Goal: Task Accomplishment & Management: Manage account settings

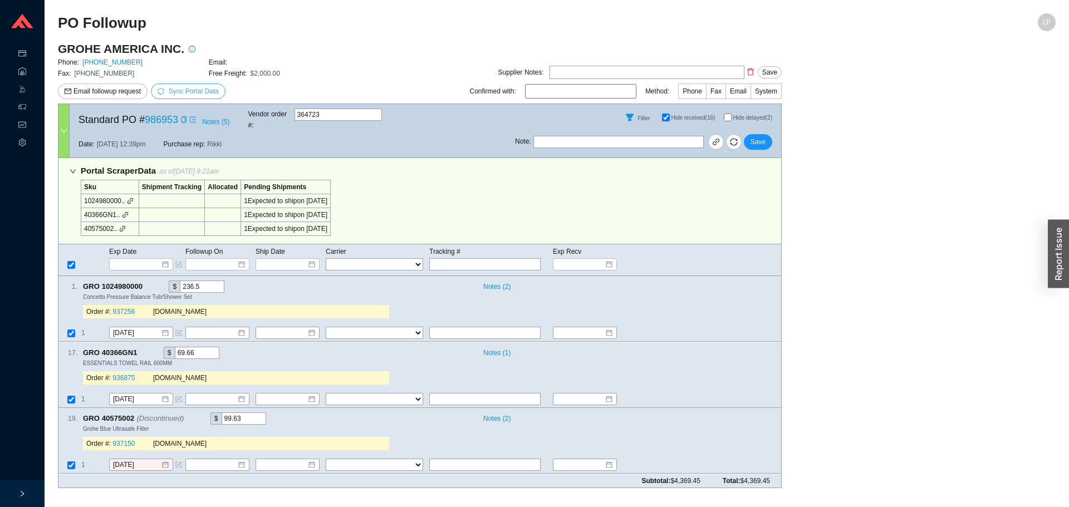
click at [206, 94] on span "Sync Portal Data" at bounding box center [194, 91] width 50 height 8
click at [649, 311] on div "1 . GRO 1024980000 $ 236.5 Notes ( 2 ) Concetto Pressure Balance Tub/Shower Set…" at bounding box center [414, 301] width 713 height 42
click at [760, 136] on span "Save" at bounding box center [757, 141] width 15 height 11
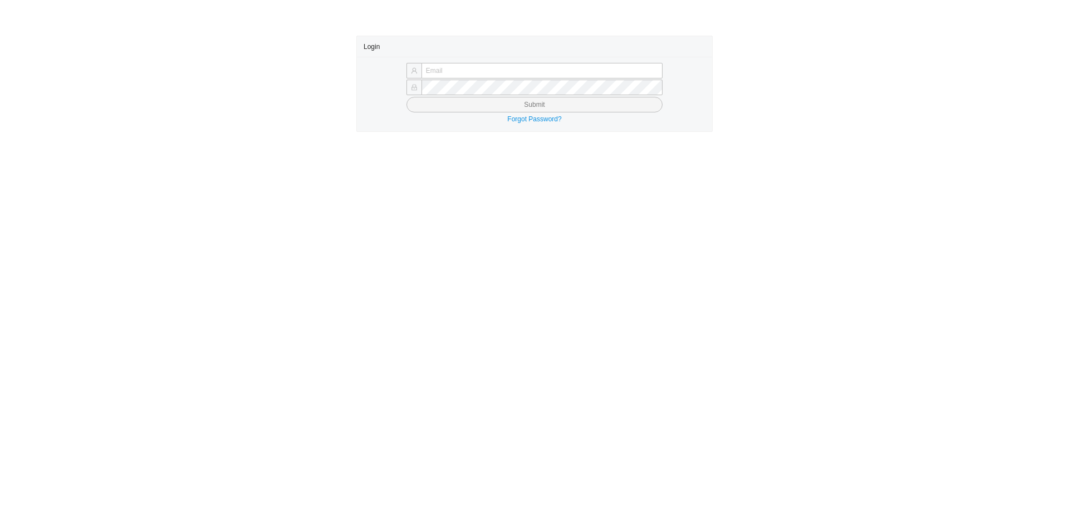
type input "laylap@qualitybath.com"
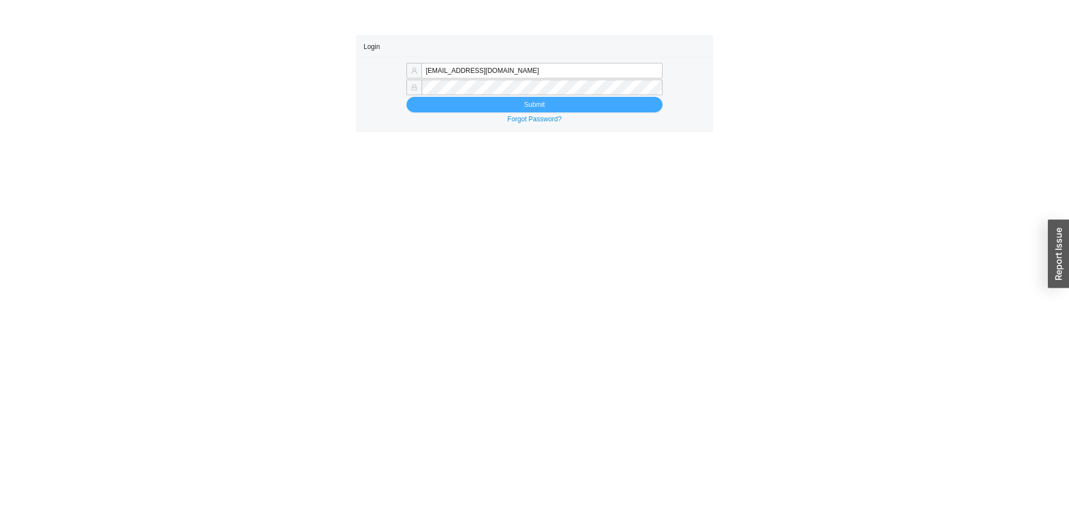
click at [479, 110] on button "Submit" at bounding box center [534, 105] width 256 height 16
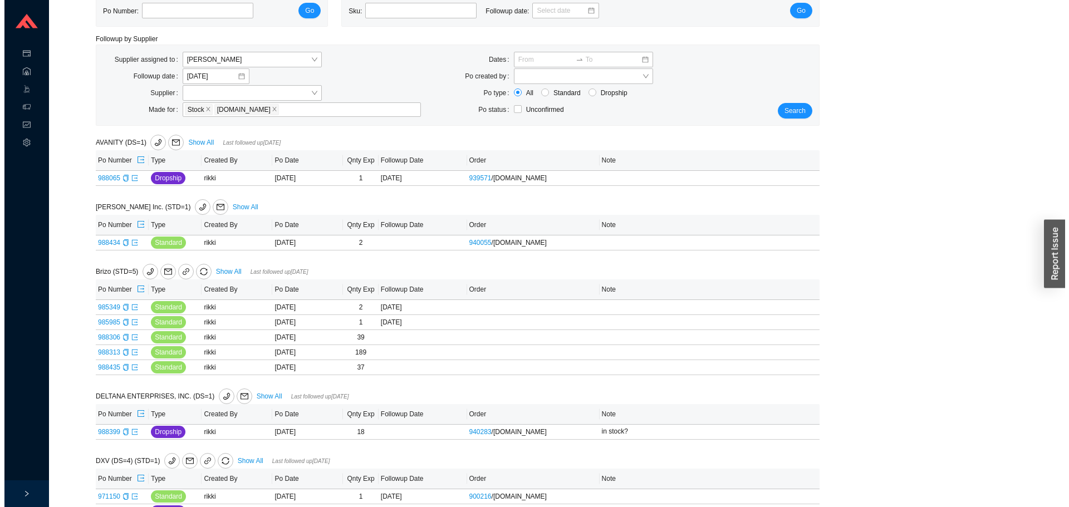
scroll to position [56, 0]
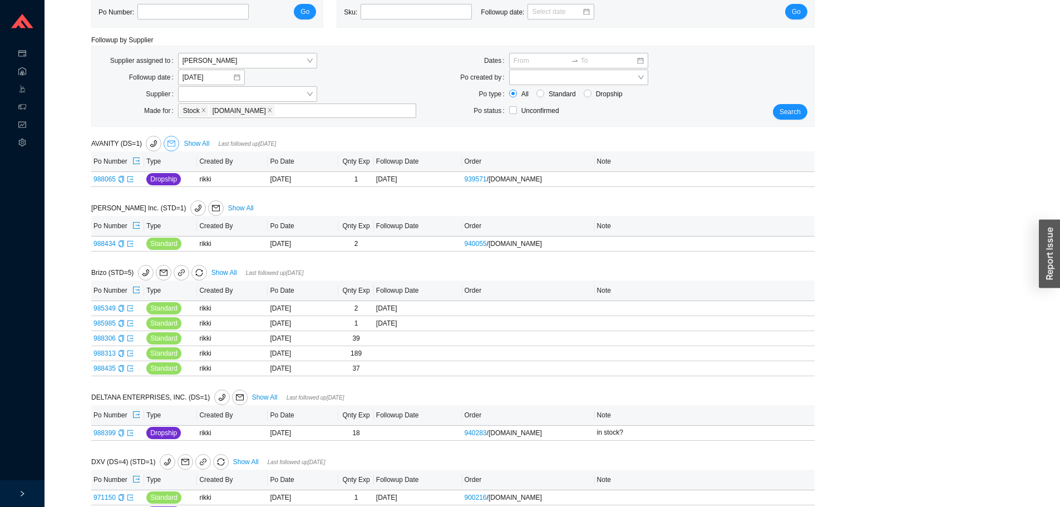
click at [174, 144] on icon "mail" at bounding box center [172, 144] width 8 height 8
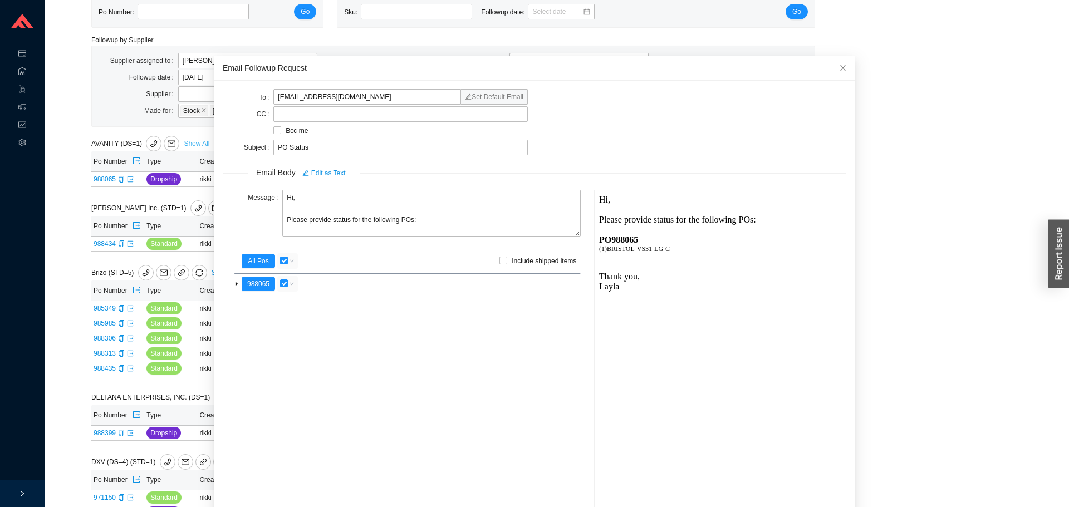
scroll to position [0, 0]
click at [299, 198] on textarea "Hi, Please provide status for the following POs:" at bounding box center [431, 213] width 298 height 47
click at [332, 220] on textarea "Hi Jacky, Please provide status for the following POs:" at bounding box center [431, 213] width 298 height 47
click at [327, 221] on textarea "Hi Jacky, Please provide status for the following POs:" at bounding box center [431, 213] width 298 height 47
click at [352, 221] on textarea "Hi Jacky, Please provide the status for the following POs:" at bounding box center [431, 213] width 298 height 47
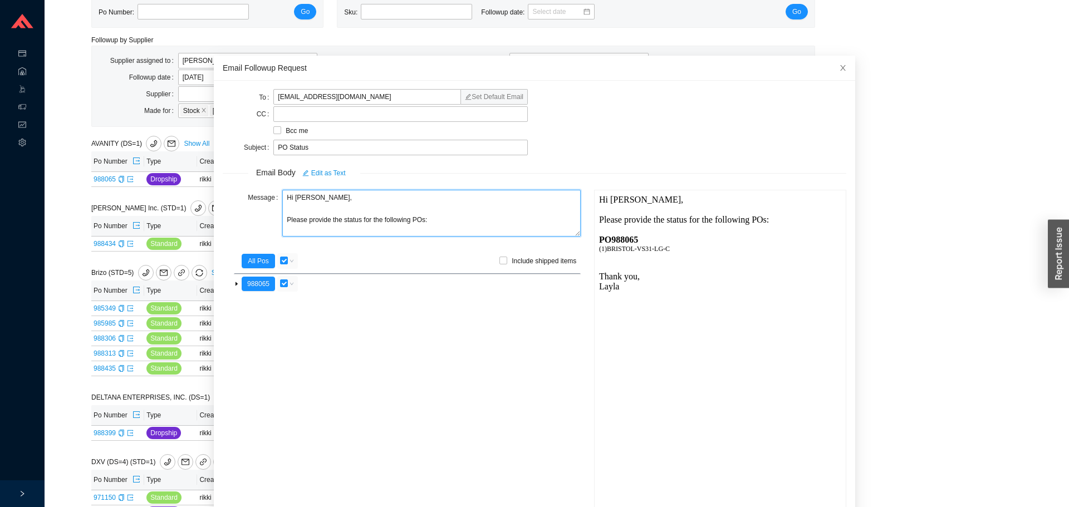
click at [352, 222] on textarea "Hi Jacky, Please provide the status for the following POs:" at bounding box center [431, 213] width 298 height 47
click at [354, 221] on textarea "Hi Jacky, Please provide the tracking for the following POs:" at bounding box center [431, 213] width 298 height 47
click at [380, 217] on textarea "Hi Jacky, Please provide the tracking for the following POs:" at bounding box center [431, 213] width 298 height 47
click at [385, 221] on textarea "Hi Jacky, Please provide the tracking for the following POs:" at bounding box center [431, 213] width 298 height 47
click at [397, 218] on textarea "Hi Jacky, Please provide the tracking for this following POs:" at bounding box center [431, 213] width 298 height 47
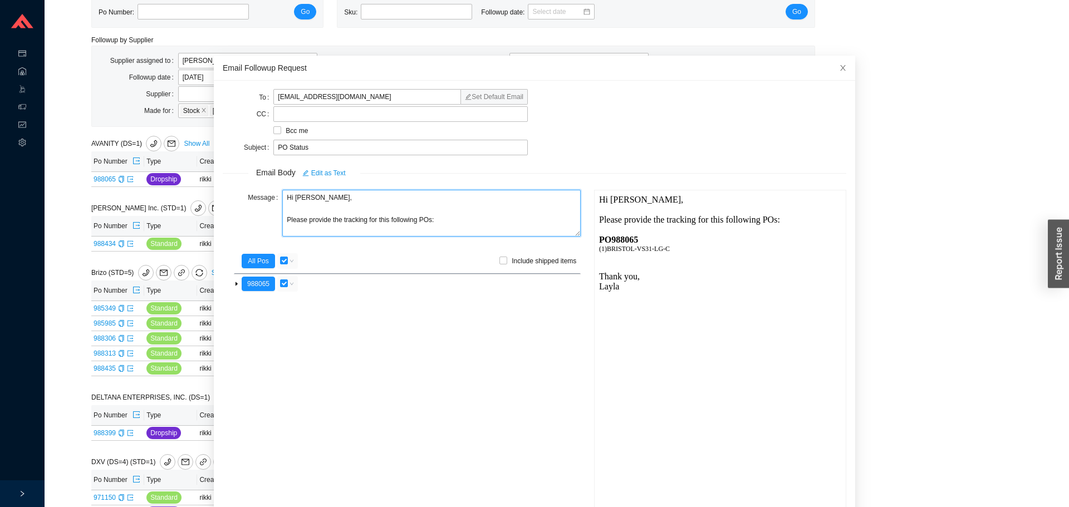
click at [397, 218] on textarea "Hi Jacky, Please provide the tracking for this following POs:" at bounding box center [431, 213] width 298 height 47
click at [398, 219] on textarea "Hi Jacky, Please provide the tracking for this POs:" at bounding box center [431, 213] width 298 height 47
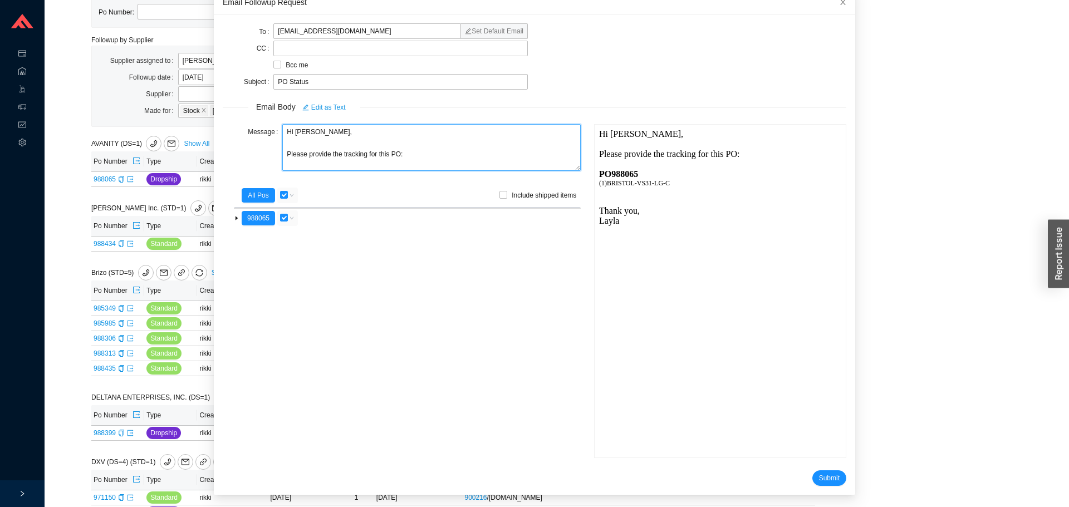
scroll to position [66, 0]
type textarea "Hi Jacky, Please provide the tracking for this PO:"
click at [827, 482] on button "Submit" at bounding box center [829, 478] width 34 height 16
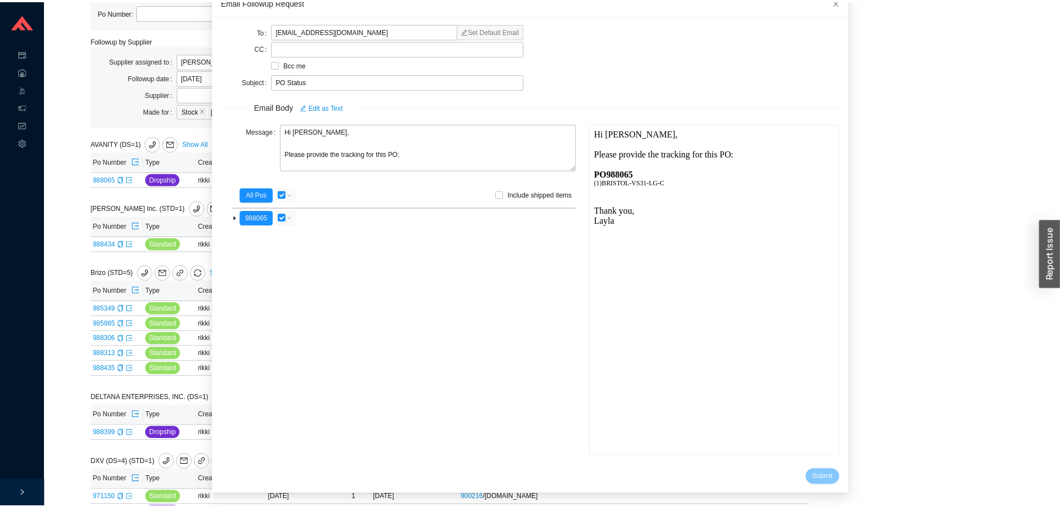
scroll to position [11, 0]
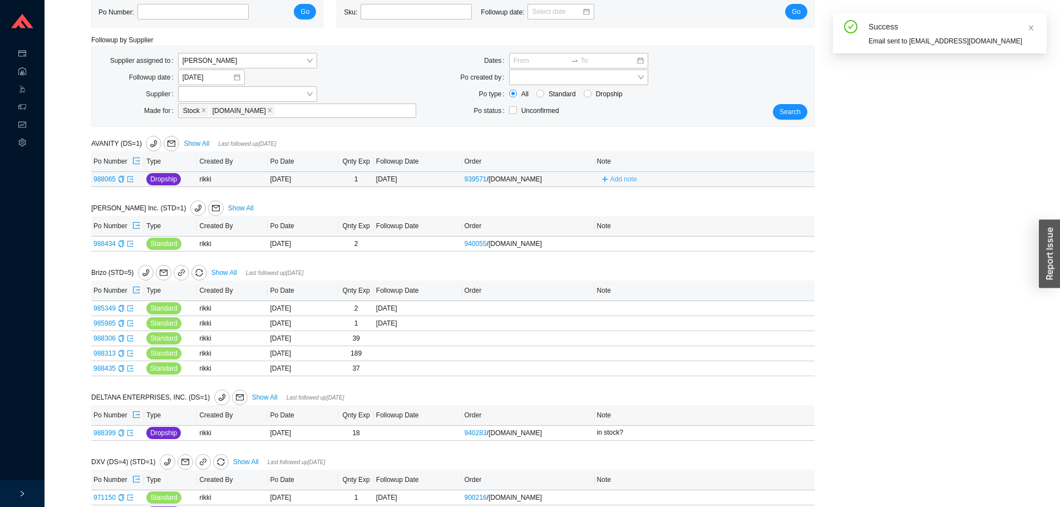
click at [614, 183] on span "Add note" at bounding box center [623, 179] width 27 height 11
click at [619, 188] on form "Cancel Save" at bounding box center [686, 186] width 174 height 30
click at [627, 181] on input "text" at bounding box center [686, 179] width 174 height 16
type input "emailed"
click at [759, 193] on span "Save" at bounding box center [759, 194] width 15 height 11
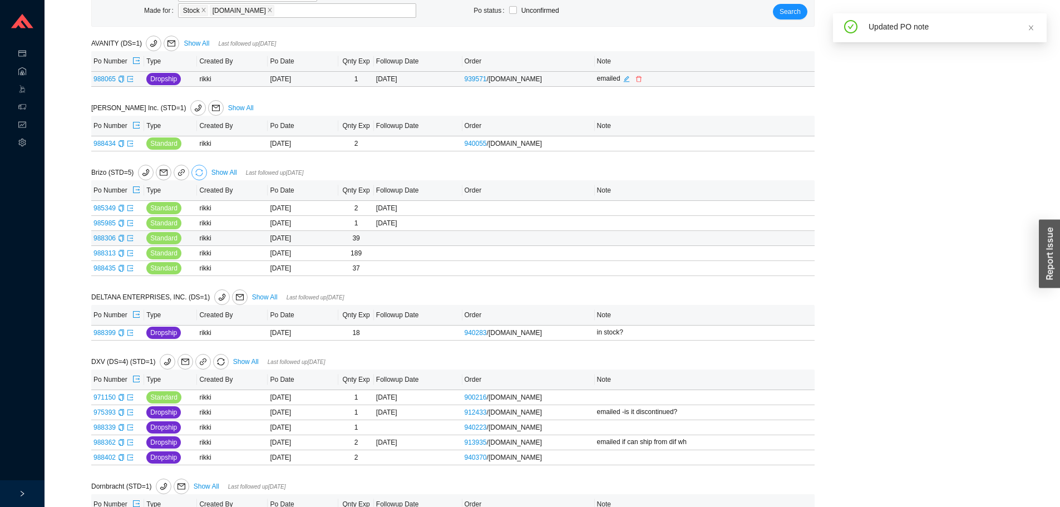
scroll to position [167, 0]
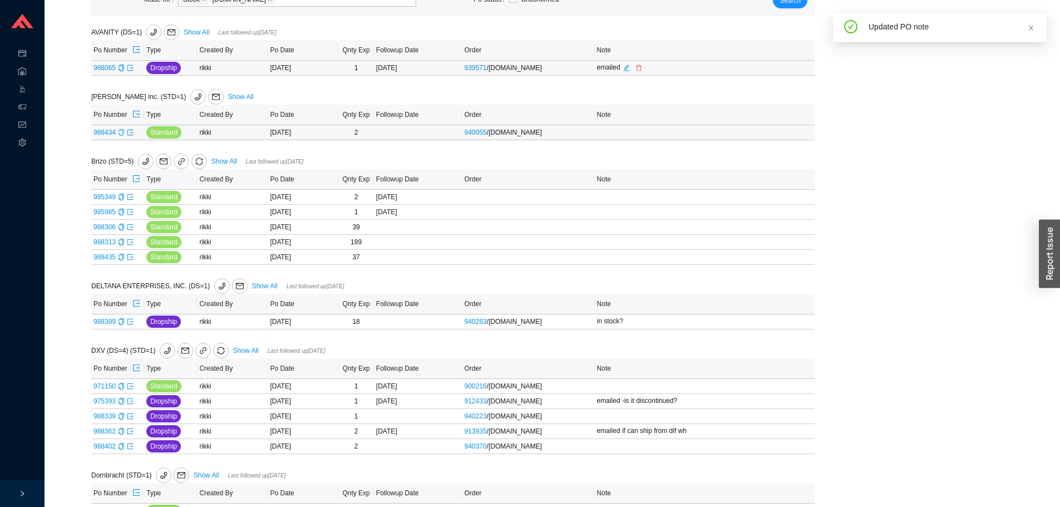
click at [120, 134] on icon "copy" at bounding box center [121, 132] width 7 height 7
click at [129, 135] on icon "export" at bounding box center [130, 132] width 7 height 7
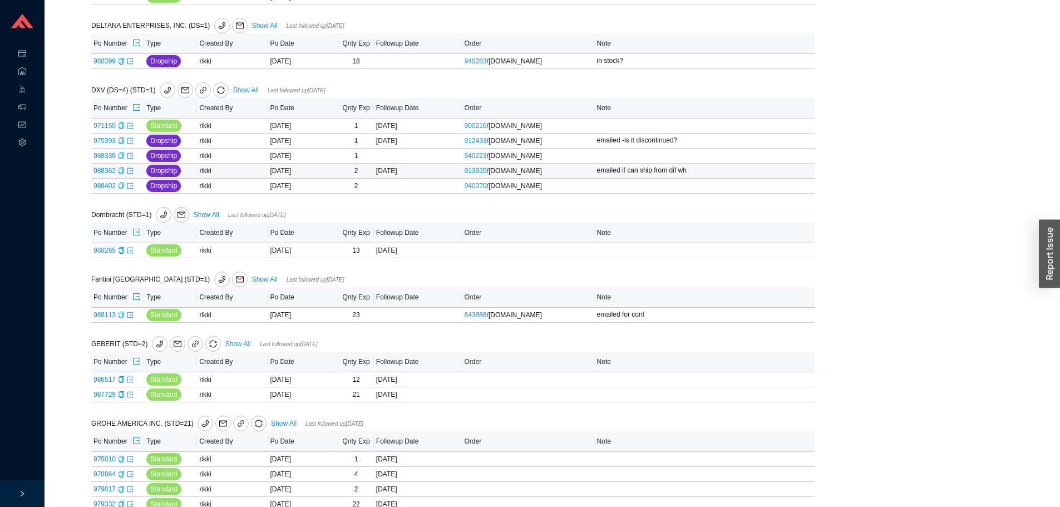
scroll to position [445, 0]
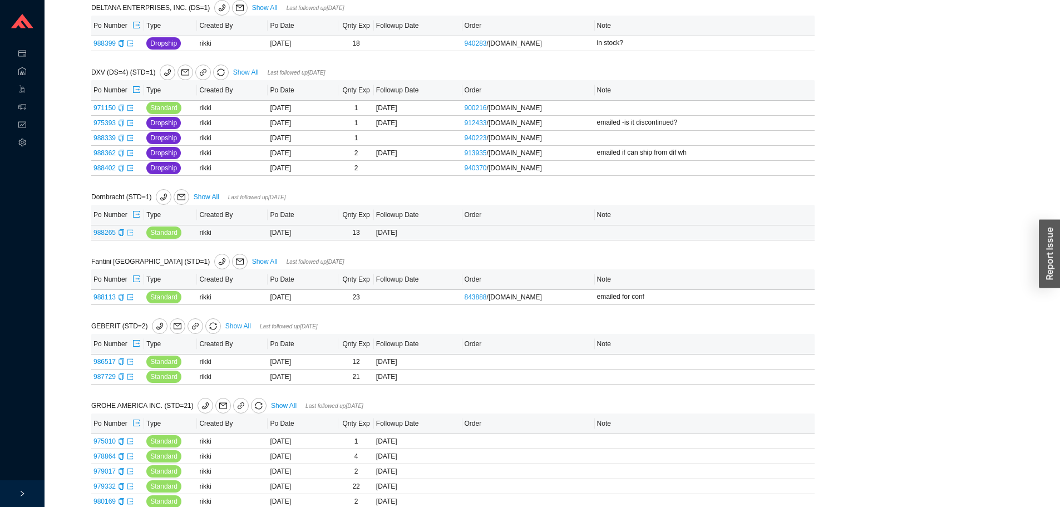
click at [131, 235] on icon "export" at bounding box center [130, 232] width 7 height 7
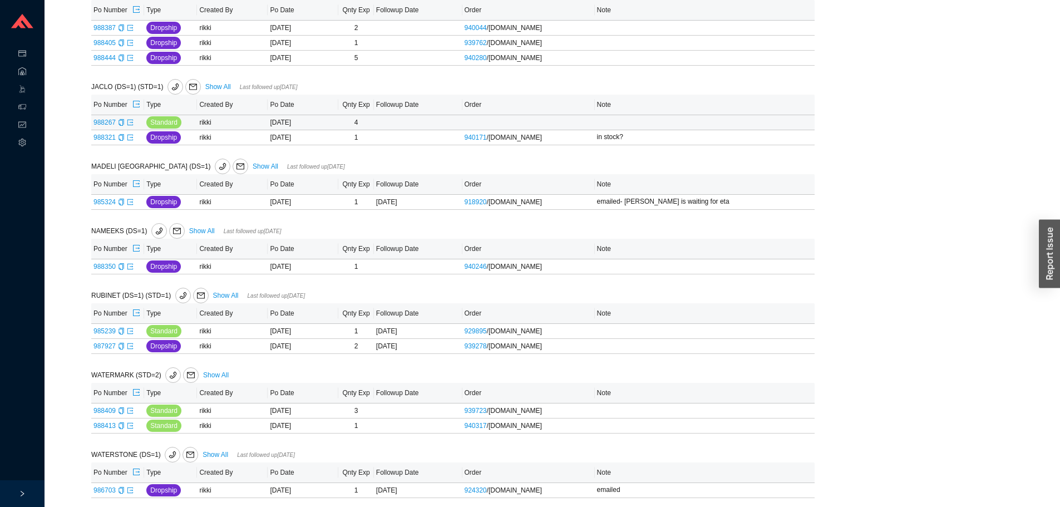
scroll to position [1224, 0]
click at [137, 106] on icon "export" at bounding box center [136, 104] width 8 height 8
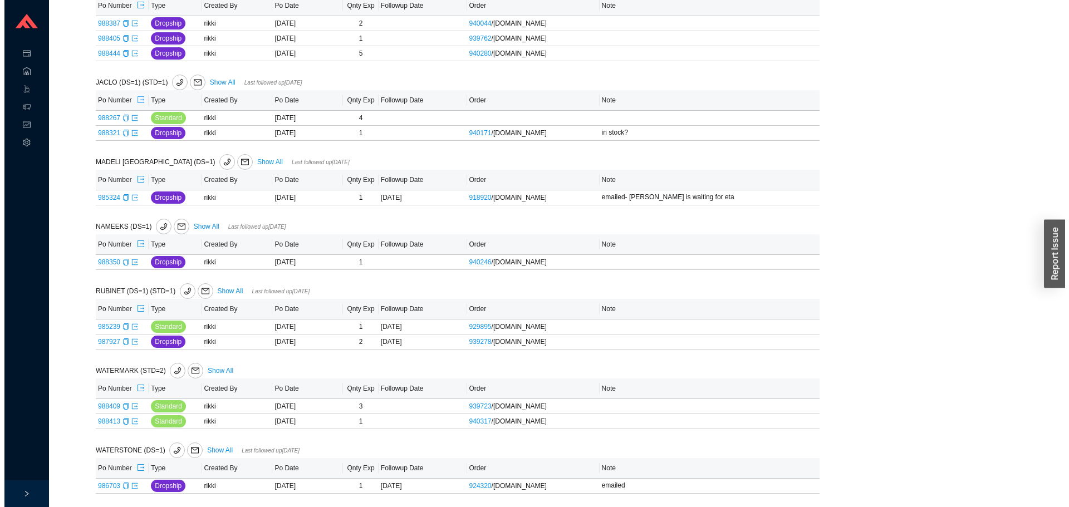
scroll to position [1233, 0]
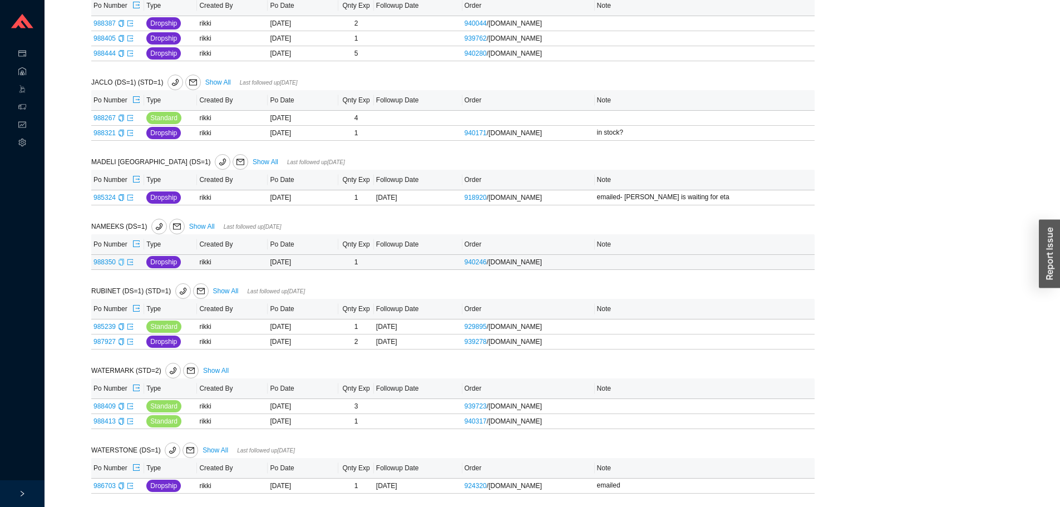
click at [124, 265] on td "988350" at bounding box center [117, 262] width 53 height 15
click at [121, 264] on icon "copy" at bounding box center [121, 262] width 7 height 7
click at [194, 289] on span "mail" at bounding box center [201, 291] width 14 height 8
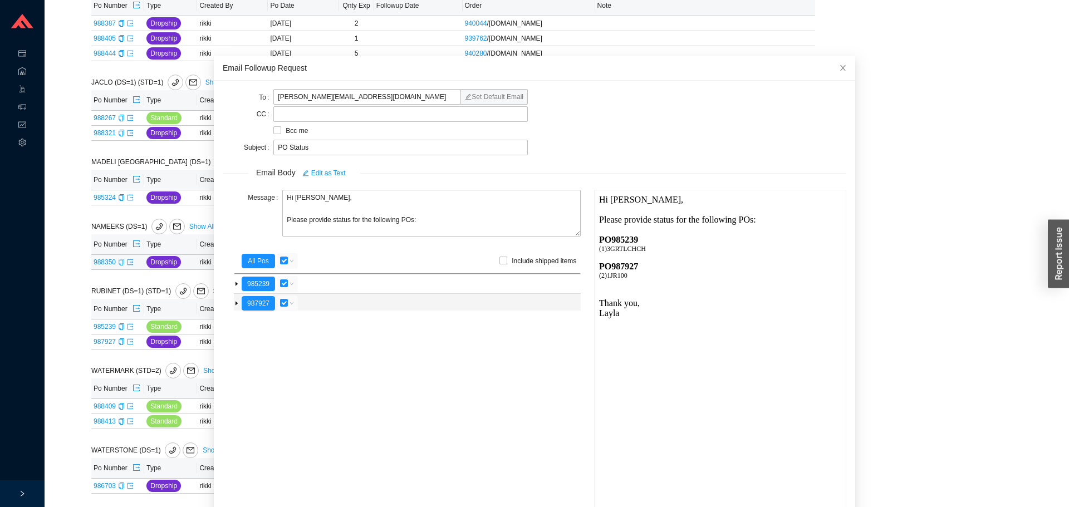
scroll to position [0, 0]
click at [328, 225] on textarea "Hi Melissa, Please provide status for the following POs:" at bounding box center [431, 213] width 298 height 47
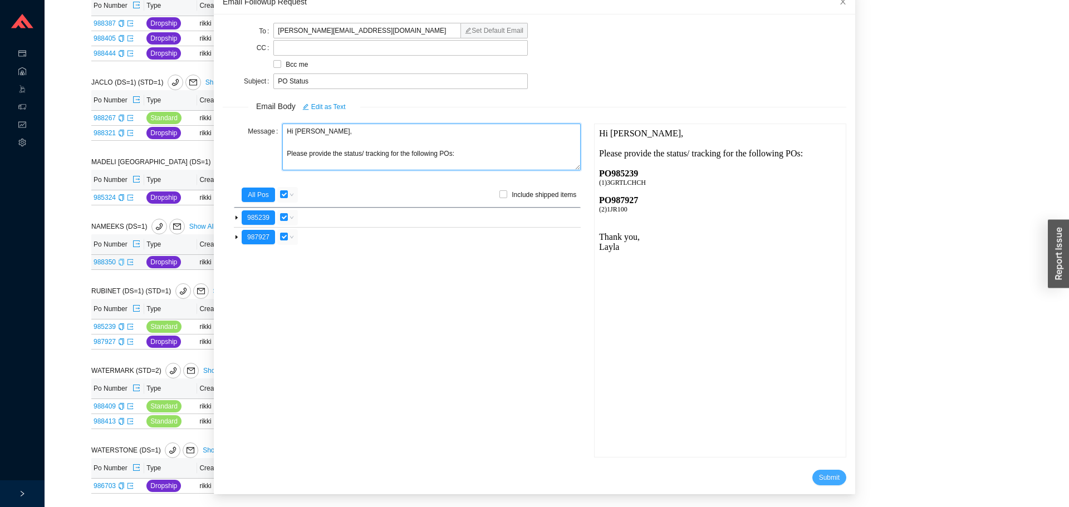
type textarea "Hi Melissa, Please provide the status/ tracking for the following POs:"
click at [819, 478] on span "Submit" at bounding box center [829, 477] width 21 height 11
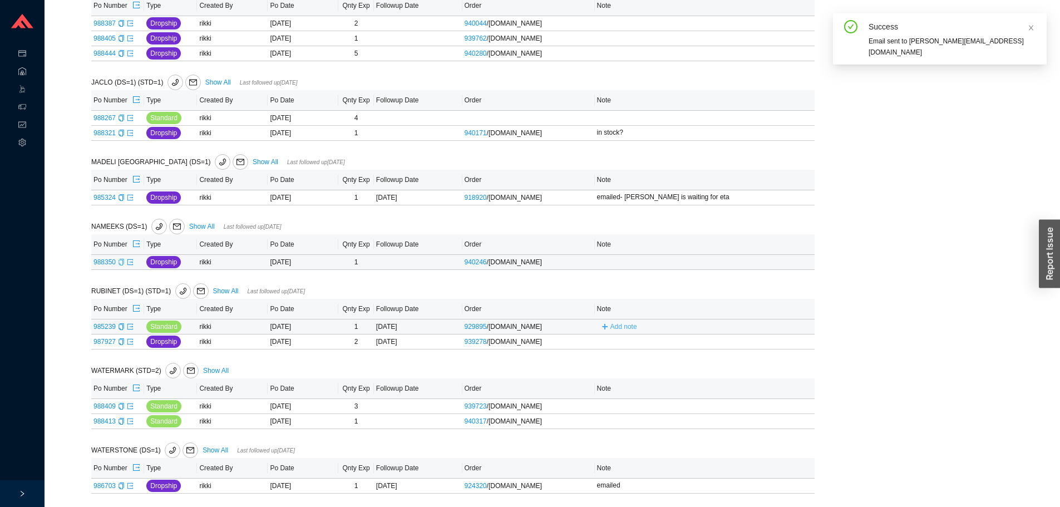
click at [614, 326] on span "Add note" at bounding box center [623, 326] width 27 height 11
click at [614, 326] on input "text" at bounding box center [686, 326] width 174 height 16
type input "emailed"
click at [756, 342] on span "Save" at bounding box center [759, 342] width 15 height 11
click at [620, 342] on span "Add note" at bounding box center [623, 341] width 27 height 11
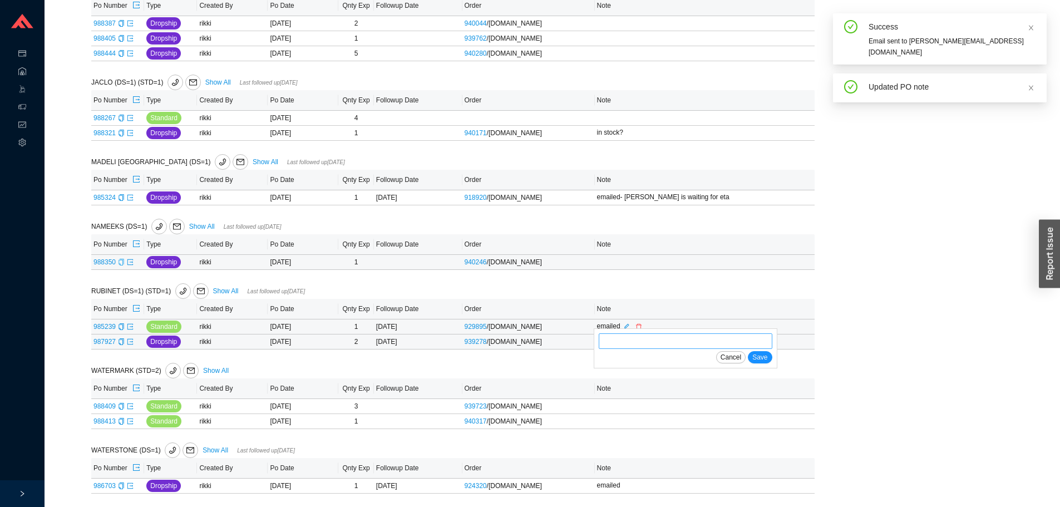
click at [630, 347] on input "text" at bounding box center [686, 341] width 174 height 16
type input "emailed"
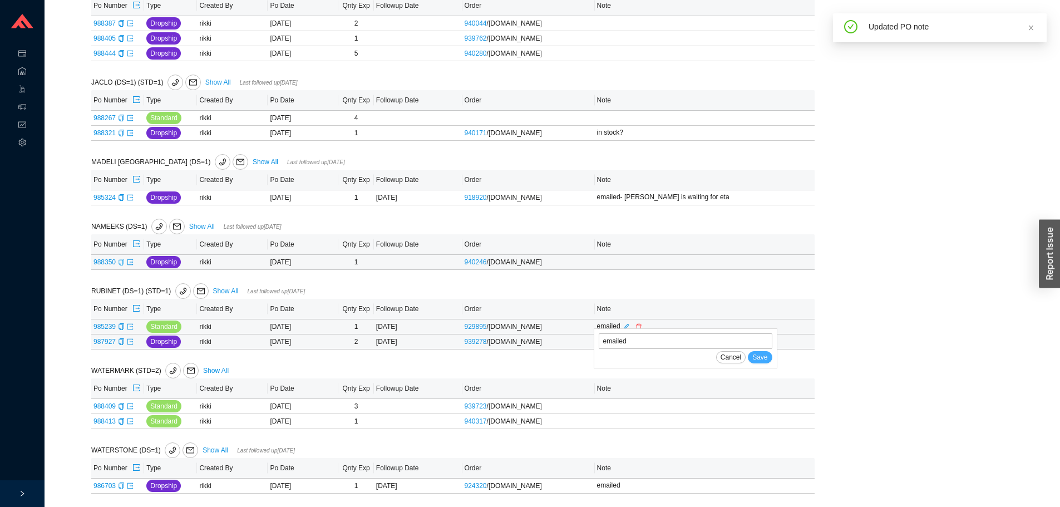
click at [764, 357] on span "Save" at bounding box center [759, 357] width 15 height 11
click at [121, 488] on icon "copy" at bounding box center [121, 485] width 7 height 7
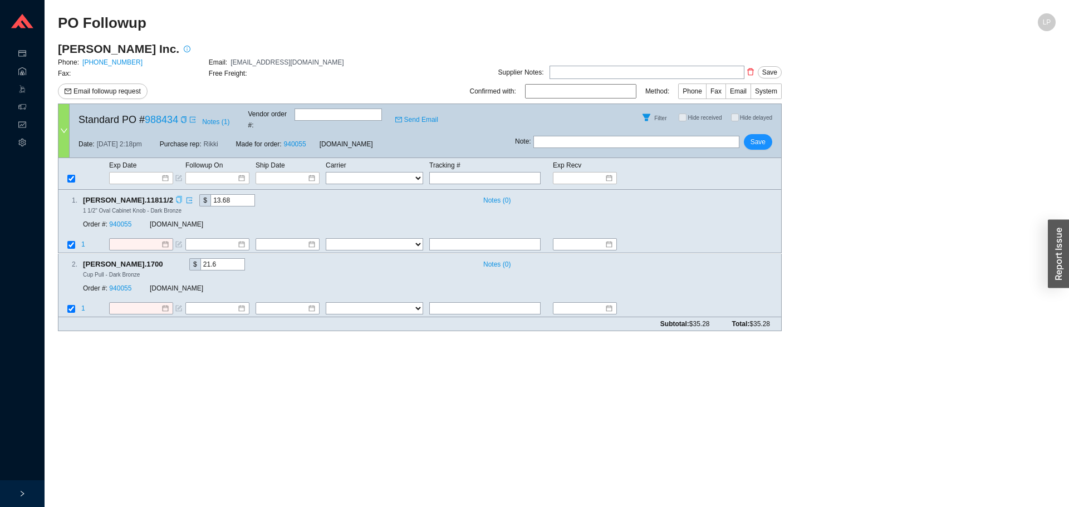
click at [175, 196] on icon "copy" at bounding box center [178, 199] width 7 height 7
click at [165, 260] on icon "copy" at bounding box center [168, 263] width 7 height 7
click at [125, 173] on input at bounding box center [137, 178] width 47 height 11
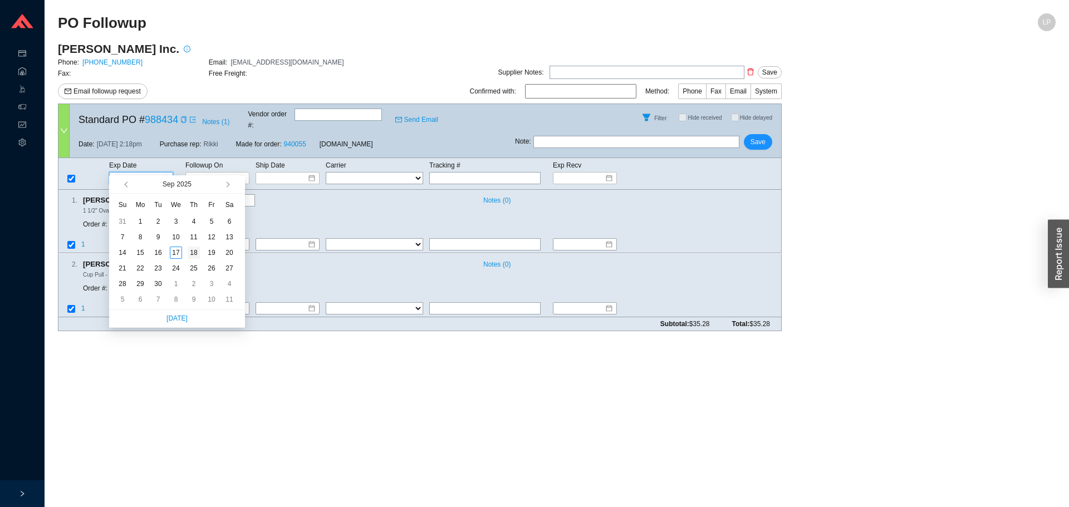
type input "9/18/2025"
click at [189, 256] on div "18" at bounding box center [194, 253] width 12 height 12
type input "9/18/2025"
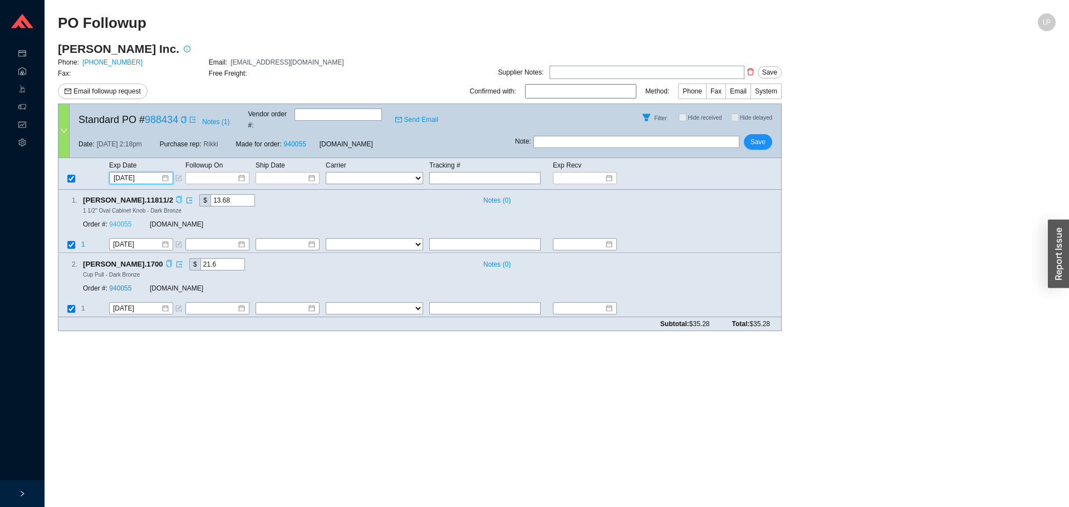
click at [129, 221] on link "940055" at bounding box center [120, 225] width 22 height 8
click at [762, 136] on span "Save" at bounding box center [757, 141] width 15 height 11
click at [767, 137] on button "Save" at bounding box center [757, 142] width 28 height 16
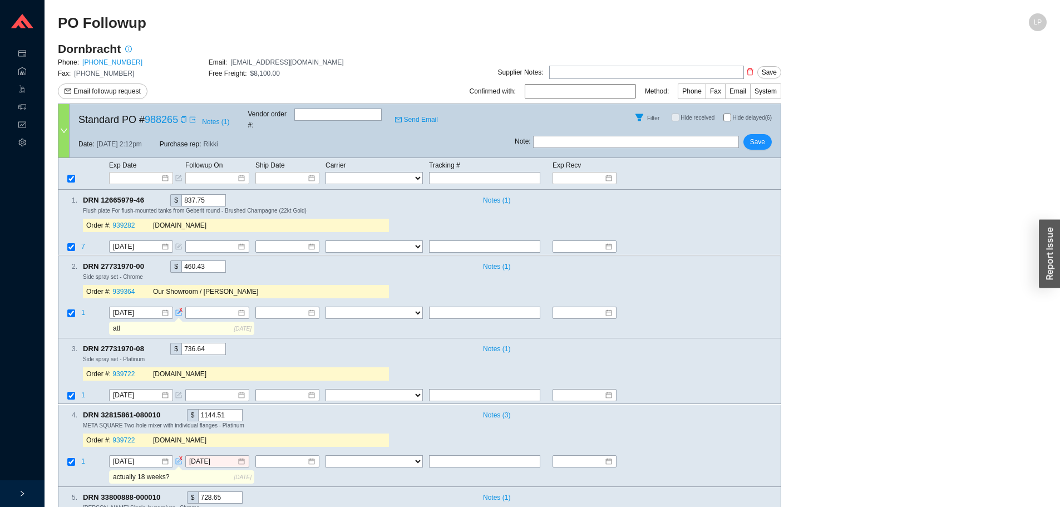
click at [726, 114] on input "Hide delayed (6)" at bounding box center [727, 118] width 8 height 8
checkbox input "true"
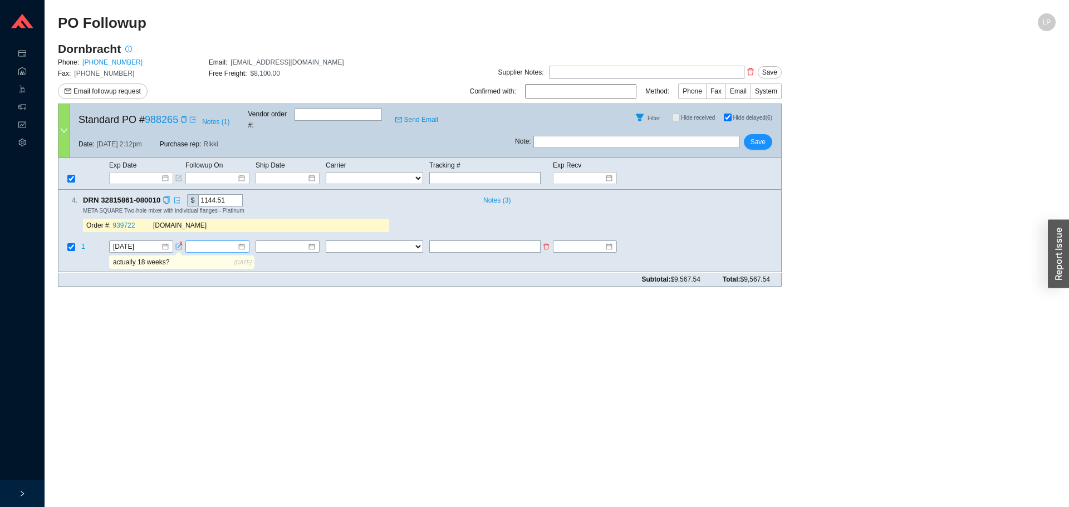
click at [241, 242] on div at bounding box center [217, 247] width 56 height 11
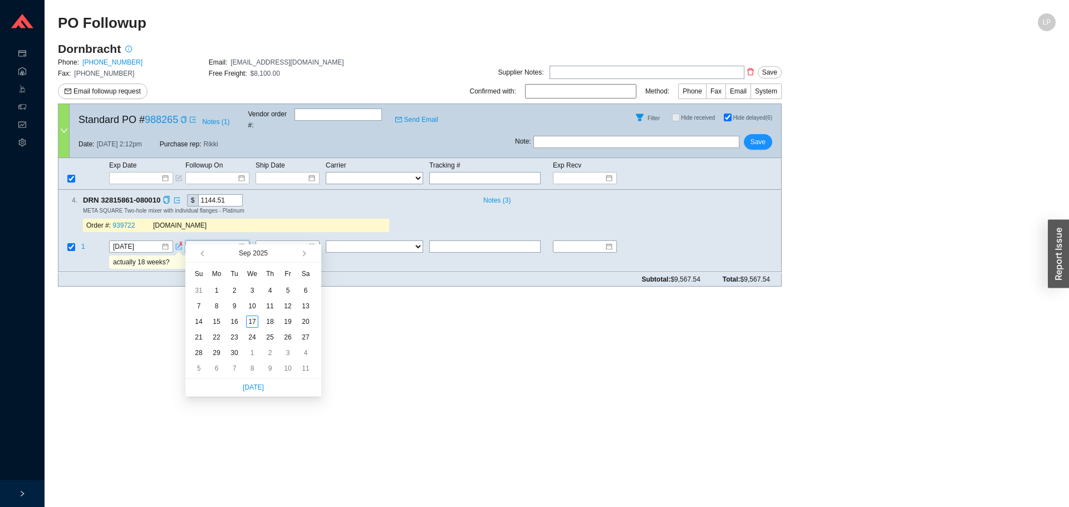
click at [139, 257] on input "actually 18 weeks?" at bounding box center [173, 263] width 124 height 12
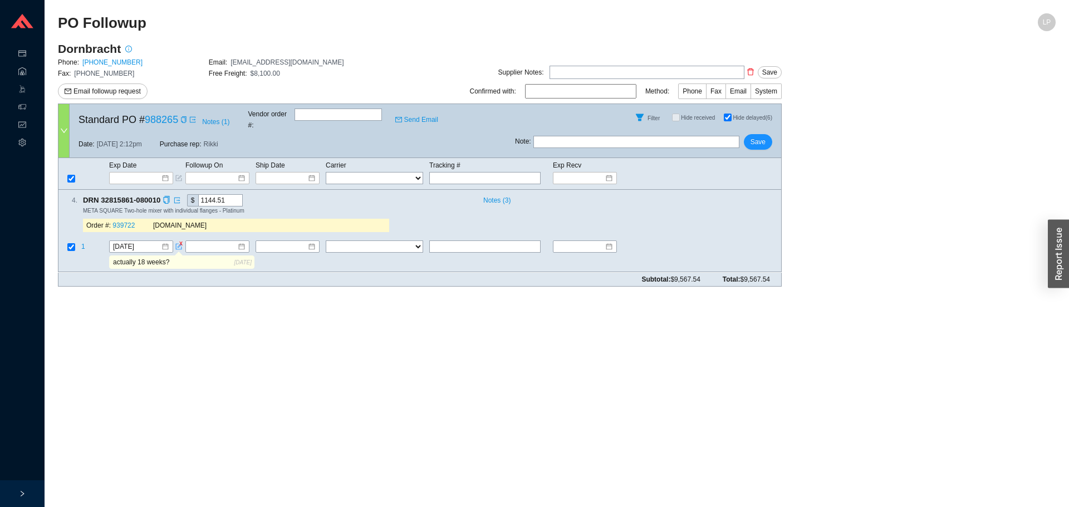
click at [139, 257] on input "actually 18 weeks?" at bounding box center [173, 263] width 124 height 12
drag, startPoint x: 764, startPoint y: 122, endPoint x: 754, endPoint y: 136, distance: 16.8
click at [761, 125] on div "Standard PO # 988265 Notes ( 1 ) Vendor order # : Send Email Filter Hide receiv…" at bounding box center [419, 131] width 723 height 55
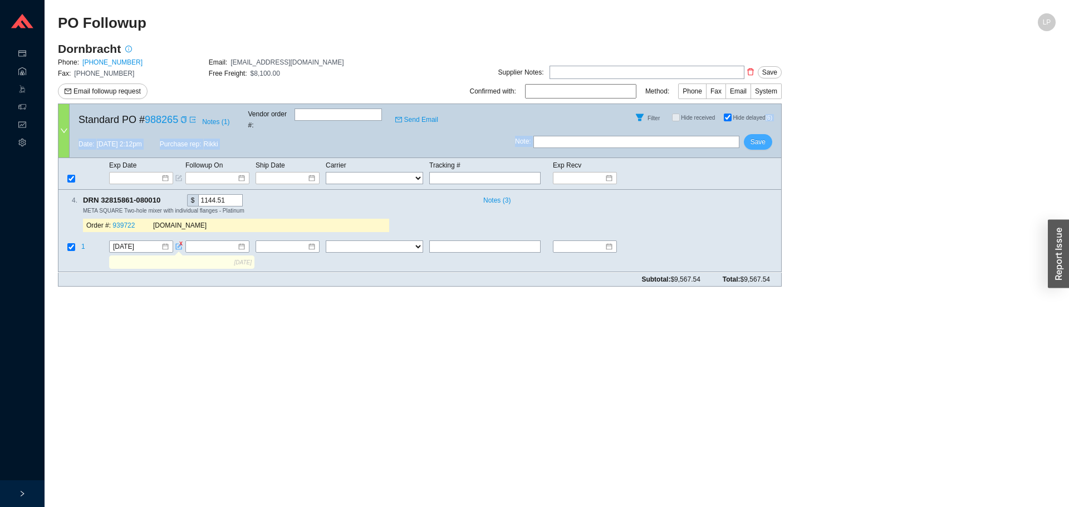
click at [754, 136] on span "Save" at bounding box center [757, 141] width 15 height 11
checkbox input "false"
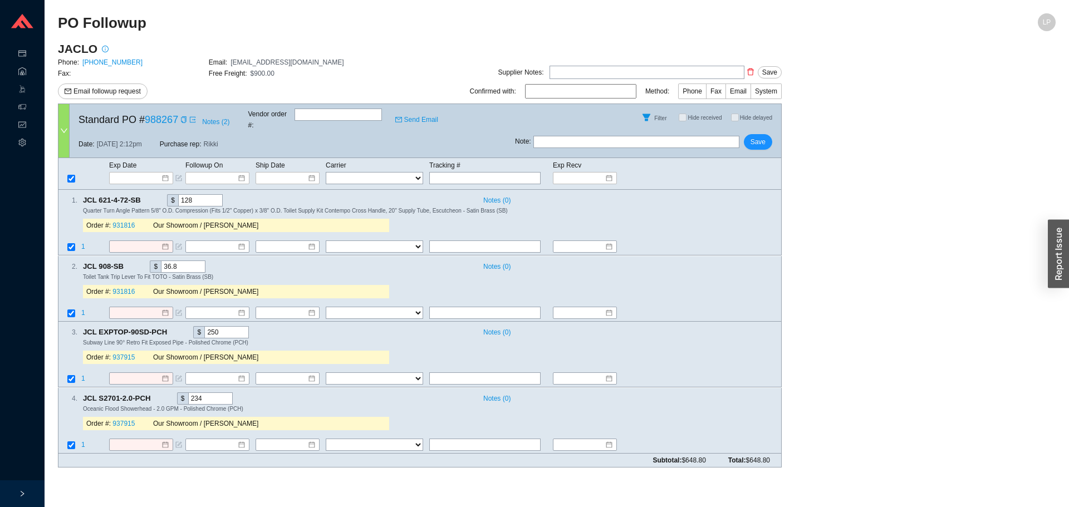
click at [673, 136] on input "text" at bounding box center [636, 142] width 206 height 12
type input "H"
type input "H&S"
click at [184, 119] on icon "copy" at bounding box center [183, 119] width 7 height 7
click at [155, 173] on input at bounding box center [137, 178] width 47 height 11
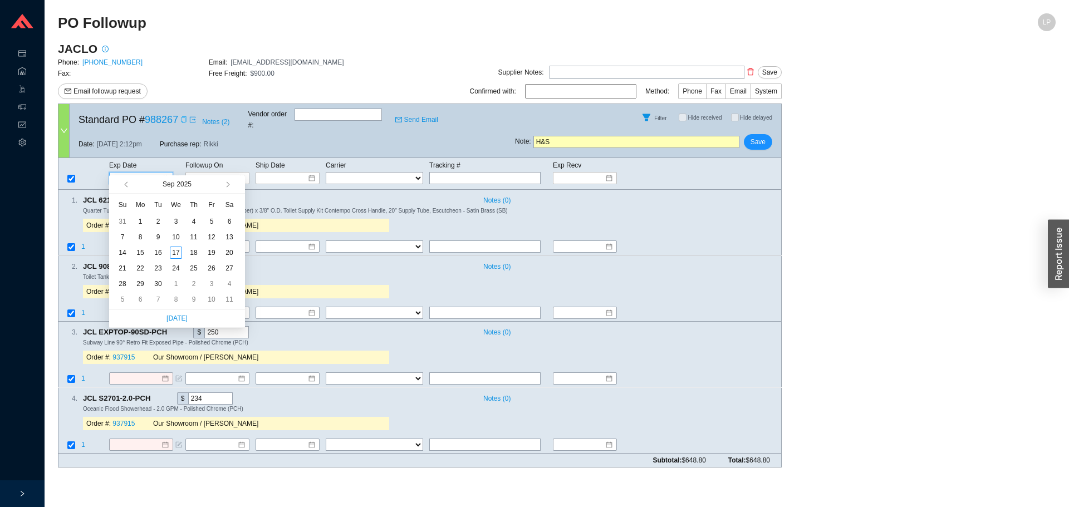
type input "10/10/2025"
type input "10/1/2025"
click at [176, 285] on div "1" at bounding box center [176, 284] width 12 height 12
type input "10/1/2025"
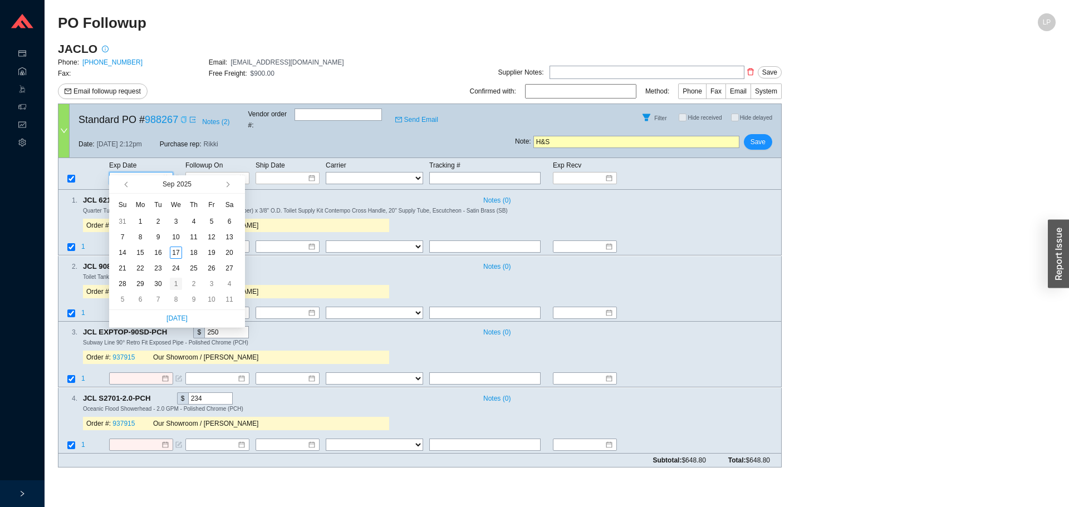
type input "10/1/2025"
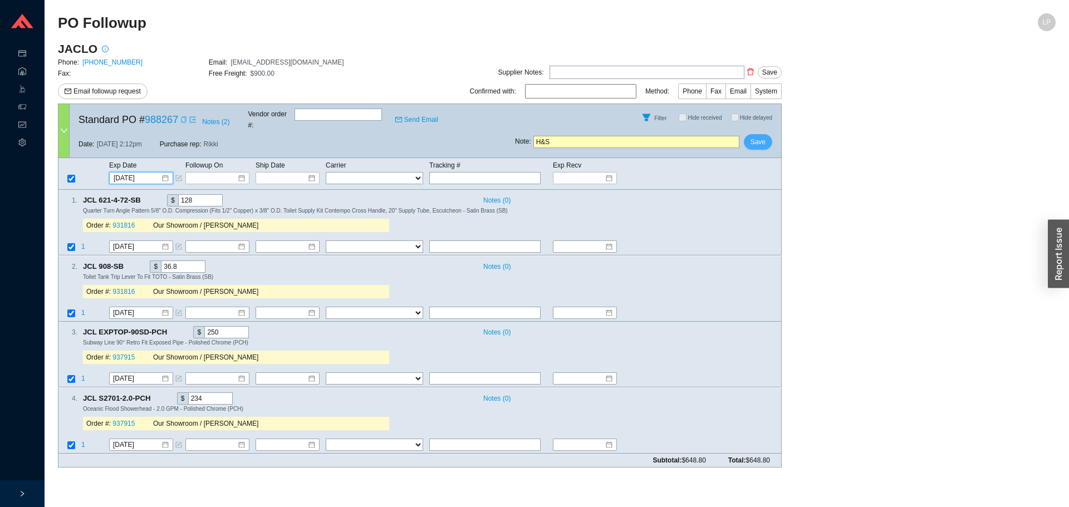
click at [765, 136] on button "Save" at bounding box center [757, 142] width 28 height 16
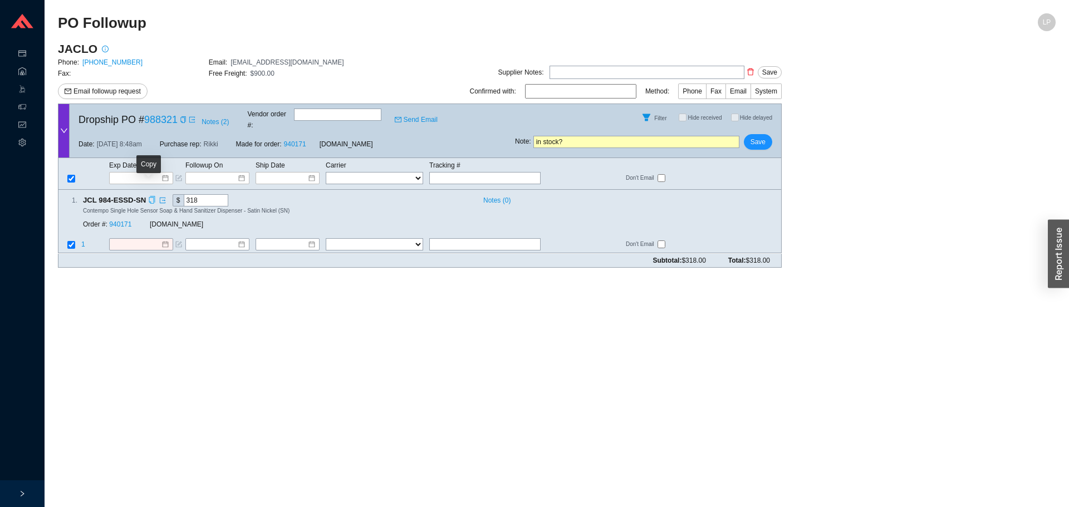
click at [151, 196] on icon "copy" at bounding box center [151, 199] width 7 height 7
click at [125, 221] on link "940171" at bounding box center [120, 225] width 22 height 8
click at [145, 239] on input at bounding box center [137, 244] width 48 height 11
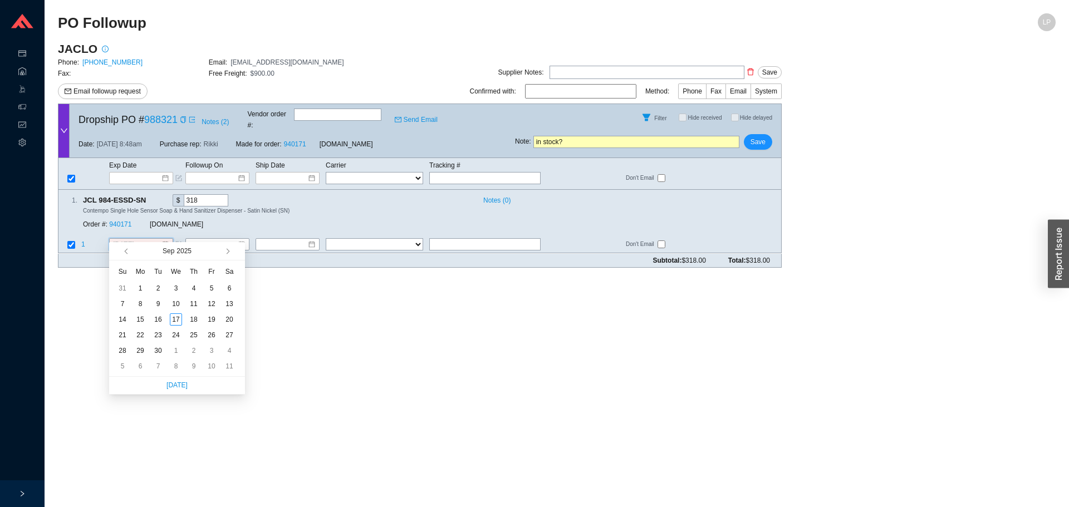
type input "[DATE]"
click at [203, 321] on td "19" at bounding box center [212, 320] width 18 height 16
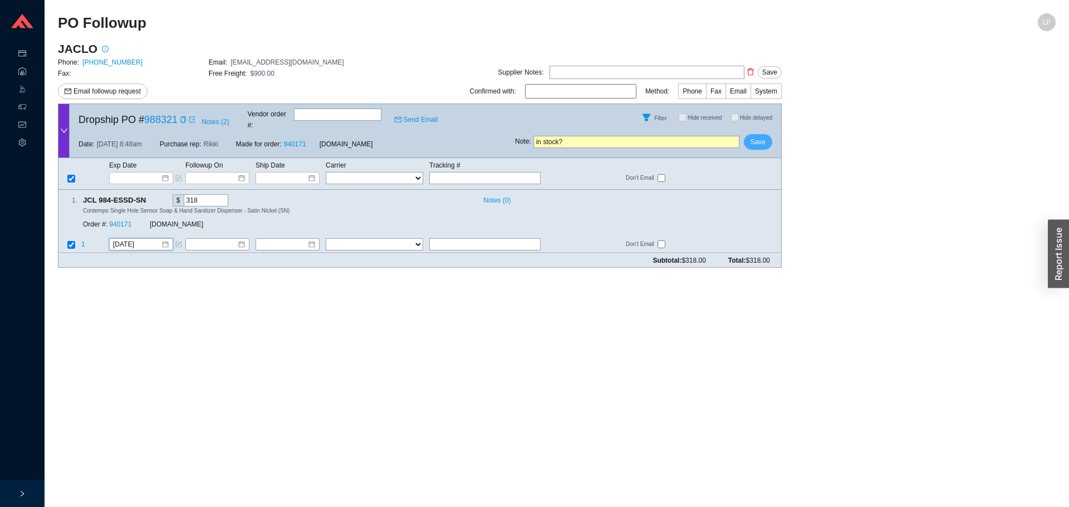
click at [752, 136] on span "Save" at bounding box center [757, 141] width 15 height 11
click at [774, 104] on span "No" at bounding box center [775, 102] width 8 height 11
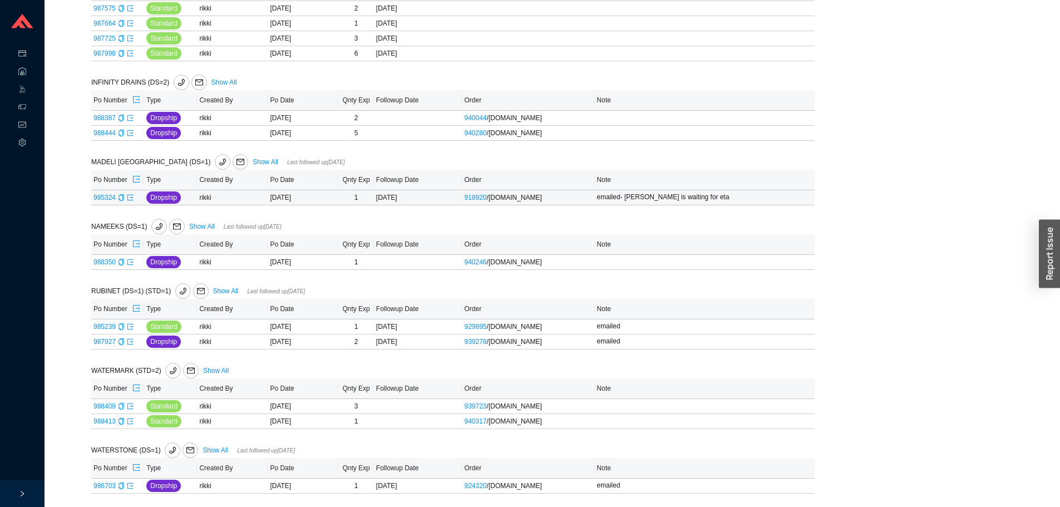
scroll to position [1010, 0]
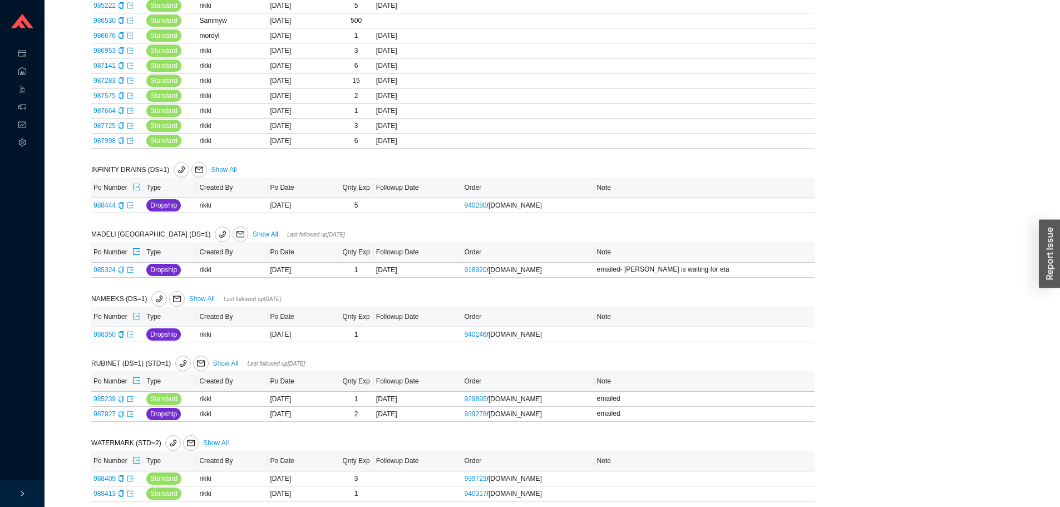
scroll to position [979, 0]
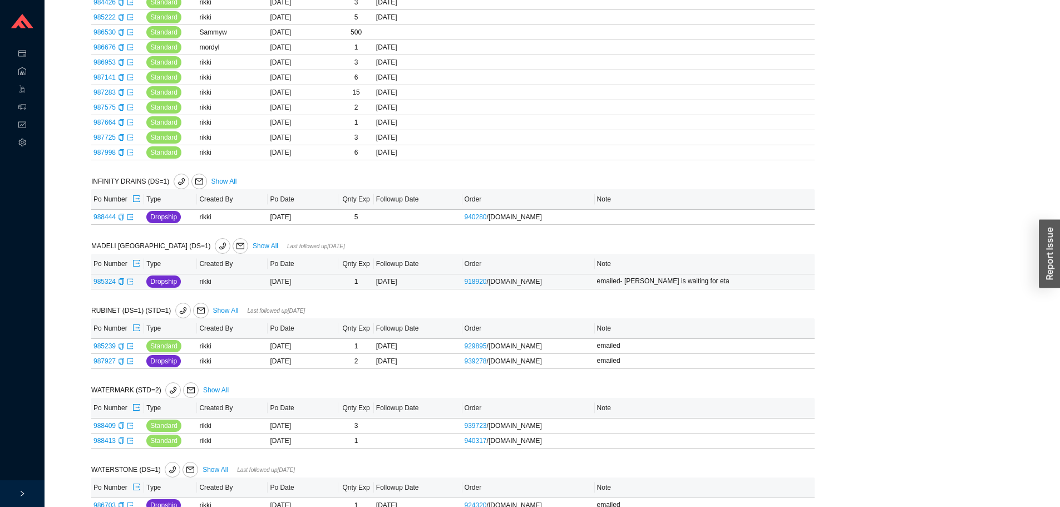
scroll to position [835, 0]
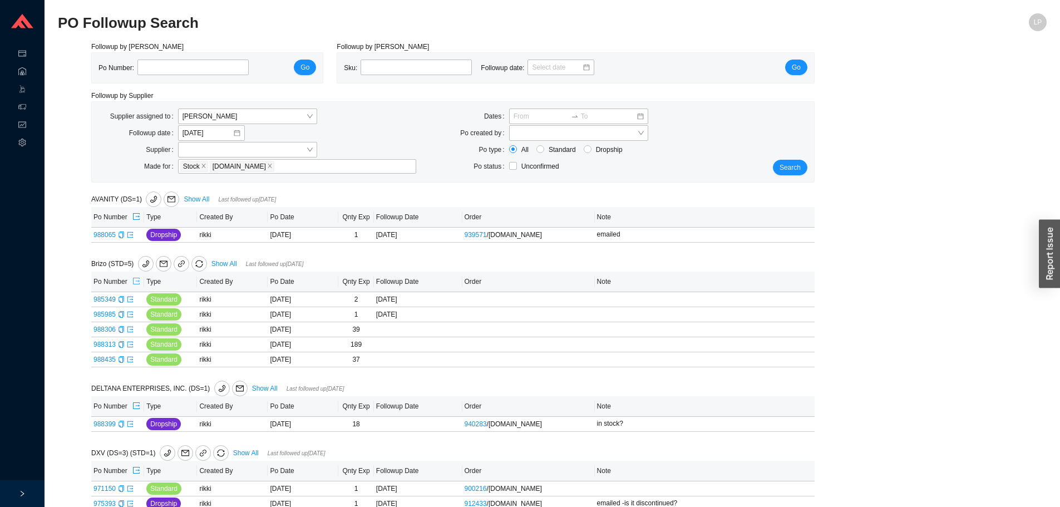
click at [137, 282] on icon "export" at bounding box center [136, 281] width 8 height 8
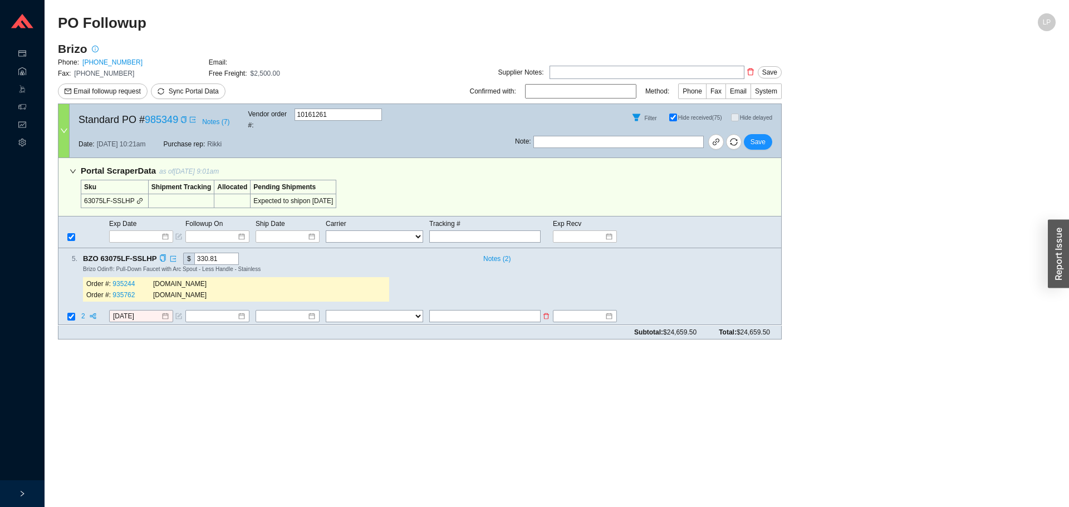
click at [83, 313] on span "2" at bounding box center [84, 317] width 6 height 8
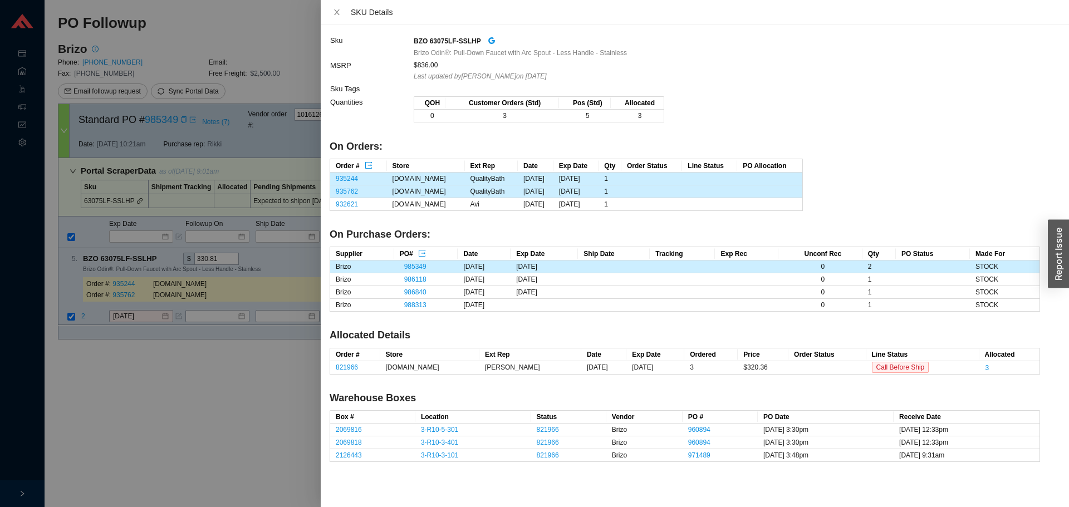
click at [95, 431] on div at bounding box center [534, 253] width 1069 height 507
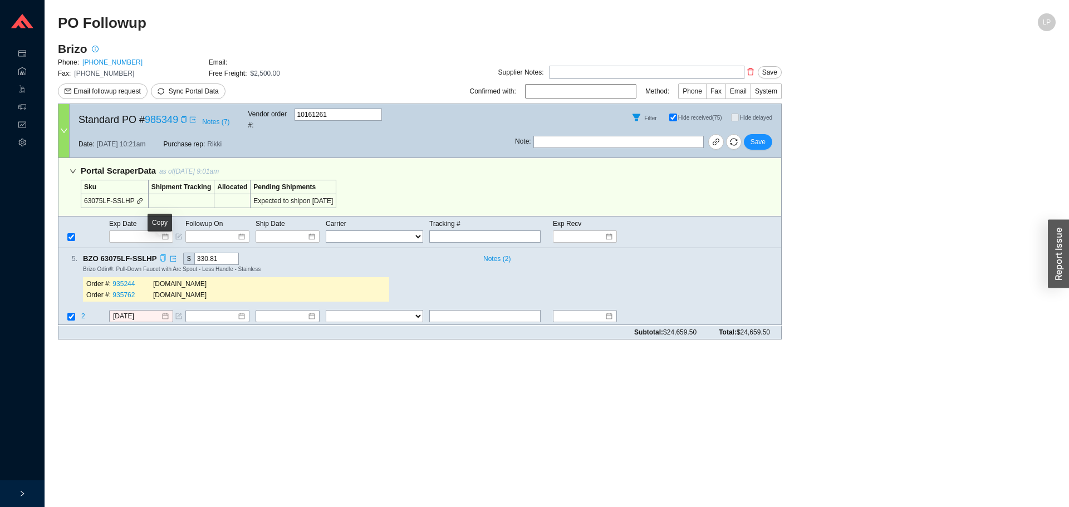
drag, startPoint x: 157, startPoint y: 249, endPoint x: 150, endPoint y: 216, distance: 33.7
click at [159, 255] on icon "copy" at bounding box center [162, 258] width 7 height 7
click at [124, 311] on input "[DATE]" at bounding box center [137, 316] width 48 height 11
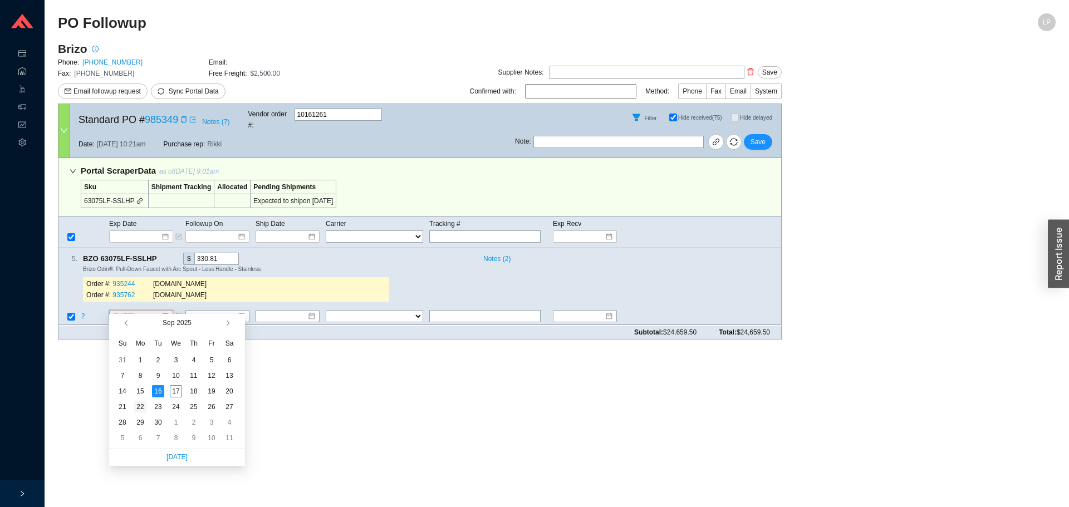
type input "[DATE]"
click at [141, 405] on div "22" at bounding box center [140, 407] width 12 height 12
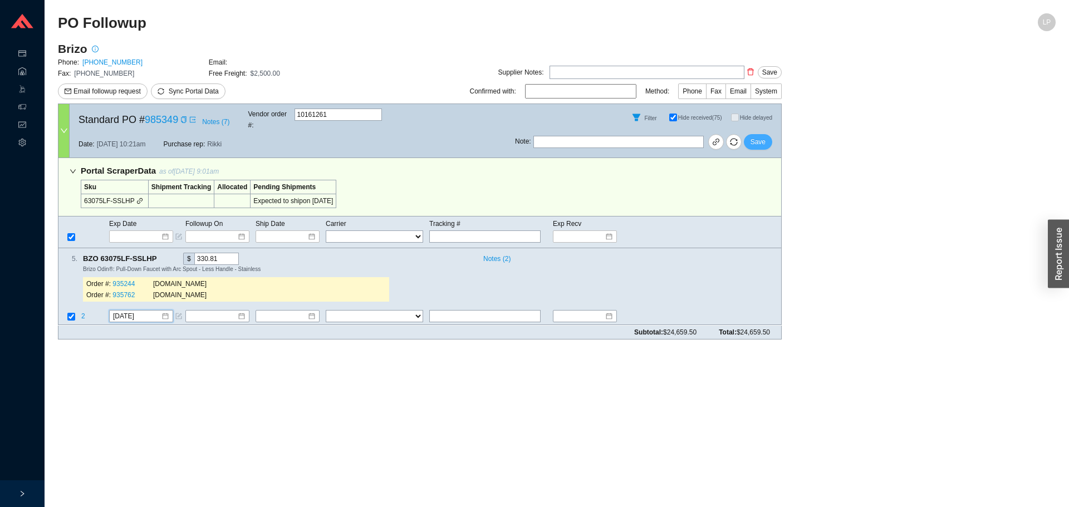
click at [751, 136] on span "Save" at bounding box center [757, 141] width 15 height 11
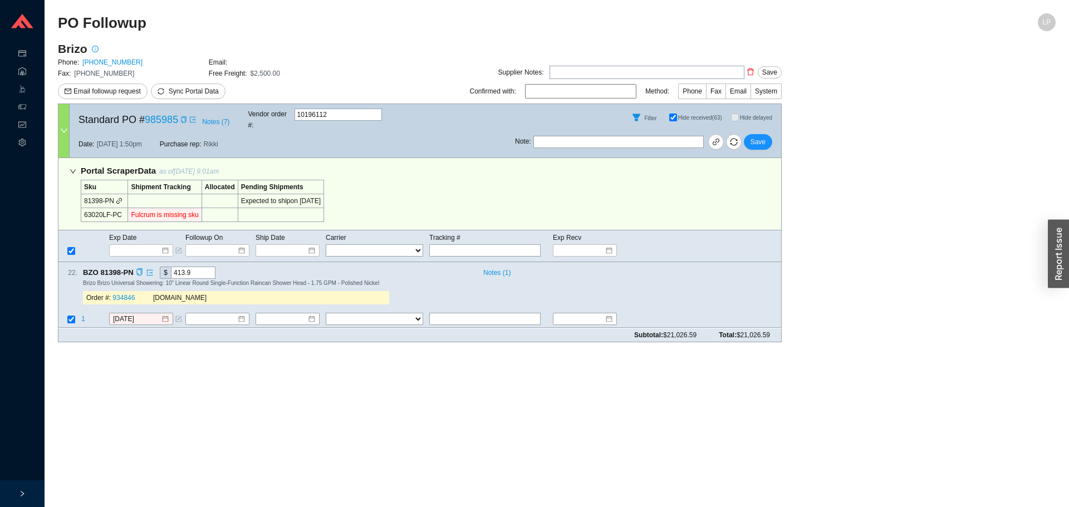
click at [134, 267] on span "BZO 81398-PN" at bounding box center [113, 273] width 60 height 12
drag, startPoint x: 139, startPoint y: 261, endPoint x: 105, endPoint y: 345, distance: 90.6
click at [139, 269] on icon "copy" at bounding box center [139, 272] width 7 height 7
click at [105, 346] on main "PO Followup LP Brizo Phone: [PHONE_NUMBER] Email: Fax: [PHONE_NUMBER] Free Frei…" at bounding box center [556, 260] width 997 height 494
drag, startPoint x: 128, startPoint y: 304, endPoint x: 128, endPoint y: 311, distance: 6.7
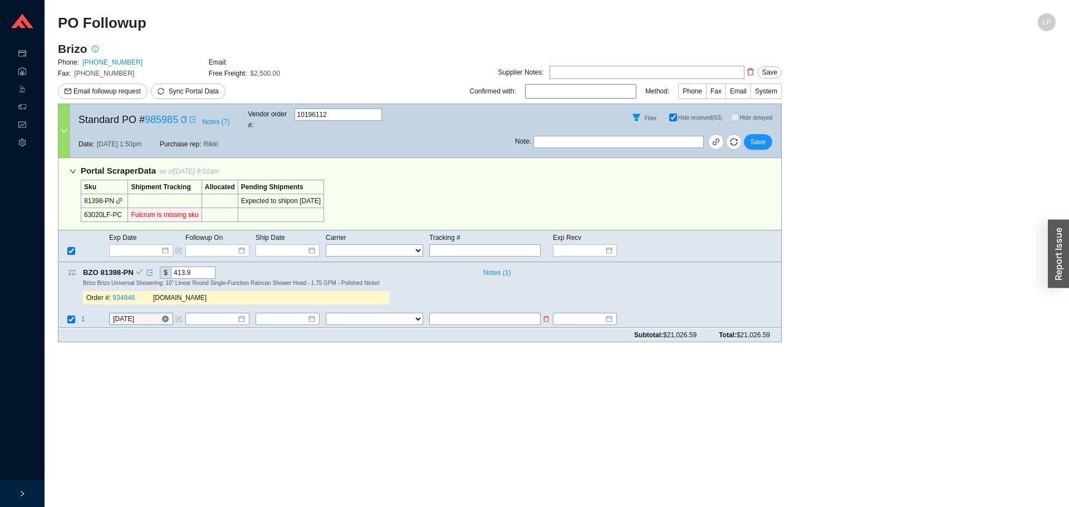
click at [128, 314] on input "[DATE]" at bounding box center [137, 319] width 48 height 11
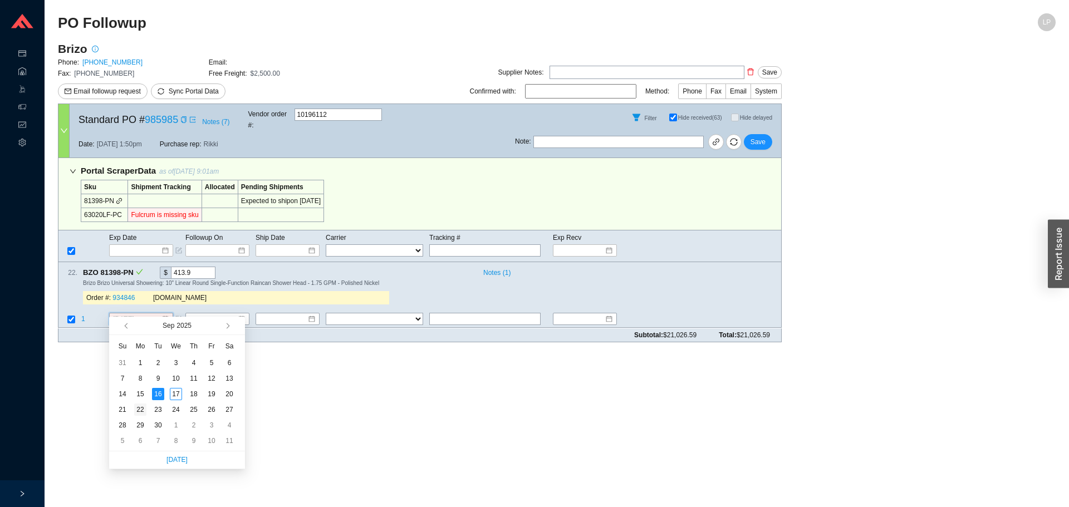
type input "[DATE]"
click at [139, 408] on div "22" at bounding box center [140, 409] width 12 height 12
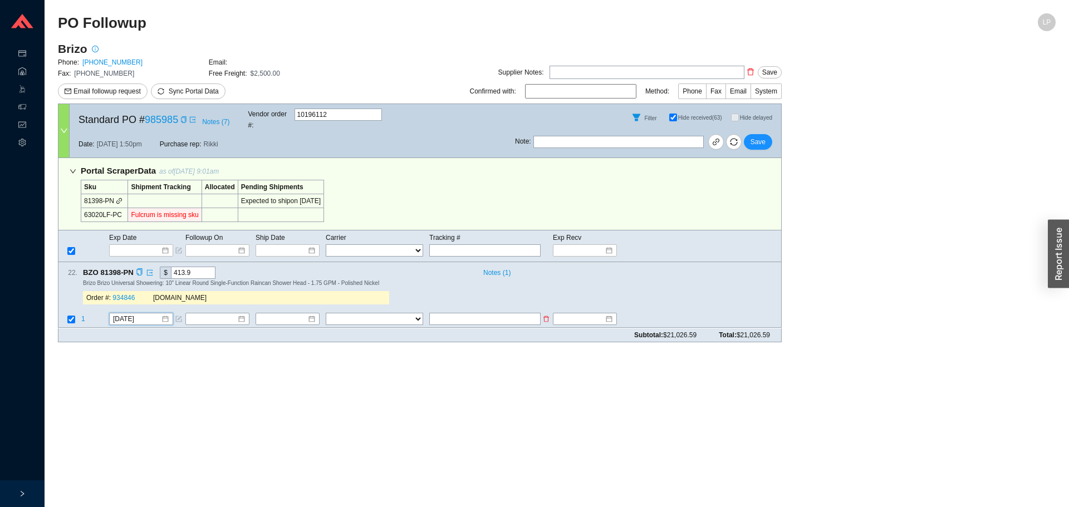
click at [82, 316] on span "1" at bounding box center [83, 320] width 4 height 8
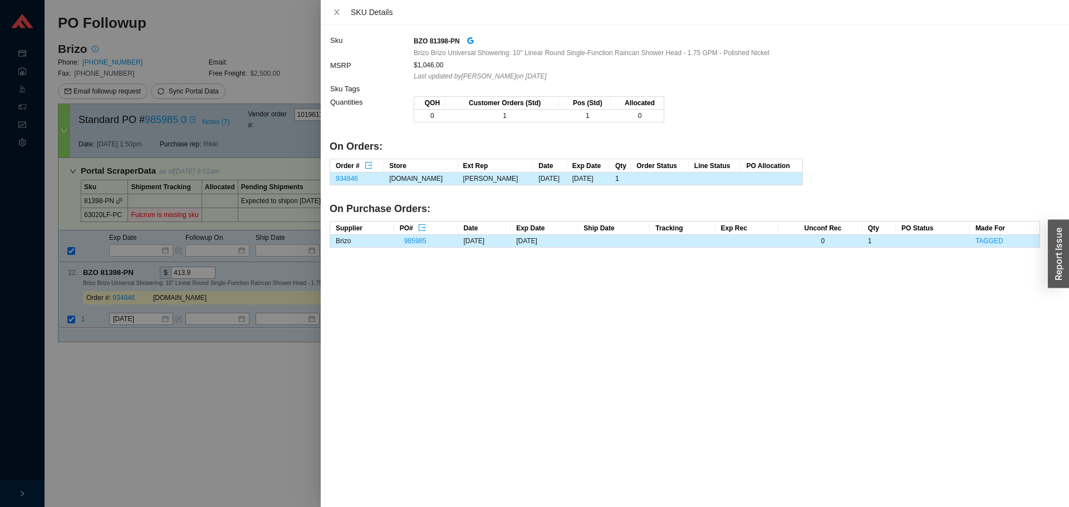
drag, startPoint x: 89, startPoint y: 343, endPoint x: 121, endPoint y: 312, distance: 44.5
click at [92, 341] on div at bounding box center [534, 253] width 1069 height 507
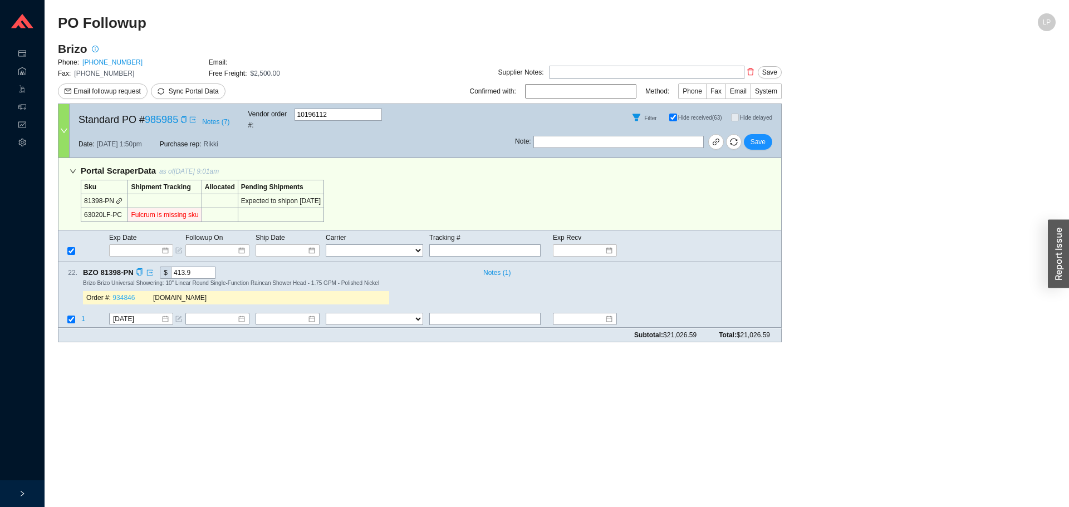
click at [125, 294] on link "934846" at bounding box center [123, 298] width 22 height 8
click at [757, 134] on button "Save" at bounding box center [757, 142] width 28 height 16
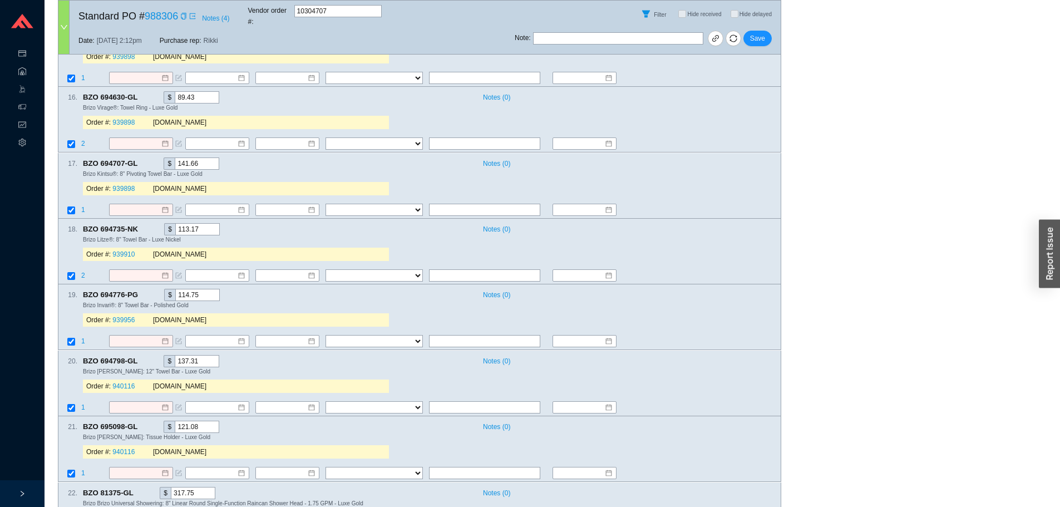
scroll to position [1725, 0]
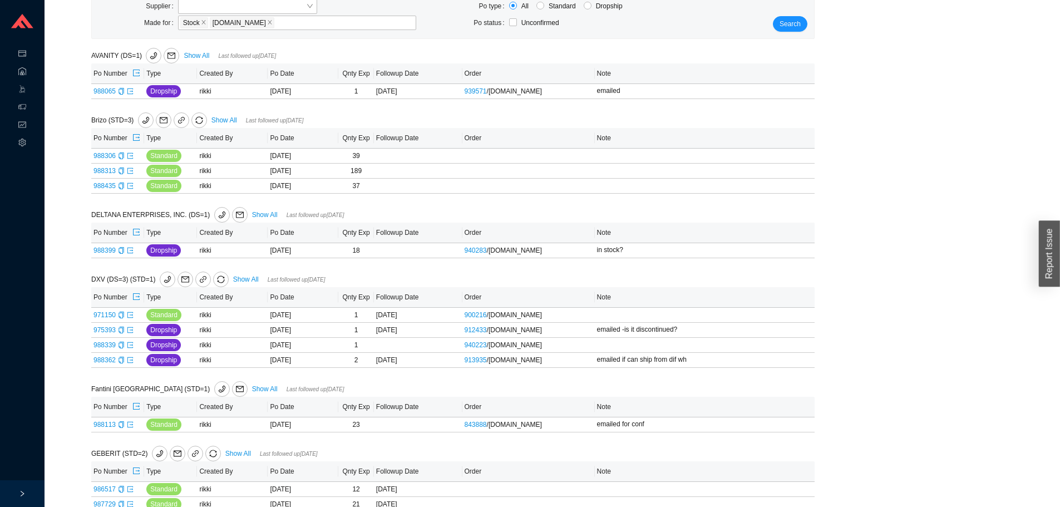
scroll to position [223, 0]
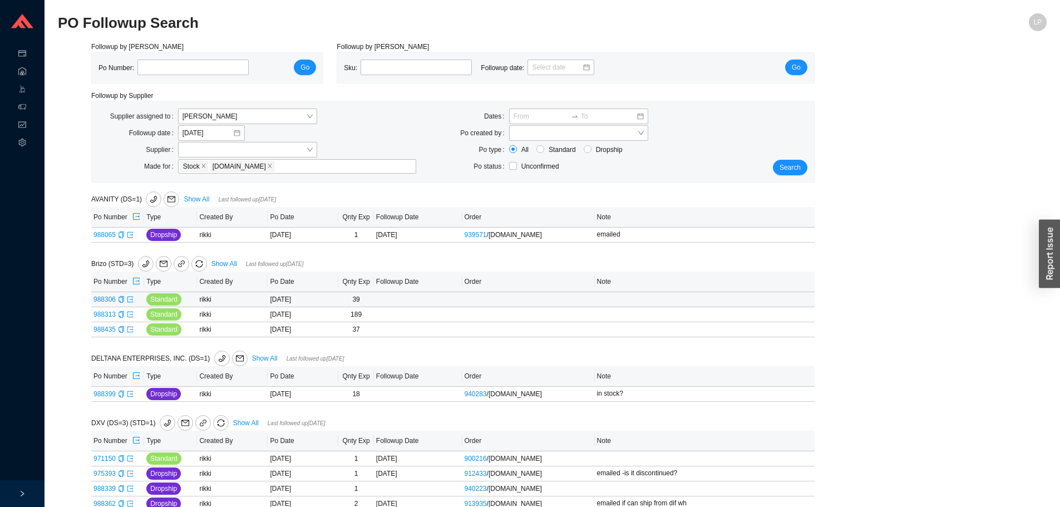
scroll to position [223, 0]
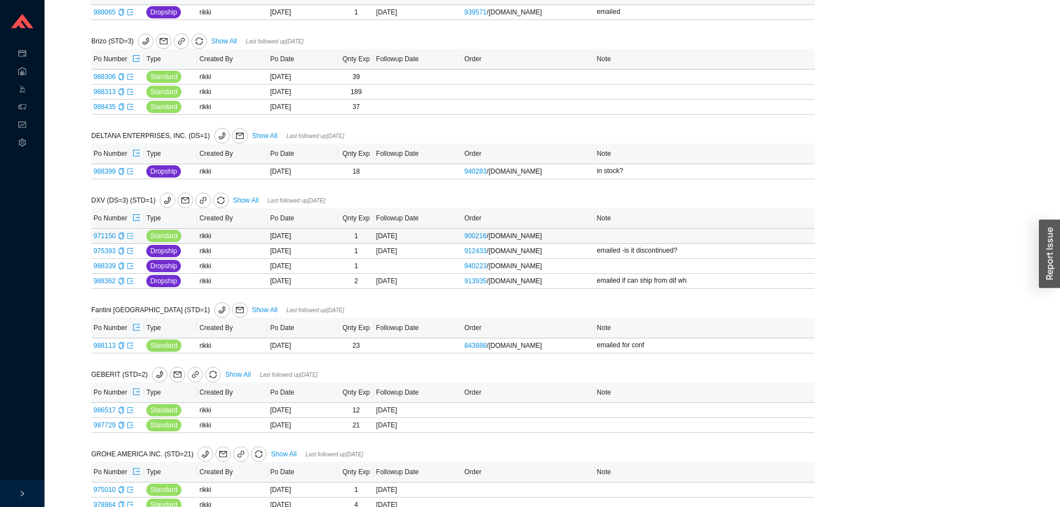
click at [132, 239] on icon "export" at bounding box center [130, 236] width 7 height 7
click at [127, 267] on icon "export" at bounding box center [130, 266] width 7 height 7
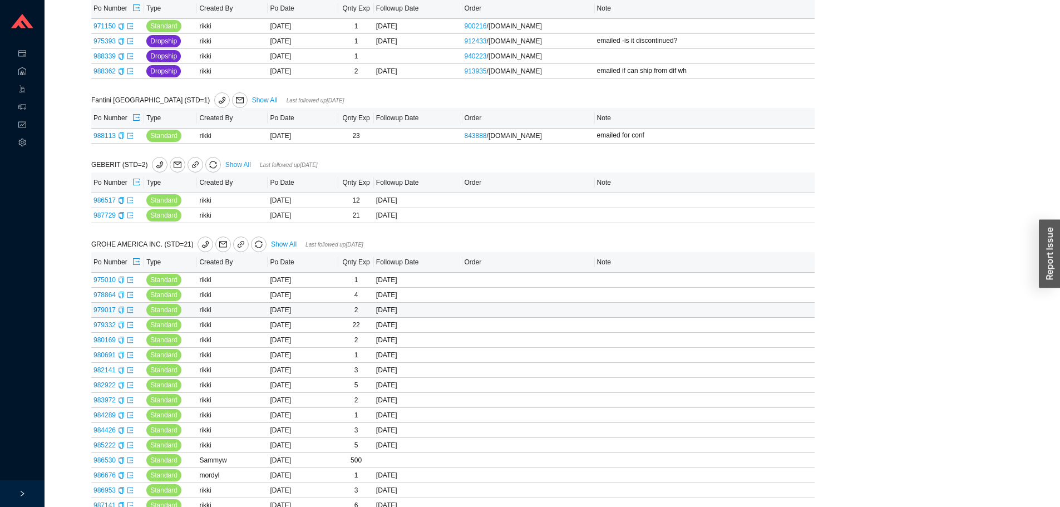
scroll to position [486, 0]
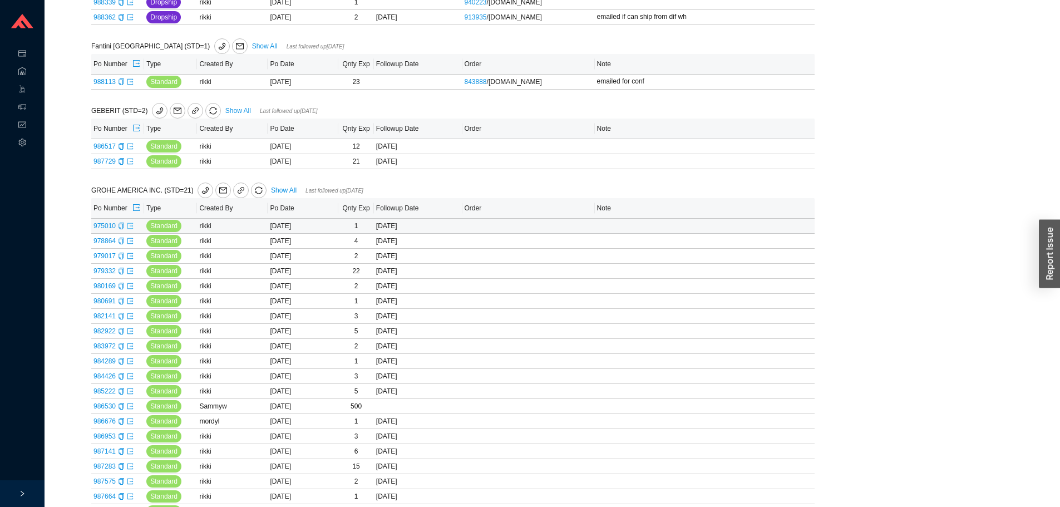
click at [130, 229] on icon "export" at bounding box center [130, 226] width 7 height 7
click at [131, 244] on icon "export" at bounding box center [130, 241] width 7 height 7
click at [129, 259] on icon "export" at bounding box center [130, 256] width 7 height 7
click at [129, 274] on icon "export" at bounding box center [130, 271] width 7 height 7
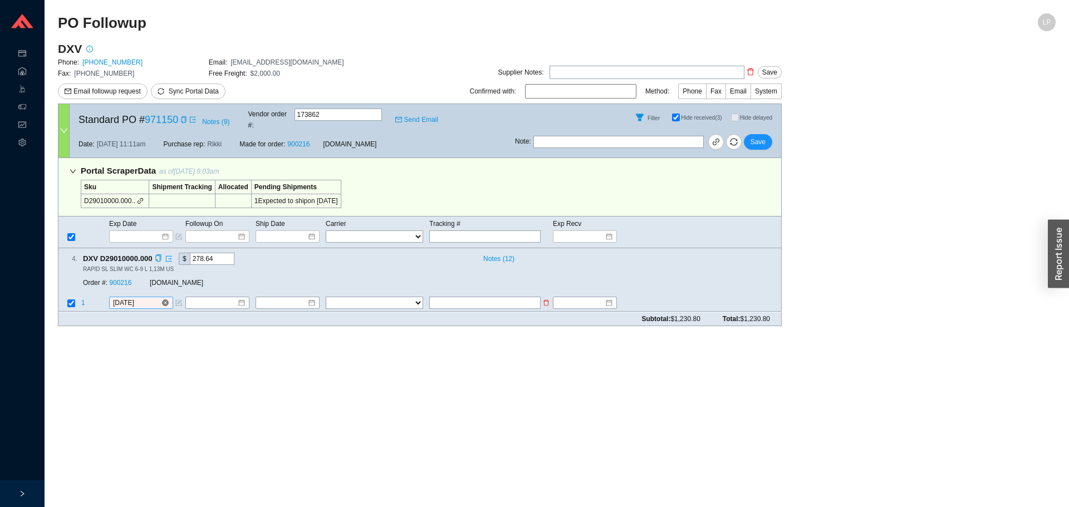
drag, startPoint x: 126, startPoint y: 289, endPoint x: 129, endPoint y: 296, distance: 6.7
click at [126, 298] on input "[DATE]" at bounding box center [137, 303] width 48 height 11
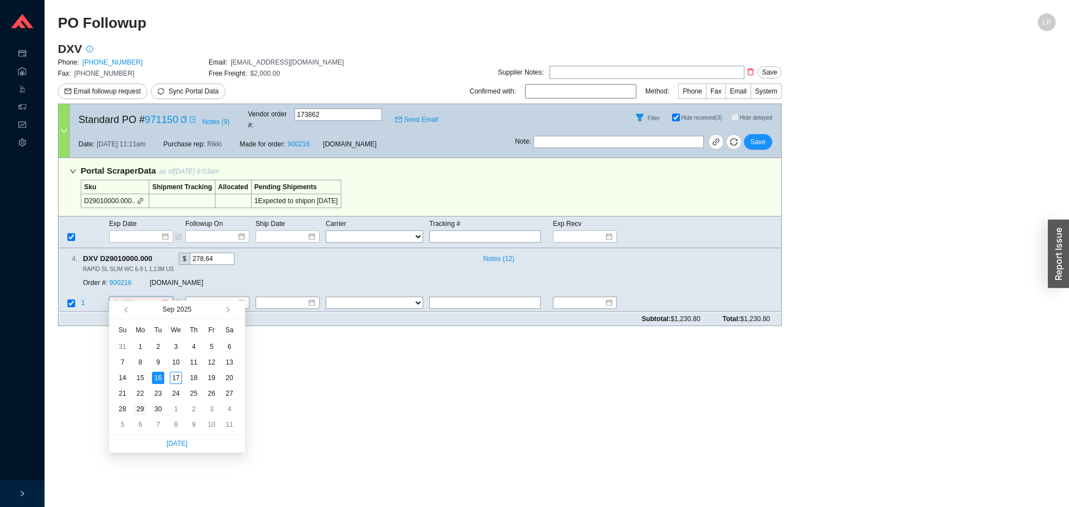
type input "9/29/2025"
click at [140, 409] on div "29" at bounding box center [140, 409] width 12 height 12
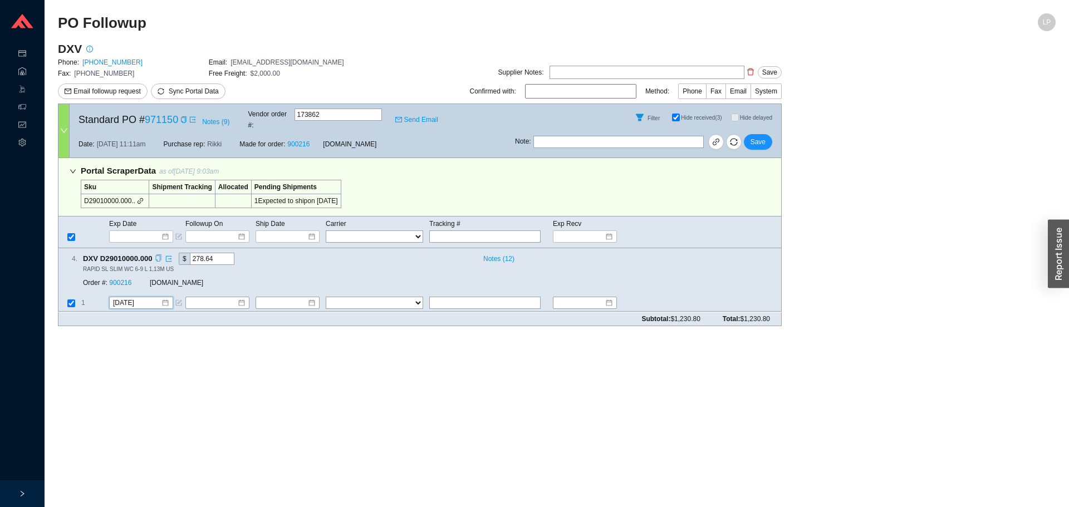
click at [160, 255] on icon "copy" at bounding box center [158, 258] width 6 height 7
drag, startPoint x: 146, startPoint y: 344, endPoint x: 146, endPoint y: 338, distance: 6.7
click at [146, 341] on main "PO Followup LP DXV Phone: 800-444-7643 Email: orders@lixil.com Fax: 800-225-277…" at bounding box center [556, 260] width 997 height 494
click at [117, 279] on link "900216" at bounding box center [120, 283] width 22 height 8
click at [759, 136] on span "Save" at bounding box center [757, 141] width 15 height 11
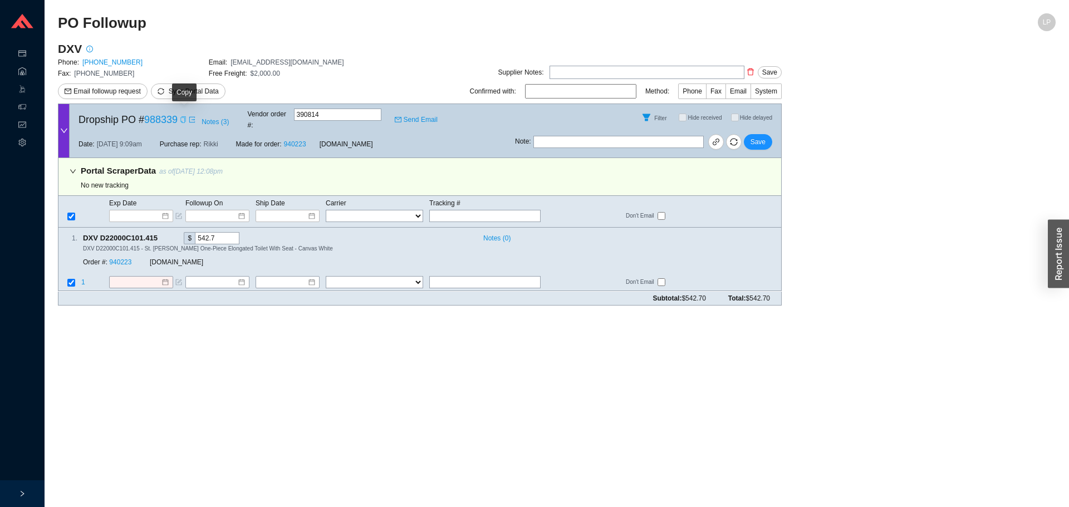
click at [182, 117] on icon "copy" at bounding box center [183, 119] width 7 height 7
click at [181, 101] on div "DXV Phone: 800-444-7643 Email: orders@lixil.com Fax: 800-225-2778 Free Freight:…" at bounding box center [209, 72] width 302 height 62
click at [193, 91] on span "Sync Portal Data" at bounding box center [194, 91] width 50 height 8
click at [247, 65] on span "OK" at bounding box center [246, 60] width 9 height 11
click at [635, 136] on input "text" at bounding box center [618, 142] width 170 height 12
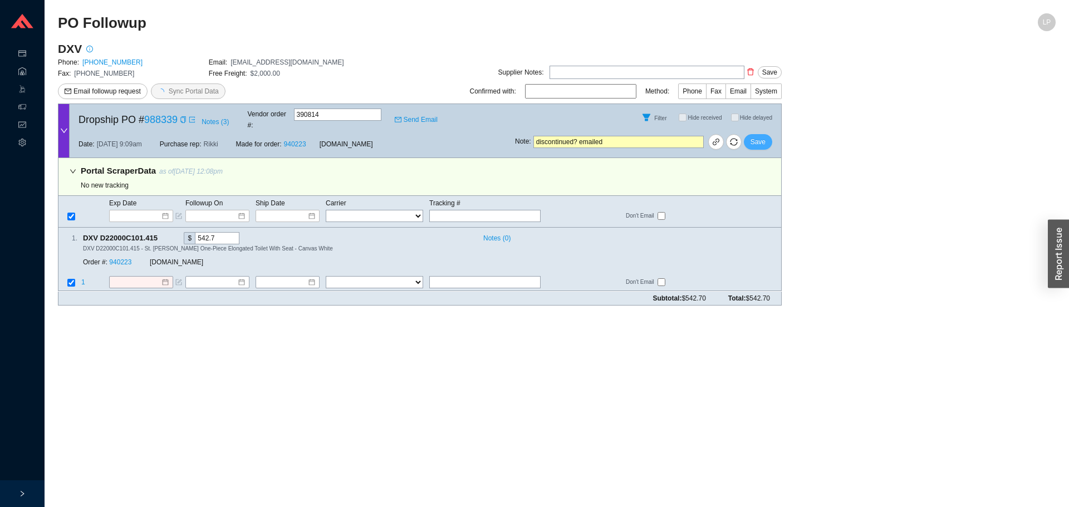
type input "discontinued? emailed"
click at [762, 136] on span "Save" at bounding box center [757, 141] width 15 height 11
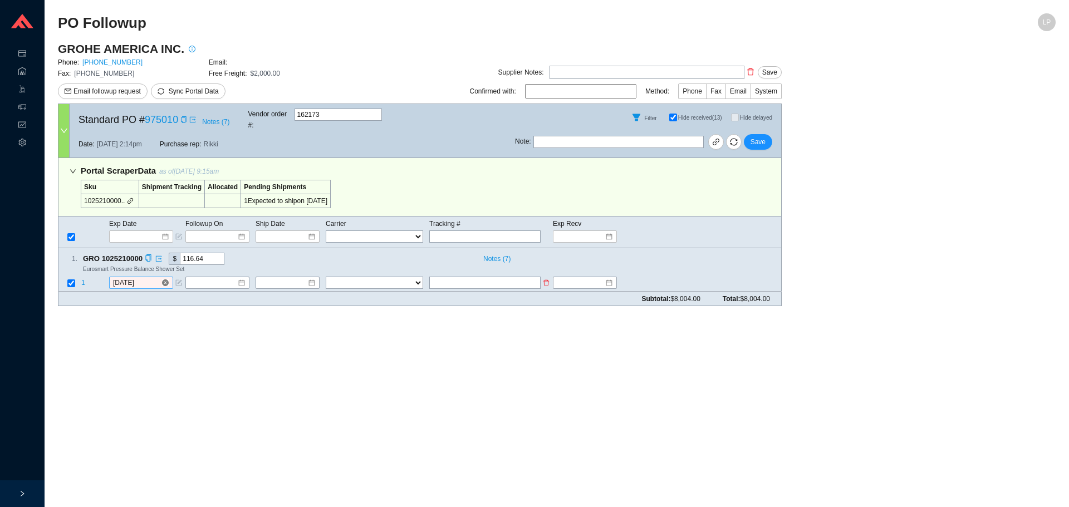
click at [117, 278] on input "[DATE]" at bounding box center [137, 283] width 48 height 11
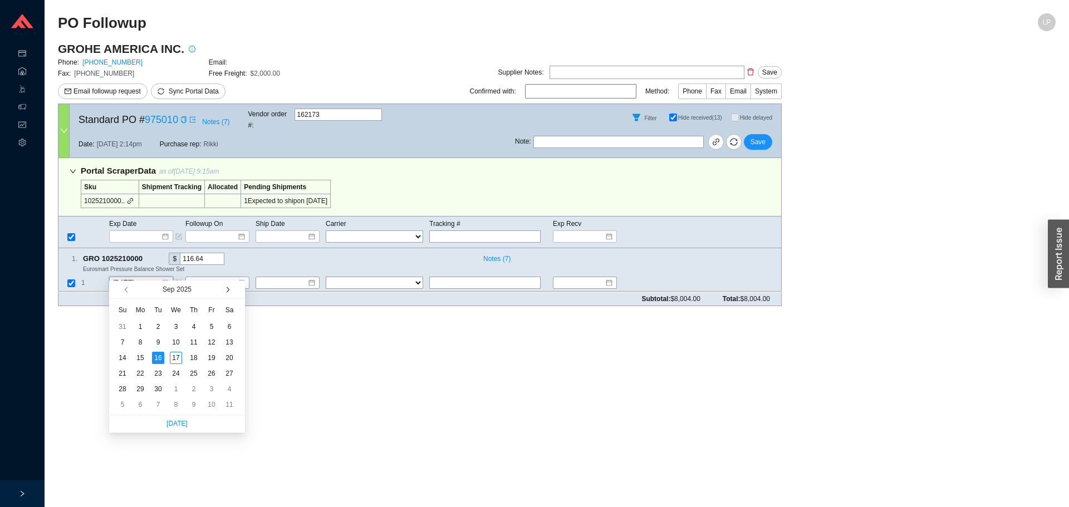
click at [227, 289] on span "button" at bounding box center [227, 290] width 6 height 6
type input "10/14/2025"
click at [162, 357] on div "14" at bounding box center [158, 358] width 12 height 12
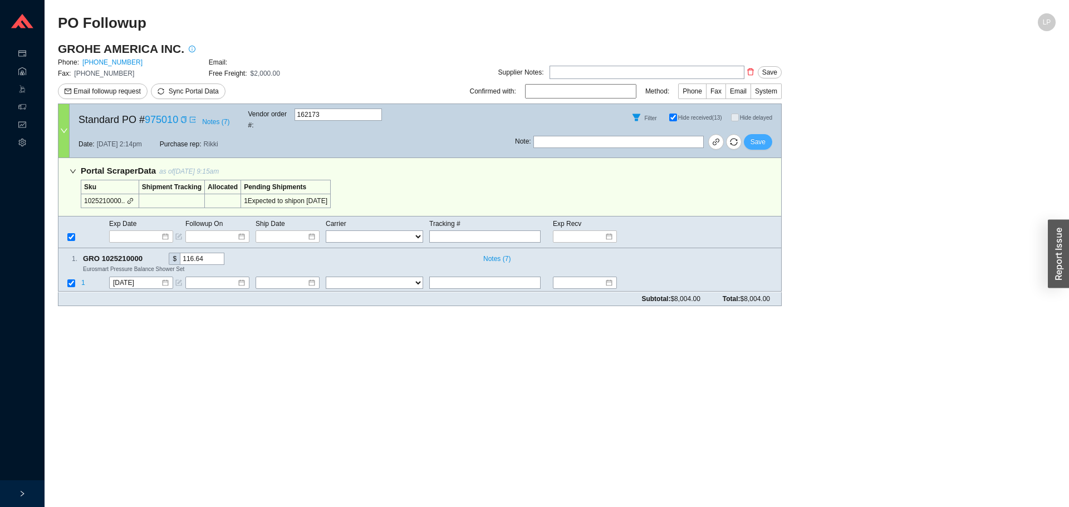
click at [764, 137] on span "Save" at bounding box center [757, 141] width 15 height 11
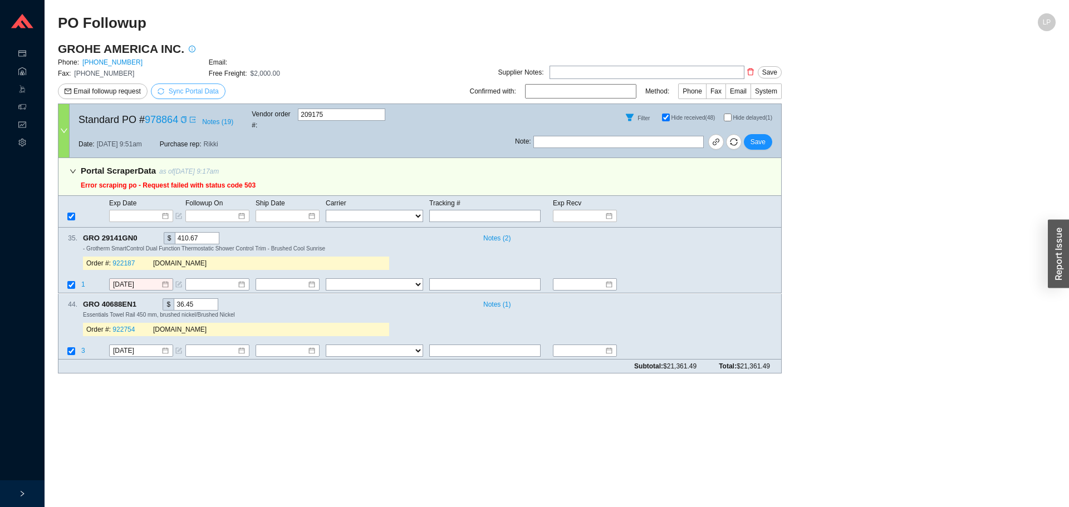
click at [176, 91] on span "Sync Portal Data" at bounding box center [194, 91] width 50 height 8
click at [249, 62] on span "OK" at bounding box center [246, 60] width 9 height 11
click at [854, 346] on main "GROHE AMERICA INC. Phone: 800-444-7643 Email: Fax: 800-225-2778 Free Freight: $…" at bounding box center [556, 211] width 997 height 341
click at [205, 97] on span "Sync Portal Data" at bounding box center [187, 91] width 61 height 11
click at [181, 119] on icon "copy" at bounding box center [183, 119] width 5 height 7
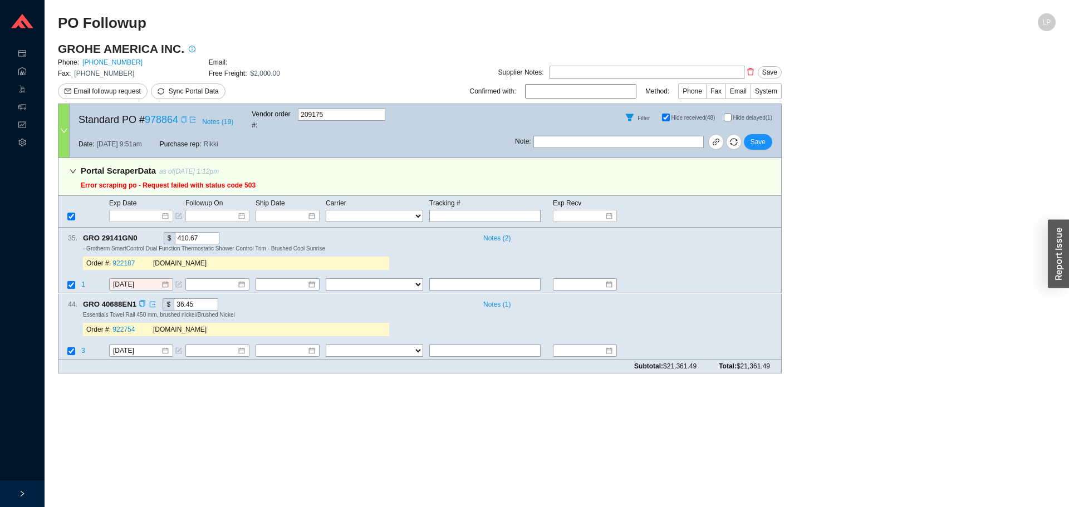
click at [682, 311] on div "Essentials Towel Rail 450 mm, brushed nickel/Brushed Nickel" at bounding box center [427, 315] width 689 height 8
click at [144, 234] on icon "copy" at bounding box center [143, 237] width 6 height 7
click at [838, 417] on main "PO Followup LP GROHE AMERICA INC. Phone: 800-444-7643 Email: Fax: 800-225-2778 …" at bounding box center [556, 260] width 997 height 494
click at [141, 264] on div "35 . GRO 29141GN0 $ 410.67 Notes ( 2 ) - Grotherm SmartControl Dual Function Th…" at bounding box center [419, 261] width 723 height 66
drag, startPoint x: 132, startPoint y: 273, endPoint x: 136, endPoint y: 278, distance: 6.3
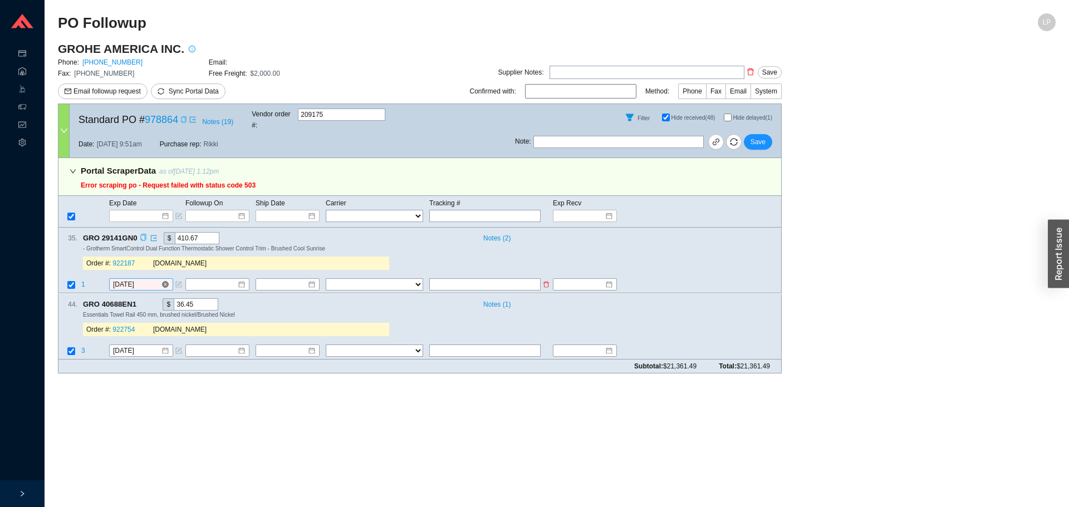
click at [132, 279] on input "[DATE]" at bounding box center [137, 284] width 48 height 11
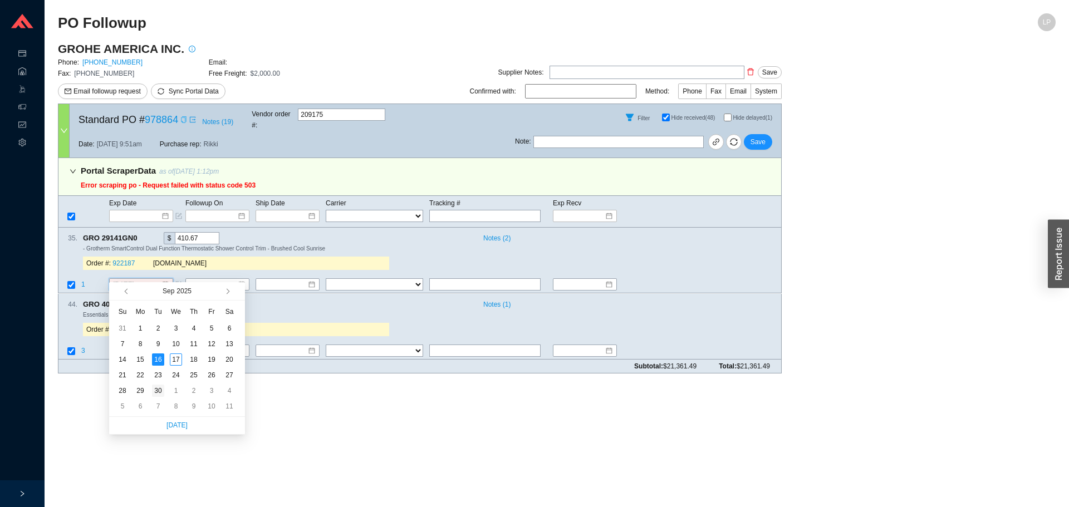
type input "9/30/2025"
click at [159, 392] on div "30" at bounding box center [158, 391] width 12 height 12
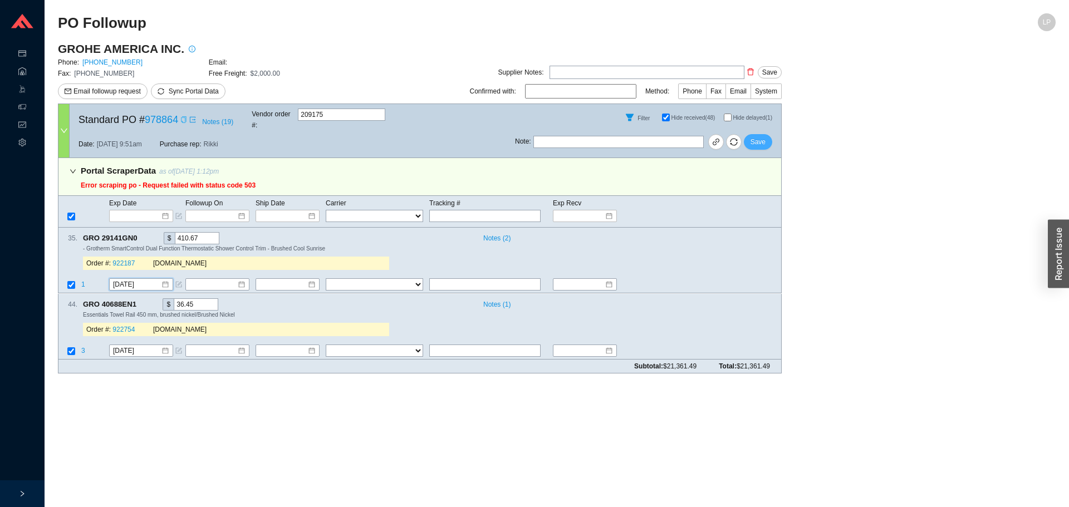
click at [760, 136] on span "Save" at bounding box center [757, 141] width 15 height 11
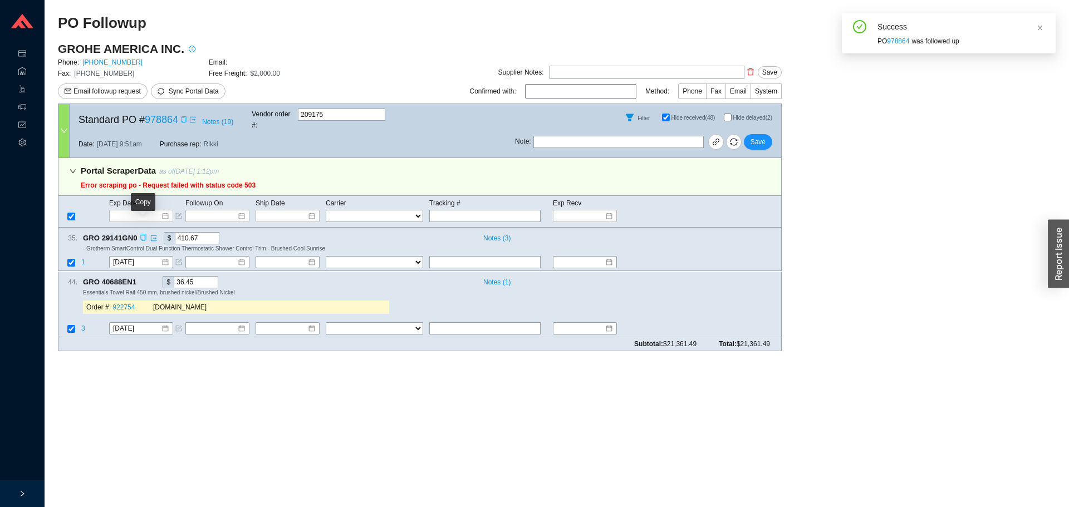
click at [140, 234] on icon "copy" at bounding box center [143, 237] width 7 height 7
click at [144, 372] on main "PO Followup LP GROHE AMERICA INC. Phone: 800-444-7643 Email: Fax: 800-225-2778 …" at bounding box center [556, 260] width 997 height 494
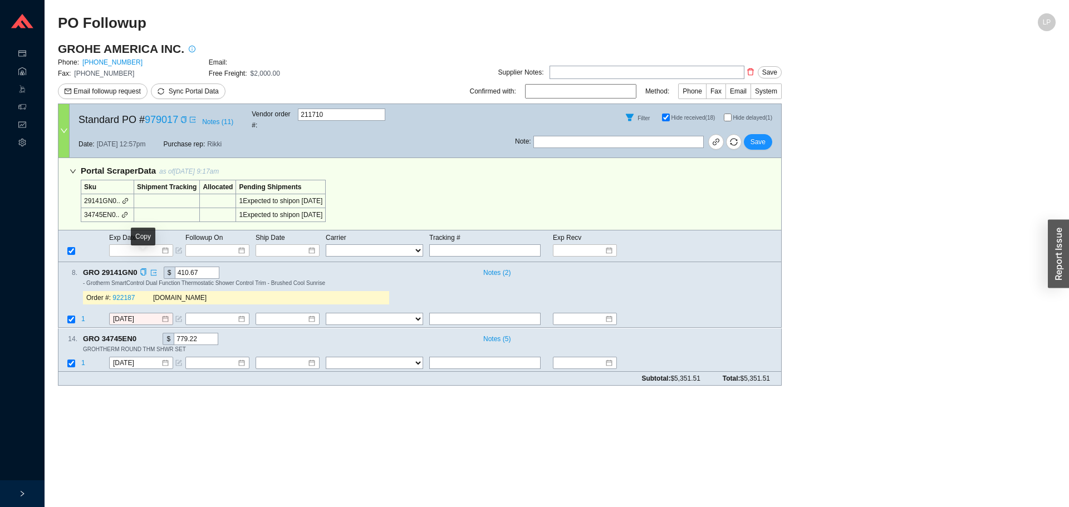
drag, startPoint x: 142, startPoint y: 263, endPoint x: 171, endPoint y: 263, distance: 28.9
click at [142, 269] on icon "copy" at bounding box center [143, 272] width 7 height 7
click at [378, 267] on div "GRO 29141GN0 $ 410.67" at bounding box center [278, 273] width 390 height 12
click at [82, 316] on span "1" at bounding box center [83, 320] width 4 height 8
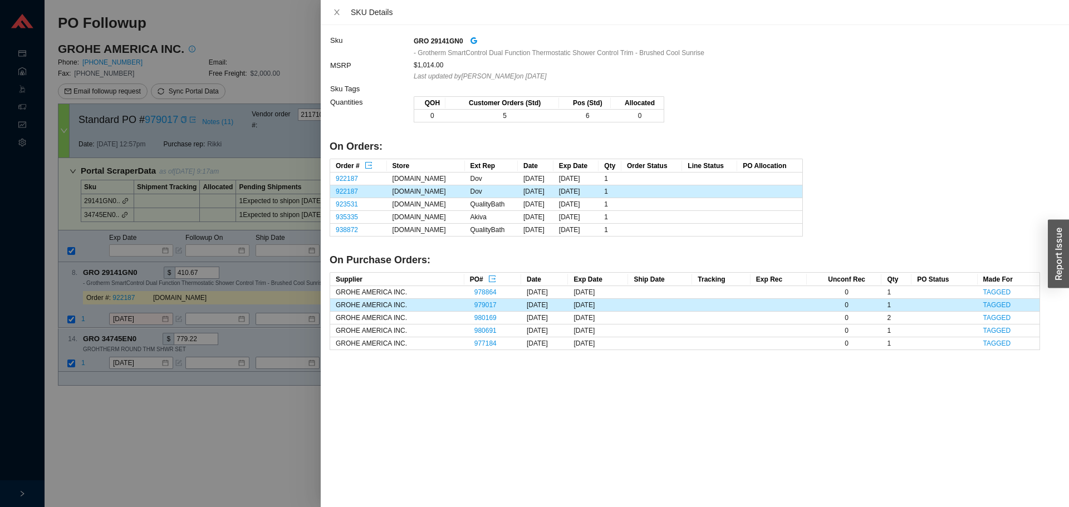
click at [891, 304] on td "1" at bounding box center [896, 305] width 30 height 13
click at [139, 393] on div at bounding box center [534, 253] width 1069 height 507
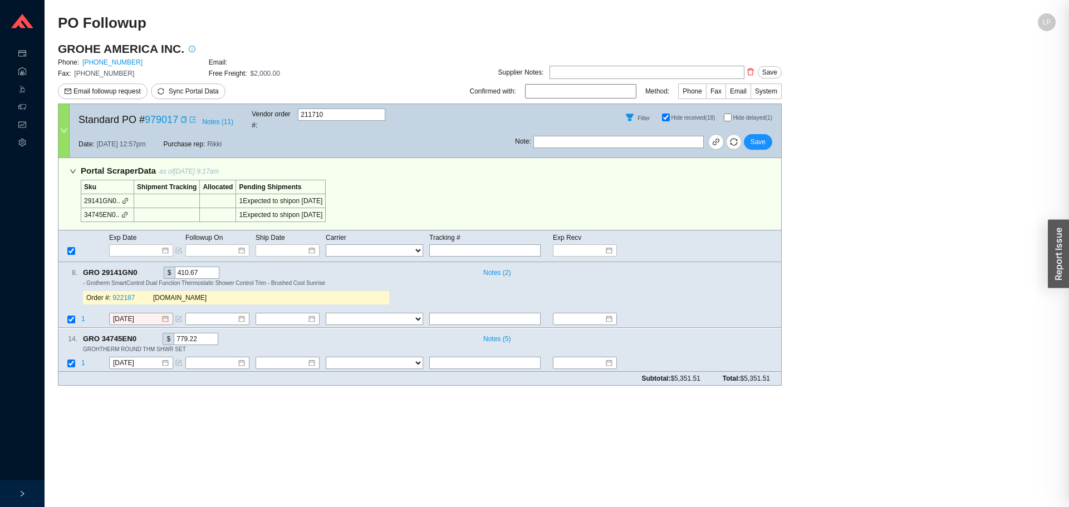
click at [139, 391] on div at bounding box center [534, 253] width 1069 height 507
click at [141, 314] on input "[DATE]" at bounding box center [137, 319] width 48 height 11
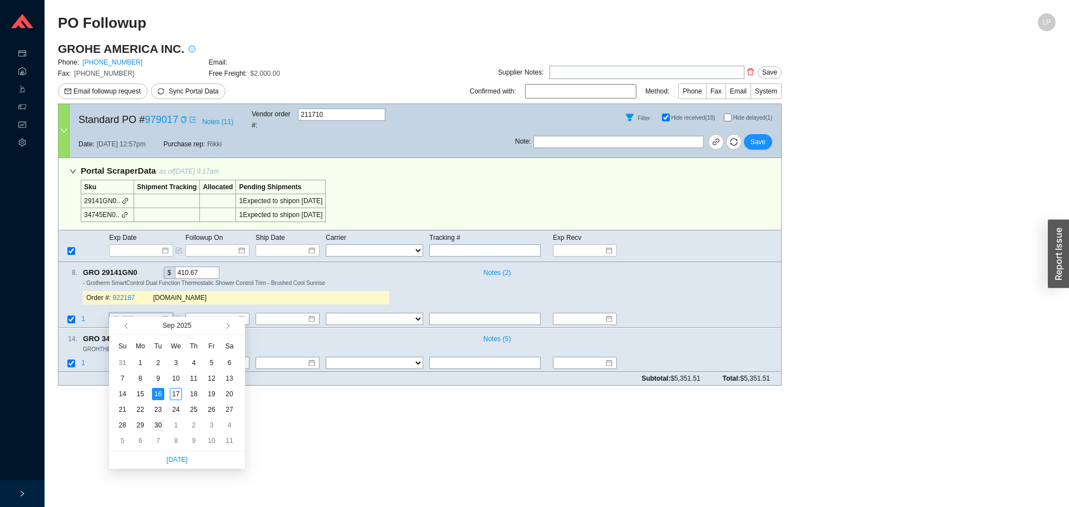
type input "[DATE]"
click at [154, 422] on div "30" at bounding box center [158, 425] width 12 height 12
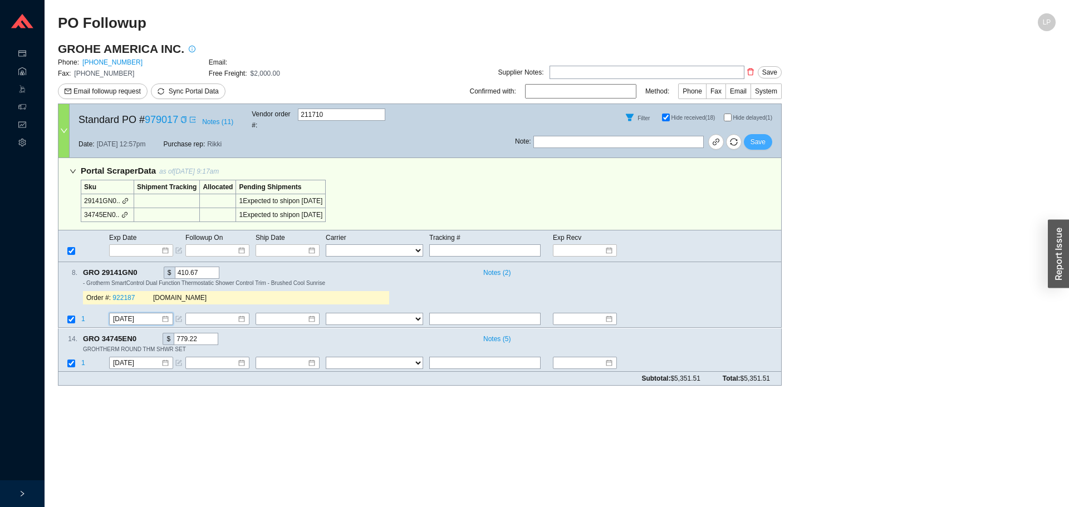
click at [764, 136] on span "Save" at bounding box center [757, 141] width 15 height 11
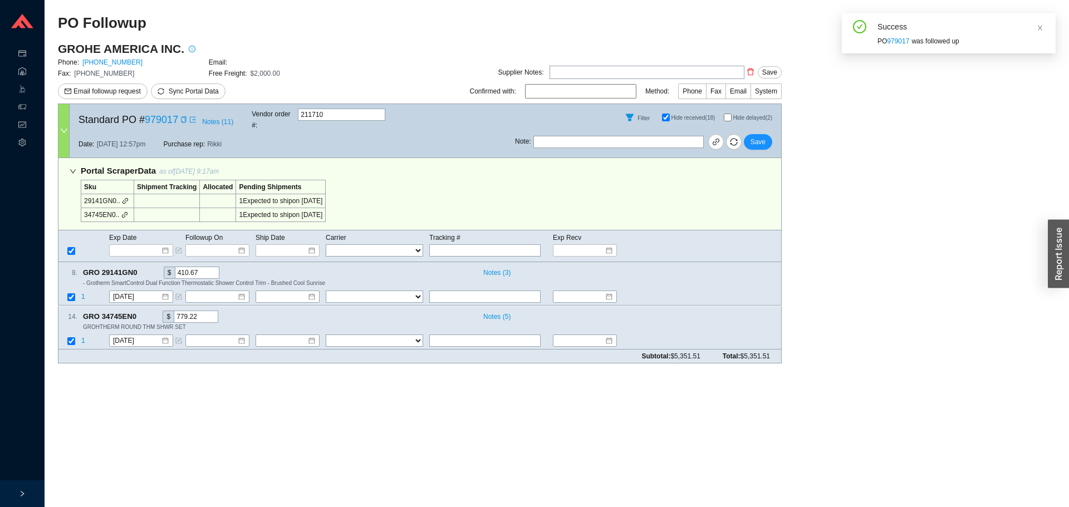
drag, startPoint x: 318, startPoint y: 386, endPoint x: 254, endPoint y: 373, distance: 64.7
click at [316, 386] on main "PO Followup LP GROHE AMERICA INC. Phone: [PHONE_NUMBER] Email: Fax: [PHONE_NUMB…" at bounding box center [556, 260] width 997 height 494
click at [83, 290] on td "1" at bounding box center [95, 297] width 28 height 15
click at [83, 293] on span "1" at bounding box center [83, 297] width 4 height 8
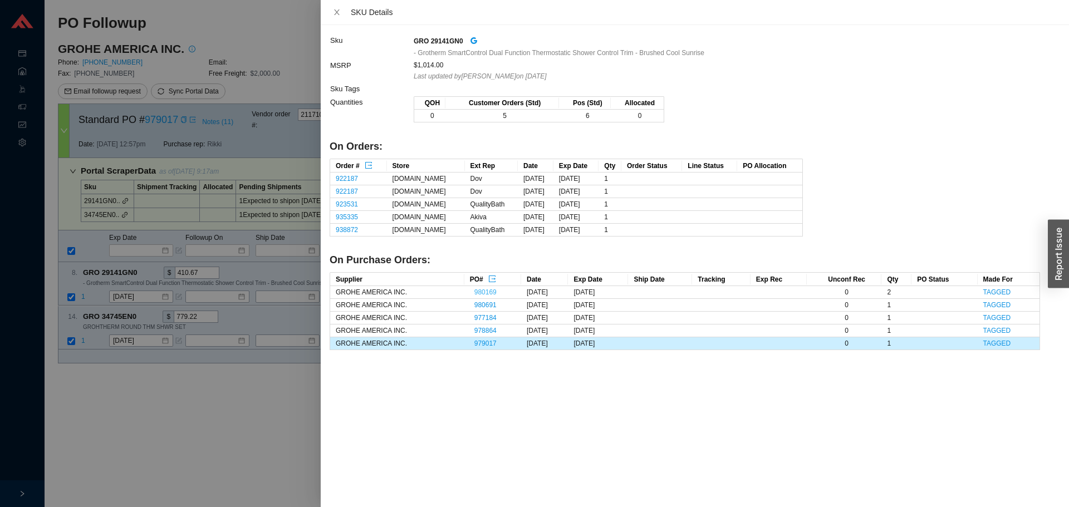
click at [479, 290] on link "980169" at bounding box center [485, 292] width 22 height 8
click at [479, 307] on link "980691" at bounding box center [485, 305] width 22 height 8
click at [479, 317] on link "977184" at bounding box center [485, 318] width 22 height 8
click at [899, 267] on h4 "On Purchase Orders:" at bounding box center [684, 260] width 710 height 14
click at [215, 407] on div at bounding box center [534, 253] width 1069 height 507
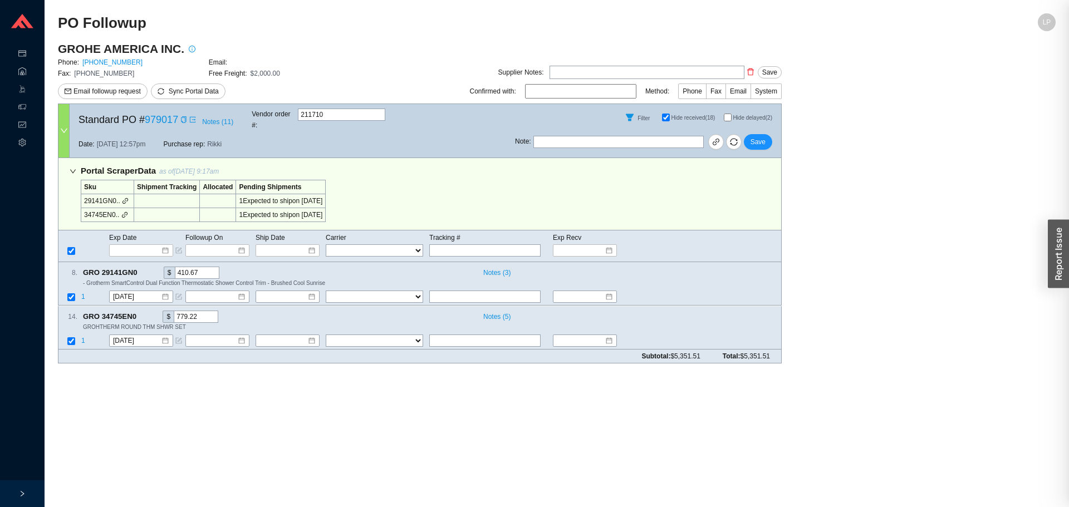
click at [215, 407] on div at bounding box center [534, 253] width 1069 height 507
click at [133, 311] on span "GRO 34745EN0" at bounding box center [114, 317] width 63 height 12
drag, startPoint x: 761, startPoint y: 134, endPoint x: 767, endPoint y: 117, distance: 18.0
click at [761, 136] on span "Save" at bounding box center [757, 141] width 15 height 11
drag, startPoint x: 753, startPoint y: 133, endPoint x: 627, endPoint y: 187, distance: 137.4
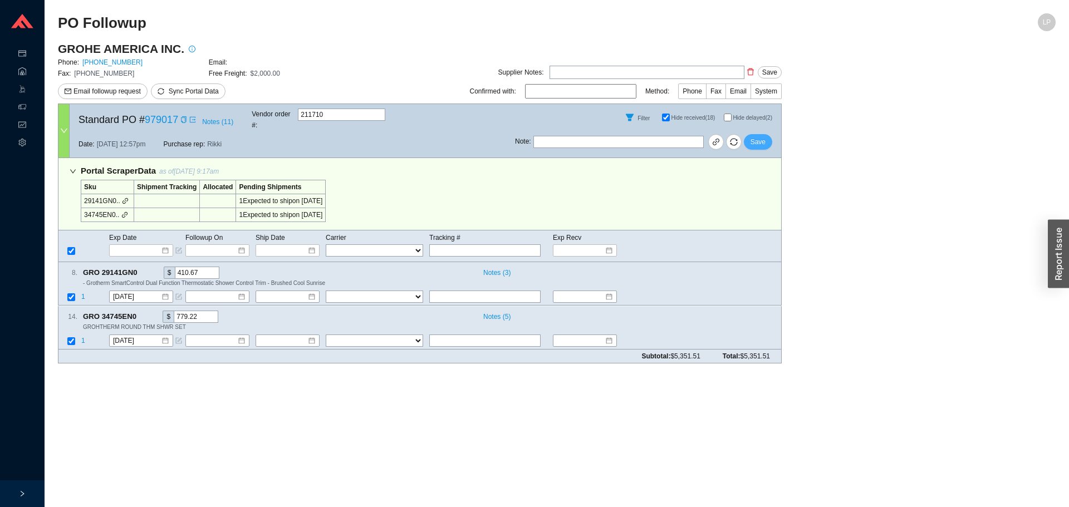
click at [753, 136] on span "Save" at bounding box center [757, 141] width 15 height 11
click at [81, 293] on span "1" at bounding box center [83, 297] width 4 height 8
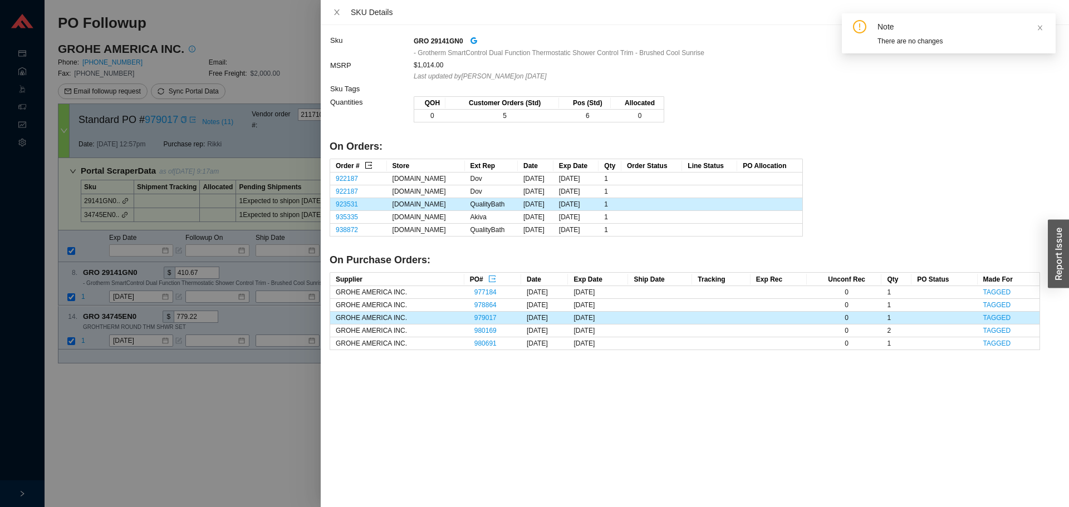
click at [370, 164] on icon "export" at bounding box center [369, 165] width 8 height 8
drag, startPoint x: 134, startPoint y: 418, endPoint x: 146, endPoint y: 397, distance: 25.2
click at [134, 416] on div at bounding box center [534, 253] width 1069 height 507
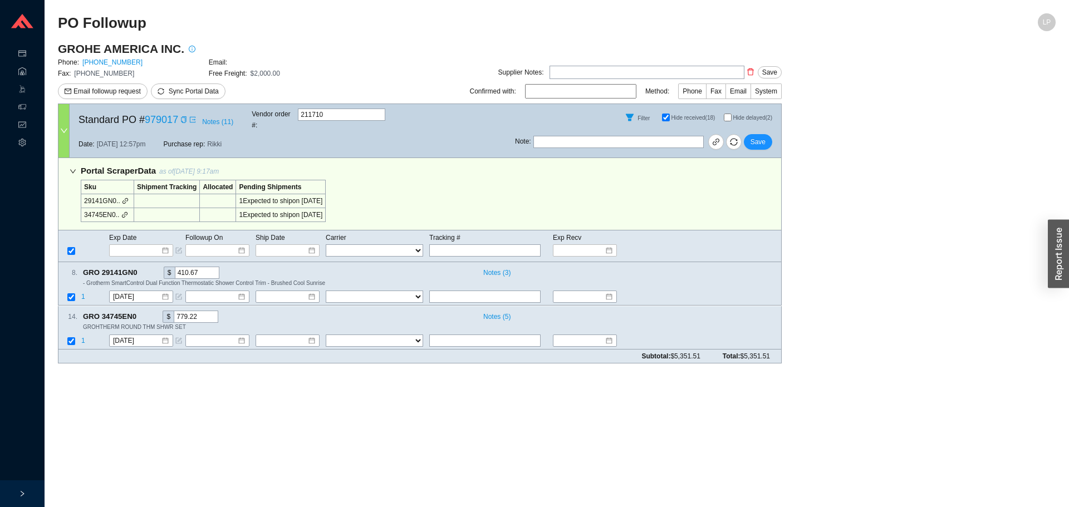
click at [761, 142] on div "Note : Save" at bounding box center [648, 144] width 266 height 27
click at [762, 136] on span "Save" at bounding box center [757, 141] width 15 height 11
click at [751, 136] on span "Save" at bounding box center [757, 141] width 15 height 11
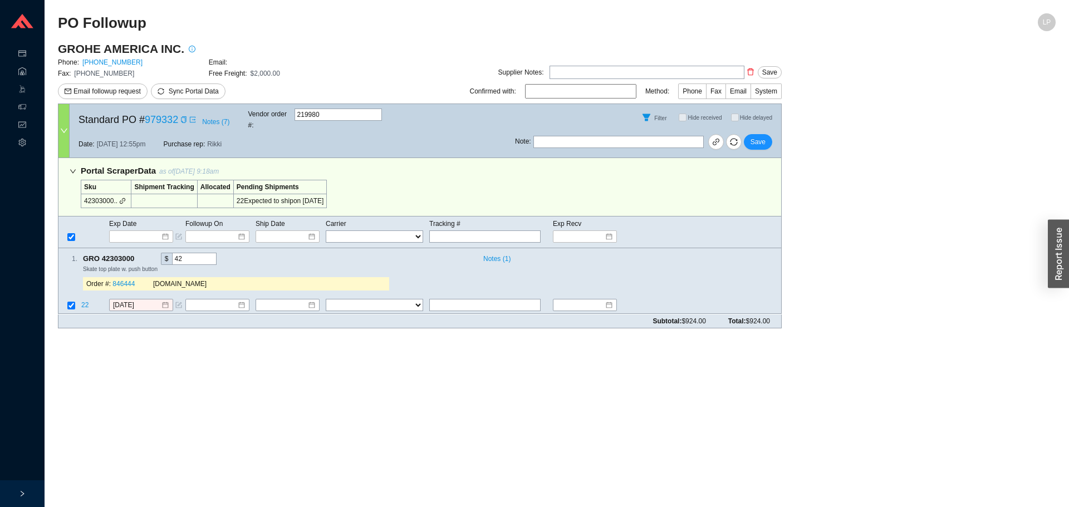
click at [861, 272] on main "GROHE AMERICA INC. Phone: [PHONE_NUMBER] Email: Fax: [PHONE_NUMBER] Free Freigh…" at bounding box center [556, 189] width 997 height 296
click at [140, 255] on icon "copy" at bounding box center [139, 258] width 7 height 7
click at [134, 328] on main "PO Followup LP GROHE AMERICA INC. Phone: [PHONE_NUMBER] Email: Fax: [PHONE_NUMB…" at bounding box center [556, 260] width 997 height 494
click at [85, 302] on span "22" at bounding box center [85, 306] width 9 height 8
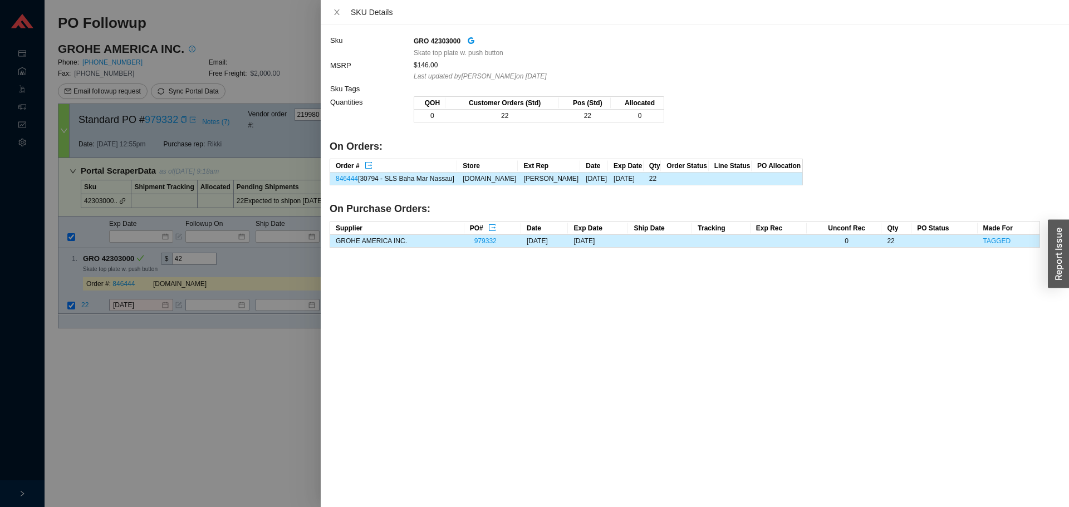
click at [91, 325] on div at bounding box center [534, 253] width 1069 height 507
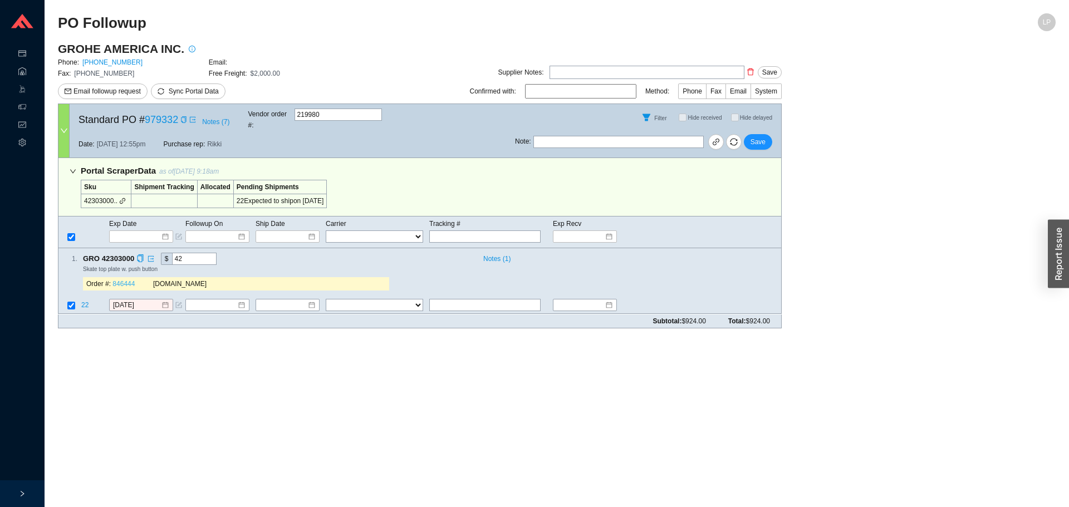
click at [120, 280] on link "846444" at bounding box center [123, 284] width 22 height 8
click at [127, 300] on input "[DATE]" at bounding box center [137, 305] width 48 height 11
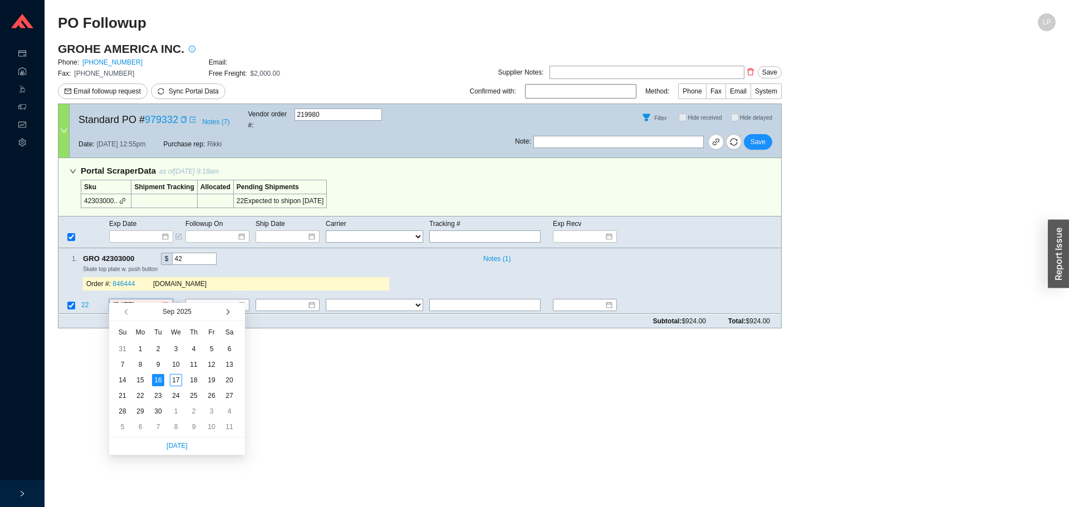
click at [228, 314] on span "button" at bounding box center [227, 312] width 6 height 6
click at [175, 376] on div "15" at bounding box center [176, 380] width 12 height 12
click at [227, 311] on span "button" at bounding box center [227, 312] width 6 height 6
type input "[DATE]"
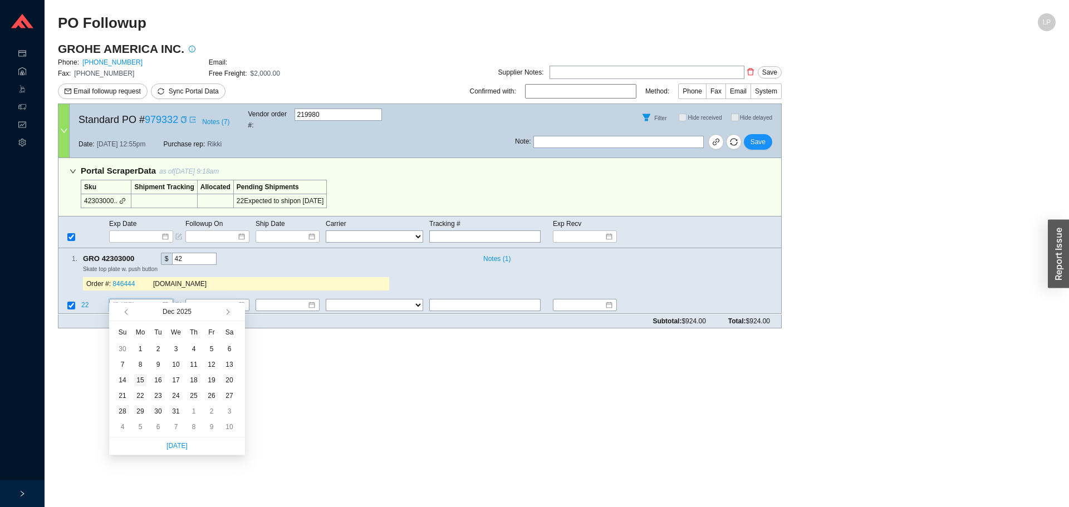
drag, startPoint x: 146, startPoint y: 383, endPoint x: 157, endPoint y: 370, distance: 17.0
click at [145, 383] on div "15" at bounding box center [140, 380] width 12 height 12
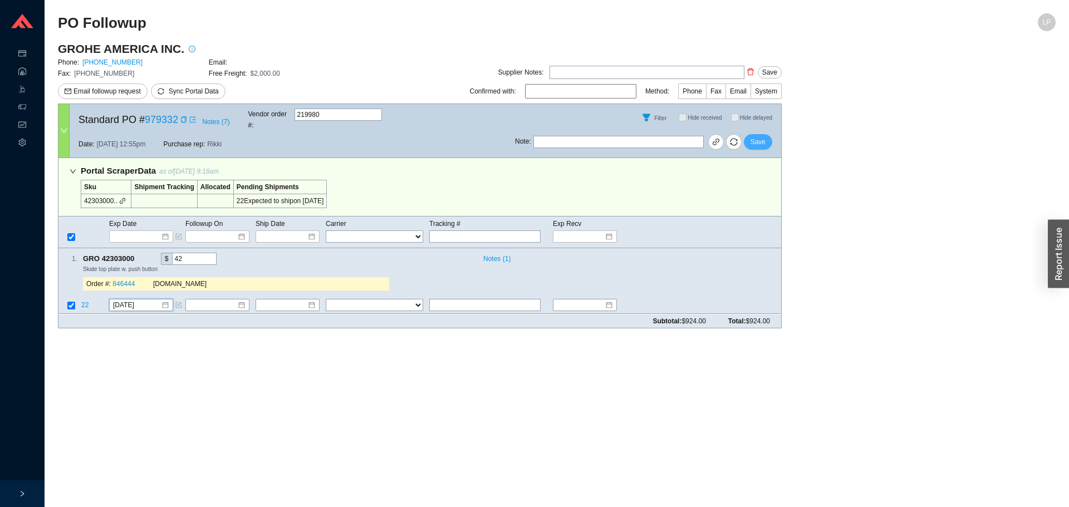
click at [756, 136] on span "Save" at bounding box center [757, 141] width 15 height 11
click at [759, 136] on span "Save" at bounding box center [757, 141] width 15 height 11
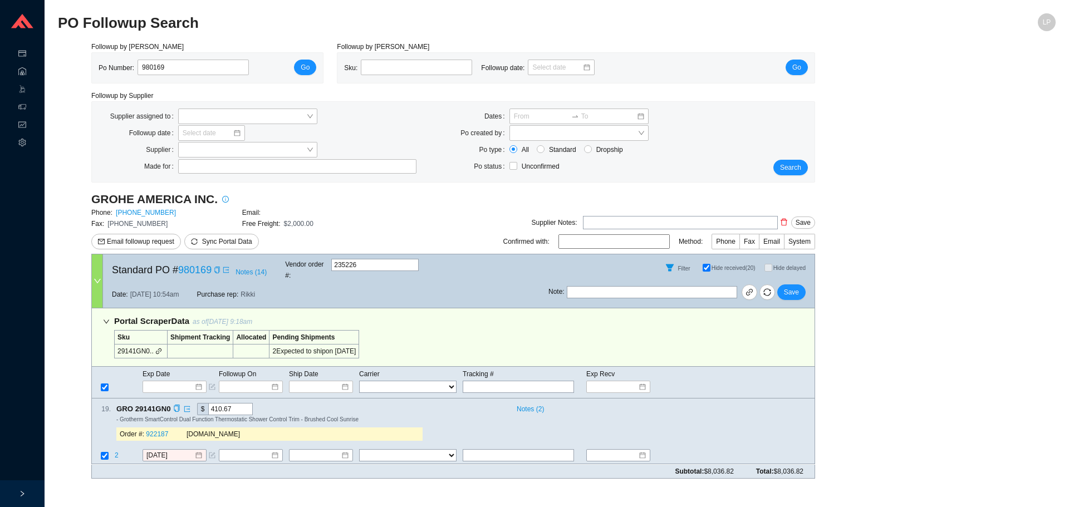
click at [643, 415] on div "- Grotherm SmartControl Dual Function Thermostatic Shower Control Trim - Brushe…" at bounding box center [460, 419] width 689 height 8
click at [168, 450] on input "9/16/2025" at bounding box center [170, 455] width 48 height 11
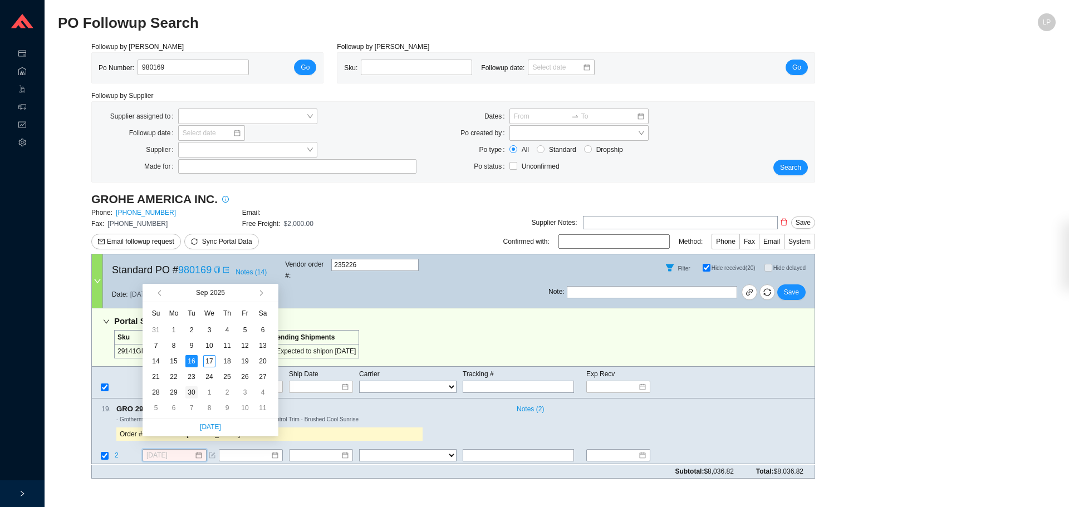
type input "9/30/2025"
click at [192, 392] on div "30" at bounding box center [191, 392] width 12 height 12
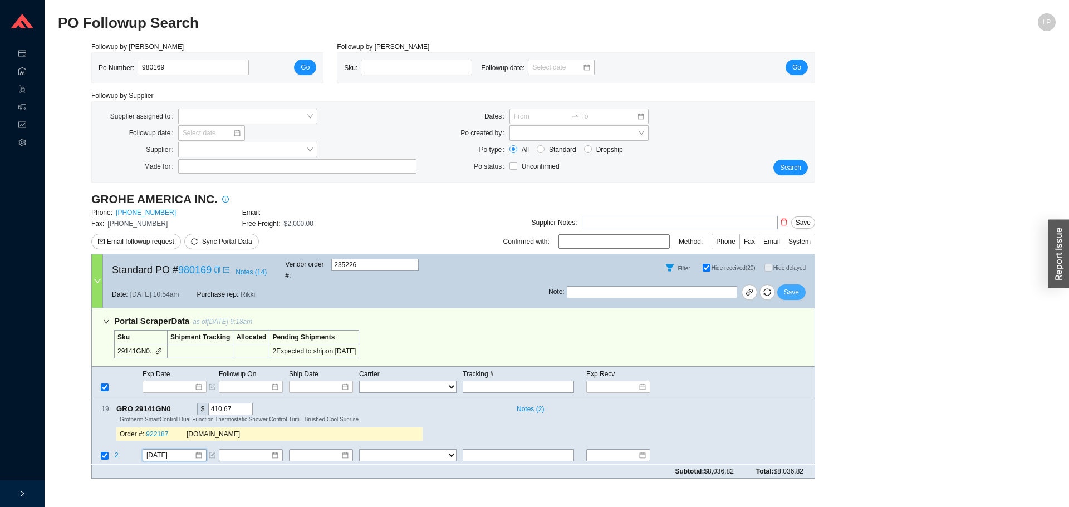
drag, startPoint x: 791, startPoint y: 281, endPoint x: 795, endPoint y: 263, distance: 18.4
click at [791, 287] on span "Save" at bounding box center [791, 292] width 15 height 11
click at [919, 385] on div "Followup by PO Po Number: 980691 Go Followup by Sku Sku: Followup date: Go Foll…" at bounding box center [556, 264] width 997 height 446
click at [165, 450] on input "[DATE]" at bounding box center [170, 455] width 48 height 11
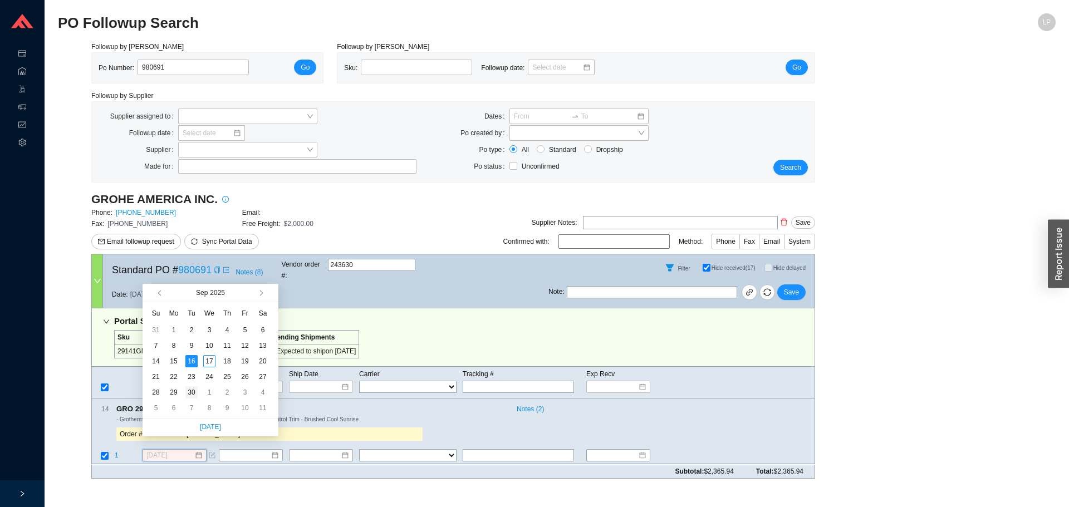
type input "[DATE]"
click at [189, 398] on td "30" at bounding box center [192, 393] width 18 height 16
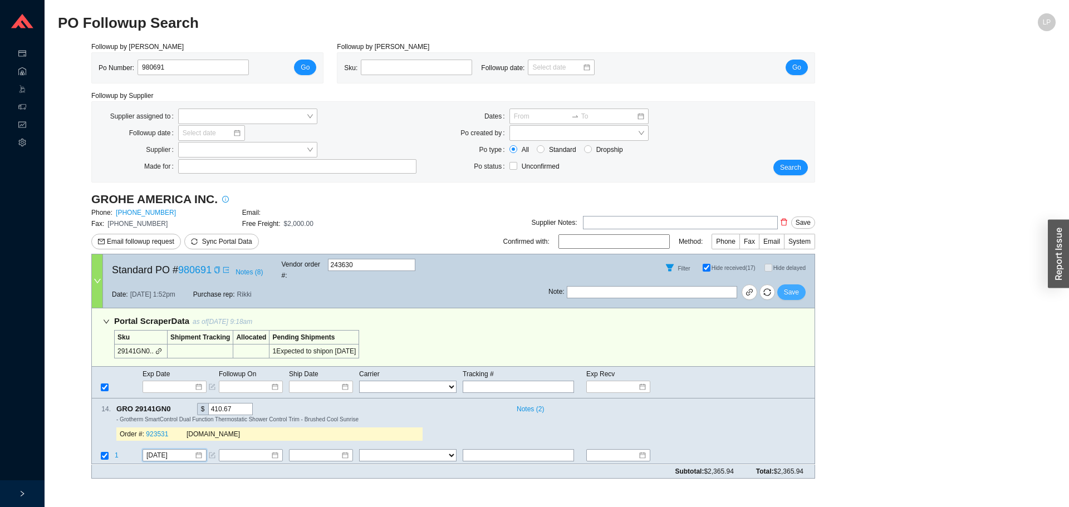
click at [792, 287] on span "Save" at bounding box center [791, 292] width 15 height 11
drag, startPoint x: 0, startPoint y: 0, endPoint x: 897, endPoint y: 343, distance: 960.0
click at [897, 341] on div "Followup by PO Po Number: 977184 Go Followup by Sku Sku: Followup date: Go Foll…" at bounding box center [556, 264] width 997 height 446
click at [163, 450] on input "[DATE]" at bounding box center [170, 455] width 48 height 11
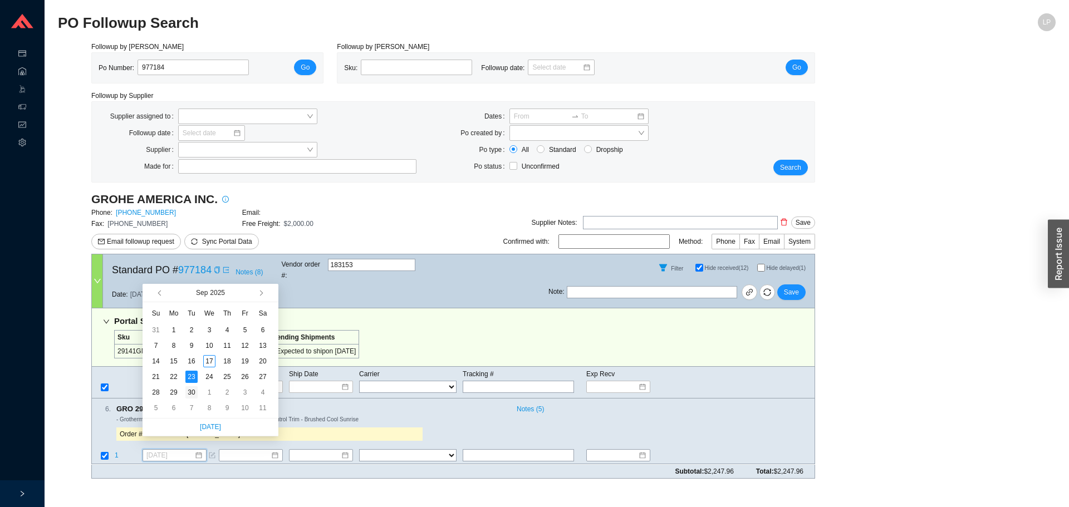
type input "[DATE]"
click at [192, 389] on div "30" at bounding box center [191, 392] width 12 height 12
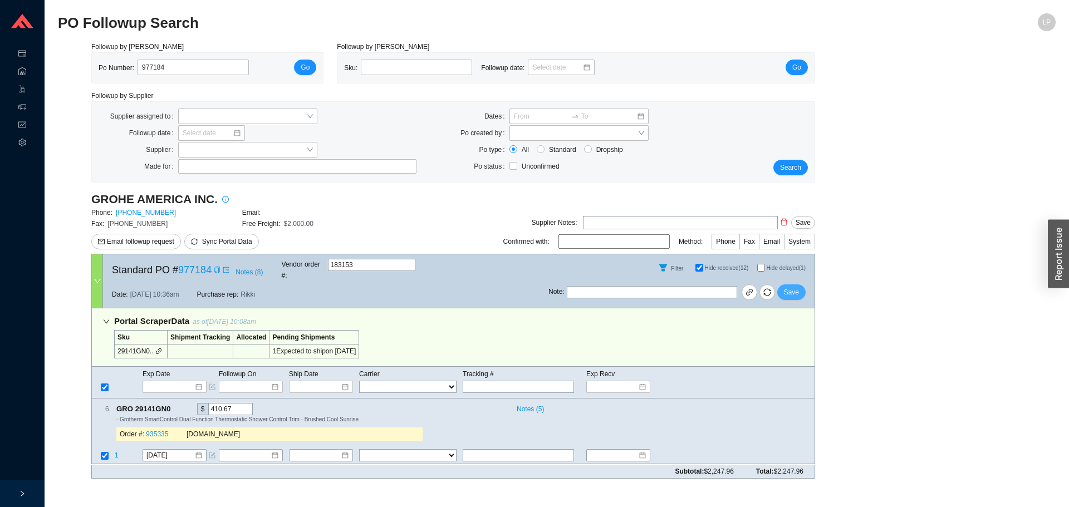
drag, startPoint x: 792, startPoint y: 278, endPoint x: 793, endPoint y: 271, distance: 7.3
click at [792, 287] on span "Save" at bounding box center [791, 292] width 15 height 11
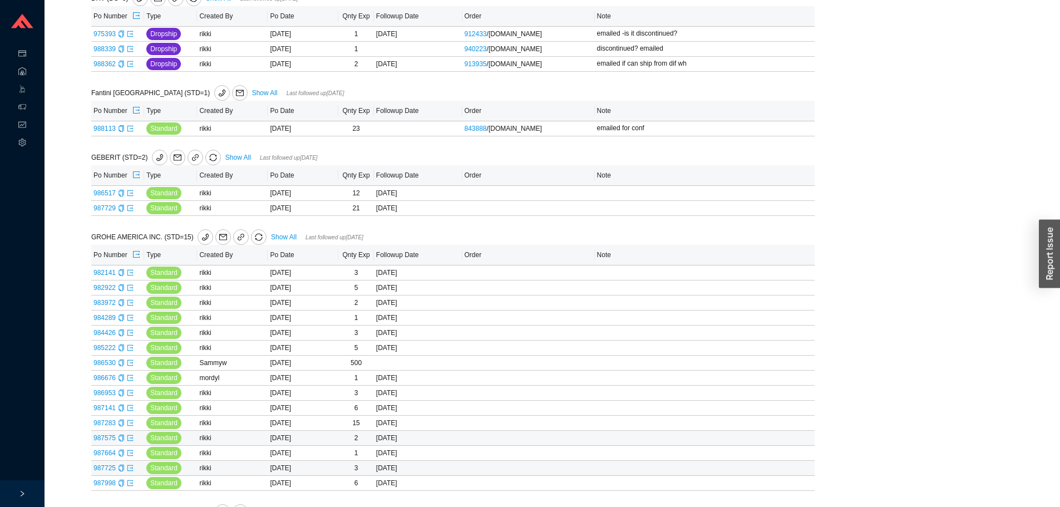
scroll to position [501, 0]
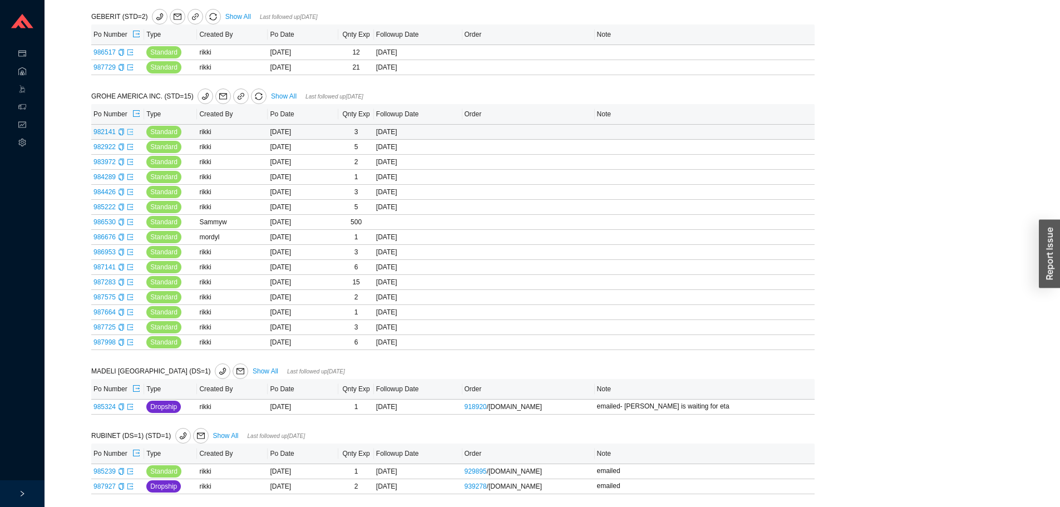
click at [131, 132] on icon "export" at bounding box center [130, 132] width 6 height 6
click at [130, 151] on link at bounding box center [130, 147] width 7 height 8
click at [129, 169] on td "983972" at bounding box center [117, 162] width 53 height 15
click at [130, 165] on icon "export" at bounding box center [130, 162] width 7 height 7
click at [130, 180] on icon "export" at bounding box center [130, 177] width 7 height 7
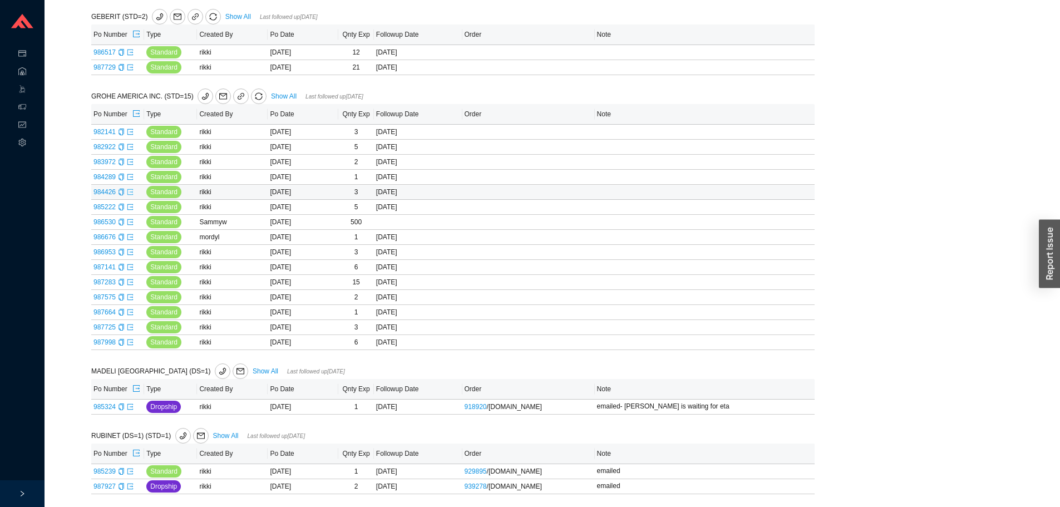
click at [129, 195] on icon "export" at bounding box center [130, 192] width 7 height 7
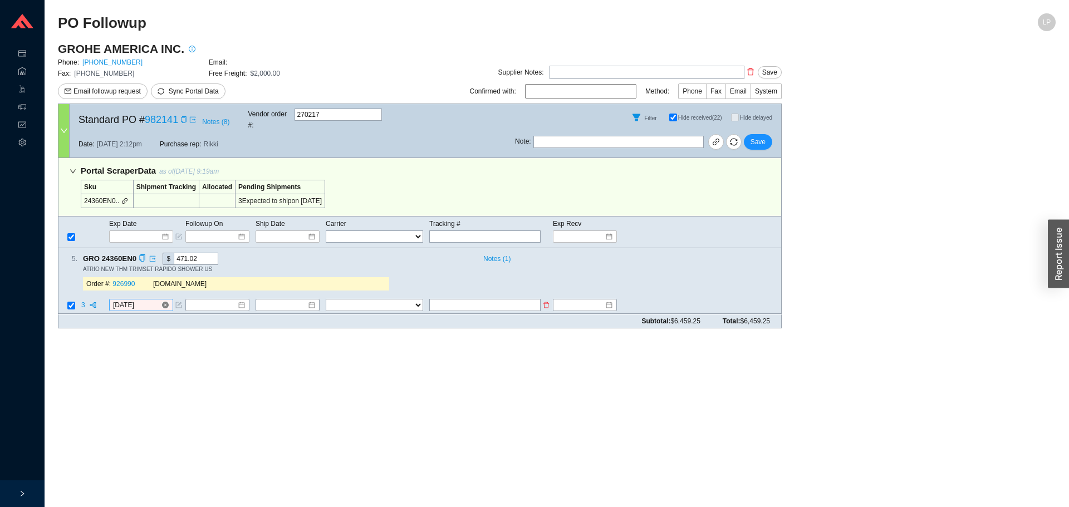
drag, startPoint x: 142, startPoint y: 245, endPoint x: 131, endPoint y: 293, distance: 49.3
click at [142, 255] on icon "copy" at bounding box center [142, 258] width 7 height 7
click at [109, 352] on main "PO Followup LP GROHE AMERICA INC. Phone: [PHONE_NUMBER] Email: Fax: [PHONE_NUMB…" at bounding box center [556, 260] width 997 height 494
click at [85, 302] on span "3" at bounding box center [84, 306] width 6 height 8
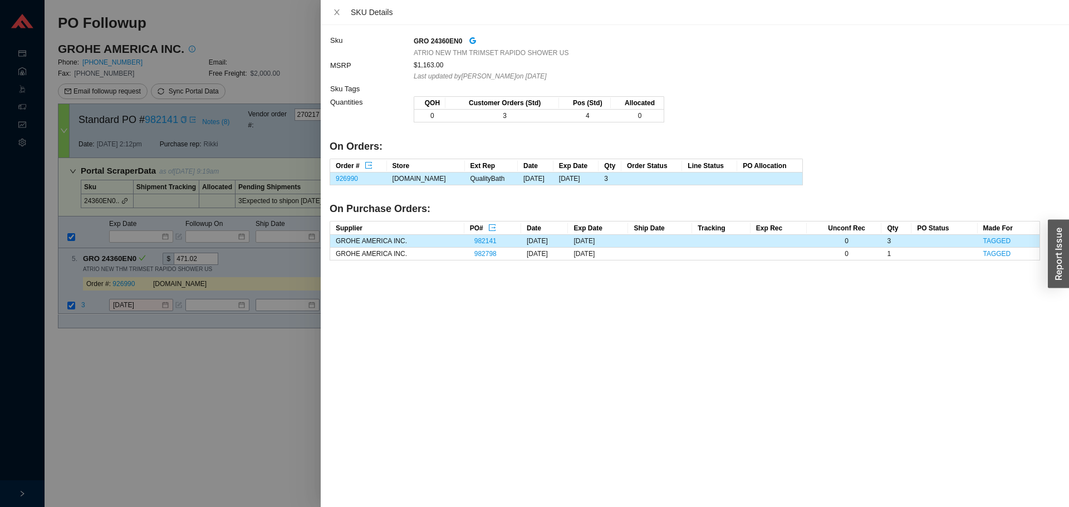
click at [87, 386] on div at bounding box center [534, 253] width 1069 height 507
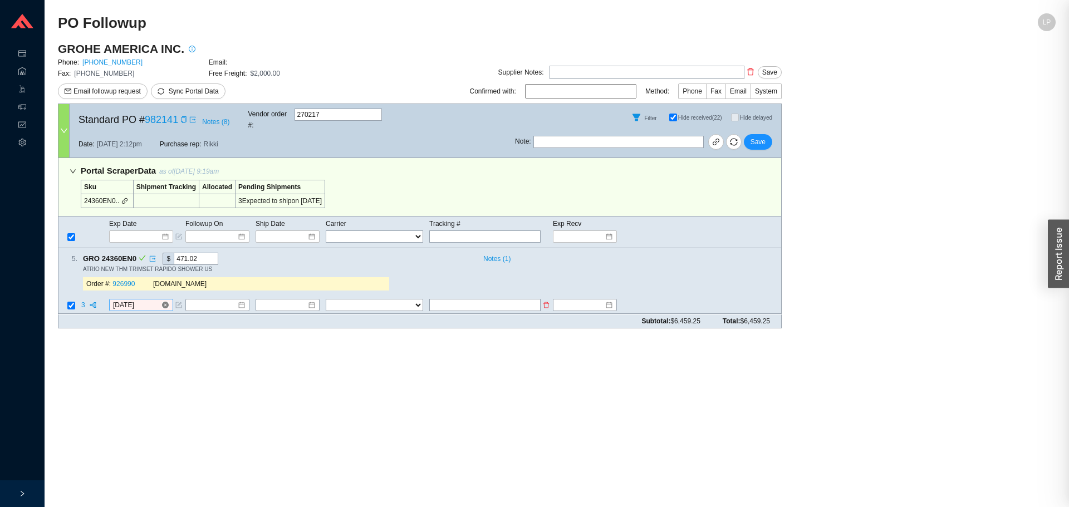
click at [136, 300] on input "[DATE]" at bounding box center [137, 305] width 48 height 11
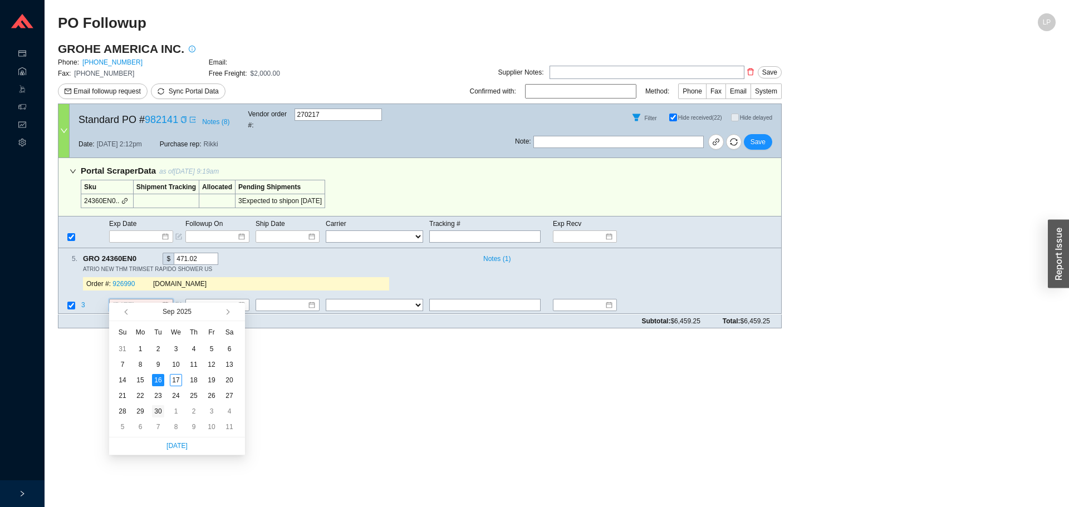
type input "[DATE]"
click at [158, 413] on div "30" at bounding box center [158, 411] width 12 height 12
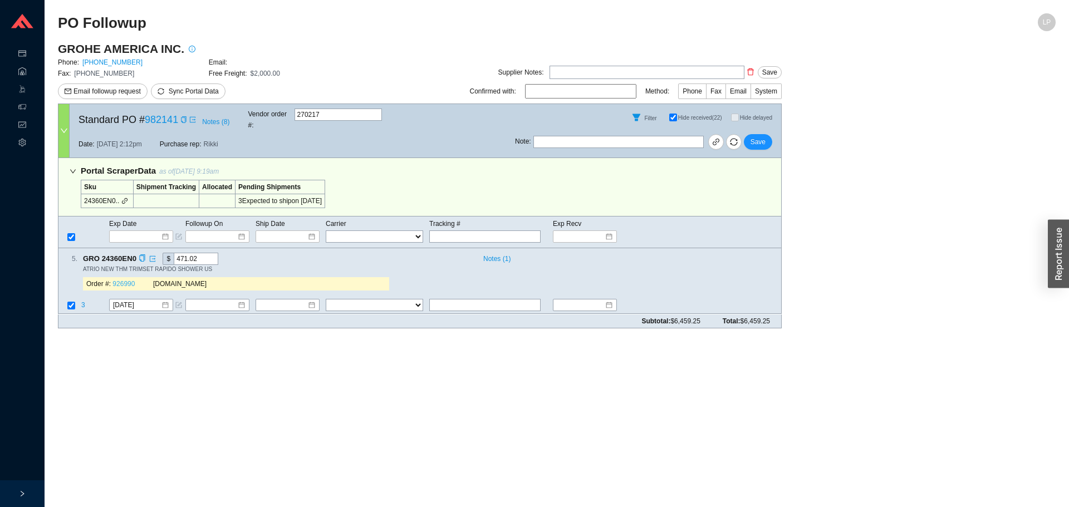
click at [130, 280] on link "926990" at bounding box center [123, 284] width 22 height 8
click at [760, 136] on span "Save" at bounding box center [757, 141] width 15 height 11
drag, startPoint x: 269, startPoint y: 382, endPoint x: 280, endPoint y: 368, distance: 17.8
click at [275, 373] on main "PO Followup LP GROHE AMERICA INC. Phone: [PHONE_NUMBER] Email: Fax: [PHONE_NUMB…" at bounding box center [556, 260] width 997 height 494
click at [760, 124] on div "Filter Hide received (22) Hide delayed (1)" at bounding box center [648, 117] width 266 height 27
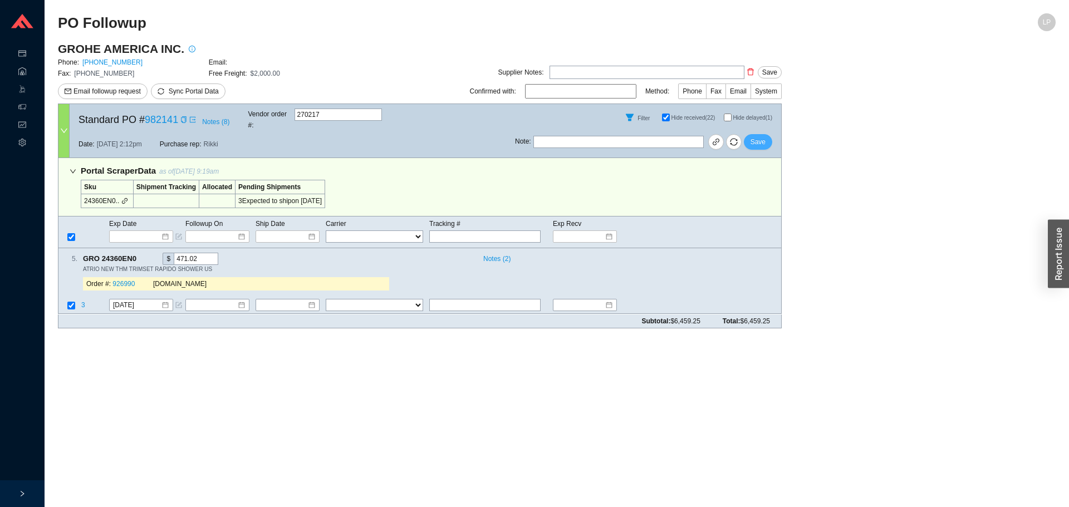
drag, startPoint x: 760, startPoint y: 128, endPoint x: 742, endPoint y: 91, distance: 41.1
click at [760, 134] on button "Save" at bounding box center [757, 142] width 28 height 16
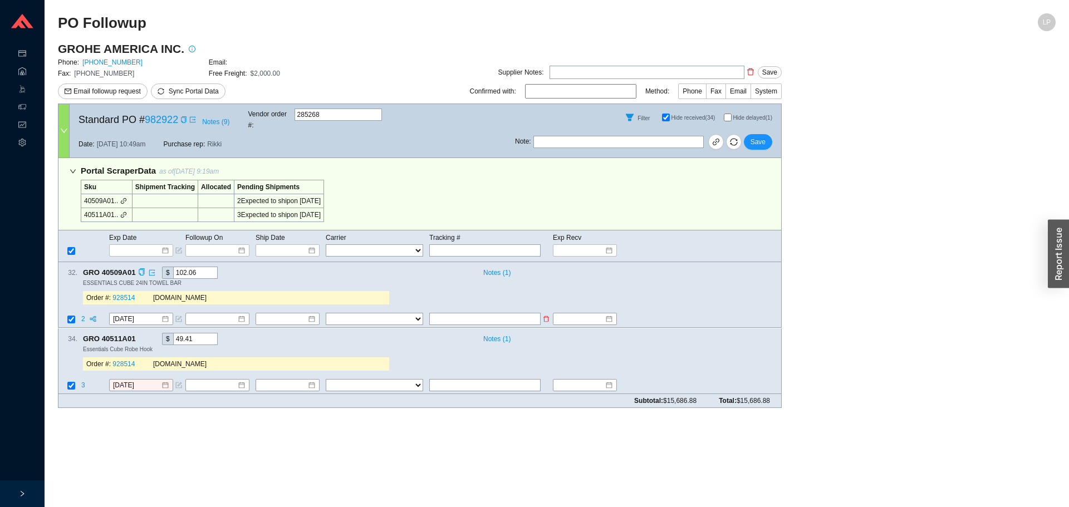
drag, startPoint x: 137, startPoint y: 327, endPoint x: 254, endPoint y: 311, distance: 118.5
click at [138, 334] on icon "copy" at bounding box center [141, 337] width 7 height 7
click at [357, 301] on div "32 . GRO 40509A01 $ 102.06 Notes ( 1 ) ESSENTIALS CUBE 24IN TOWEL BAR Order #: …" at bounding box center [419, 295] width 723 height 66
click at [79, 378] on td at bounding box center [69, 385] width 22 height 15
click at [81, 378] on td "3" at bounding box center [95, 385] width 28 height 15
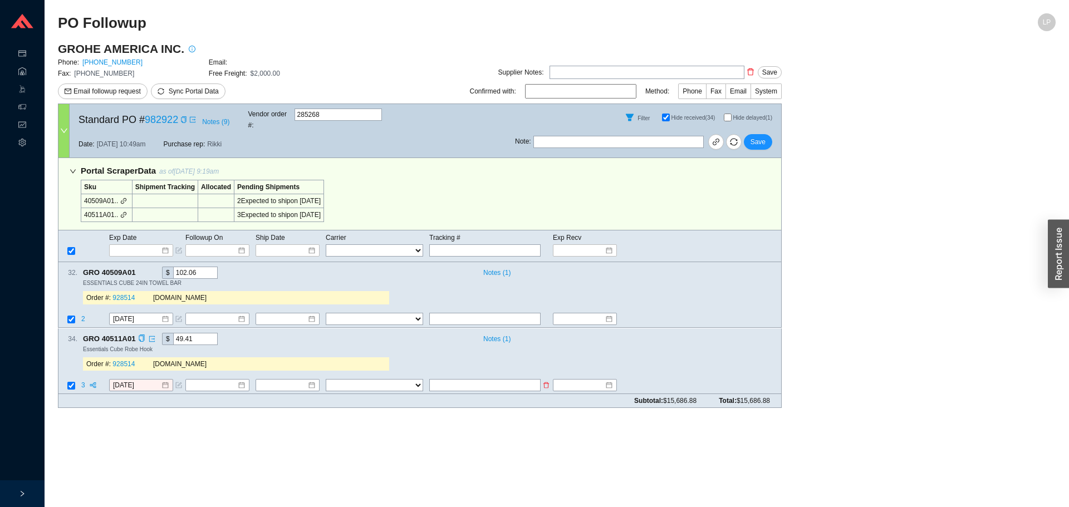
click at [86, 381] on span "3" at bounding box center [84, 385] width 6 height 8
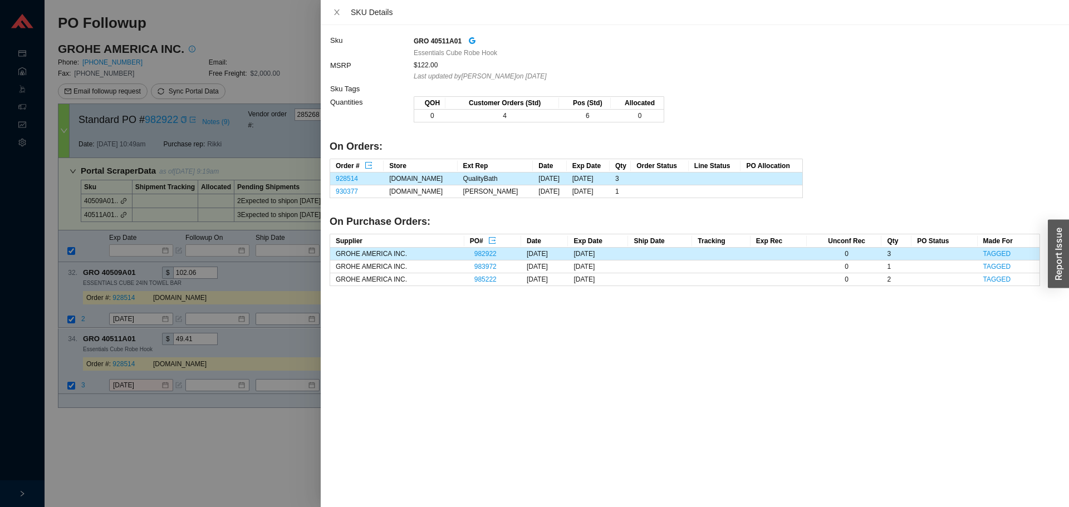
drag, startPoint x: 172, startPoint y: 434, endPoint x: 136, endPoint y: 387, distance: 59.1
click at [171, 432] on div at bounding box center [534, 253] width 1069 height 507
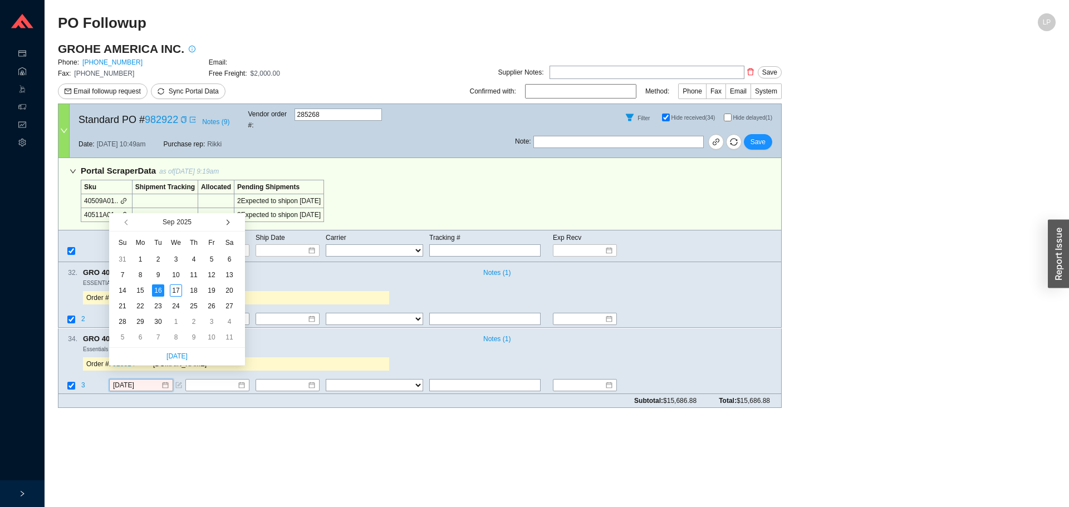
click at [228, 222] on span "button" at bounding box center [227, 223] width 6 height 6
type input "10/20/2025"
click at [140, 308] on div "20" at bounding box center [140, 306] width 12 height 12
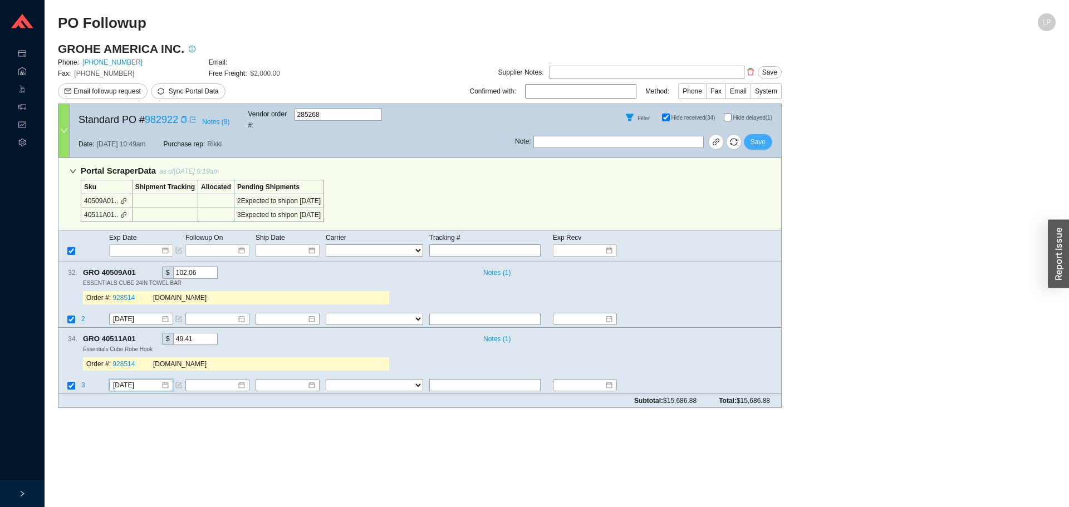
click at [765, 136] on span "Save" at bounding box center [757, 141] width 15 height 11
click at [787, 362] on main "GROHE AMERICA INC. Phone: 800-444-7643 Email: Fax: 800-225-2778 Free Freight: $…" at bounding box center [556, 229] width 997 height 376
click at [728, 118] on input "Hide delayed (1)" at bounding box center [727, 118] width 8 height 8
checkbox input "true"
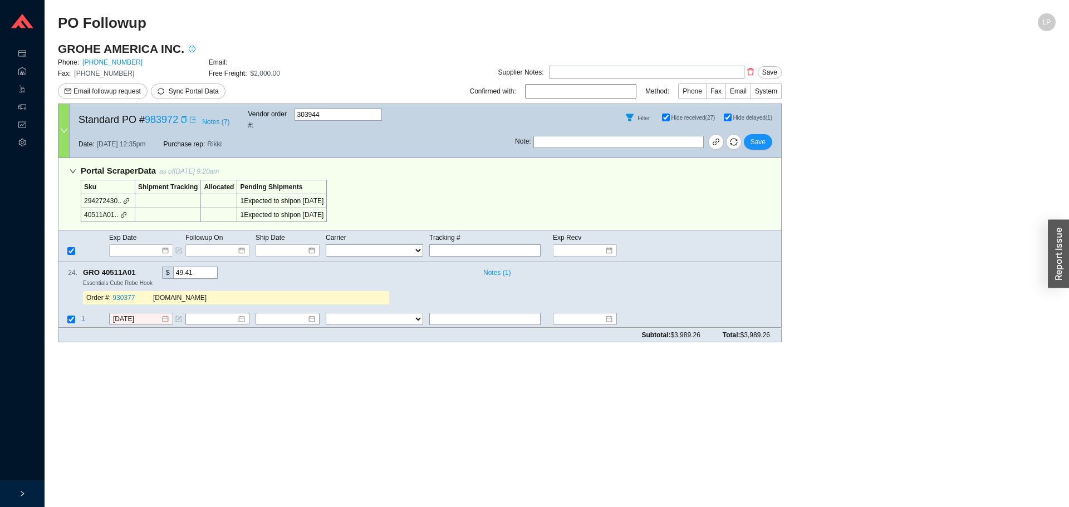
click at [815, 327] on main "GROHE AMERICA INC. Phone: 800-444-7643 Email: Fax: 800-225-2778 Free Freight: $…" at bounding box center [556, 196] width 997 height 310
click at [126, 314] on input "[DATE]" at bounding box center [137, 319] width 48 height 11
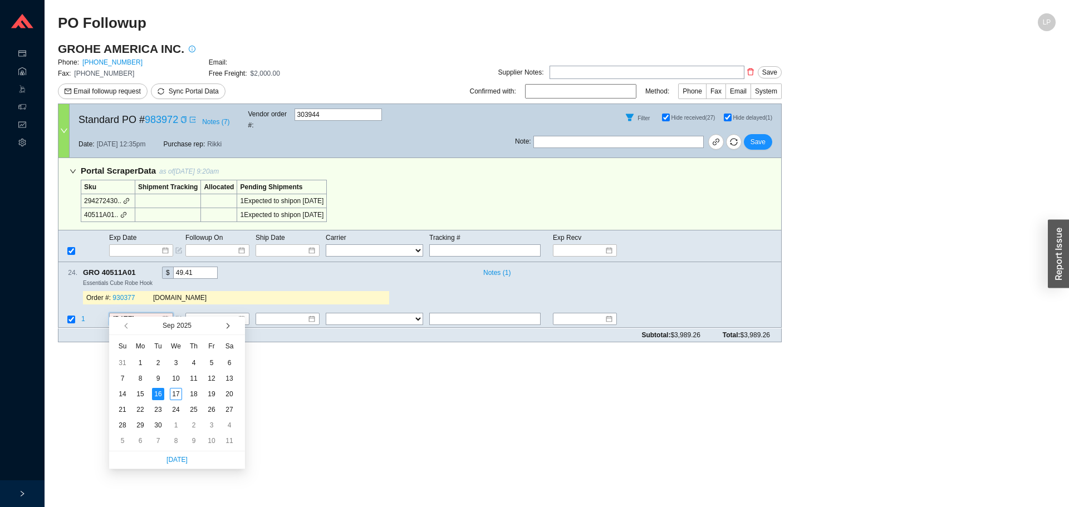
click at [227, 327] on span "button" at bounding box center [227, 326] width 6 height 6
type input "10/20/2025"
click at [135, 404] on div "20" at bounding box center [140, 409] width 12 height 12
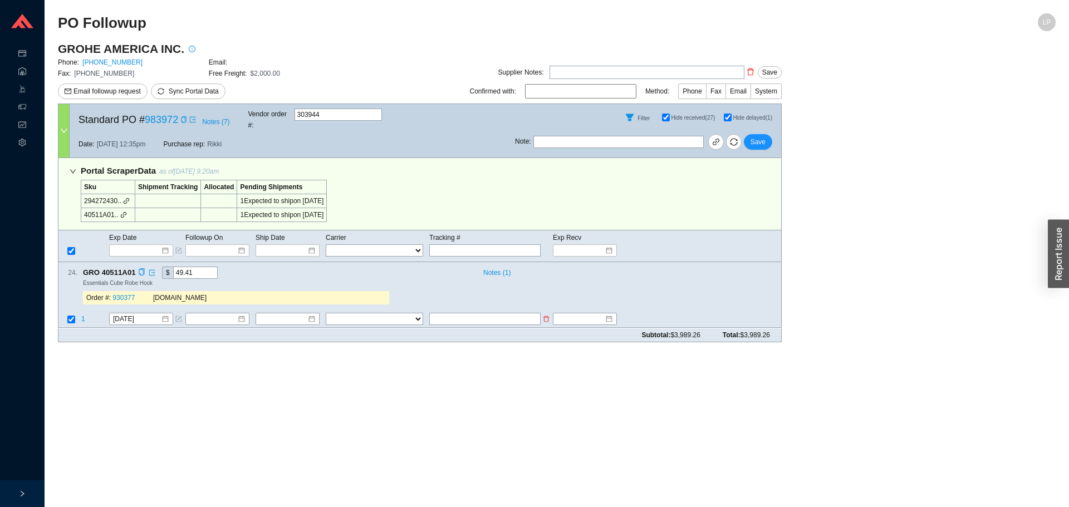
click at [83, 316] on span "1" at bounding box center [83, 320] width 4 height 8
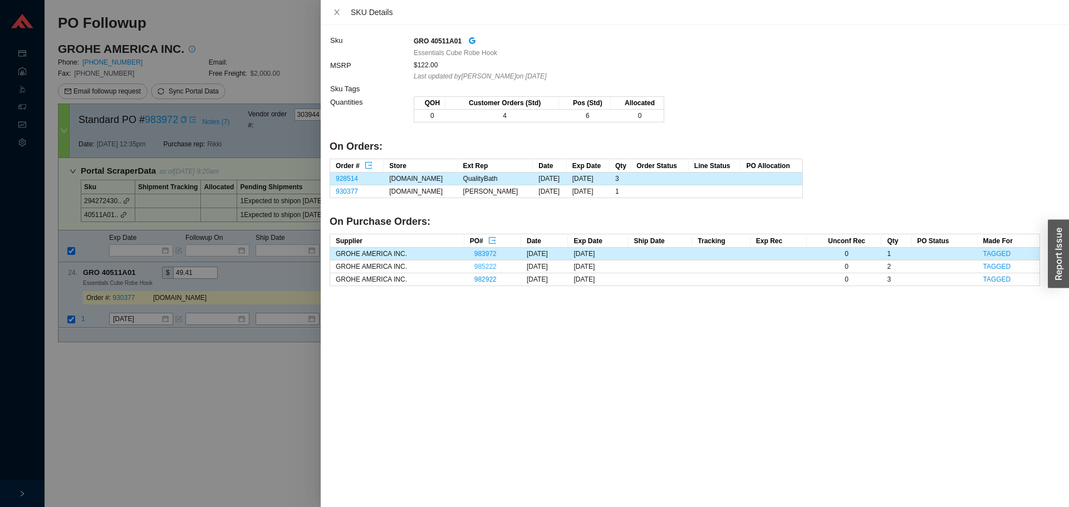
click at [476, 265] on link "985222" at bounding box center [485, 267] width 22 height 8
click at [110, 413] on div at bounding box center [534, 253] width 1069 height 507
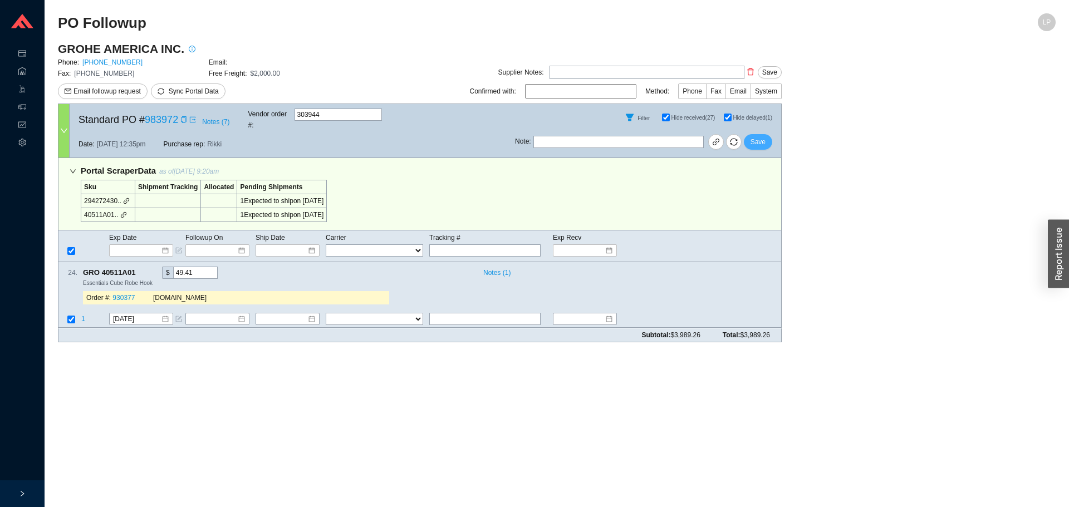
click at [760, 136] on span "Save" at bounding box center [757, 141] width 15 height 11
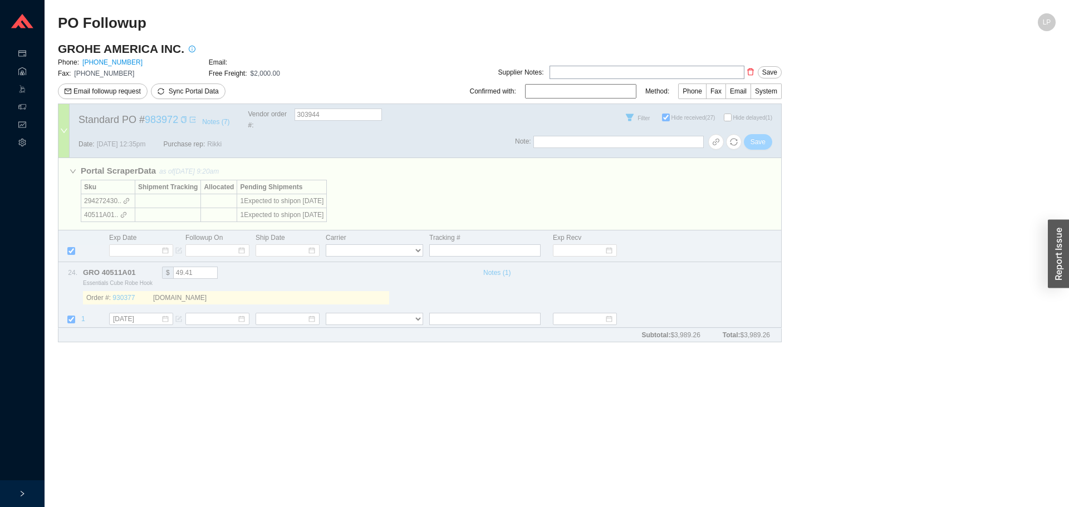
checkbox input "false"
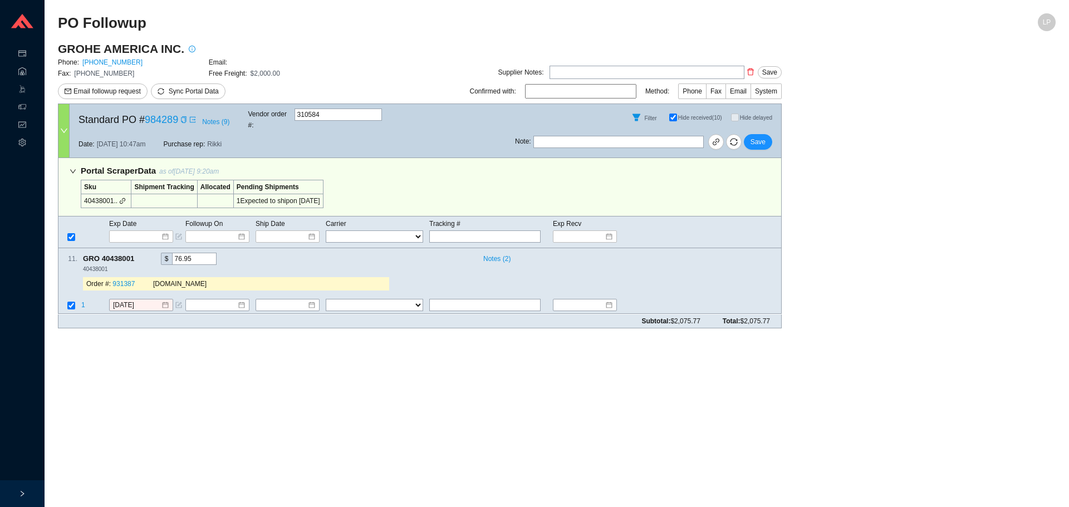
click at [889, 392] on main "PO Followup LP GROHE AMERICA INC. Phone: [PHONE_NUMBER] Email: Fax: [PHONE_NUMB…" at bounding box center [556, 260] width 997 height 494
drag, startPoint x: 136, startPoint y: 249, endPoint x: 135, endPoint y: 260, distance: 11.1
click at [135, 253] on span "GRO 40438001" at bounding box center [113, 259] width 61 height 12
click at [140, 255] on icon "copy" at bounding box center [139, 258] width 7 height 7
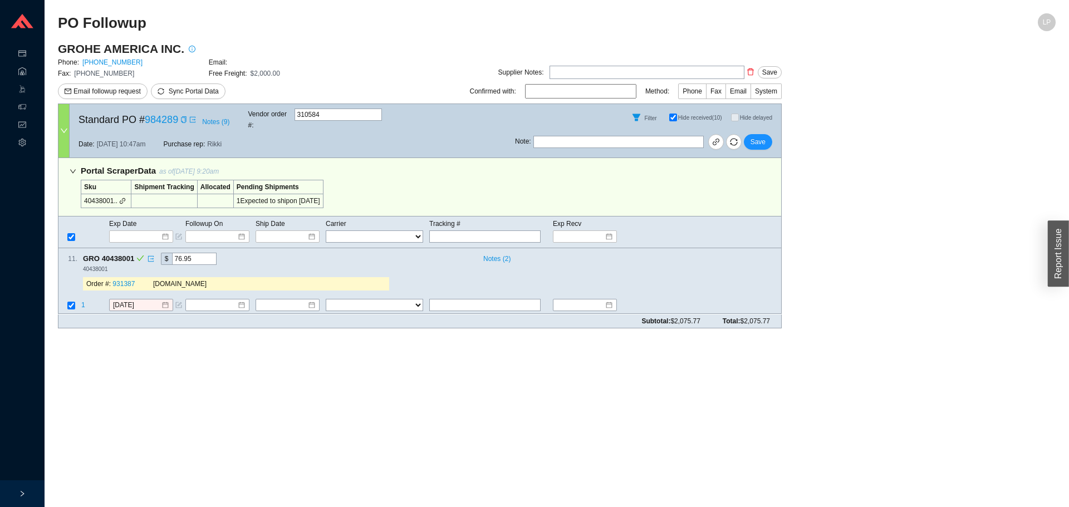
click at [142, 385] on main "PO Followup LP GROHE AMERICA INC. Phone: [PHONE_NUMBER] Email: Fax: [PHONE_NUMB…" at bounding box center [556, 260] width 997 height 494
click at [85, 302] on span "1" at bounding box center [83, 306] width 4 height 8
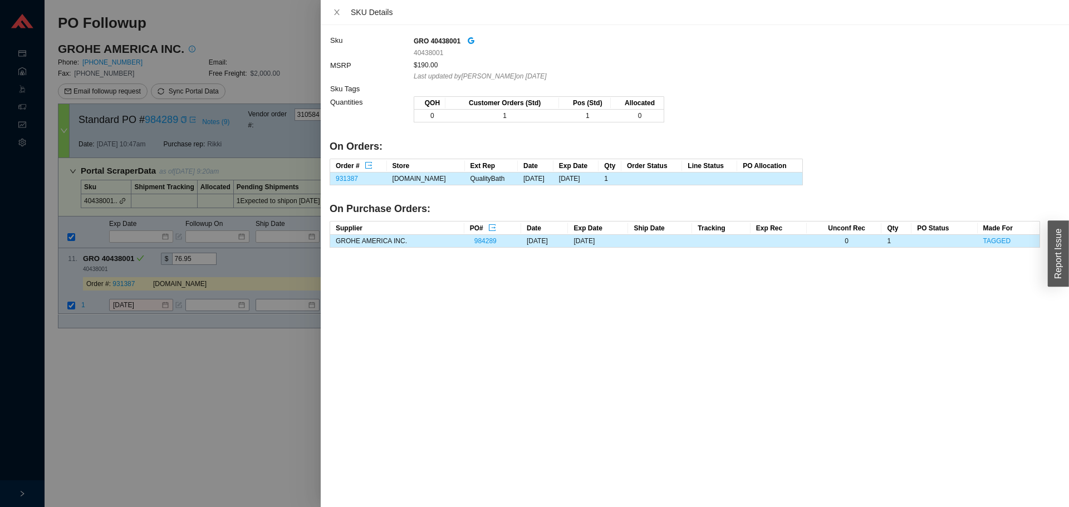
click at [120, 356] on div at bounding box center [534, 253] width 1069 height 507
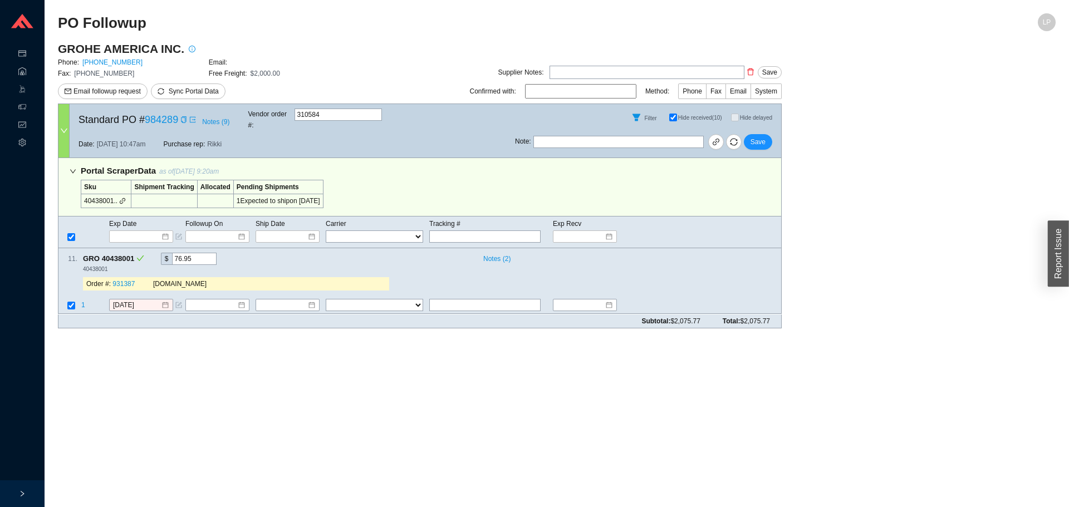
drag, startPoint x: 156, startPoint y: 308, endPoint x: 117, endPoint y: 279, distance: 48.5
drag, startPoint x: 117, startPoint y: 279, endPoint x: 120, endPoint y: 297, distance: 18.7
click at [117, 279] on div "Order #: 931387 [DOMAIN_NAME]" at bounding box center [236, 284] width 306 height 13
drag, startPoint x: 120, startPoint y: 297, endPoint x: 141, endPoint y: 329, distance: 38.3
click at [121, 300] on input "[DATE]" at bounding box center [137, 305] width 48 height 11
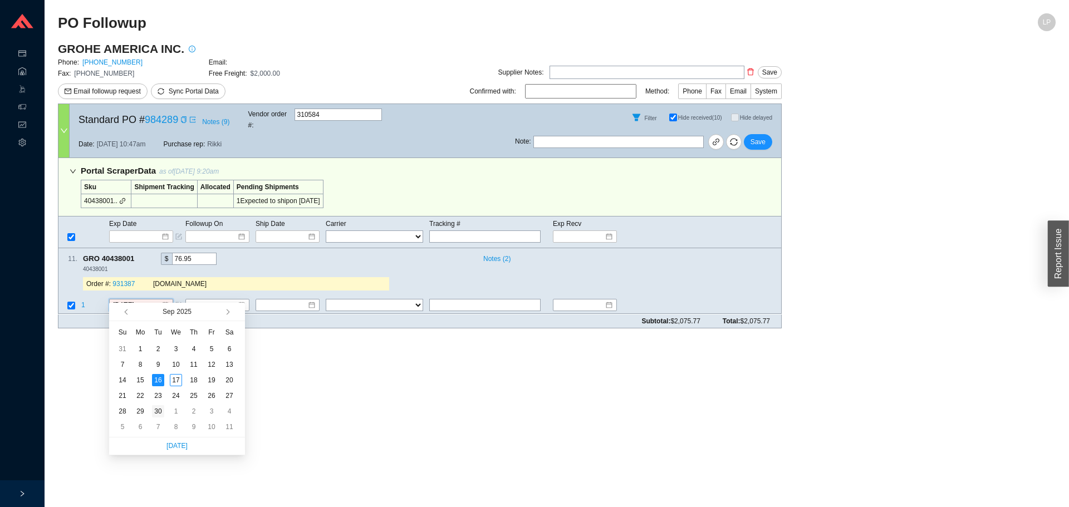
type input "[DATE]"
click at [159, 411] on div "30" at bounding box center [158, 411] width 12 height 12
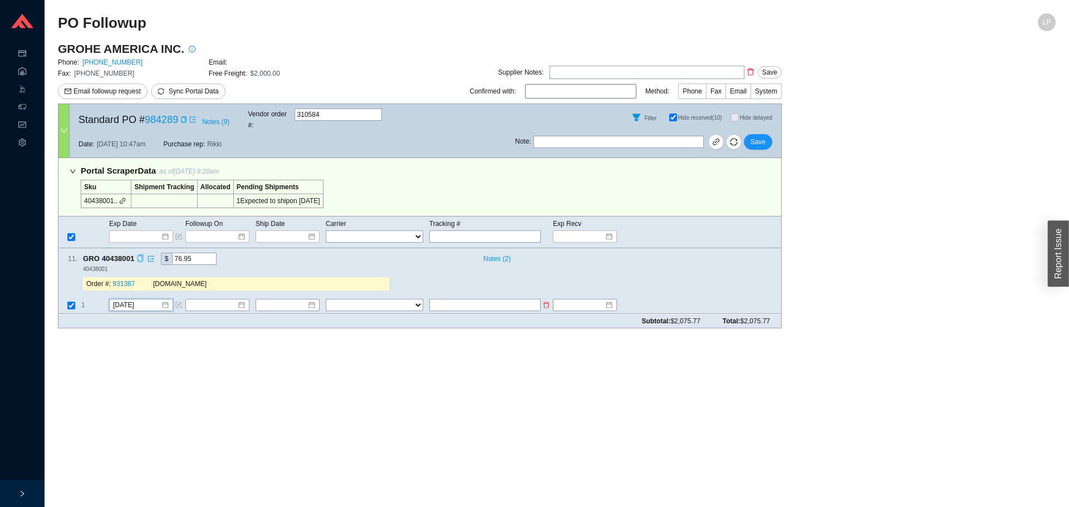
click at [84, 302] on span "1" at bounding box center [83, 306] width 4 height 8
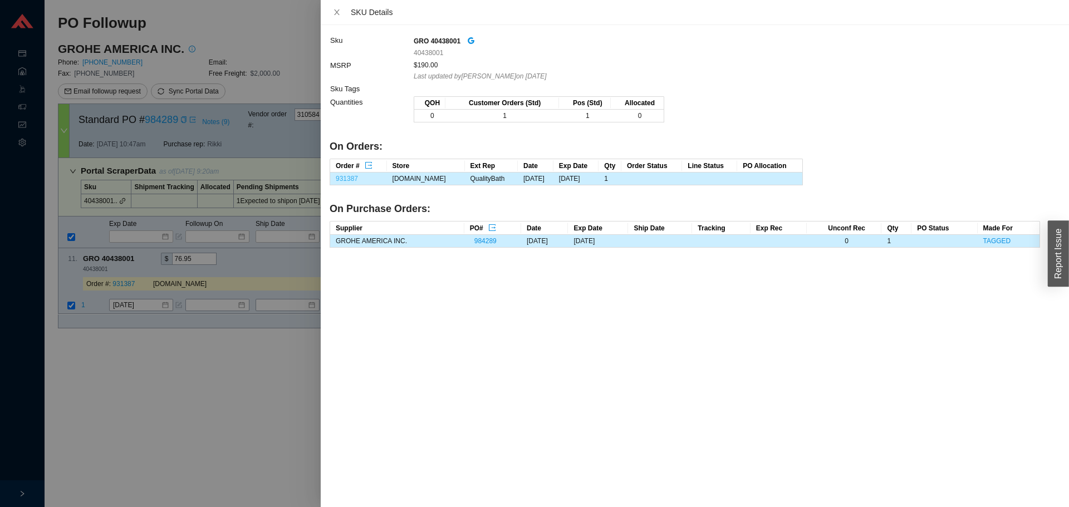
click at [345, 178] on link "931387" at bounding box center [347, 179] width 22 height 8
click at [197, 431] on div at bounding box center [534, 253] width 1069 height 507
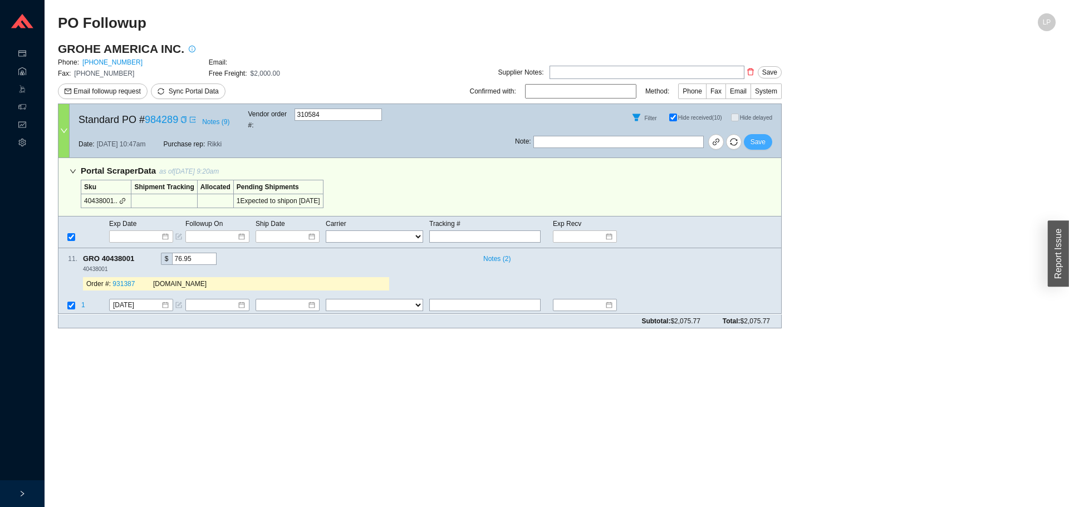
drag, startPoint x: 764, startPoint y: 135, endPoint x: 774, endPoint y: 27, distance: 108.4
click at [764, 136] on span "Save" at bounding box center [757, 141] width 15 height 11
click at [754, 134] on button "Save" at bounding box center [757, 142] width 28 height 16
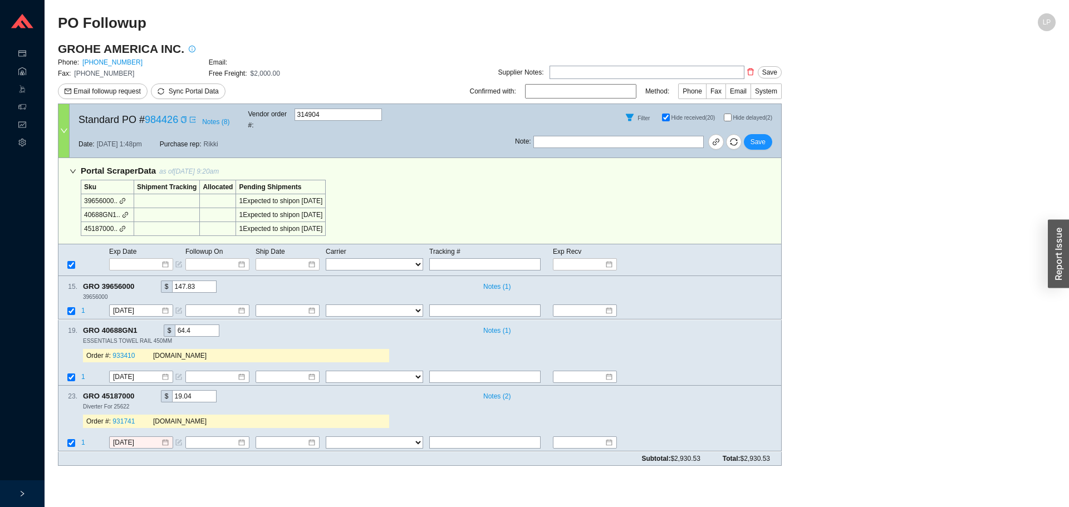
click at [1006, 268] on main "GROHE AMERICA INC. Phone: [PHONE_NUMBER] Email: Fax: [PHONE_NUMBER] Free Freigh…" at bounding box center [556, 258] width 997 height 434
click at [726, 114] on input "Hide delayed (2)" at bounding box center [727, 118] width 8 height 8
checkbox input "true"
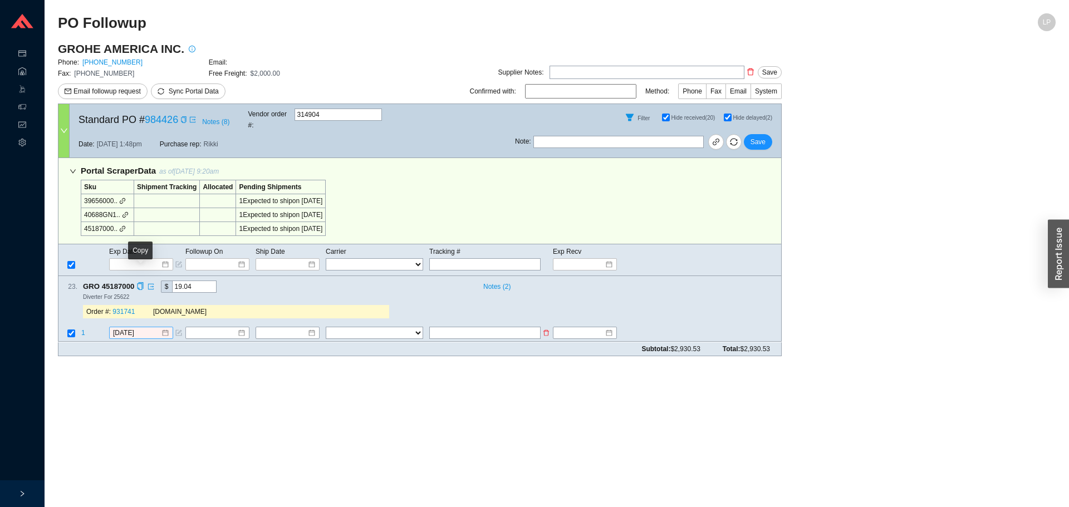
drag, startPoint x: 139, startPoint y: 277, endPoint x: 137, endPoint y: 328, distance: 51.2
click at [139, 282] on div "23 . GRO 45187000 $ 19.04 Notes ( 2 ) Diverter For 25622 Order #: 931741 Qualit…" at bounding box center [414, 301] width 713 height 42
drag, startPoint x: 133, startPoint y: 405, endPoint x: 117, endPoint y: 387, distance: 24.0
click at [132, 405] on main "PO Followup LP GROHE AMERICA INC. Phone: 800-444-7643 Email: Fax: 800-225-2778 …" at bounding box center [556, 260] width 997 height 494
drag, startPoint x: 99, startPoint y: 353, endPoint x: 111, endPoint y: 318, distance: 36.8
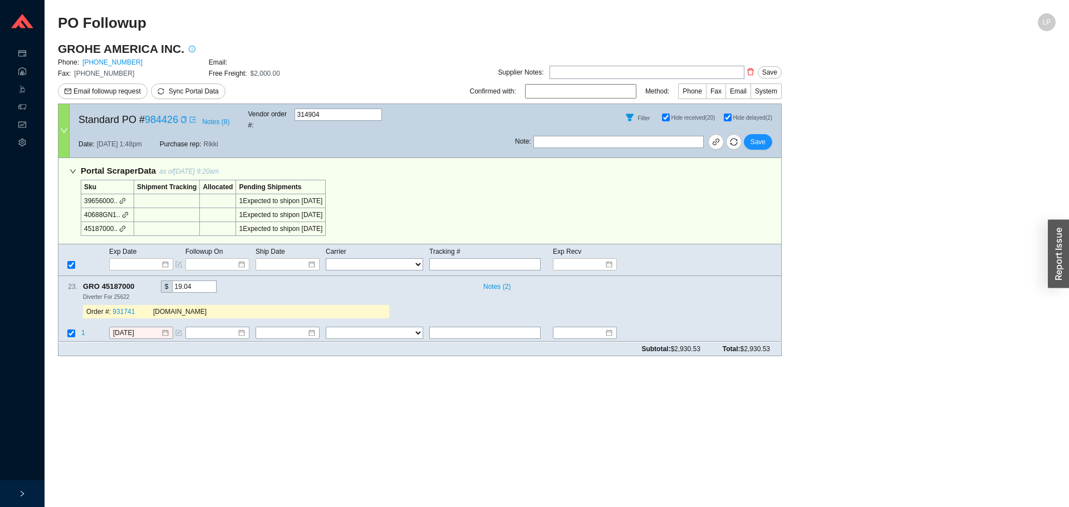
click at [99, 352] on div "GROHE AMERICA INC. Phone: 800-444-7643 Email: Fax: 800-225-2778 Free Freight: $…" at bounding box center [419, 203] width 723 height 324
click at [142, 283] on icon "copy" at bounding box center [139, 286] width 7 height 7
click at [141, 357] on main "PO Followup LP GROHE AMERICA INC. Phone: 800-444-7643 Email: Fax: 800-225-2778 …" at bounding box center [556, 260] width 997 height 494
drag, startPoint x: 80, startPoint y: 316, endPoint x: 83, endPoint y: 321, distance: 6.0
click at [80, 327] on td at bounding box center [69, 334] width 22 height 15
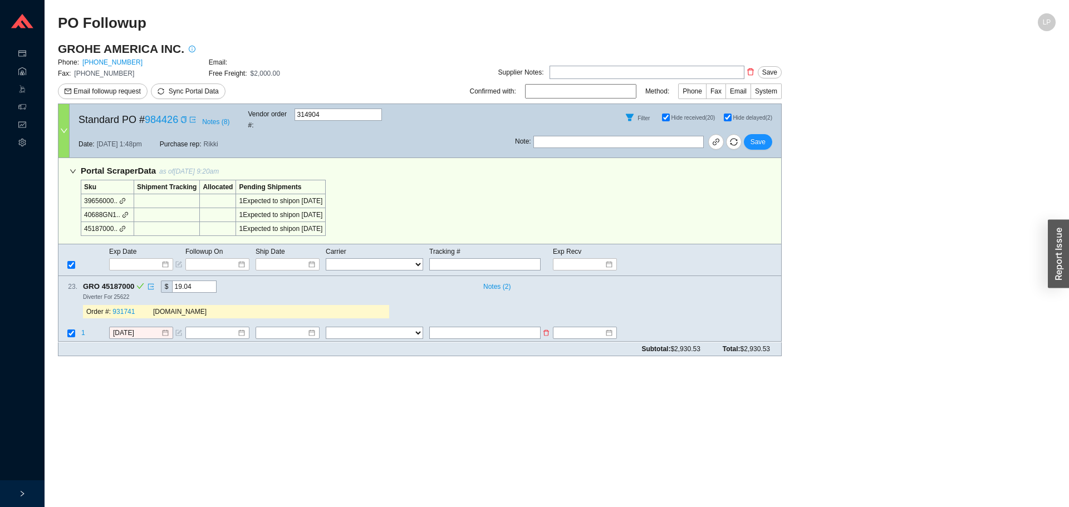
click at [83, 329] on span "1" at bounding box center [83, 333] width 4 height 8
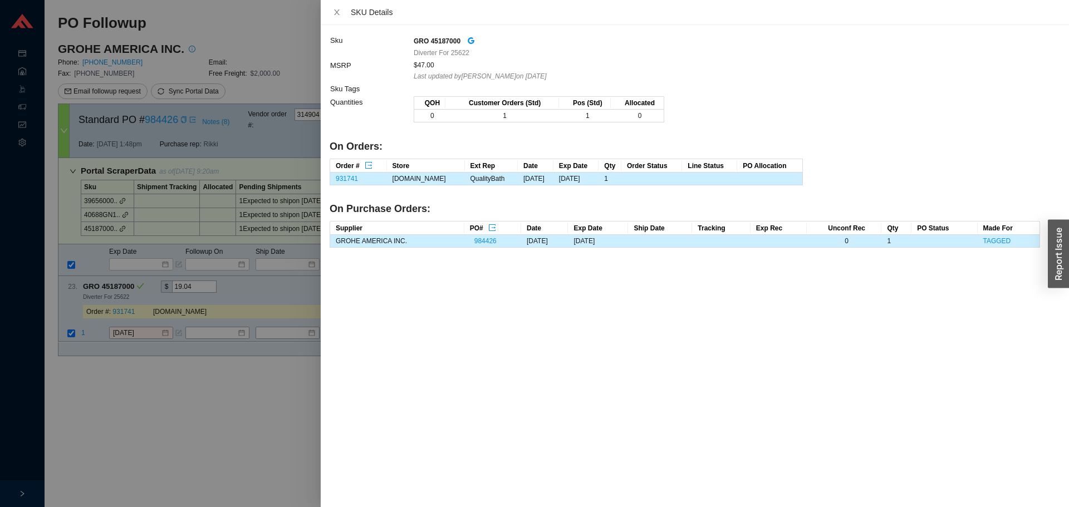
click at [167, 373] on div at bounding box center [534, 253] width 1069 height 507
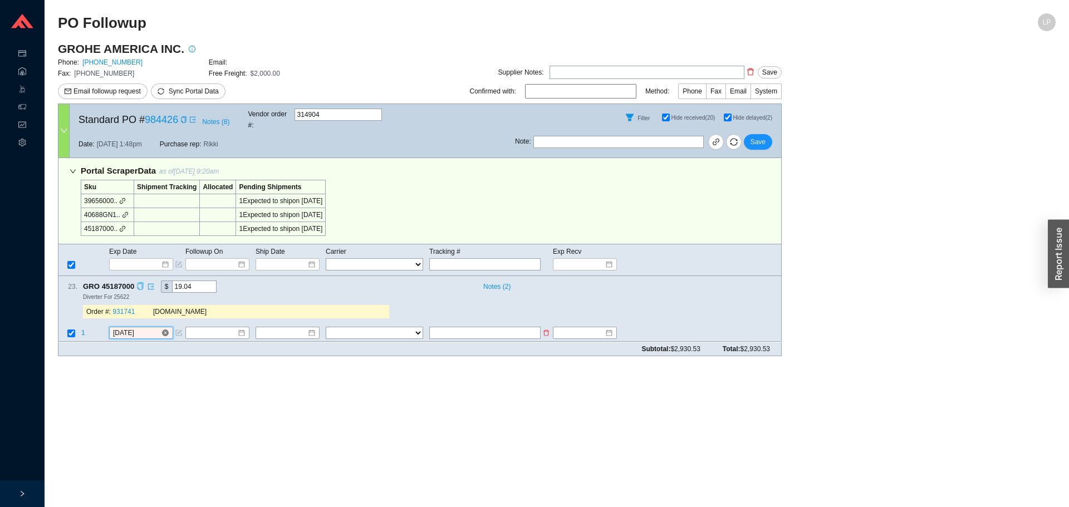
click at [127, 328] on input "[DATE]" at bounding box center [137, 333] width 48 height 11
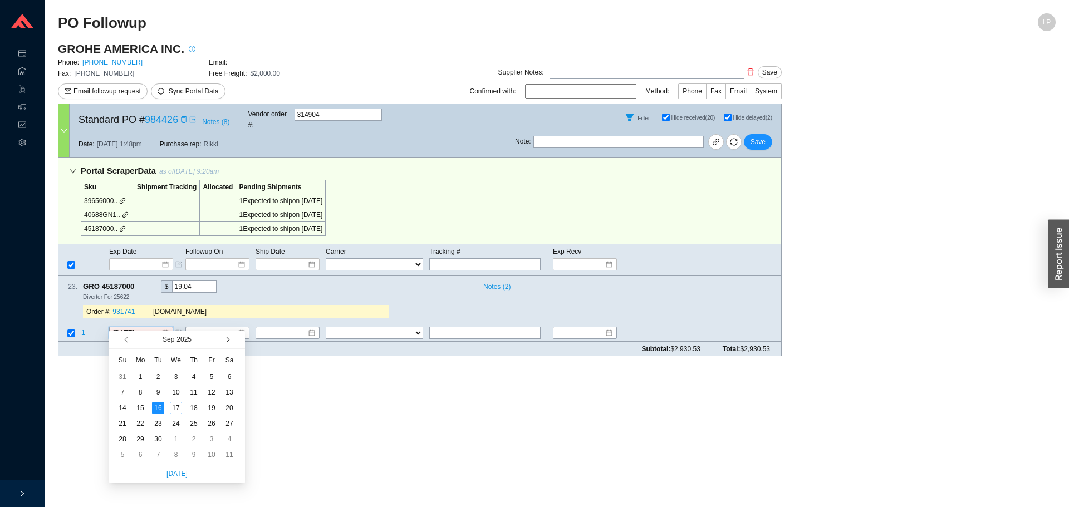
click at [222, 336] on button "button" at bounding box center [226, 340] width 11 height 18
type input "10/21/2025"
click at [159, 424] on div "21" at bounding box center [158, 423] width 12 height 12
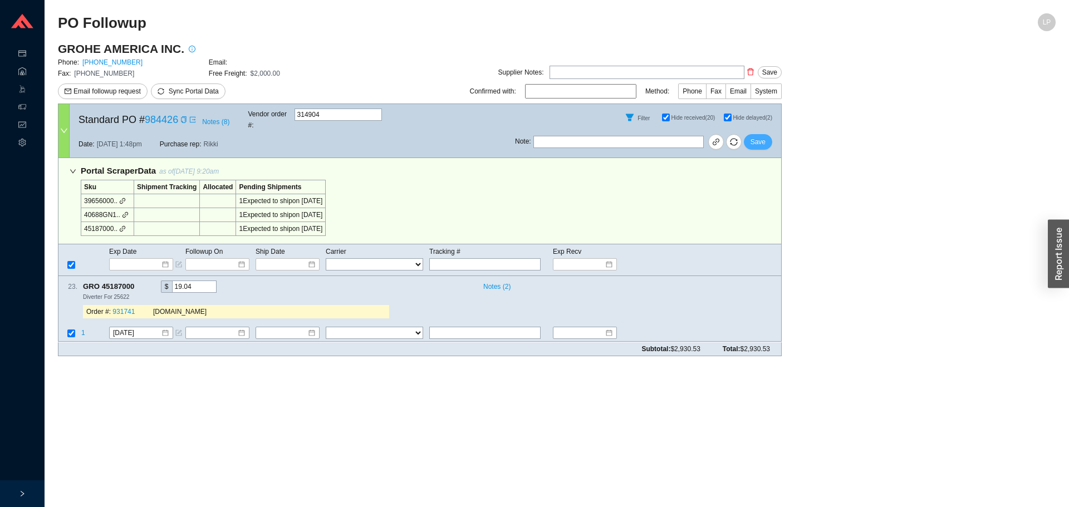
click at [766, 135] on button "Save" at bounding box center [757, 142] width 28 height 16
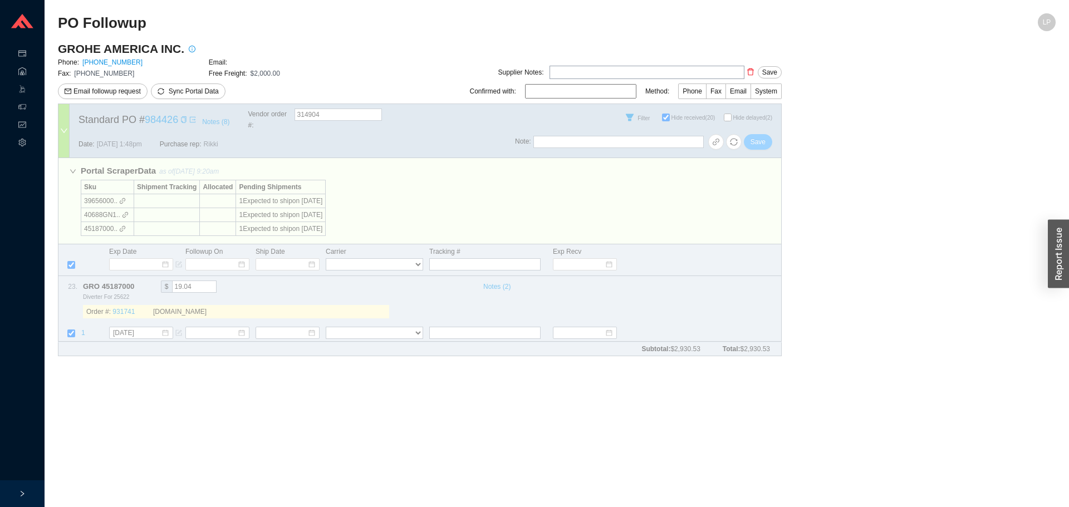
checkbox input "false"
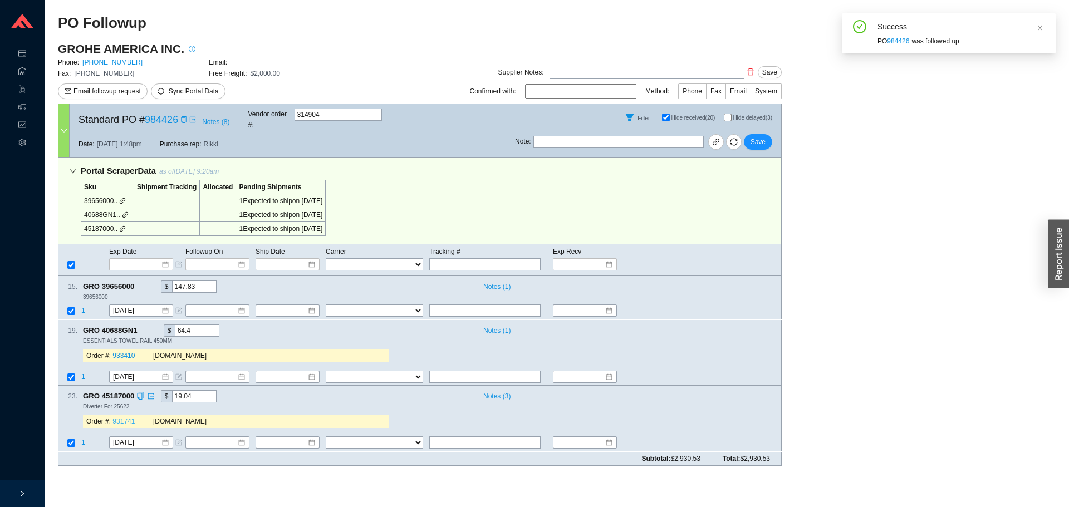
click at [117, 415] on div "Order #: 931741 QualityBath.com" at bounding box center [236, 421] width 306 height 13
click at [116, 418] on link "931741" at bounding box center [123, 422] width 22 height 8
click at [140, 392] on icon "copy" at bounding box center [139, 395] width 7 height 7
click at [126, 418] on link "931741" at bounding box center [123, 422] width 22 height 8
click at [757, 136] on span "Save" at bounding box center [757, 141] width 15 height 11
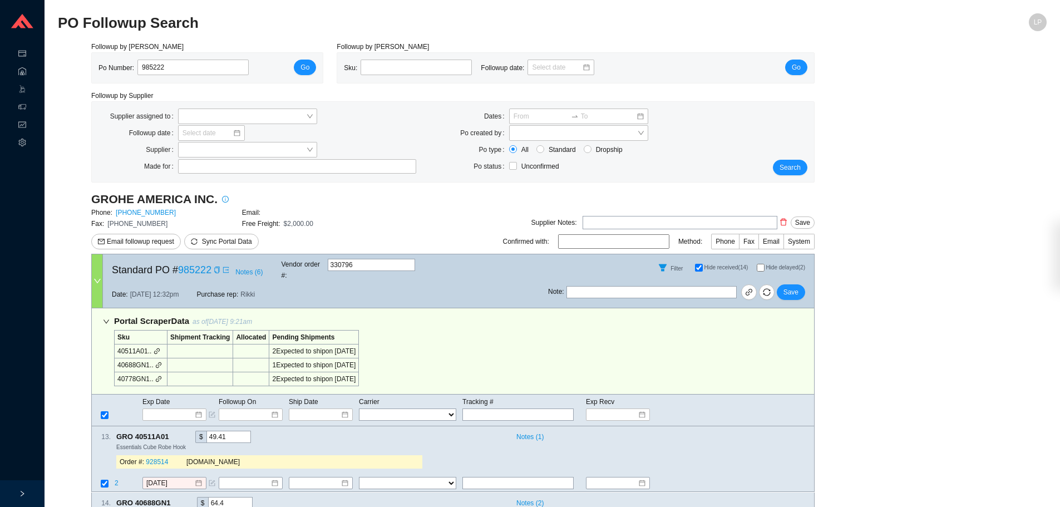
click at [870, 371] on div "Followup by PO Po Number: 985222 Go Followup by Sku Sku: Followup date: Go Foll…" at bounding box center [552, 344] width 989 height 606
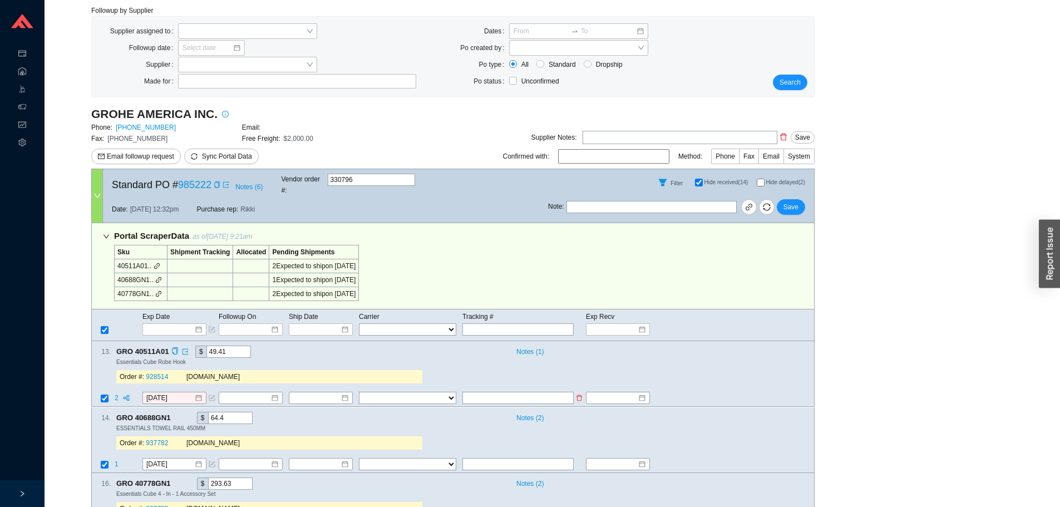
scroll to position [129, 0]
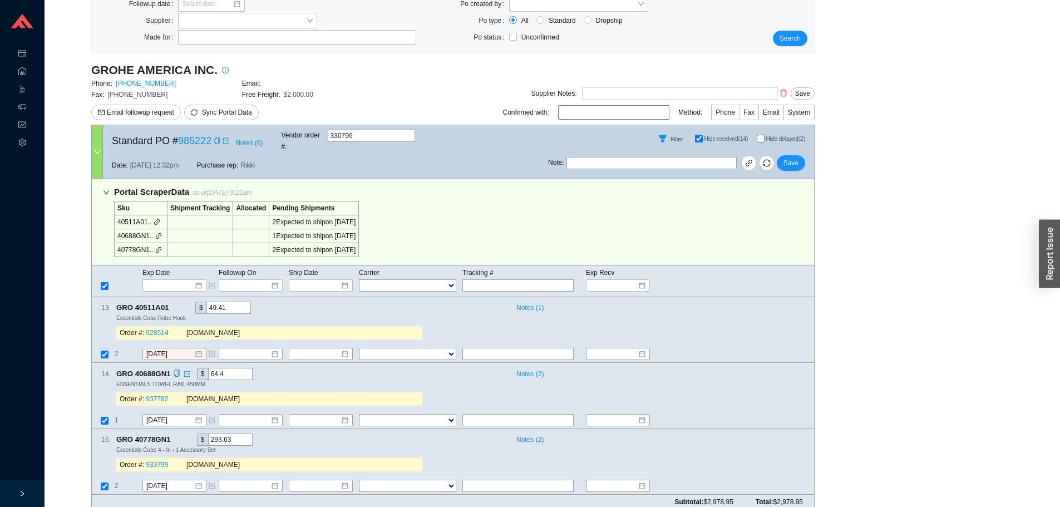
click at [160, 363] on div "14 . GRO 40688GN1 $ 64.4 Notes ( 2 ) ESSENTIALS TOWEL RAIL 450MM Order #: 93778…" at bounding box center [452, 396] width 723 height 66
click at [165, 349] on input "[DATE]" at bounding box center [170, 354] width 48 height 11
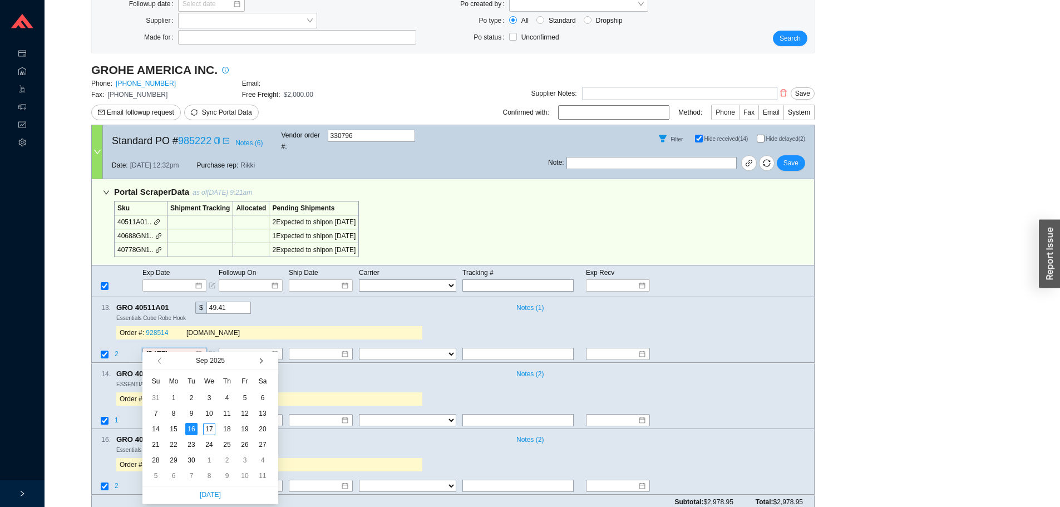
click at [258, 362] on button "button" at bounding box center [260, 361] width 11 height 18
type input "10/20/2025"
click at [172, 447] on div "20" at bounding box center [174, 445] width 12 height 12
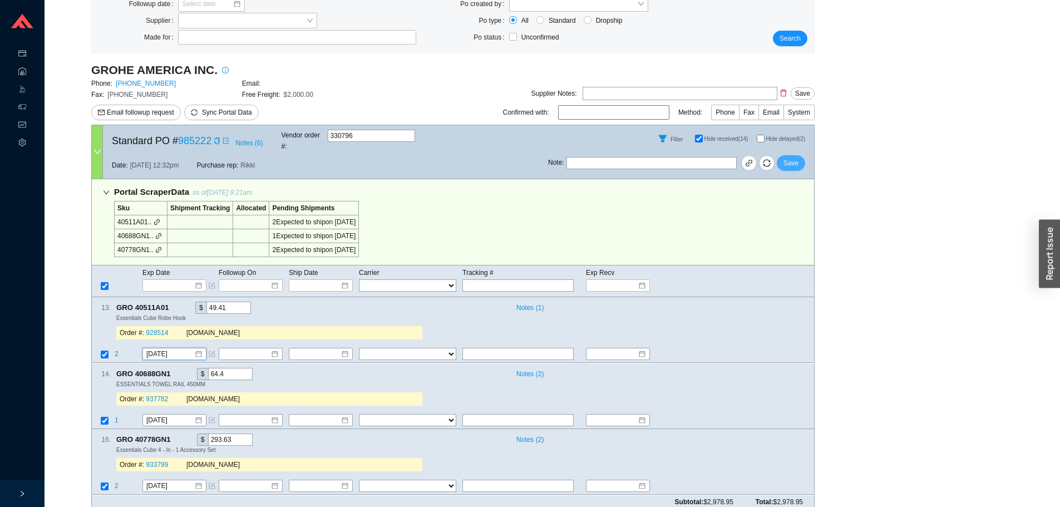
click at [804, 155] on button "Save" at bounding box center [791, 163] width 28 height 16
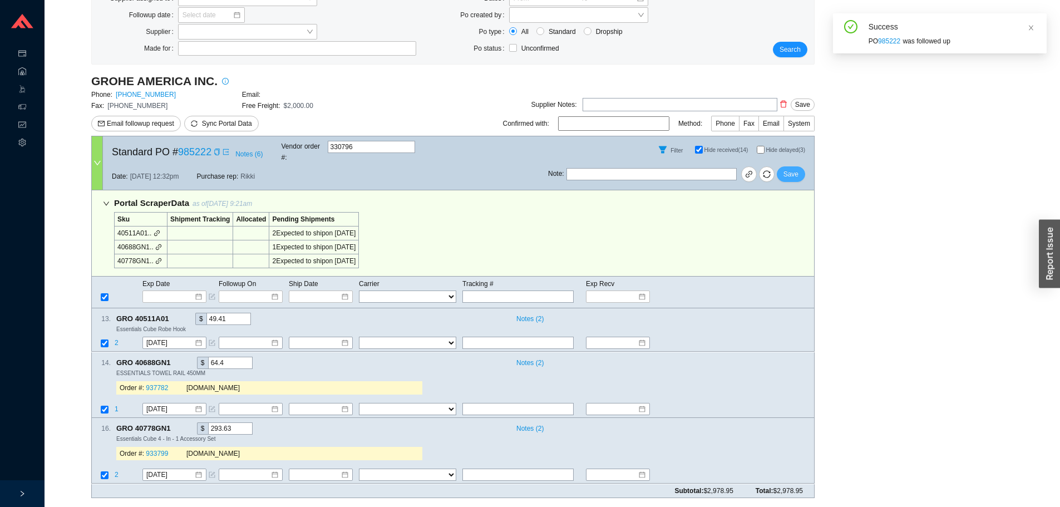
scroll to position [107, 0]
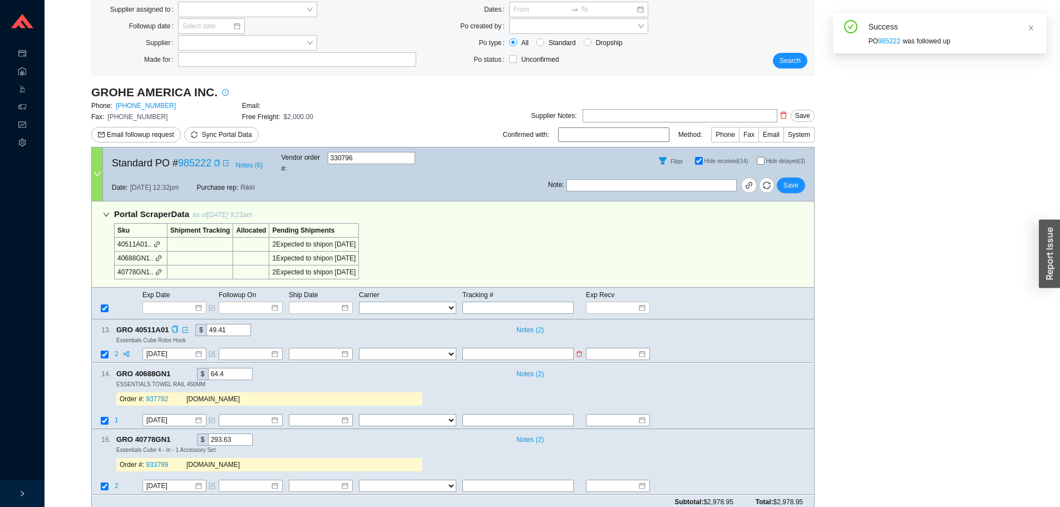
click at [714, 348] on td at bounding box center [736, 355] width 156 height 15
click at [116, 351] on span "2" at bounding box center [118, 355] width 6 height 8
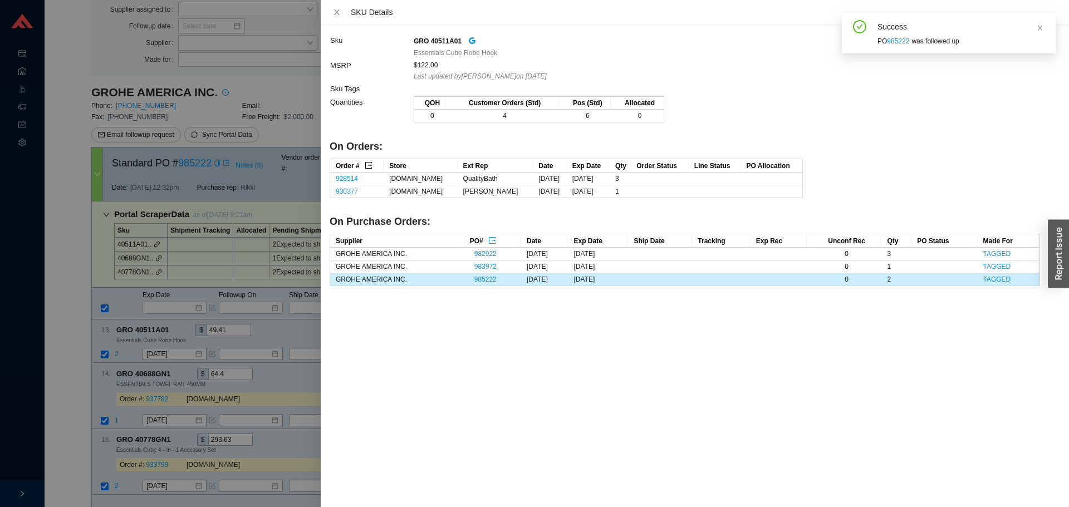
click at [371, 165] on icon "export" at bounding box center [369, 165] width 8 height 8
click at [238, 383] on div at bounding box center [534, 253] width 1069 height 507
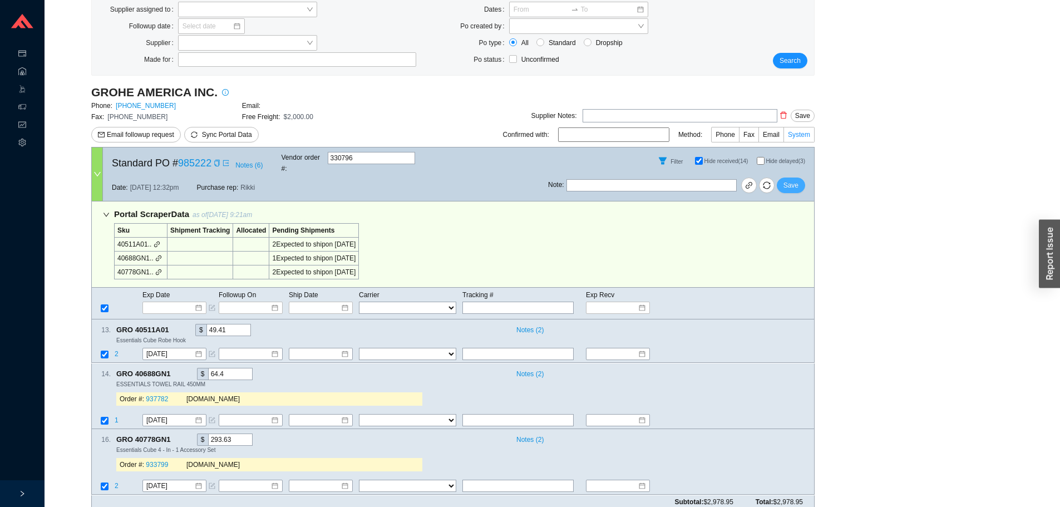
drag, startPoint x: 790, startPoint y: 176, endPoint x: 785, endPoint y: 140, distance: 37.0
click at [790, 180] on span "Save" at bounding box center [791, 185] width 15 height 11
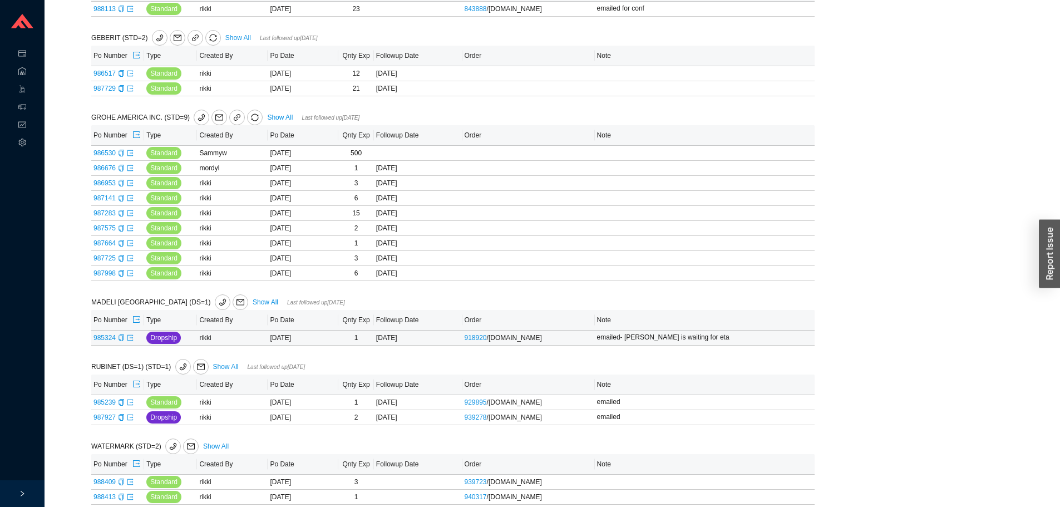
scroll to position [560, 0]
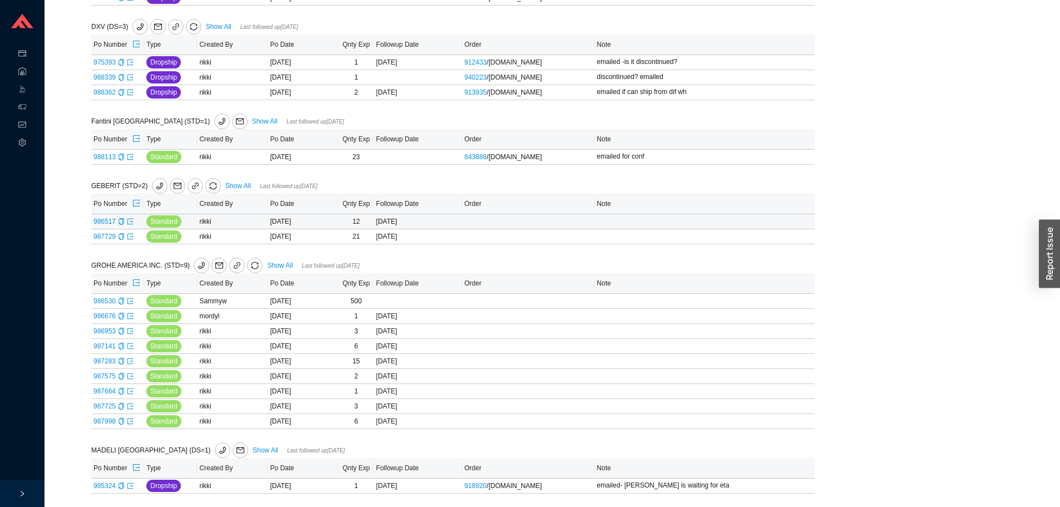
scroll to position [501, 0]
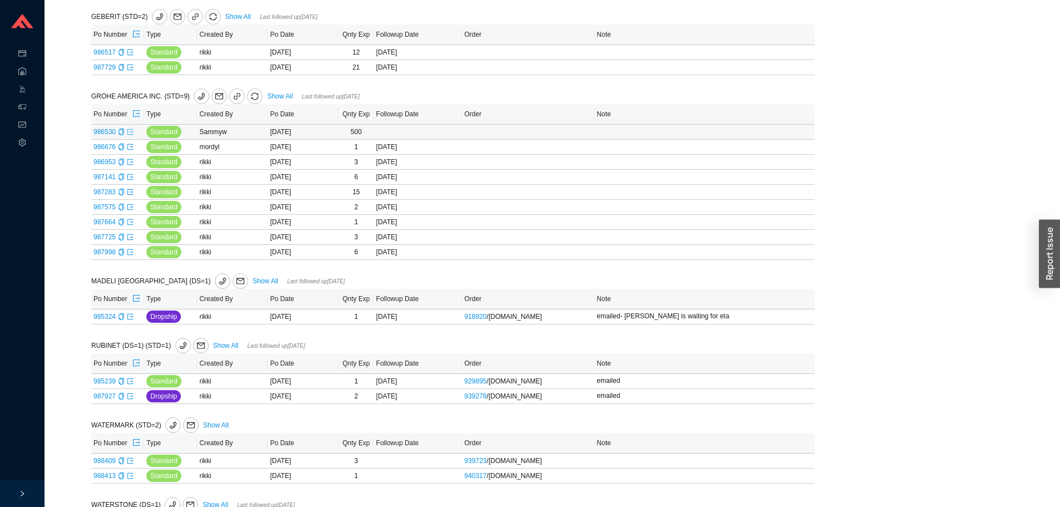
click at [130, 134] on icon "export" at bounding box center [130, 132] width 6 height 6
click at [129, 149] on icon "export" at bounding box center [130, 147] width 6 height 6
click at [131, 164] on icon "export" at bounding box center [130, 162] width 7 height 7
click at [131, 179] on icon "export" at bounding box center [130, 177] width 7 height 7
click at [129, 193] on icon "export" at bounding box center [130, 192] width 6 height 6
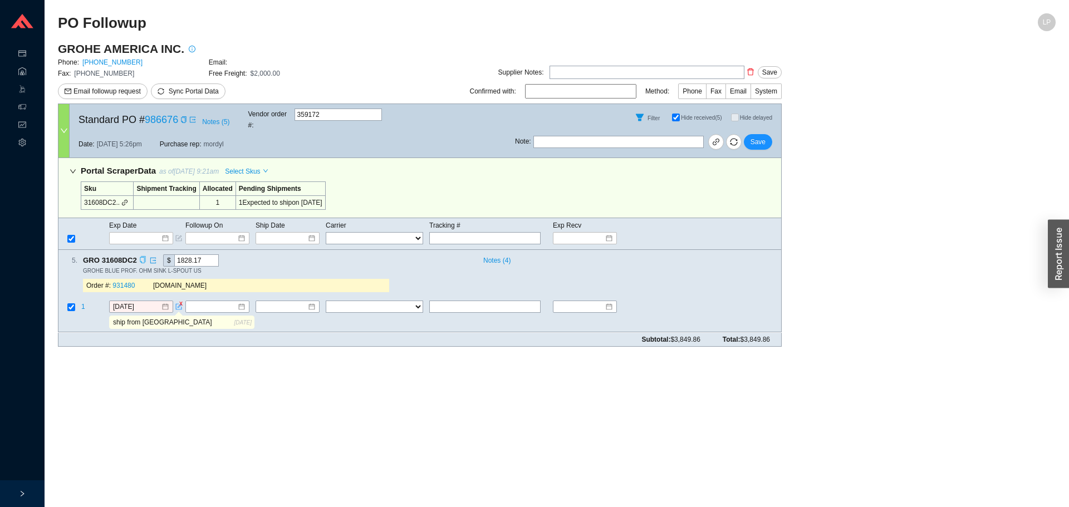
click at [139, 257] on icon "copy" at bounding box center [142, 260] width 7 height 7
click at [173, 380] on main "PO Followup LP GROHE AMERICA INC. Phone: [PHONE_NUMBER] Email: Fax: [PHONE_NUMB…" at bounding box center [556, 260] width 997 height 494
click at [127, 302] on input "[DATE]" at bounding box center [137, 307] width 48 height 11
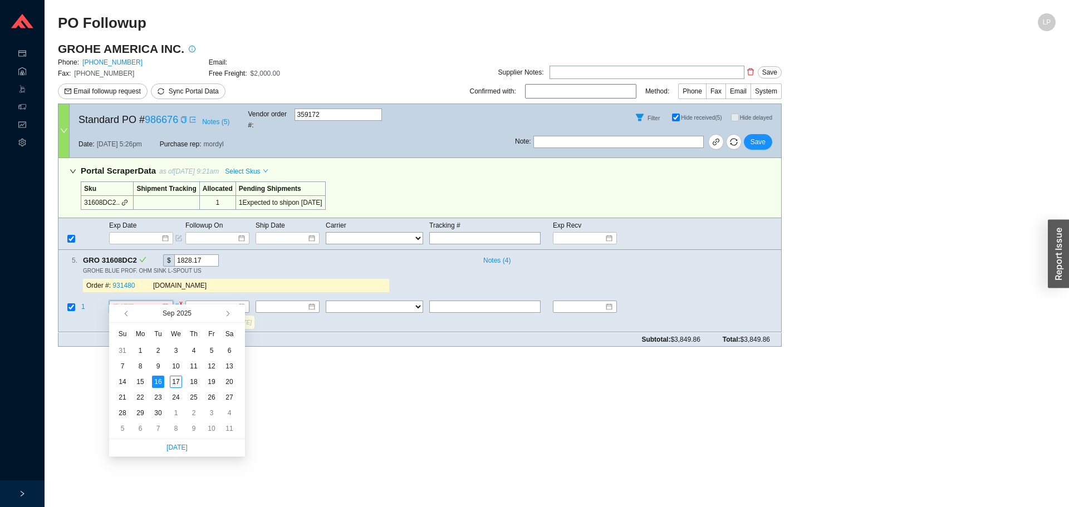
type input "[DATE]"
click at [178, 383] on div "17" at bounding box center [176, 382] width 12 height 12
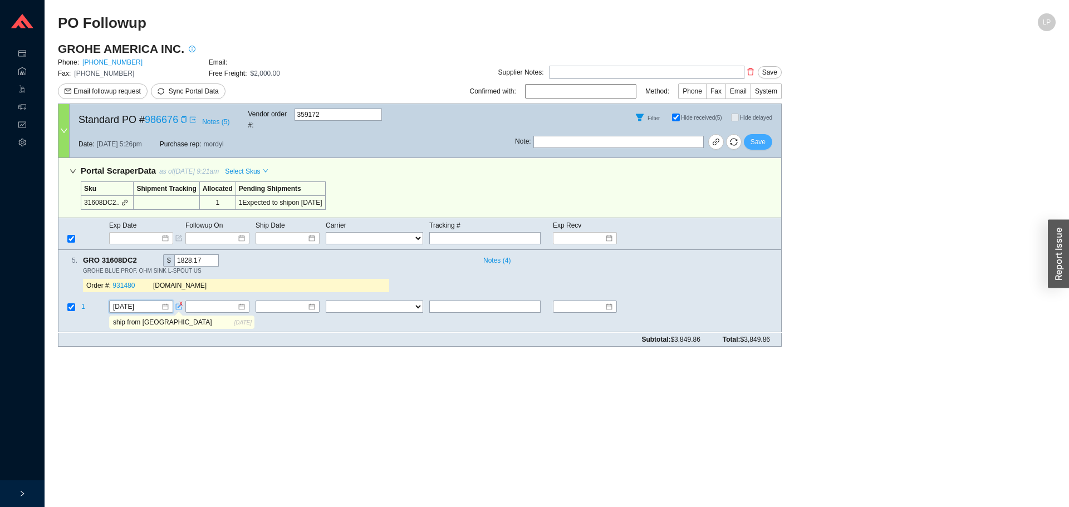
click at [765, 134] on button "Save" at bounding box center [757, 142] width 28 height 16
click at [125, 282] on link "931480" at bounding box center [123, 286] width 22 height 8
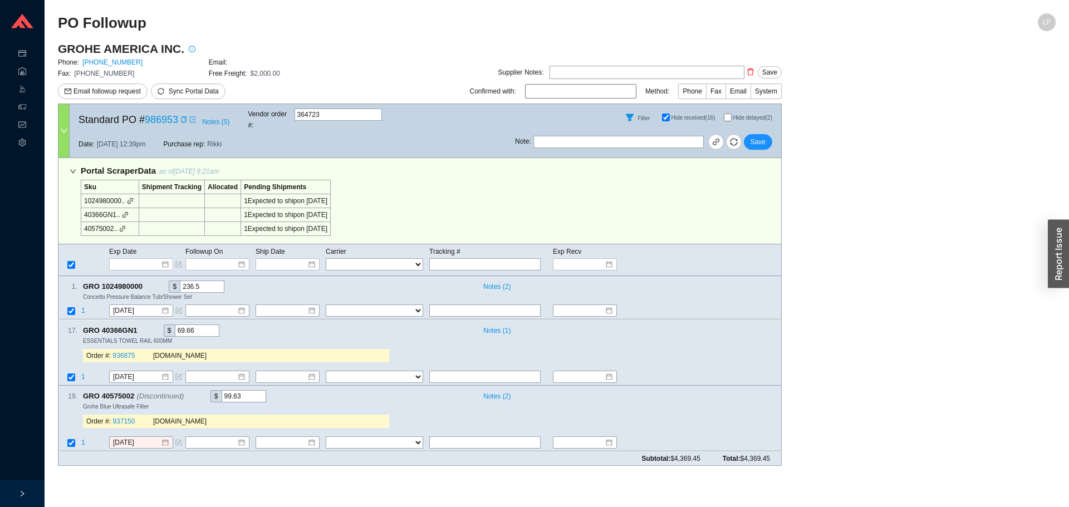
click at [723, 116] on input "Hide delayed (2)" at bounding box center [727, 118] width 8 height 8
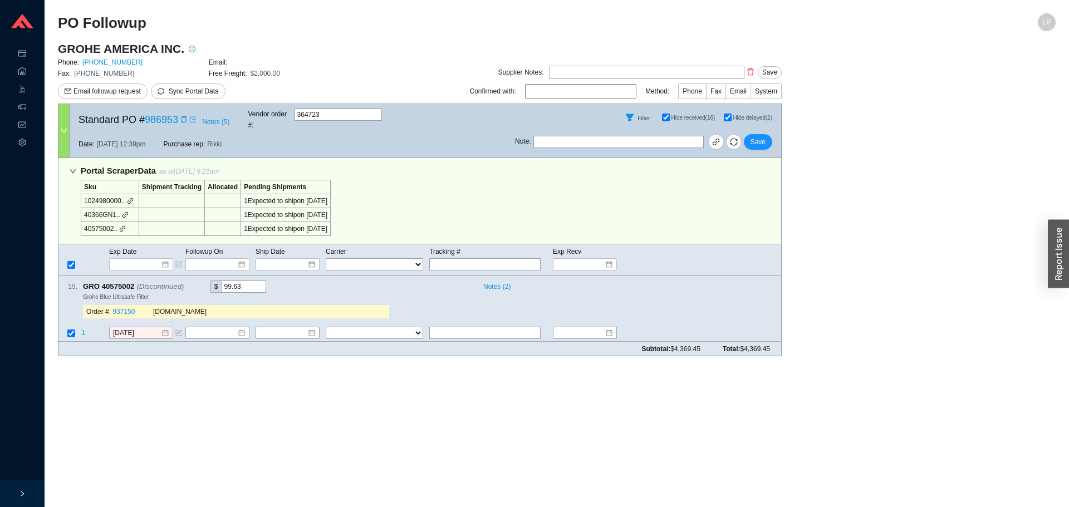
click at [726, 115] on input "Hide delayed (2)" at bounding box center [727, 118] width 8 height 8
checkbox input "false"
checkbox input "true"
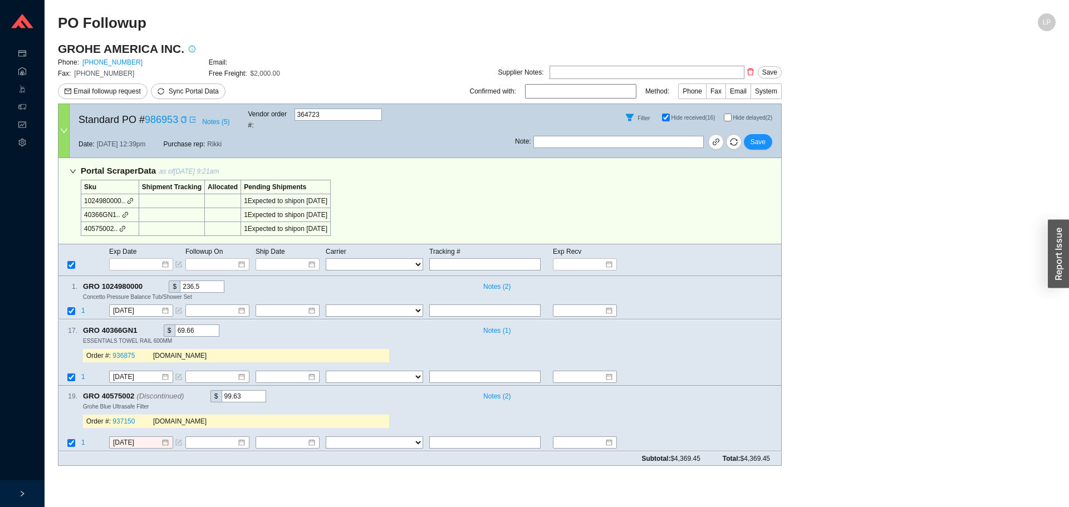
drag, startPoint x: 726, startPoint y: 113, endPoint x: 677, endPoint y: 153, distance: 63.3
click at [726, 114] on input "Hide delayed (2)" at bounding box center [727, 118] width 8 height 8
checkbox input "true"
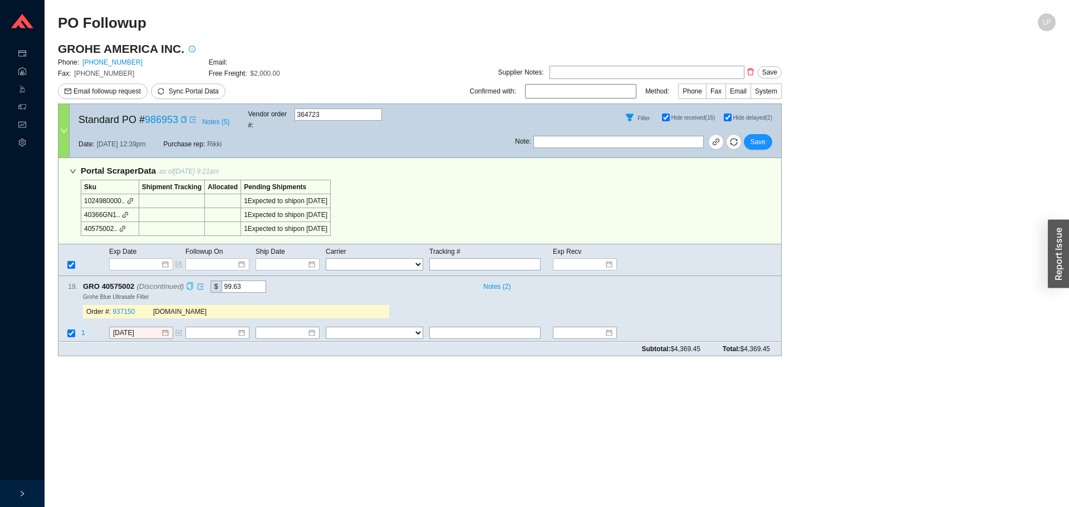
click at [188, 280] on div "Copy" at bounding box center [189, 286] width 7 height 12
click at [168, 368] on main "PO Followup LP GROHE AMERICA INC. Phone: [PHONE_NUMBER] Email: Fax: [PHONE_NUMB…" at bounding box center [556, 260] width 997 height 494
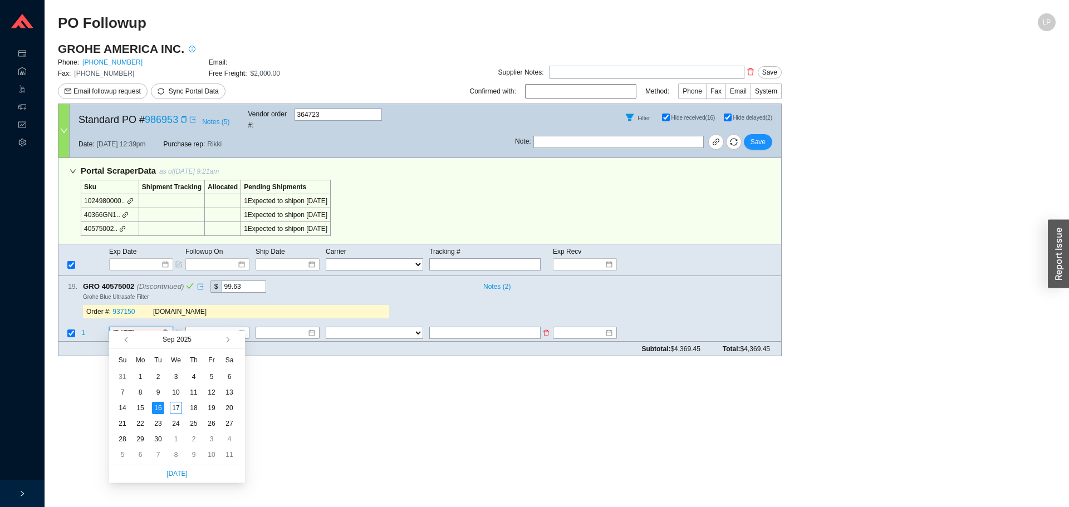
click at [134, 328] on input "[DATE]" at bounding box center [137, 333] width 48 height 11
type input "[DATE]"
click at [156, 422] on div "23" at bounding box center [158, 423] width 12 height 12
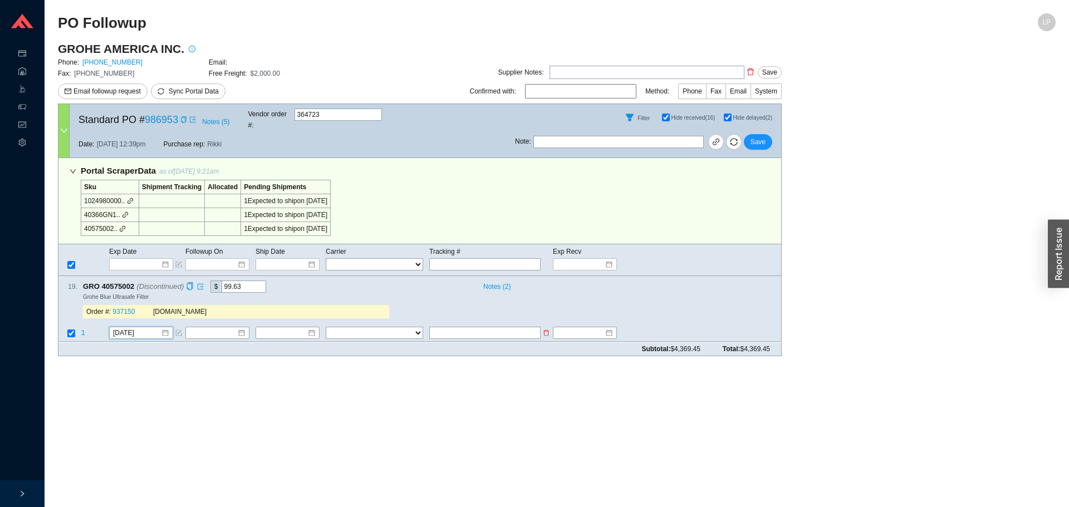
click at [80, 327] on td at bounding box center [69, 334] width 22 height 15
click at [83, 329] on span "1" at bounding box center [83, 333] width 4 height 8
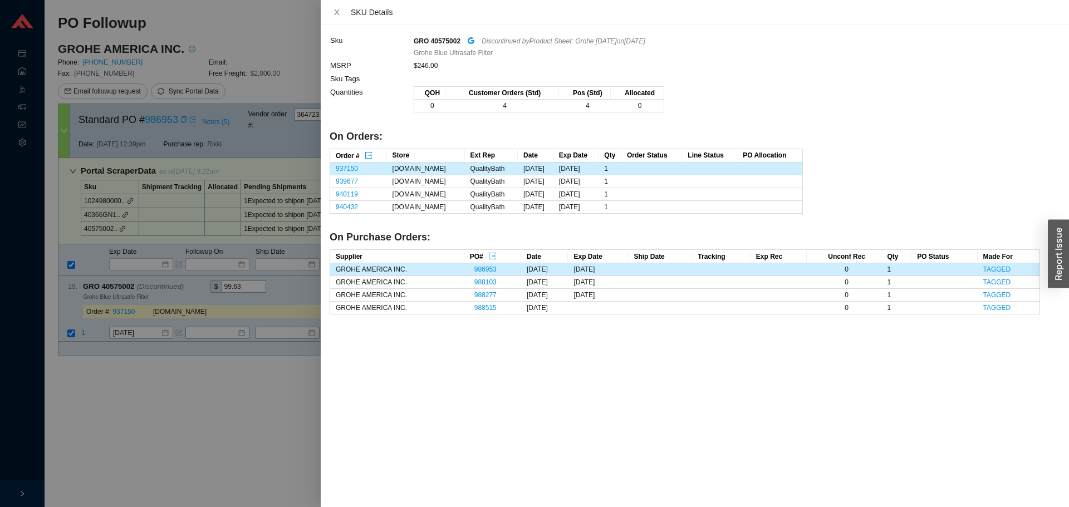
click at [90, 358] on div at bounding box center [534, 253] width 1069 height 507
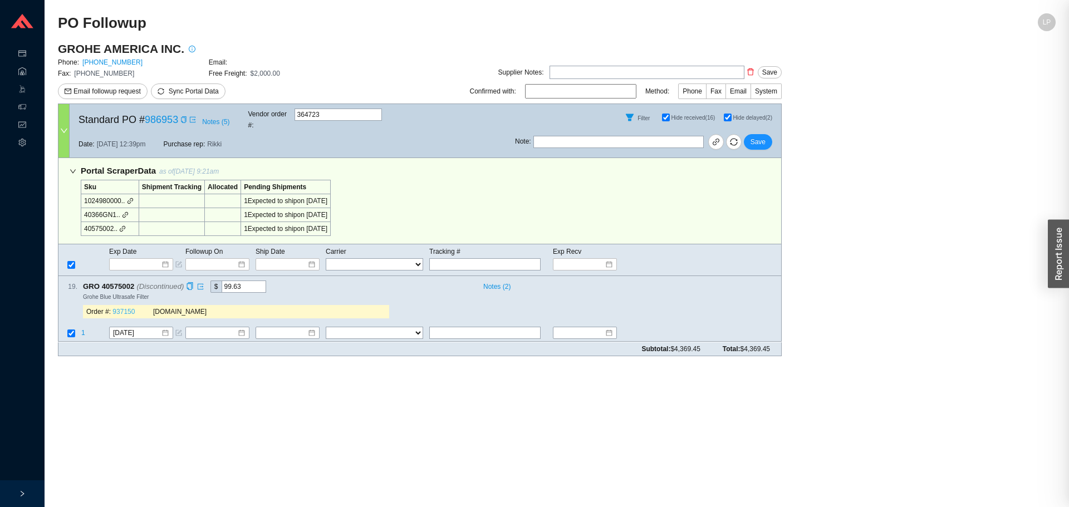
click at [126, 308] on link "937150" at bounding box center [123, 312] width 22 height 8
drag, startPoint x: 761, startPoint y: 128, endPoint x: 761, endPoint y: 87, distance: 40.6
click at [761, 122] on div "Standard PO # 986953 Notes ( 5 ) Vendor order # : 364723 Filter Hide received (…" at bounding box center [419, 131] width 723 height 55
click at [753, 136] on span "Save" at bounding box center [757, 141] width 15 height 11
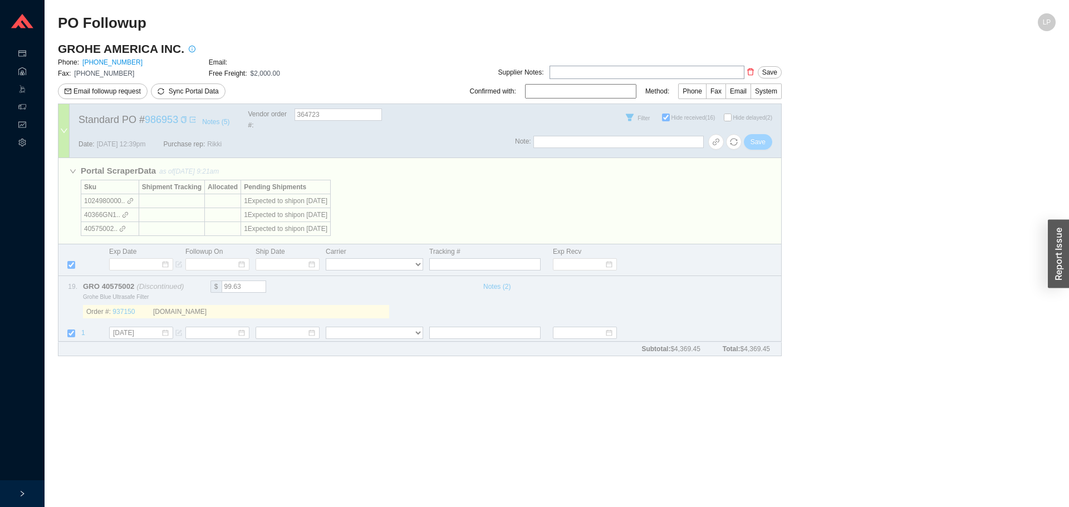
checkbox input "false"
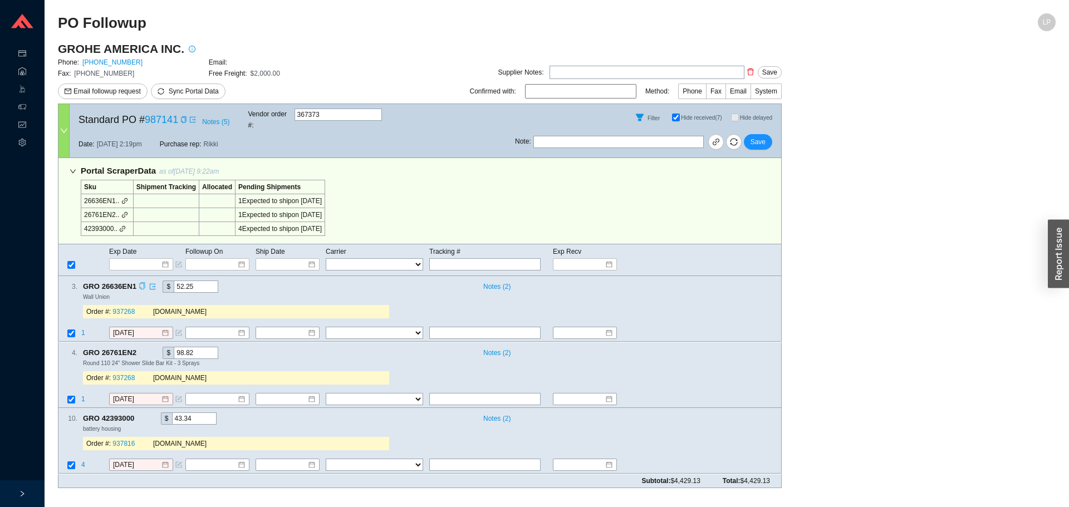
click at [142, 283] on icon "copy" at bounding box center [142, 286] width 7 height 7
drag, startPoint x: 317, startPoint y: 284, endPoint x: 307, endPoint y: 288, distance: 10.5
click at [317, 293] on div "Wall Union" at bounding box center [427, 297] width 689 height 8
click at [133, 329] on td "[DATE]" at bounding box center [147, 334] width 76 height 15
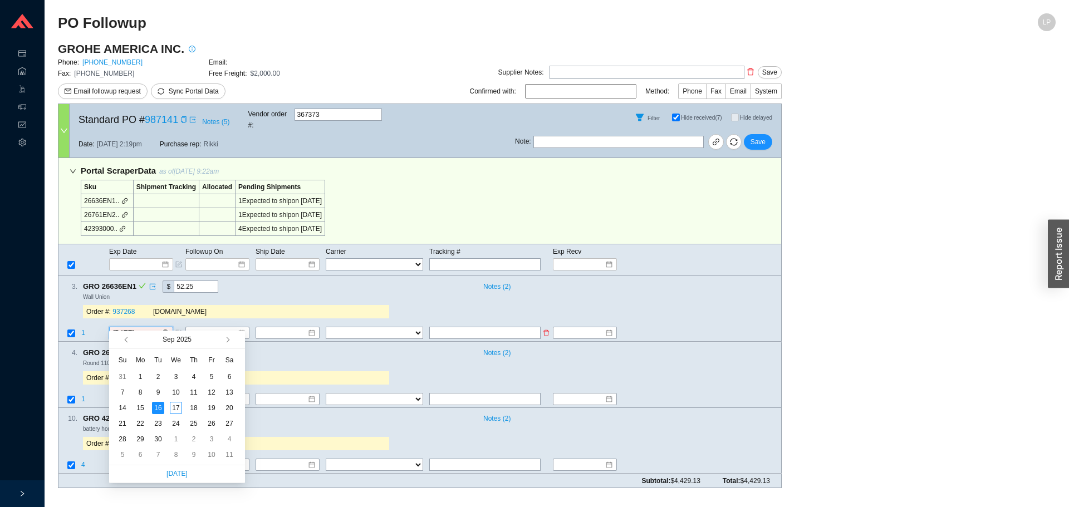
click at [137, 328] on input "[DATE]" at bounding box center [137, 333] width 48 height 11
type input "[DATE]"
click at [163, 426] on div "23" at bounding box center [158, 423] width 12 height 12
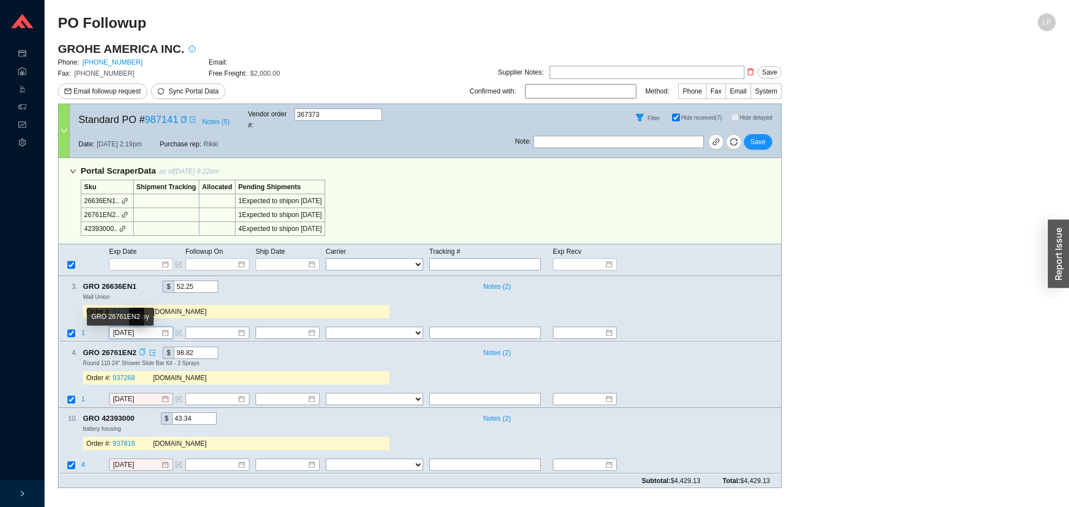
drag, startPoint x: 140, startPoint y: 342, endPoint x: 291, endPoint y: 363, distance: 152.8
click at [140, 348] on icon "copy" at bounding box center [142, 351] width 7 height 7
drag, startPoint x: 291, startPoint y: 363, endPoint x: 273, endPoint y: 368, distance: 18.5
click at [292, 372] on div "[DOMAIN_NAME]" at bounding box center [264, 377] width 223 height 11
drag, startPoint x: 140, startPoint y: 387, endPoint x: 140, endPoint y: 399, distance: 11.7
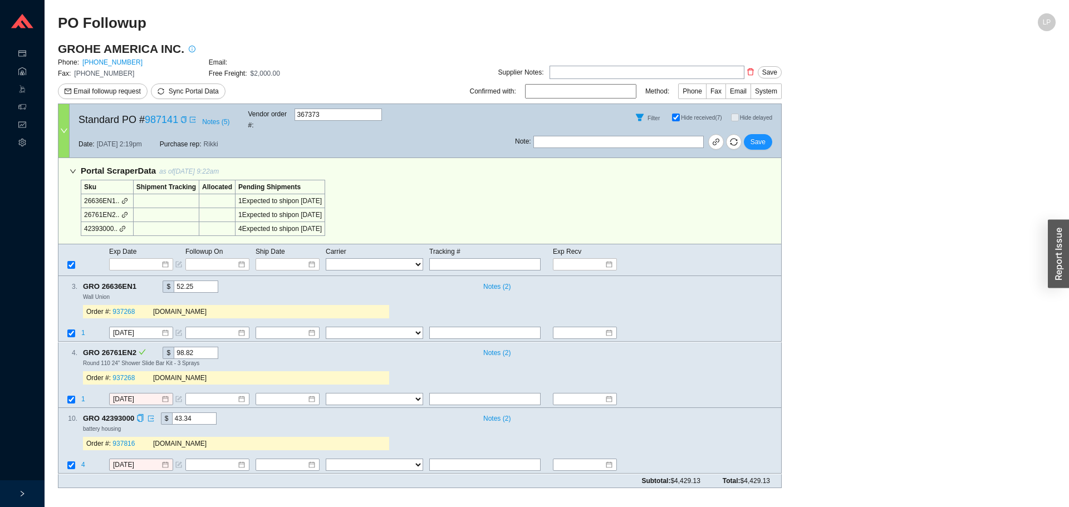
click at [139, 393] on input "[DATE]" at bounding box center [137, 398] width 48 height 11
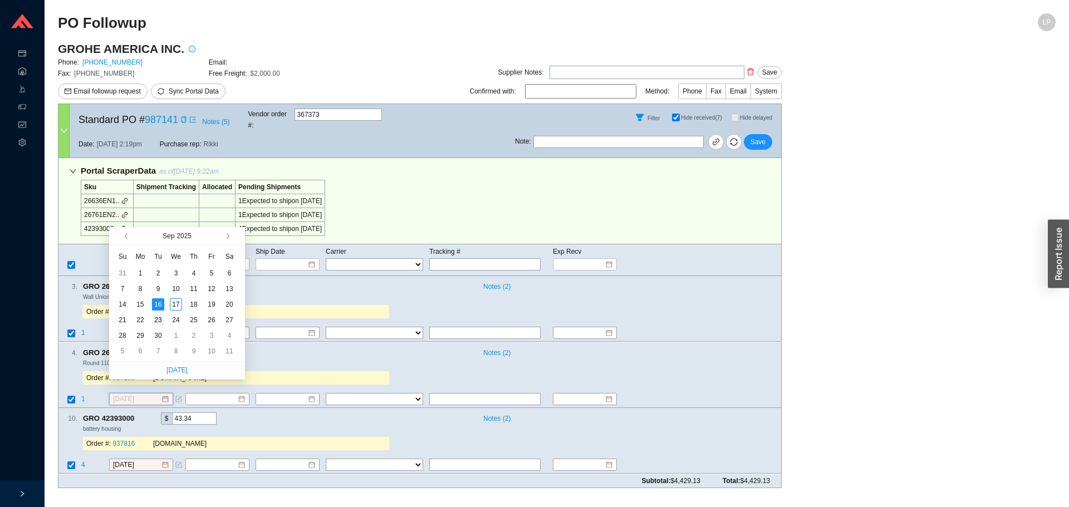
type input "9/23/2025"
click at [157, 319] on div "23" at bounding box center [158, 320] width 12 height 12
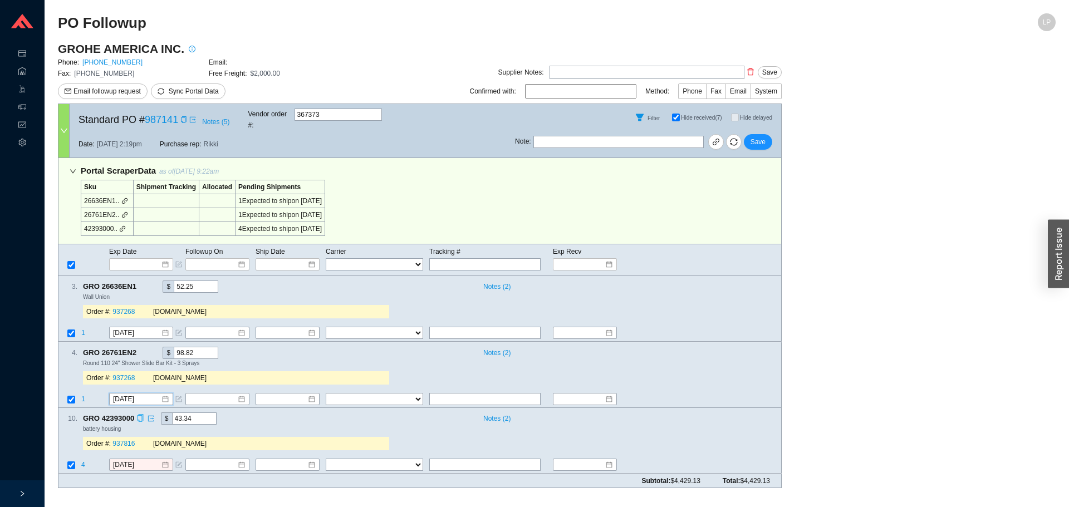
drag, startPoint x: 139, startPoint y: 408, endPoint x: 209, endPoint y: 417, distance: 71.2
click at [140, 415] on icon "copy" at bounding box center [139, 418] width 7 height 7
click at [210, 425] on div "battery housing" at bounding box center [427, 429] width 689 height 8
click at [122, 461] on td "[DATE]" at bounding box center [147, 466] width 76 height 15
drag, startPoint x: 127, startPoint y: 455, endPoint x: 130, endPoint y: 447, distance: 8.3
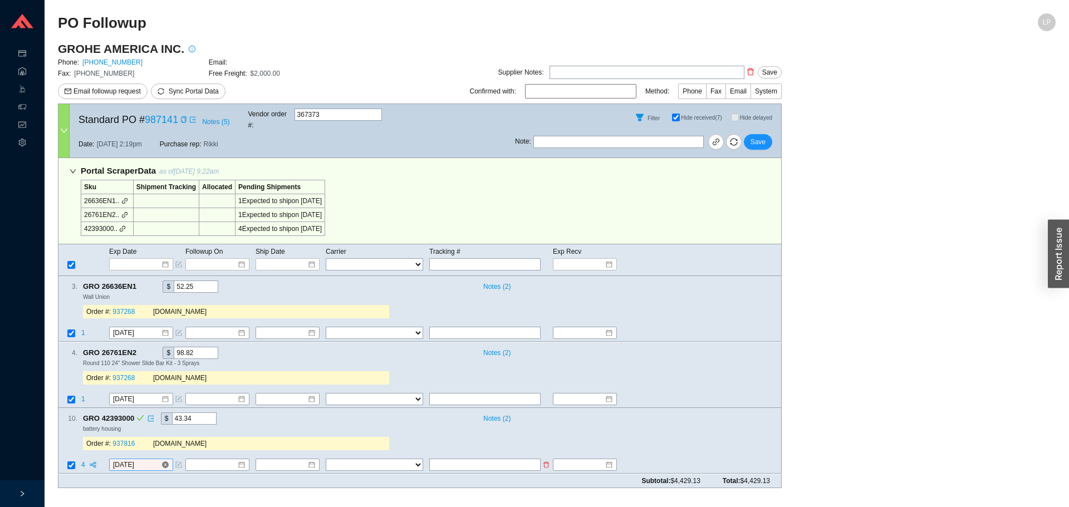
click at [127, 460] on input "[DATE]" at bounding box center [137, 465] width 48 height 11
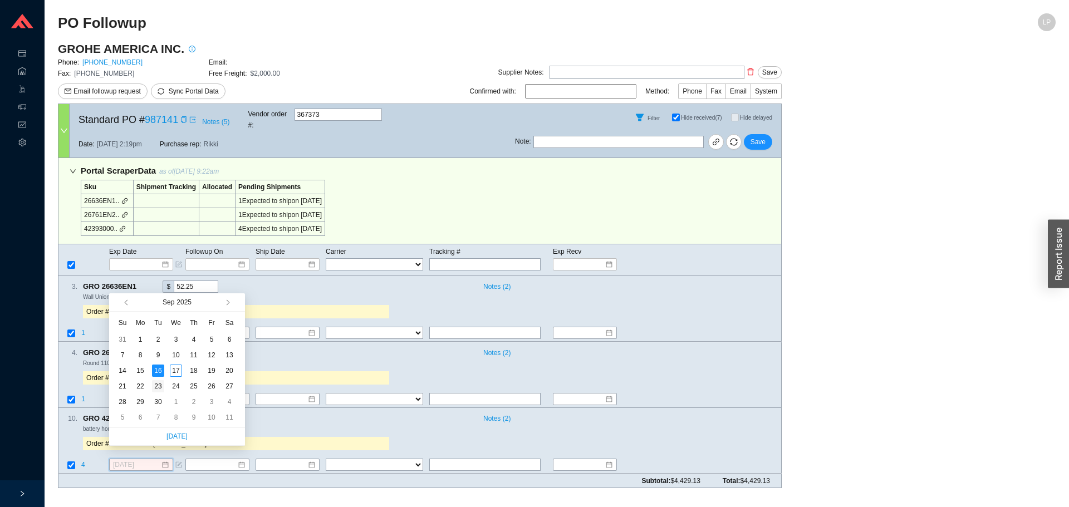
type input "9/23/2025"
drag, startPoint x: 160, startPoint y: 385, endPoint x: 157, endPoint y: 363, distance: 21.9
click at [160, 382] on div "23" at bounding box center [158, 386] width 12 height 12
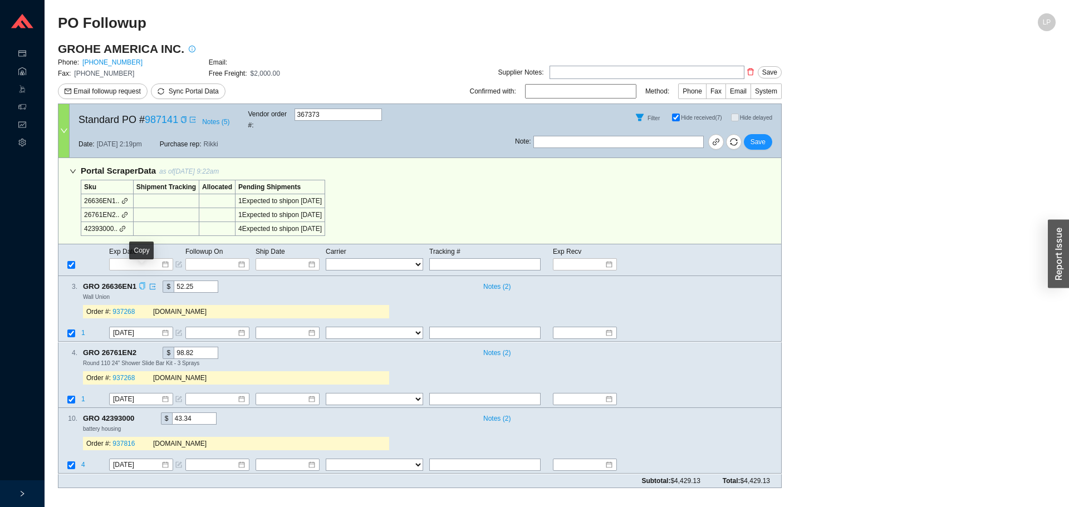
click at [142, 283] on icon "copy" at bounding box center [142, 286] width 7 height 7
click at [107, 308] on span "Order #:" at bounding box center [98, 312] width 24 height 8
click at [114, 308] on link "937268" at bounding box center [123, 312] width 22 height 8
click at [119, 440] on link "937816" at bounding box center [123, 444] width 22 height 8
click at [764, 136] on span "Save" at bounding box center [757, 141] width 15 height 11
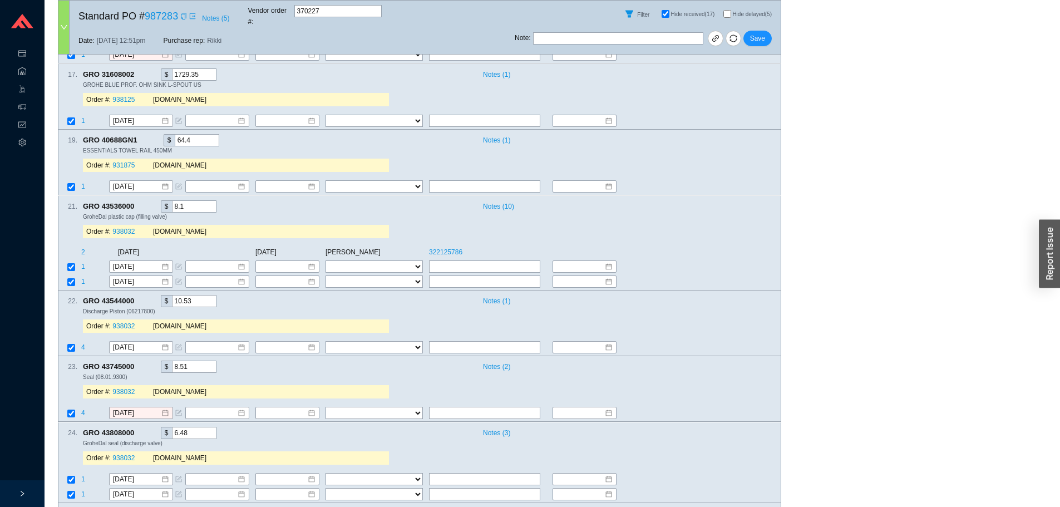
click at [728, 13] on input "Hide delayed (5)" at bounding box center [727, 14] width 8 height 8
checkbox input "true"
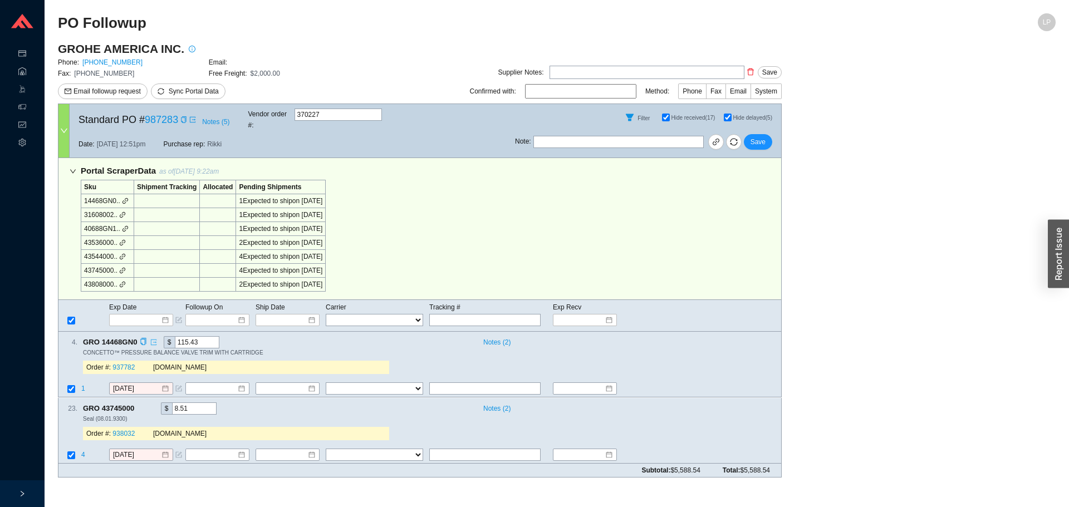
click at [147, 337] on link at bounding box center [152, 342] width 10 height 11
drag, startPoint x: 144, startPoint y: 331, endPoint x: 169, endPoint y: 319, distance: 27.9
click at [143, 338] on icon "copy" at bounding box center [143, 341] width 7 height 7
click at [491, 237] on div "Portal Scraper Data as of 9/17/25 9:22am Sku Shipment Tracking Allocated Pendin…" at bounding box center [419, 229] width 723 height 142
click at [82, 385] on span "1" at bounding box center [83, 389] width 4 height 8
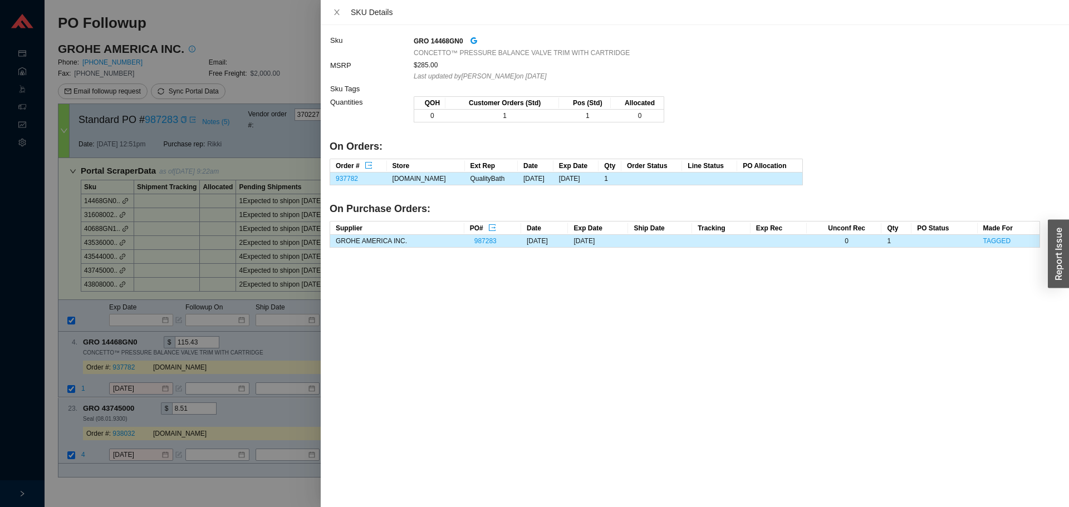
click at [99, 370] on div at bounding box center [534, 253] width 1069 height 507
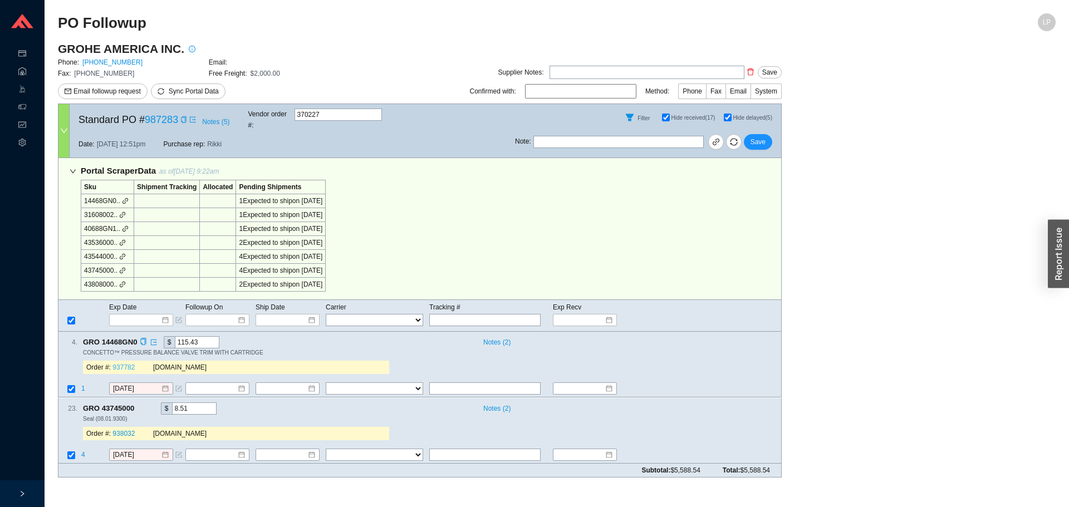
click at [129, 364] on link "937782" at bounding box center [123, 368] width 22 height 8
click at [122, 383] on input "[DATE]" at bounding box center [137, 388] width 48 height 11
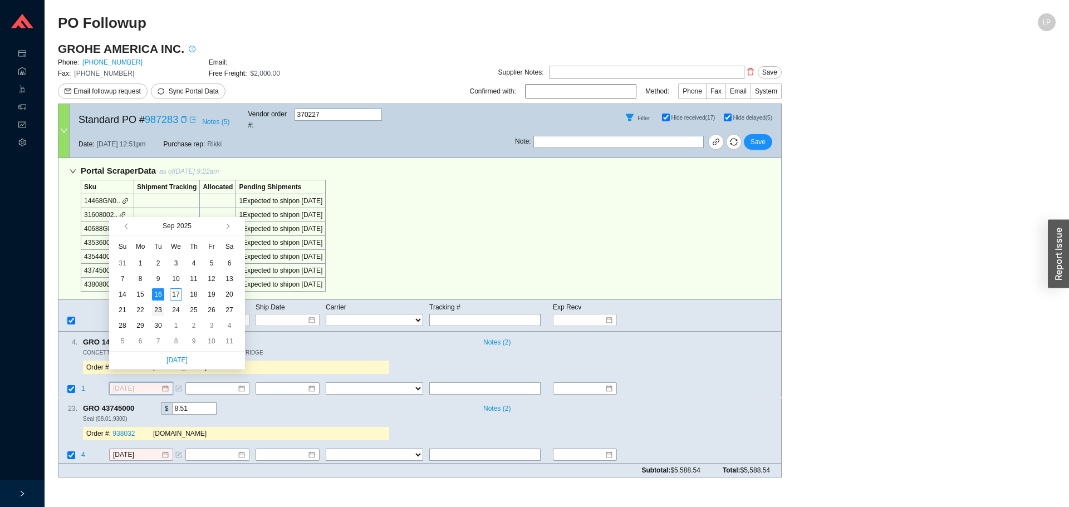
type input "9/23/2025"
click at [158, 313] on div "23" at bounding box center [158, 310] width 12 height 12
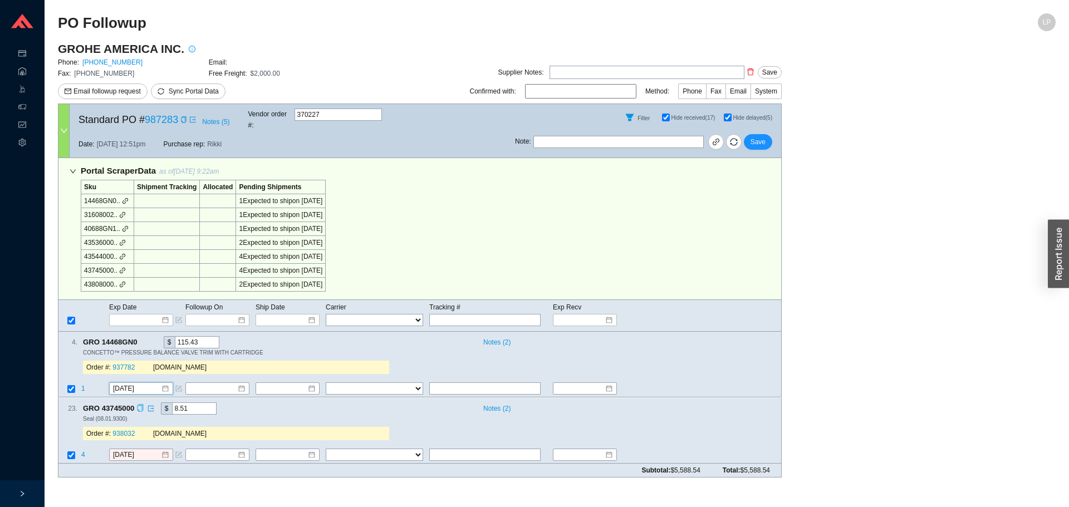
click at [141, 404] on icon "copy" at bounding box center [139, 407] width 7 height 7
click at [228, 403] on div "GRO 43745000 $ 8.51" at bounding box center [278, 408] width 390 height 12
click at [146, 449] on input "9/16/2025" at bounding box center [137, 454] width 48 height 11
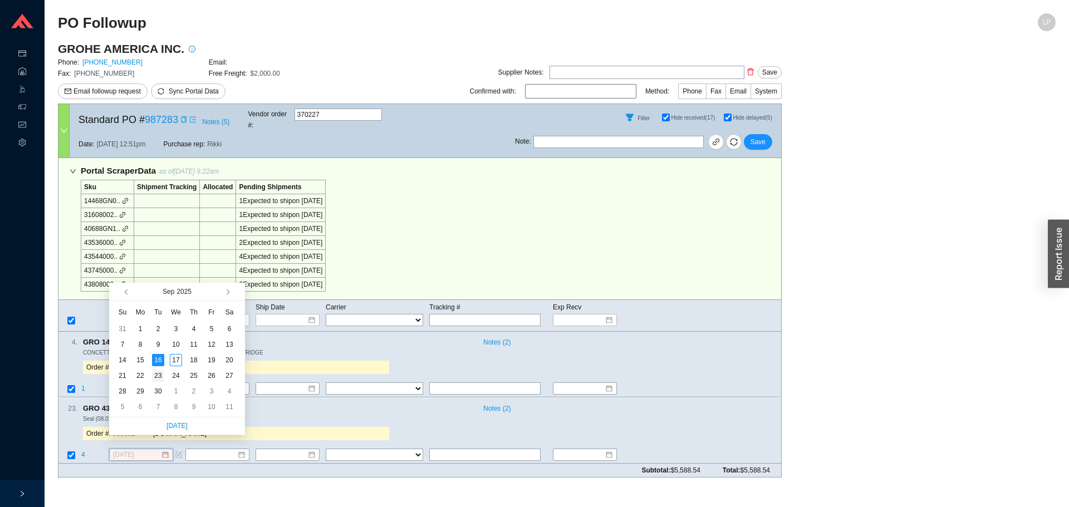
type input "9/23/2025"
click at [159, 371] on div "23" at bounding box center [158, 376] width 12 height 12
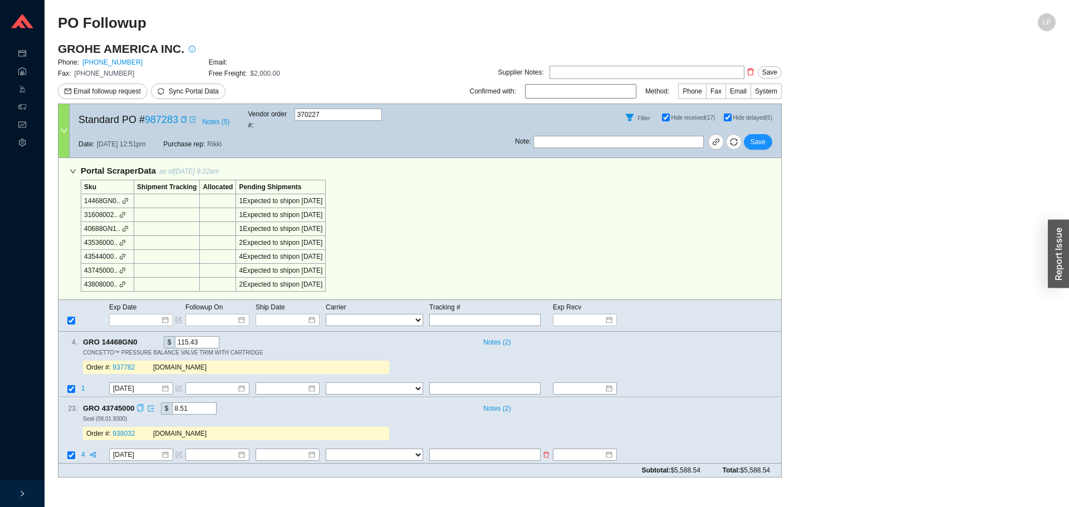
click at [83, 451] on span "4" at bounding box center [84, 455] width 6 height 8
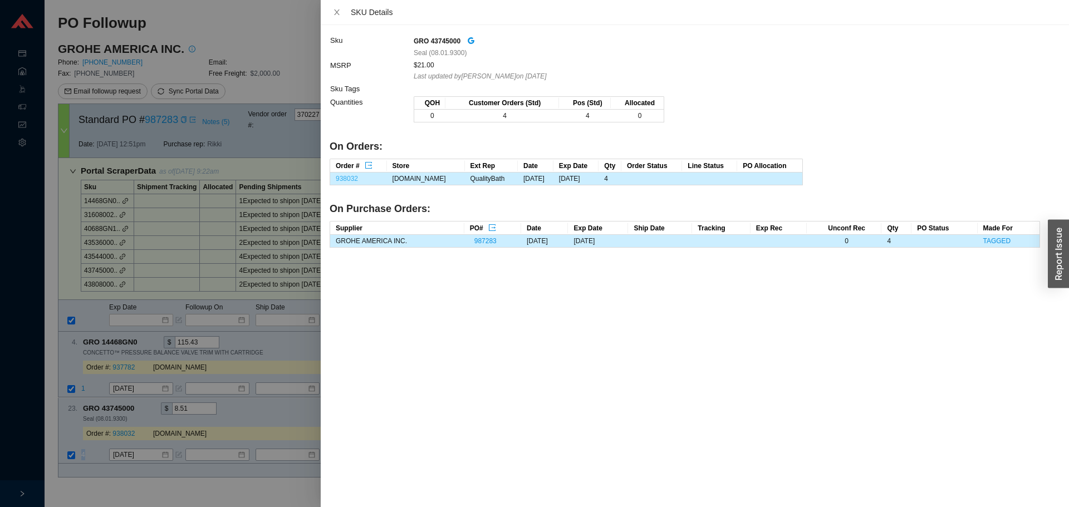
click at [346, 175] on link "938032" at bounding box center [347, 179] width 22 height 8
click at [238, 387] on div at bounding box center [534, 253] width 1069 height 507
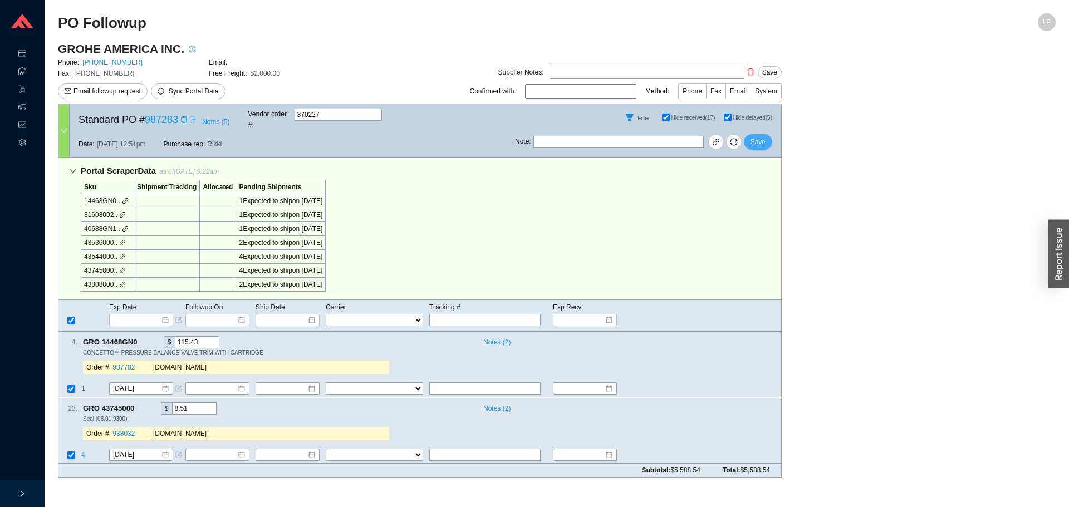
click at [764, 140] on button "Save" at bounding box center [757, 142] width 28 height 16
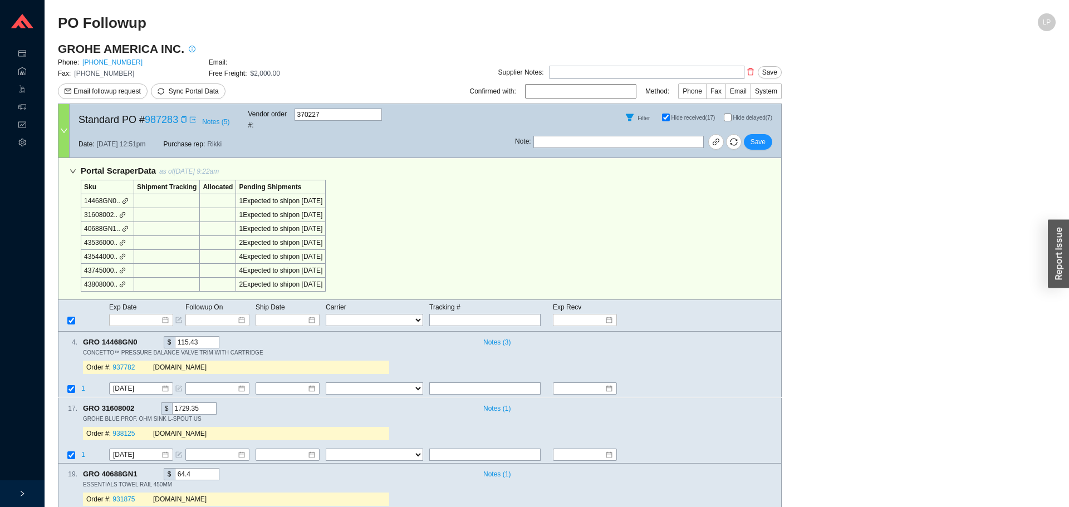
checkbox input "false"
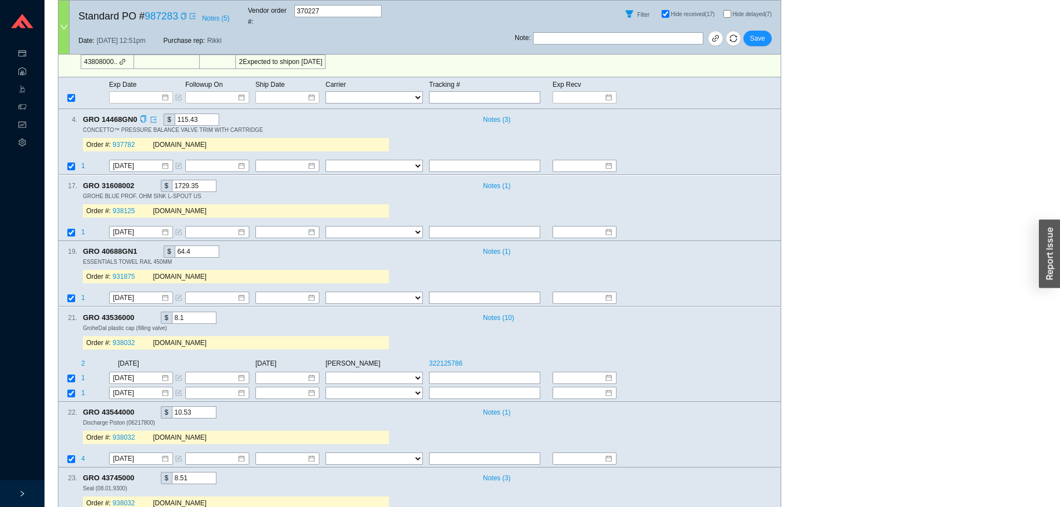
scroll to position [342, 0]
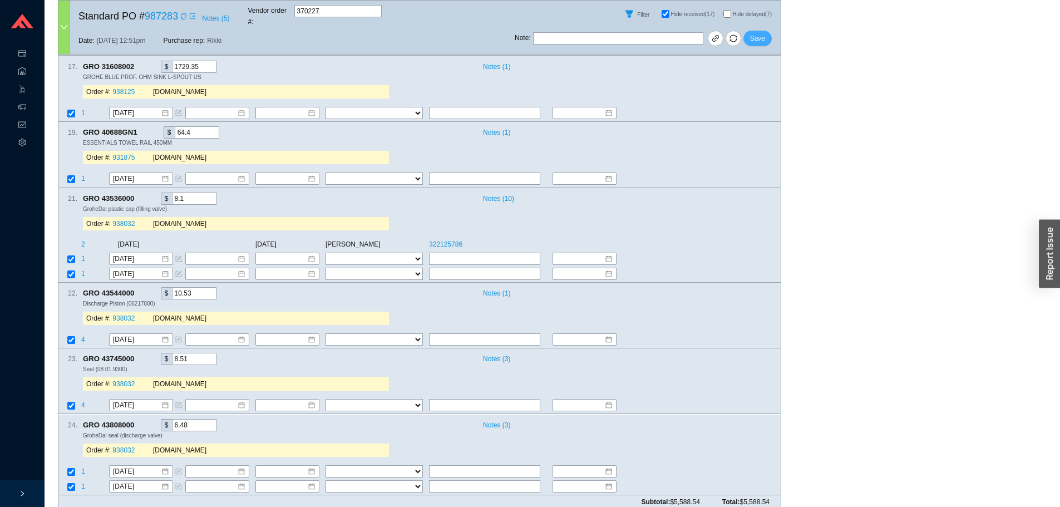
click at [763, 33] on span "Save" at bounding box center [757, 38] width 15 height 11
click at [752, 33] on span "Save" at bounding box center [757, 38] width 15 height 11
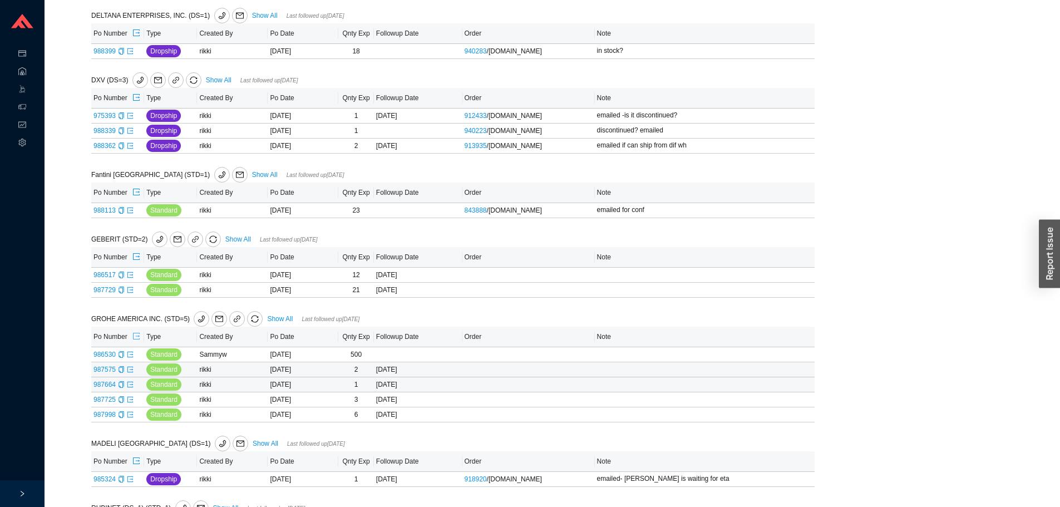
drag, startPoint x: 138, startPoint y: 341, endPoint x: 139, endPoint y: 380, distance: 38.4
click at [141, 383] on table "Po Number Type Created By Po Date Qnty Exp Followup Date Order Note 986530 Stan…" at bounding box center [452, 375] width 723 height 96
click at [129, 373] on icon "export" at bounding box center [130, 369] width 7 height 7
click at [128, 387] on icon "export" at bounding box center [130, 384] width 7 height 7
click at [129, 403] on icon "export" at bounding box center [130, 399] width 7 height 7
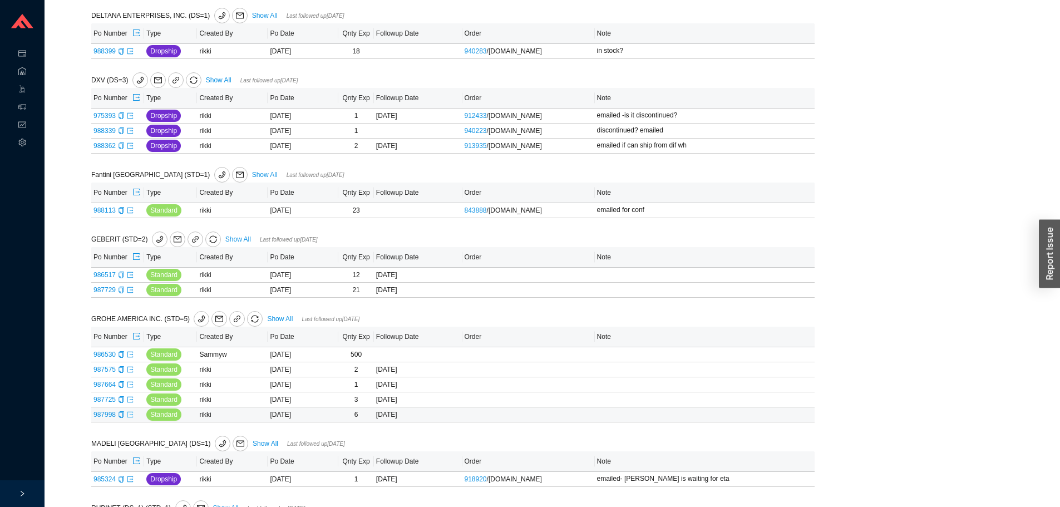
click at [130, 417] on icon "export" at bounding box center [130, 414] width 6 height 6
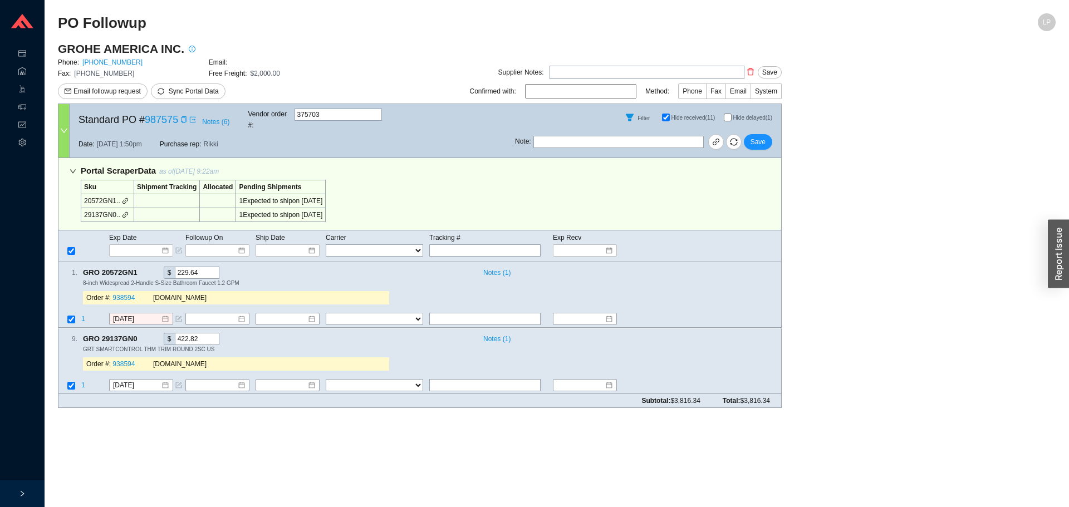
click at [730, 114] on input "Hide delayed (1)" at bounding box center [727, 118] width 8 height 8
checkbox input "true"
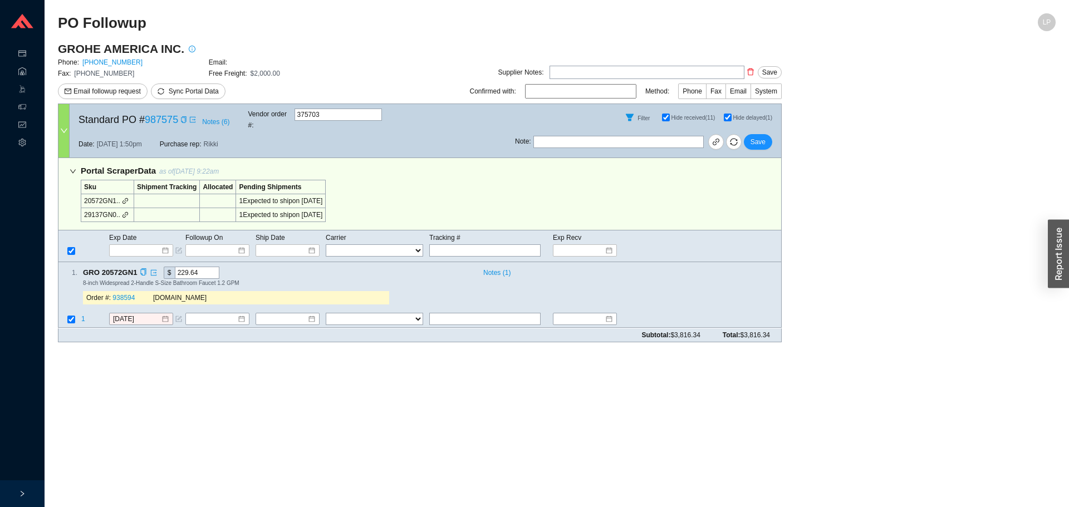
drag, startPoint x: 142, startPoint y: 262, endPoint x: 135, endPoint y: 293, distance: 32.0
click at [142, 269] on icon "copy" at bounding box center [143, 272] width 7 height 7
click at [134, 376] on main "PO Followup LP GROHE AMERICA INC. Phone: [PHONE_NUMBER] Email: Fax: [PHONE_NUMB…" at bounding box center [556, 260] width 997 height 494
drag, startPoint x: 78, startPoint y: 311, endPoint x: 83, endPoint y: 307, distance: 5.9
click at [79, 313] on td at bounding box center [69, 320] width 22 height 15
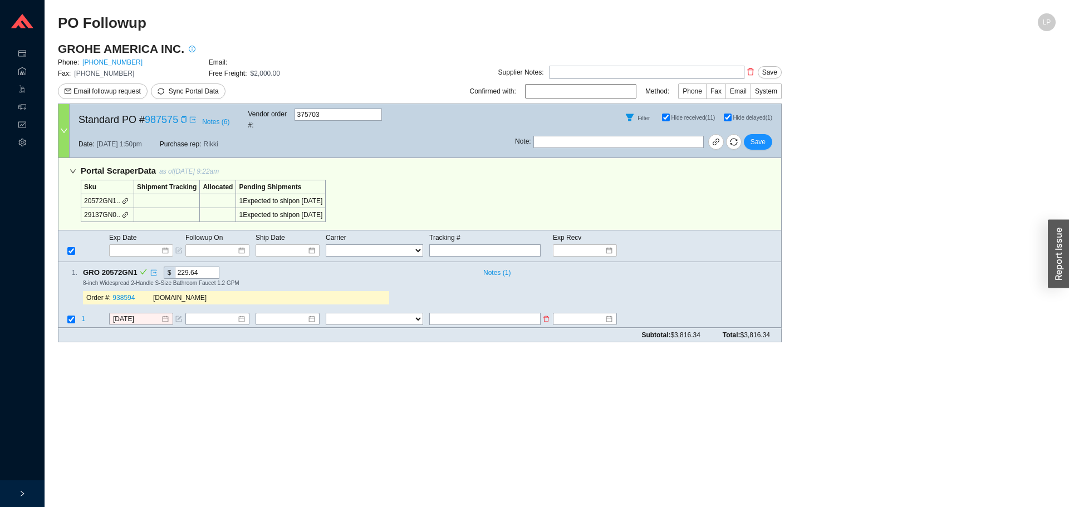
click at [83, 316] on span "1" at bounding box center [83, 320] width 4 height 8
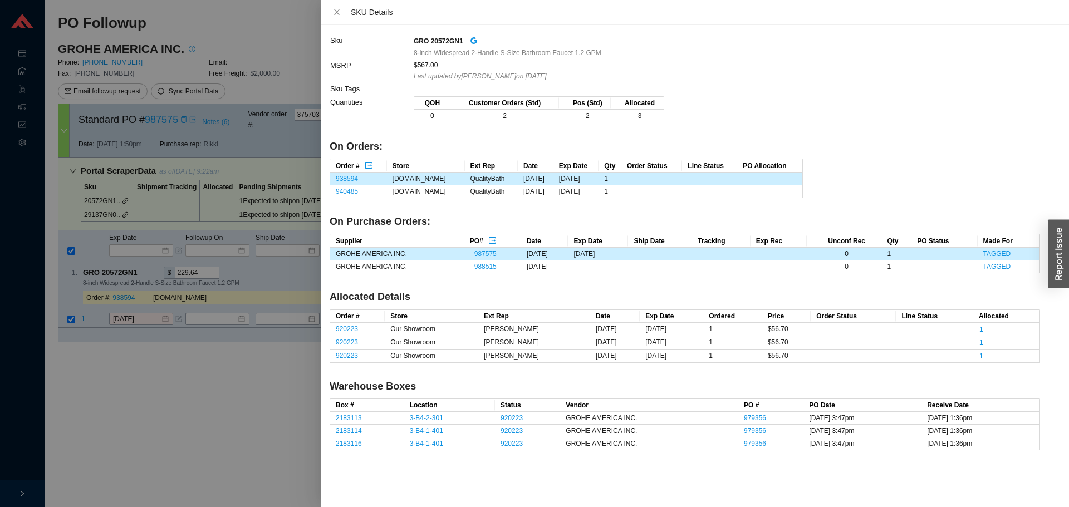
click at [97, 348] on div at bounding box center [534, 253] width 1069 height 507
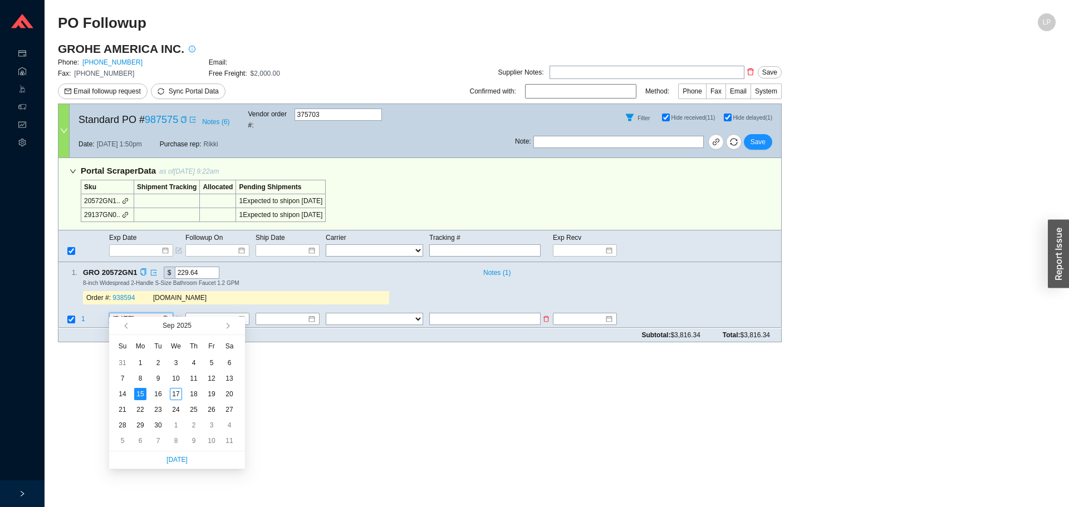
click at [115, 314] on input "[DATE]" at bounding box center [137, 319] width 48 height 11
type input "[DATE]"
click at [156, 411] on div "23" at bounding box center [158, 409] width 12 height 12
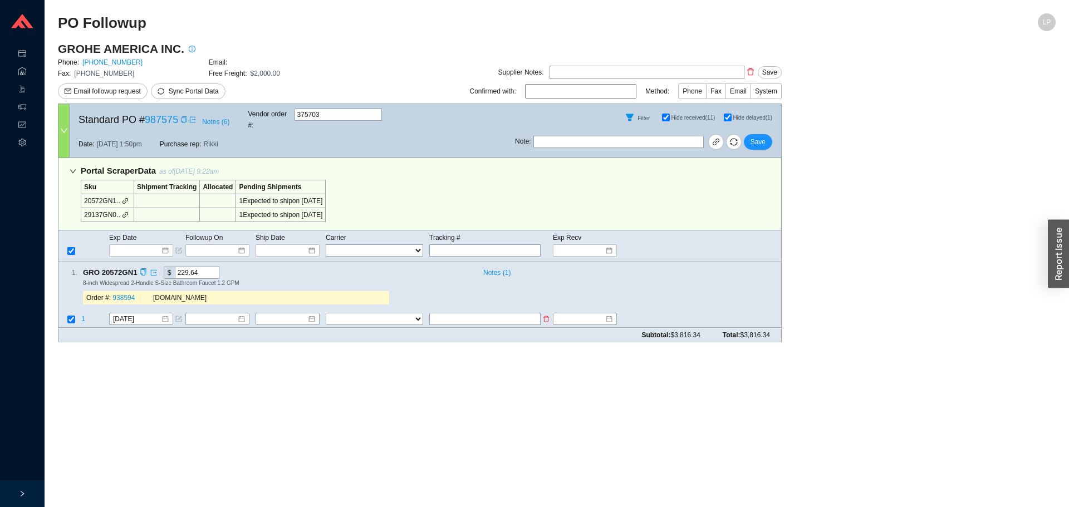
click at [83, 316] on span "1" at bounding box center [83, 320] width 4 height 8
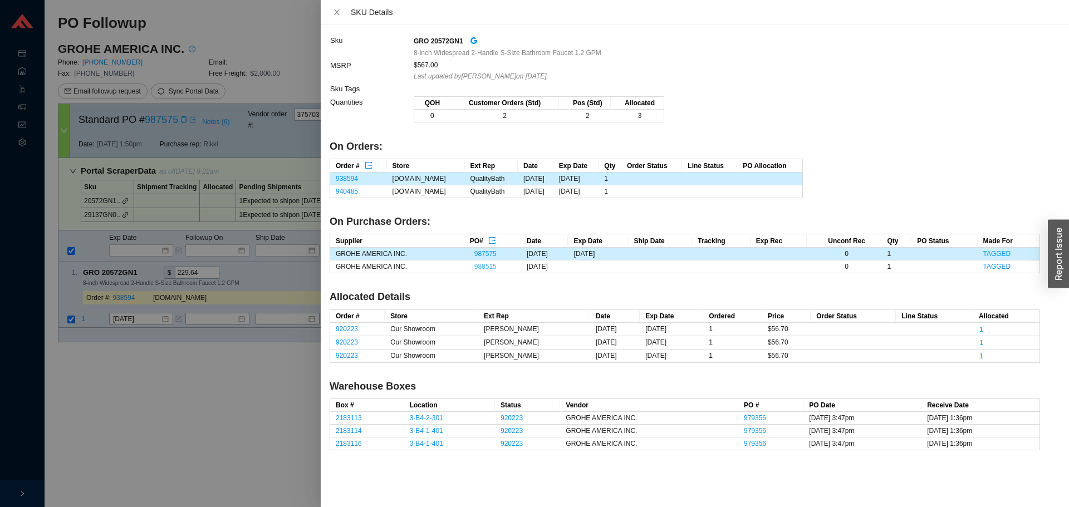
click at [479, 265] on link "988515" at bounding box center [485, 267] width 22 height 8
drag, startPoint x: 168, startPoint y: 405, endPoint x: 193, endPoint y: 360, distance: 51.1
click at [171, 392] on div at bounding box center [534, 253] width 1069 height 507
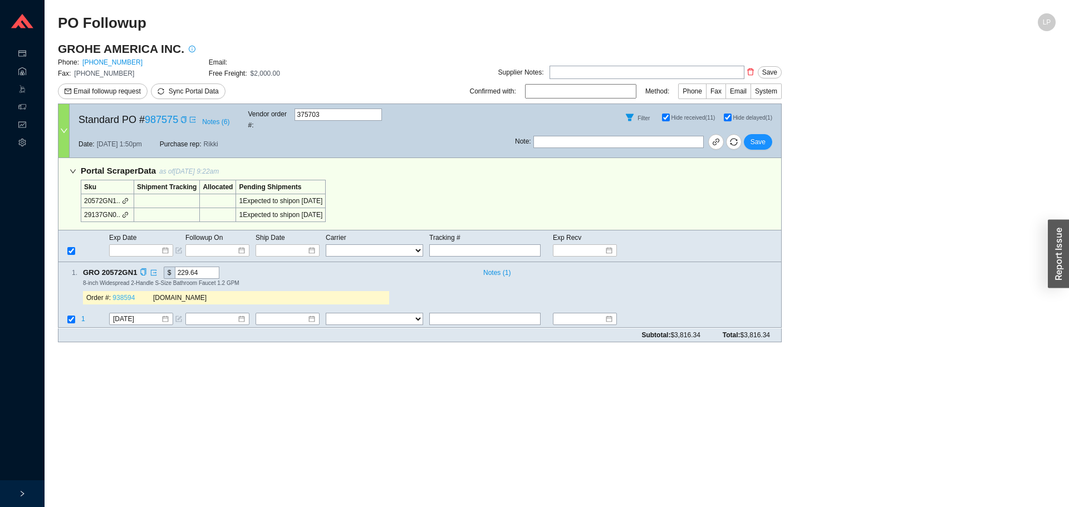
click at [120, 294] on link "938594" at bounding box center [123, 298] width 22 height 8
drag, startPoint x: 764, startPoint y: 136, endPoint x: 697, endPoint y: 21, distance: 132.7
click at [763, 136] on span "Save" at bounding box center [757, 141] width 15 height 11
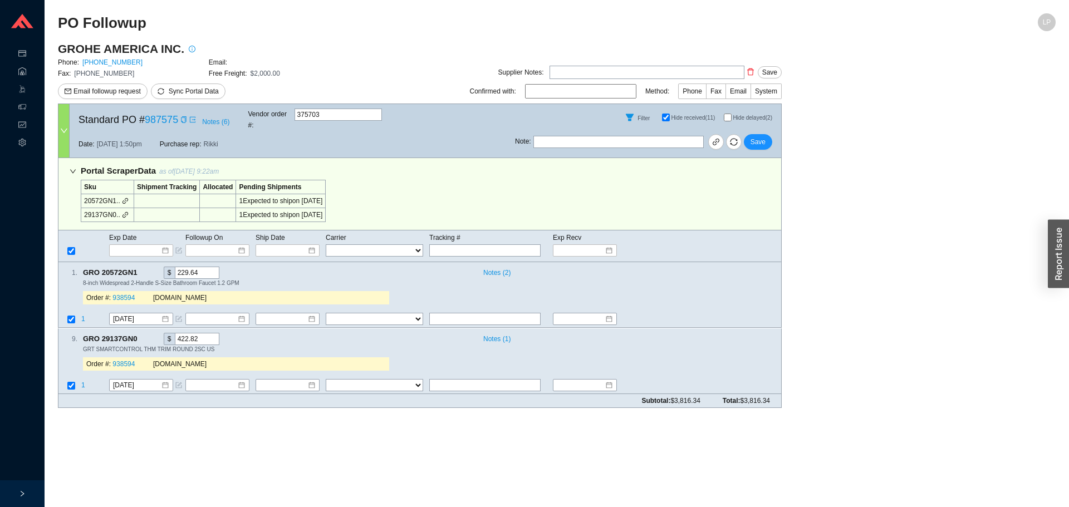
checkbox input "false"
click at [762, 136] on span "Save" at bounding box center [757, 141] width 15 height 11
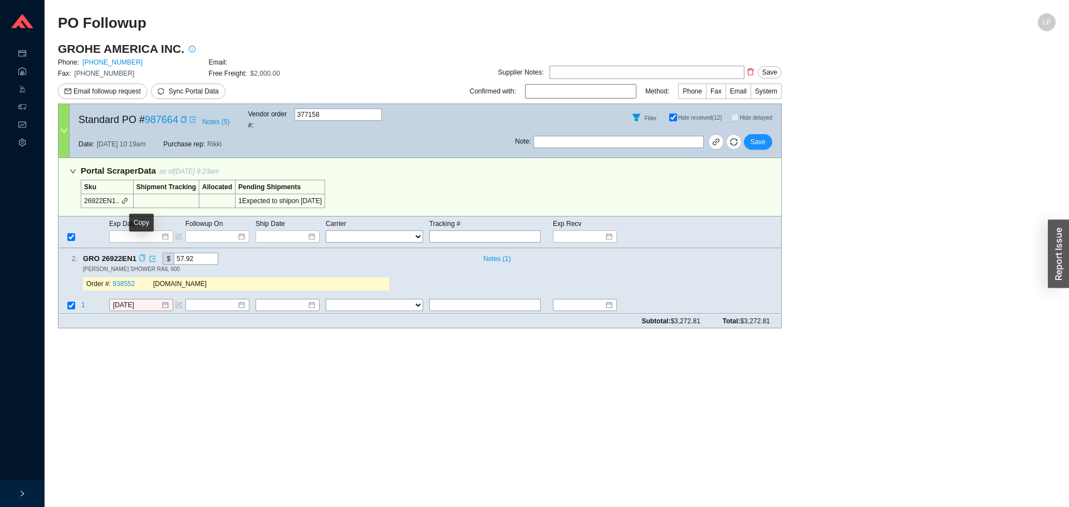
click at [139, 255] on icon "copy" at bounding box center [142, 258] width 7 height 7
click at [127, 353] on main "PO Followup LP GROHE AMERICA INC. Phone: [PHONE_NUMBER] Email: Fax: [PHONE_NUMB…" at bounding box center [556, 260] width 997 height 494
click at [81, 302] on span "1" at bounding box center [83, 306] width 4 height 8
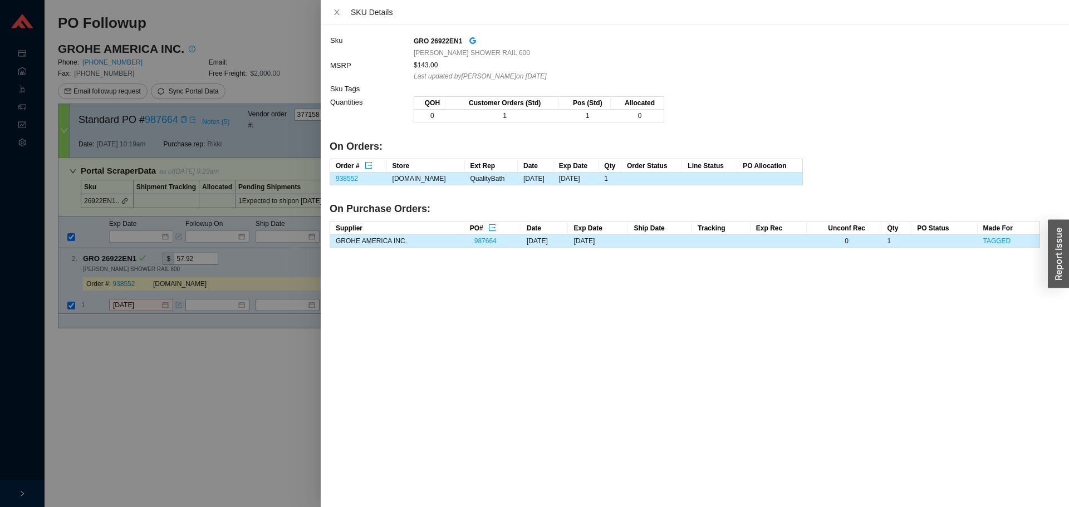
drag, startPoint x: 97, startPoint y: 336, endPoint x: 109, endPoint y: 313, distance: 26.1
click at [98, 334] on div at bounding box center [534, 253] width 1069 height 507
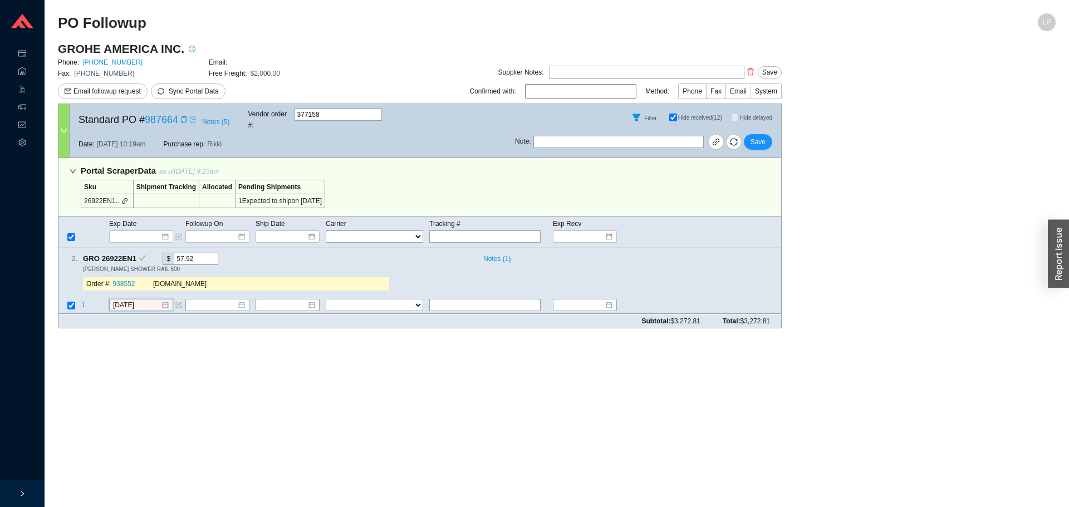
click at [132, 300] on input "[DATE]" at bounding box center [137, 305] width 48 height 11
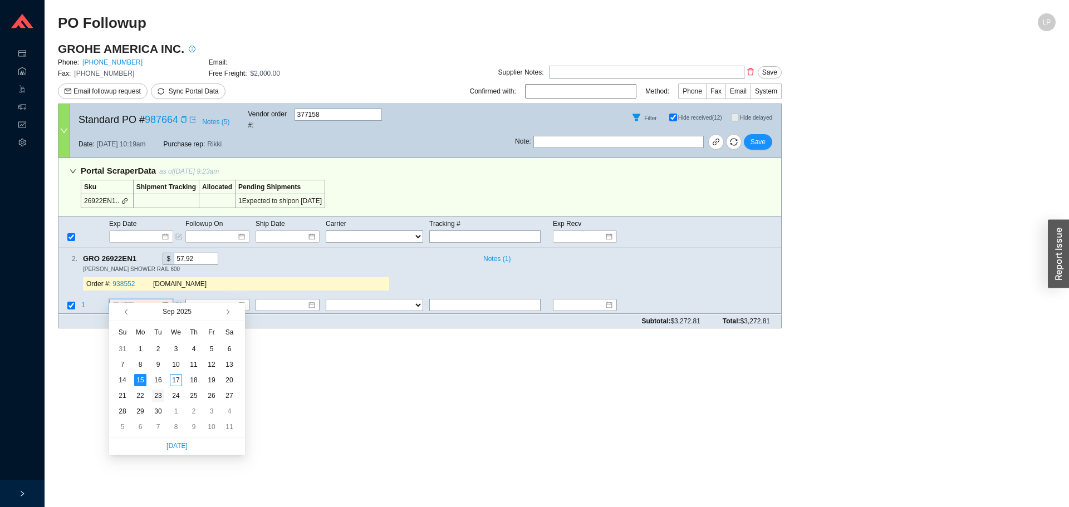
type input "[DATE]"
click at [159, 395] on div "23" at bounding box center [158, 396] width 12 height 12
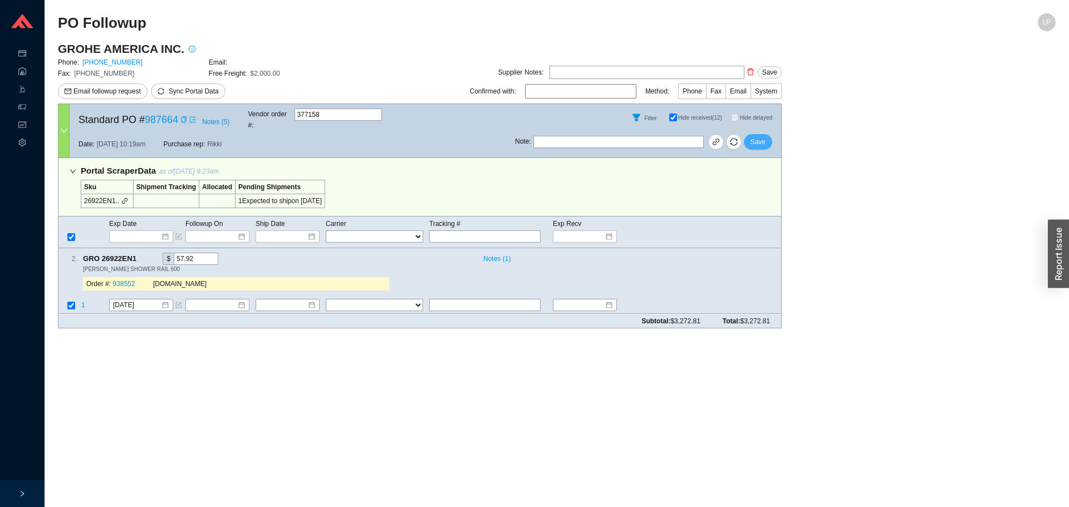
drag, startPoint x: 756, startPoint y: 126, endPoint x: 756, endPoint y: 137, distance: 11.1
click at [756, 134] on button "Save" at bounding box center [757, 142] width 28 height 16
drag, startPoint x: 624, startPoint y: 435, endPoint x: 531, endPoint y: 442, distance: 92.7
click at [615, 436] on main "PO Followup LP GROHE AMERICA INC. Phone: [PHONE_NUMBER] Email: Fax: [PHONE_NUMB…" at bounding box center [556, 260] width 997 height 494
click at [83, 302] on span "1" at bounding box center [83, 306] width 4 height 8
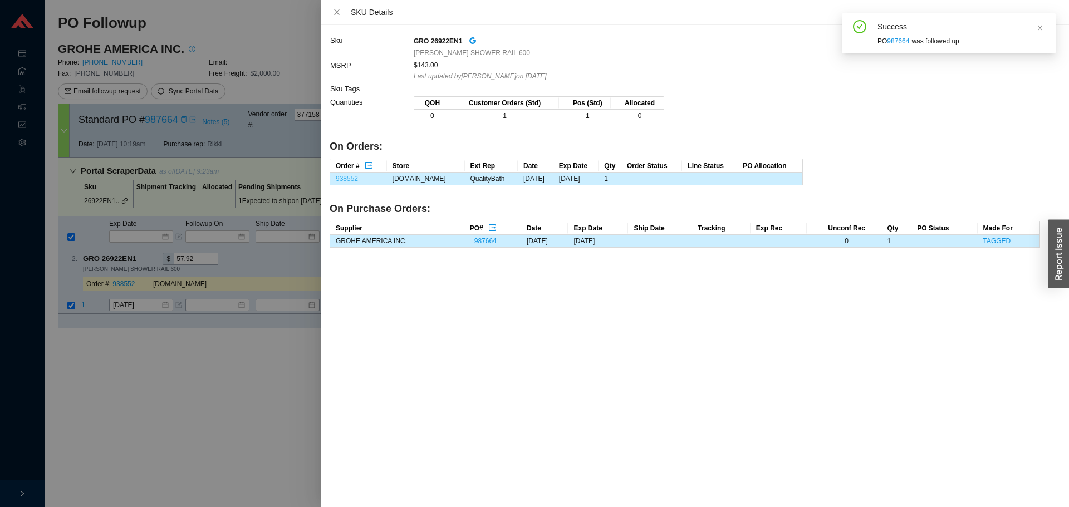
click at [336, 177] on link "938552" at bounding box center [347, 179] width 22 height 8
drag, startPoint x: 209, startPoint y: 375, endPoint x: 498, endPoint y: 224, distance: 325.6
click at [214, 363] on div at bounding box center [534, 253] width 1069 height 507
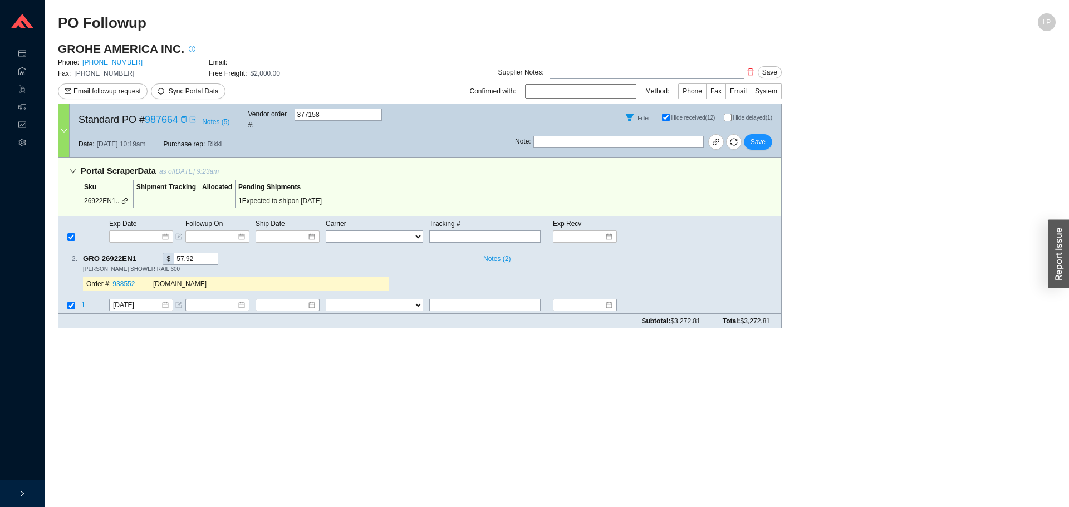
click at [772, 132] on div "Note : Save" at bounding box center [648, 144] width 266 height 27
click at [787, 365] on main "PO Followup LP GROHE AMERICA INC. Phone: [PHONE_NUMBER] Email: Fax: [PHONE_NUMB…" at bounding box center [556, 260] width 997 height 494
click at [139, 255] on icon "copy" at bounding box center [142, 258] width 6 height 7
click at [85, 302] on span "1" at bounding box center [83, 306] width 4 height 8
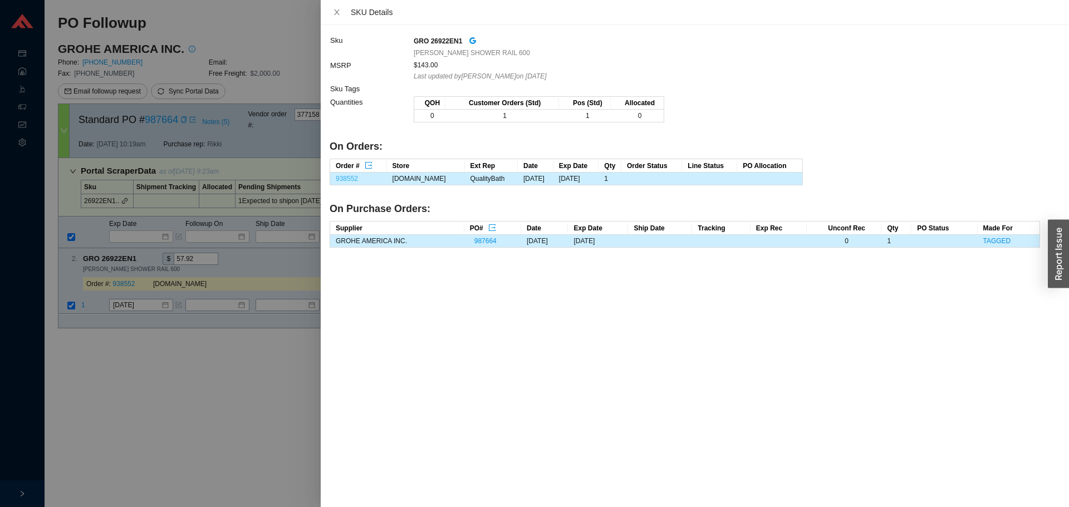
click at [347, 178] on link "938552" at bounding box center [347, 179] width 22 height 8
drag, startPoint x: 231, startPoint y: 314, endPoint x: 228, endPoint y: 319, distance: 5.7
click at [229, 318] on div at bounding box center [534, 253] width 1069 height 507
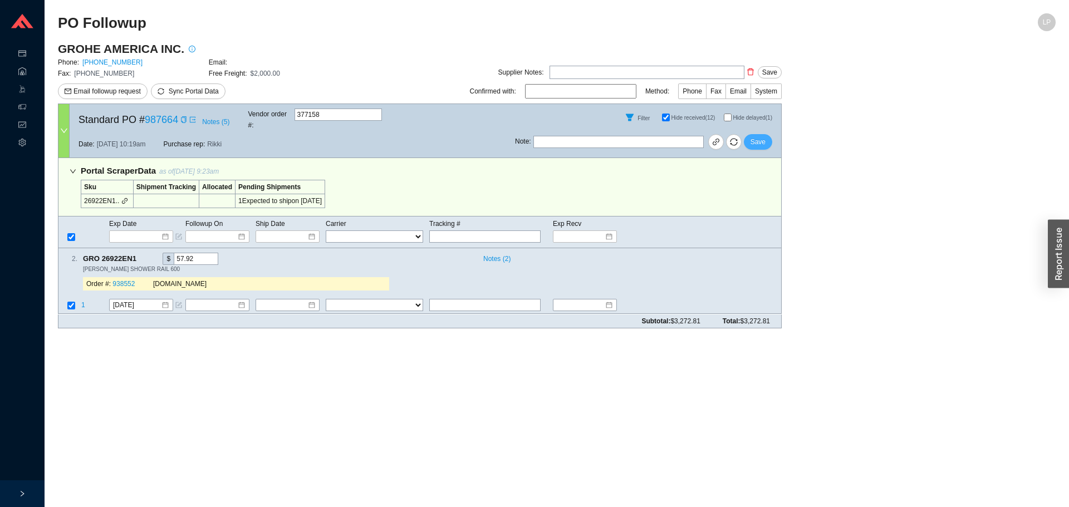
click at [771, 134] on button "Save" at bounding box center [757, 142] width 28 height 16
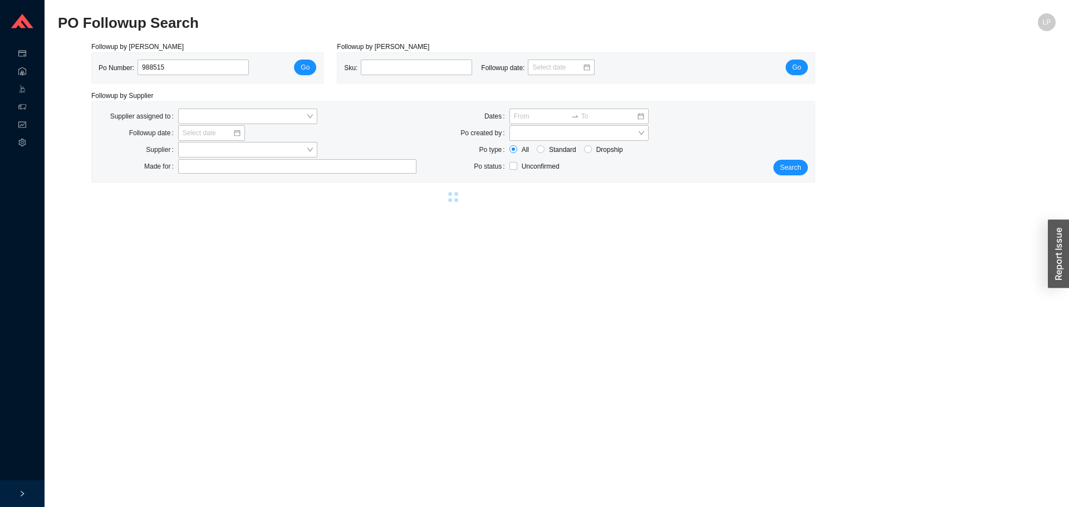
click at [674, 360] on main "PO Followup Search LP Followup by PO Po Number: 988515 Go Followup by Sku Sku: …" at bounding box center [556, 260] width 997 height 494
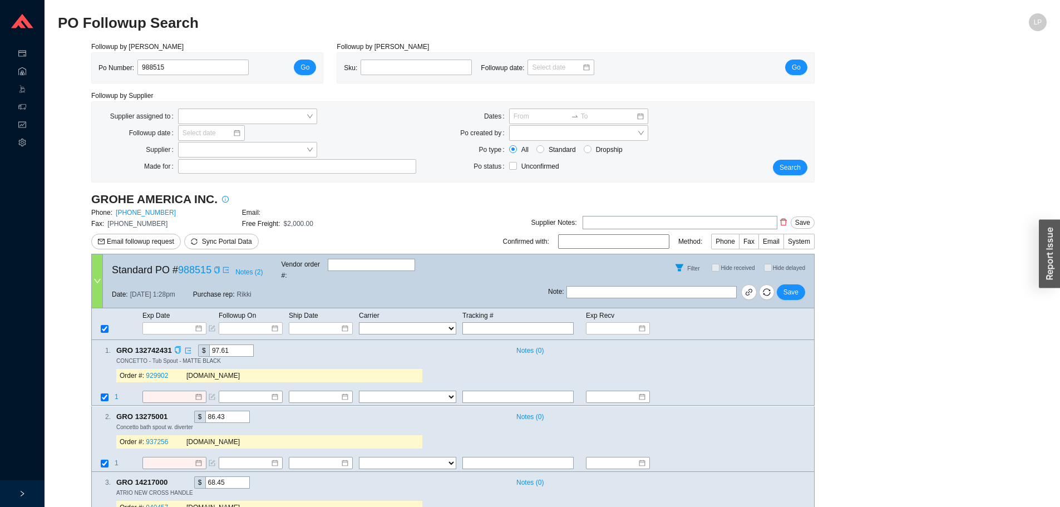
click at [674, 354] on div "1 . GRO 132742431 $ 97.61 Notes ( 0 ) CONCETTO - Tub Spout - MATTE BLACK Order …" at bounding box center [448, 365] width 713 height 42
click at [215, 244] on span "Sync Portal Data" at bounding box center [227, 242] width 50 height 8
click at [280, 208] on span "OK" at bounding box center [279, 210] width 9 height 11
type input "396295"
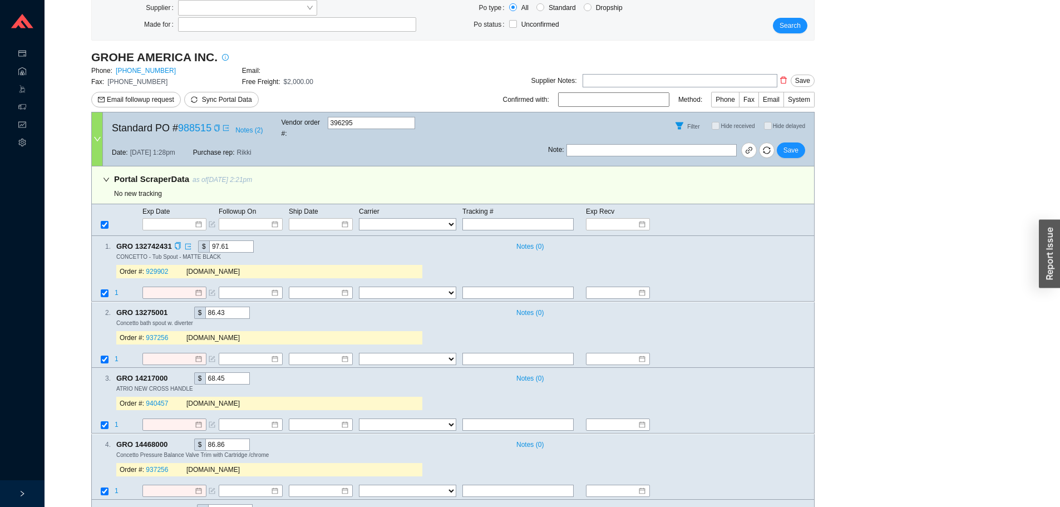
scroll to position [223, 0]
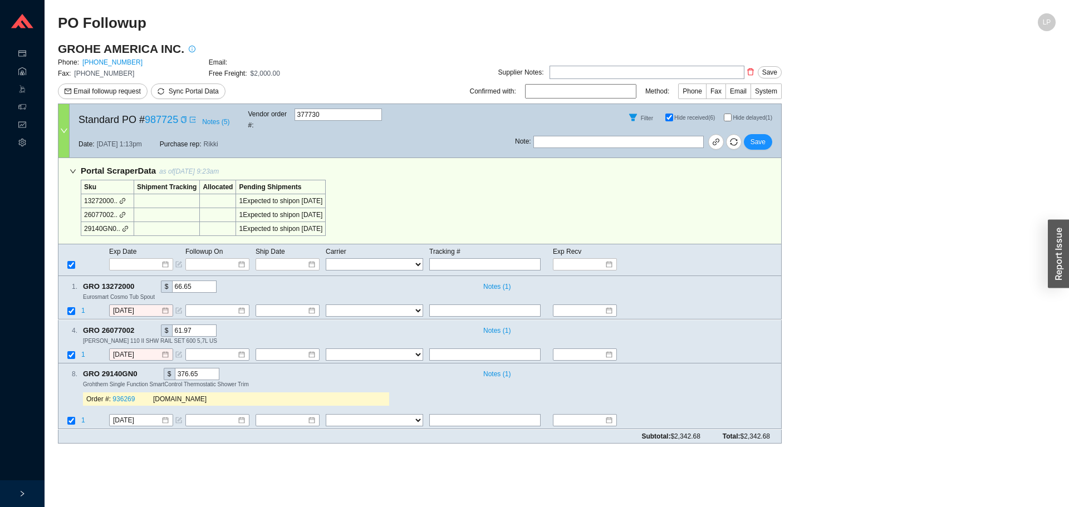
drag, startPoint x: 729, startPoint y: 107, endPoint x: 725, endPoint y: 112, distance: 5.9
click at [728, 107] on div "Filter Hide received (6) Hide delayed (1)" at bounding box center [648, 117] width 266 height 27
drag, startPoint x: 725, startPoint y: 112, endPoint x: 720, endPoint y: 117, distance: 7.5
click at [725, 114] on input "Hide delayed (1)" at bounding box center [727, 118] width 8 height 8
checkbox input "true"
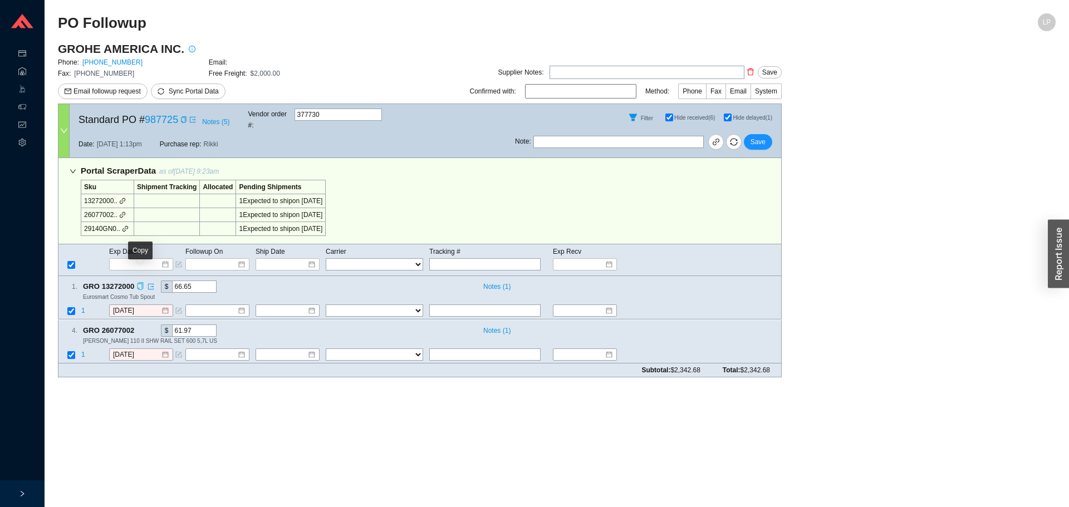
drag, startPoint x: 140, startPoint y: 276, endPoint x: 134, endPoint y: 410, distance: 133.7
click at [140, 283] on icon "copy" at bounding box center [139, 286] width 7 height 7
click at [129, 422] on main "PO Followup LP GROHE AMERICA INC. Phone: [PHONE_NUMBER] Email: Fax: [PHONE_NUMB…" at bounding box center [556, 260] width 997 height 494
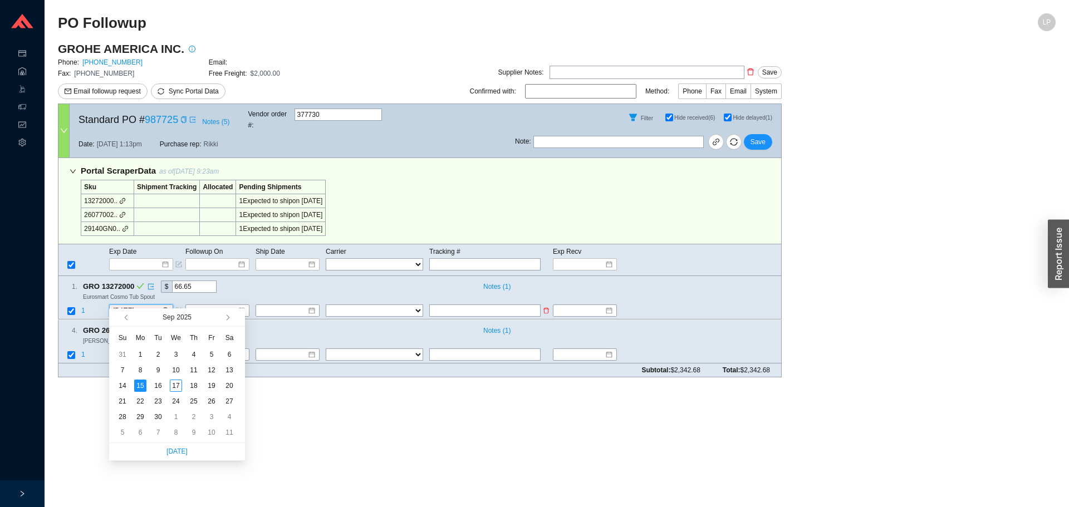
click at [123, 306] on input "[DATE]" at bounding box center [137, 311] width 48 height 11
type input "[DATE]"
click at [157, 403] on div "23" at bounding box center [158, 401] width 12 height 12
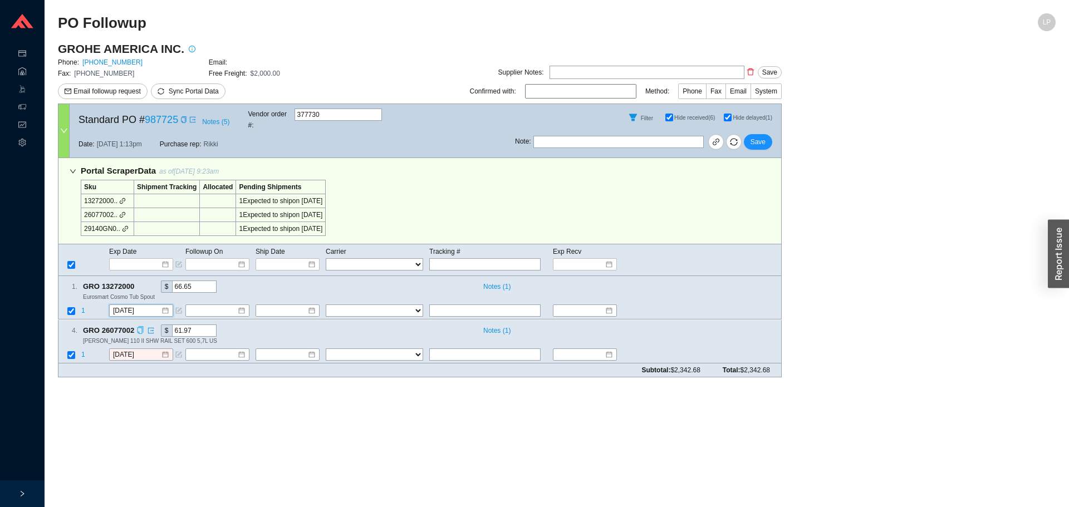
click at [138, 326] on icon "copy" at bounding box center [139, 329] width 7 height 7
drag, startPoint x: 122, startPoint y: 464, endPoint x: 122, endPoint y: 457, distance: 6.1
click at [122, 460] on main "PO Followup LP GROHE AMERICA INC. Phone: [PHONE_NUMBER] Email: Fax: [PHONE_NUMB…" at bounding box center [556, 260] width 997 height 494
click at [138, 350] on td "[DATE]" at bounding box center [147, 355] width 76 height 15
click at [144, 349] on input "[DATE]" at bounding box center [137, 354] width 48 height 11
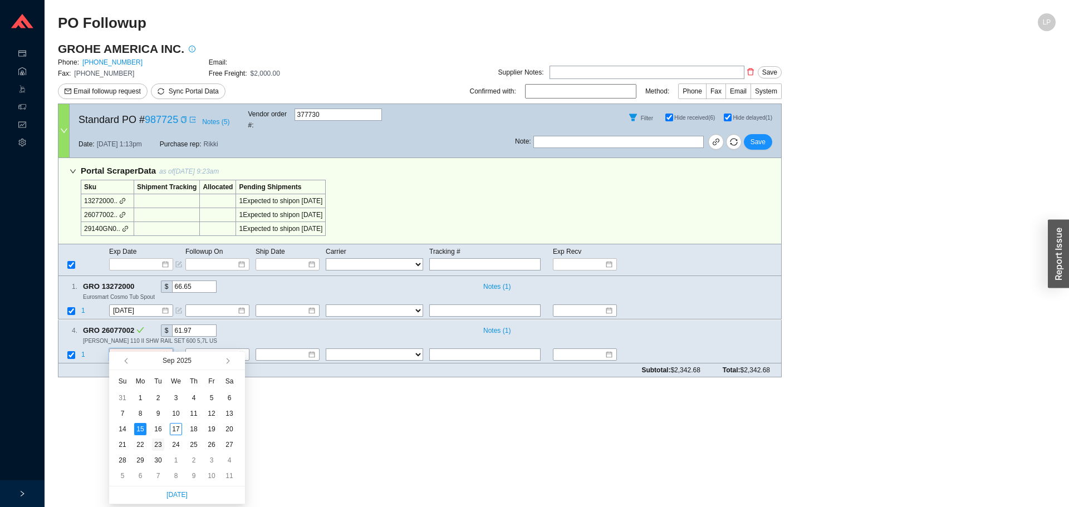
type input "[DATE]"
click at [161, 445] on div "23" at bounding box center [158, 445] width 12 height 12
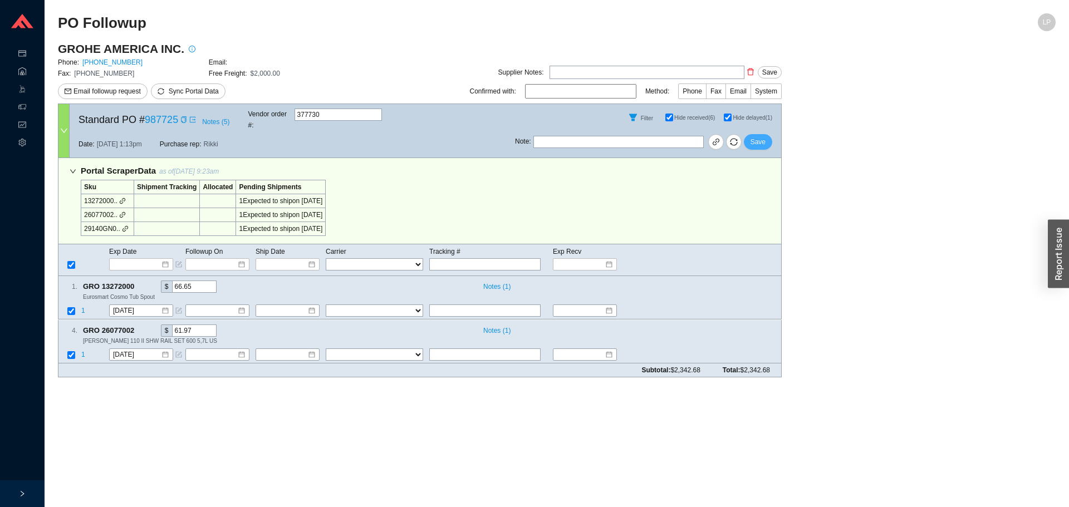
click at [761, 136] on span "Save" at bounding box center [757, 141] width 15 height 11
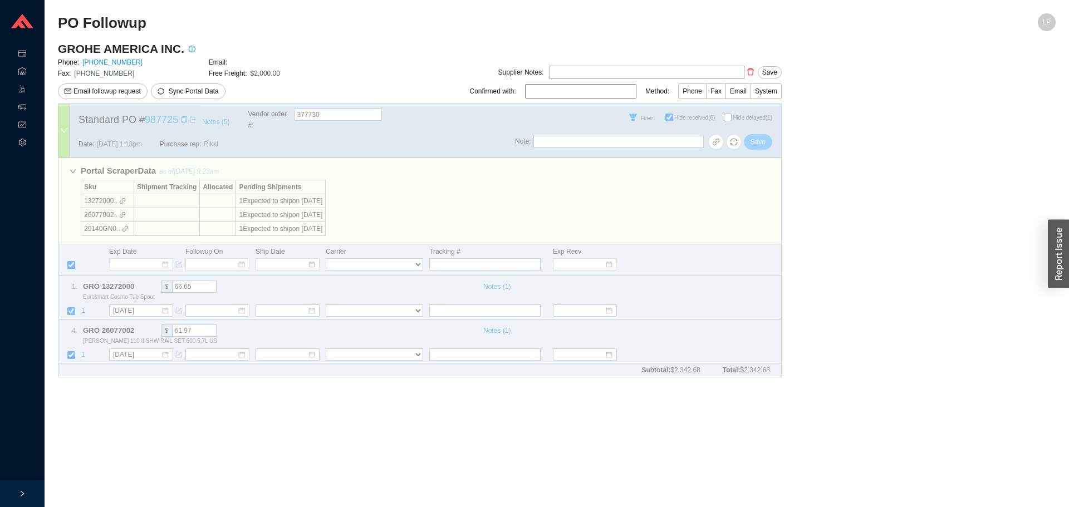
checkbox input "false"
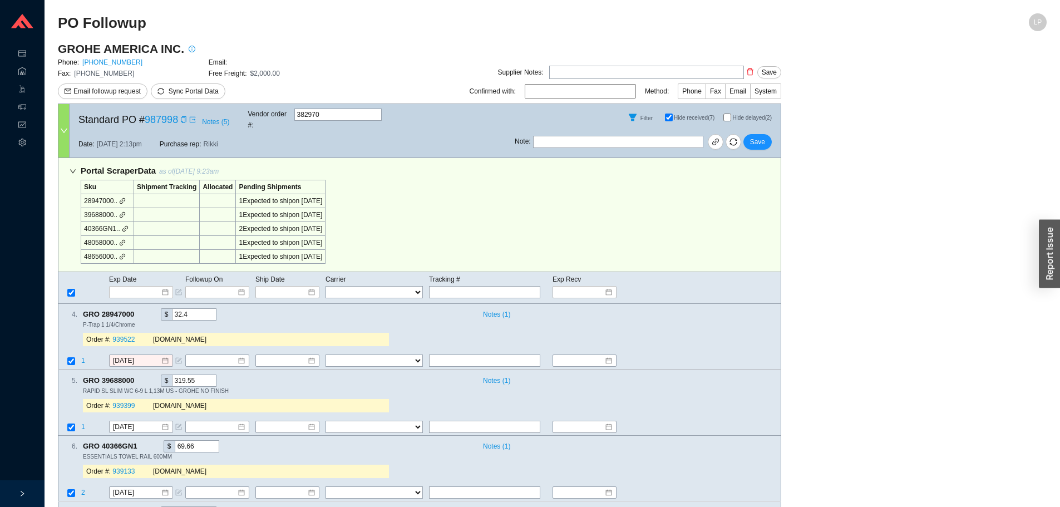
click at [726, 116] on input "Hide delayed (2)" at bounding box center [727, 118] width 8 height 8
checkbox input "true"
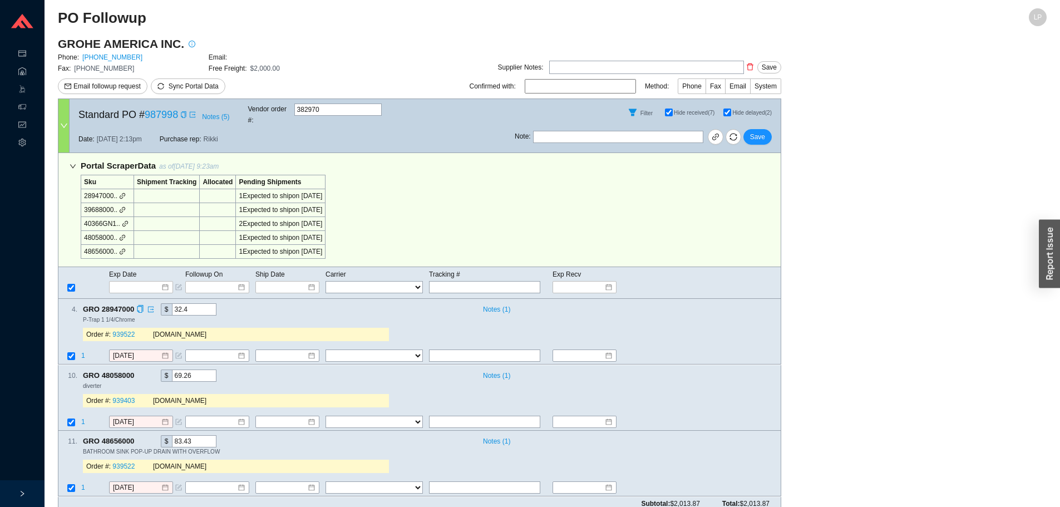
scroll to position [7, 0]
click at [136, 304] on icon "copy" at bounding box center [139, 307] width 7 height 7
drag, startPoint x: 406, startPoint y: 331, endPoint x: 317, endPoint y: 377, distance: 100.8
click at [391, 343] on div "4 . GRO 28947000 $ 32.4 Notes ( 1 ) P-Trap 1 1/4/Chrome Order #: 939522 Quality…" at bounding box center [419, 330] width 723 height 66
click at [140, 370] on icon "copy" at bounding box center [139, 373] width 7 height 7
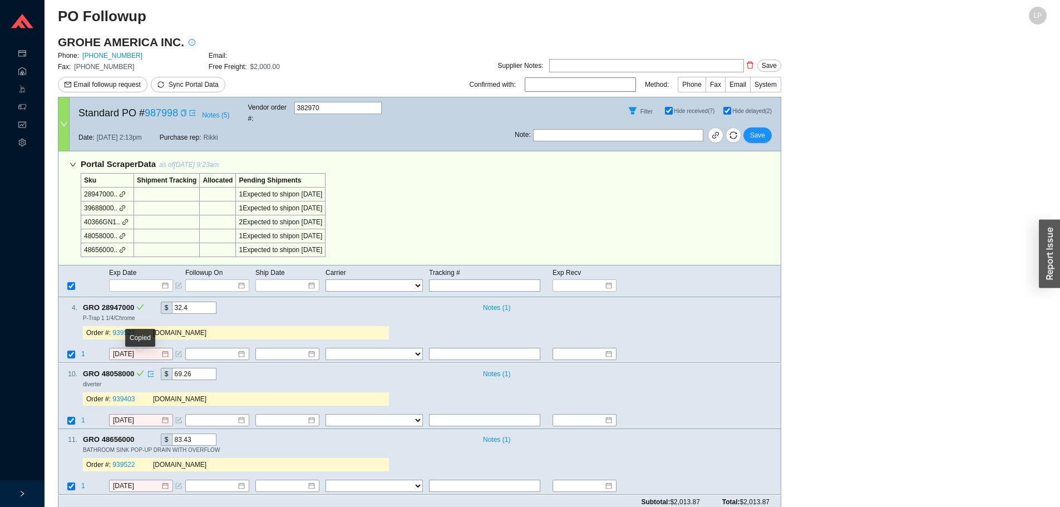
click at [253, 368] on div "GRO 48058000 $ 69.26" at bounding box center [278, 374] width 390 height 12
click at [139, 436] on icon "copy" at bounding box center [139, 439] width 7 height 7
click at [358, 429] on div "11 . GRO 48656000 $ 83.43 Notes ( 1 ) BATHROOM SINK POP-UP DRAIN WITH OVERFLOW …" at bounding box center [419, 462] width 723 height 66
click at [134, 280] on input at bounding box center [137, 285] width 47 height 11
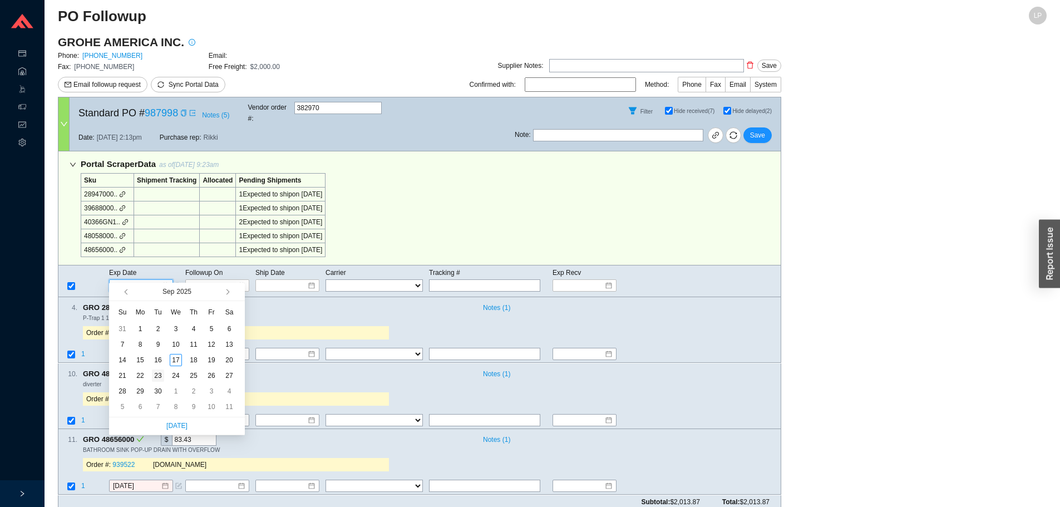
type input "9/23/2025"
click at [150, 379] on td "23" at bounding box center [158, 376] width 18 height 16
type input "9/23/2025"
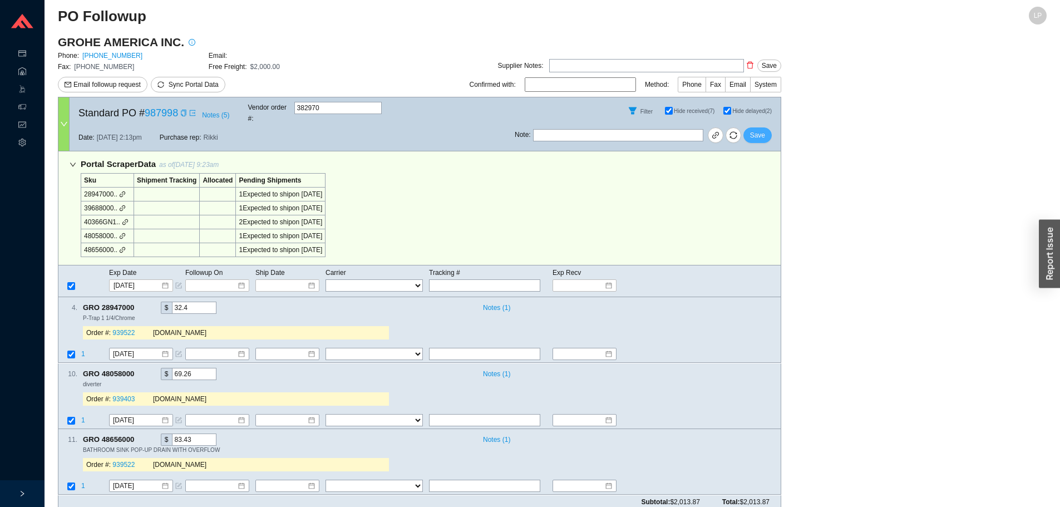
click at [760, 130] on span "Save" at bounding box center [757, 135] width 15 height 11
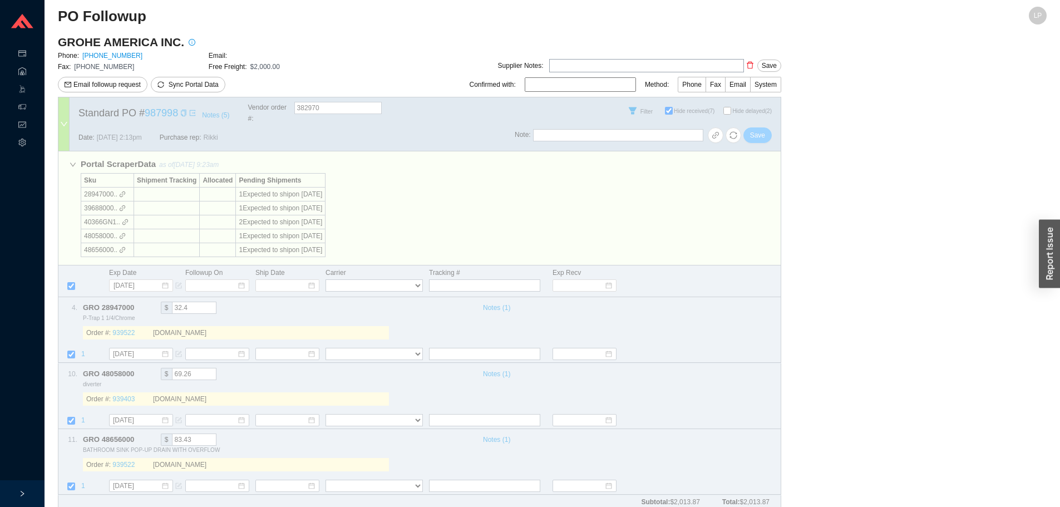
checkbox input "false"
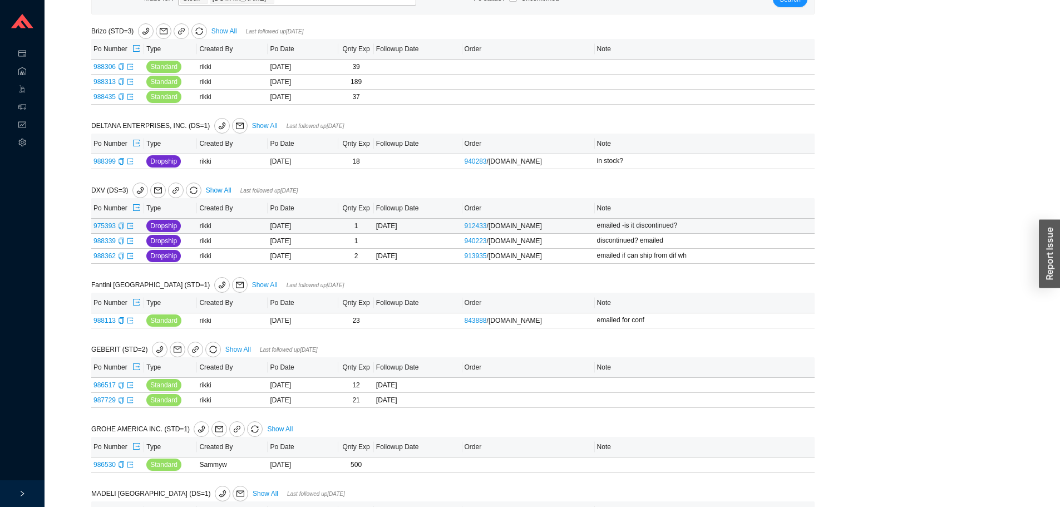
scroll to position [223, 0]
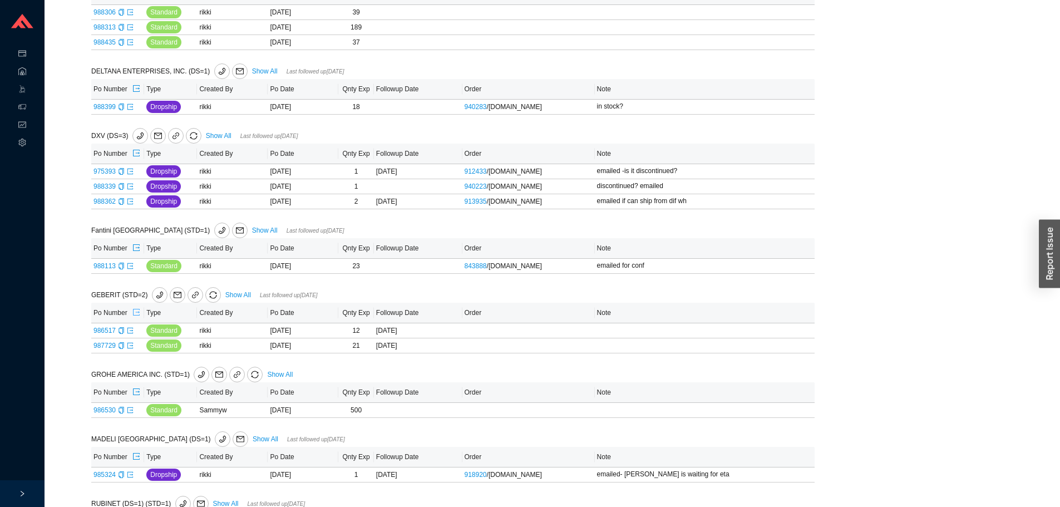
click at [136, 313] on icon "export" at bounding box center [136, 312] width 8 height 8
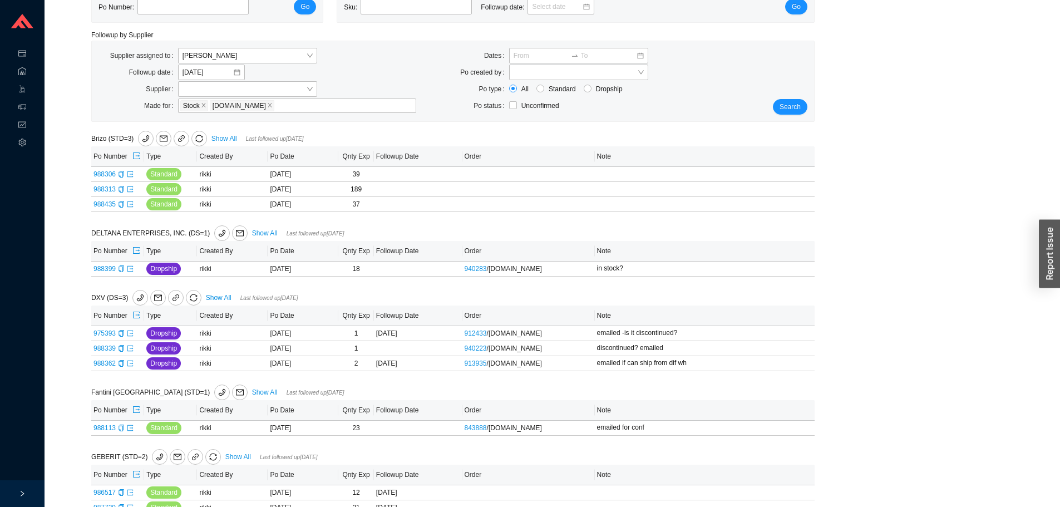
scroll to position [0, 0]
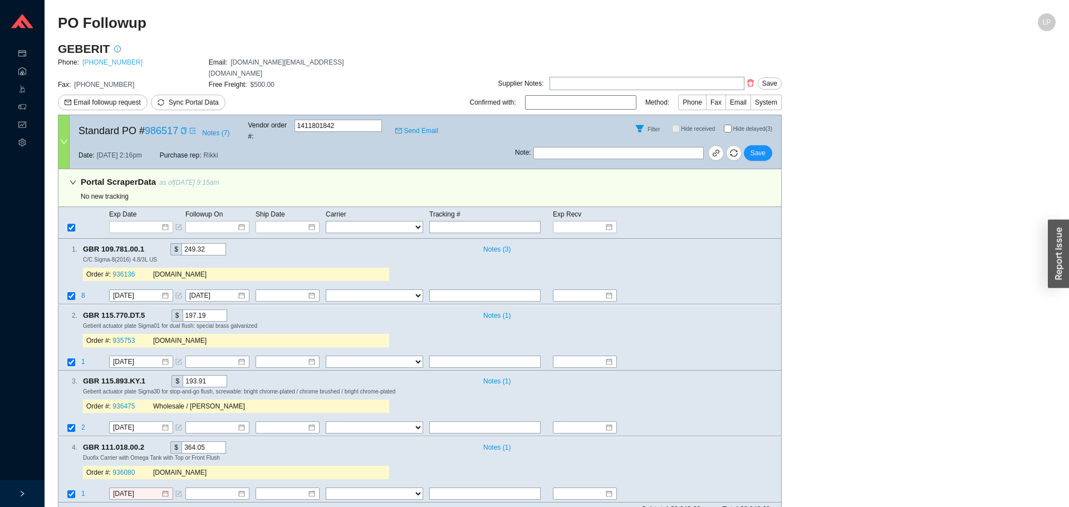
click at [104, 62] on link "800-566-2100" at bounding box center [112, 62] width 60 height 8
click at [725, 125] on input "Hide delayed (3)" at bounding box center [727, 129] width 8 height 8
checkbox input "true"
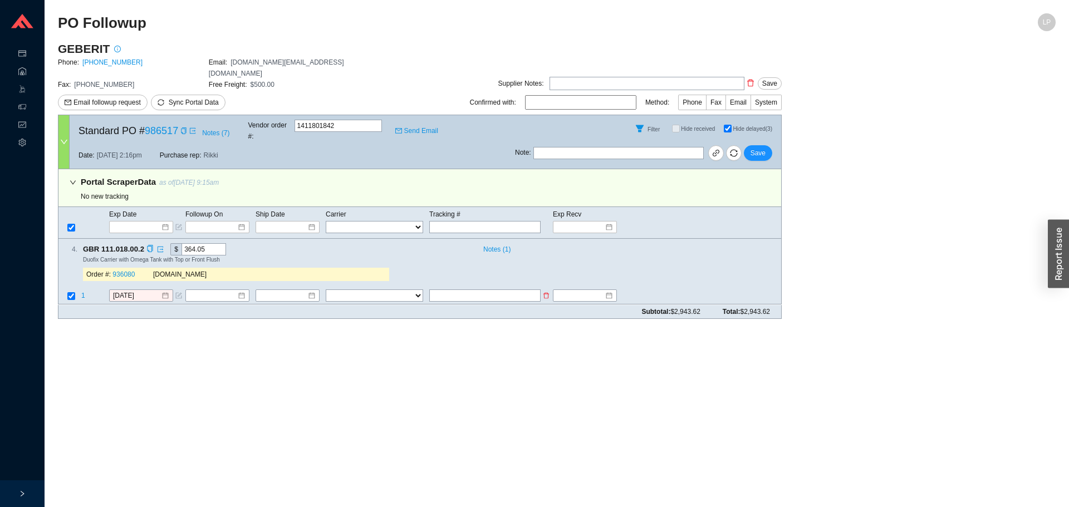
click at [441, 290] on input "text" at bounding box center [484, 296] width 111 height 12
type input "early oct"
click at [80, 289] on td at bounding box center [69, 296] width 22 height 15
click at [83, 292] on span "1" at bounding box center [83, 296] width 4 height 8
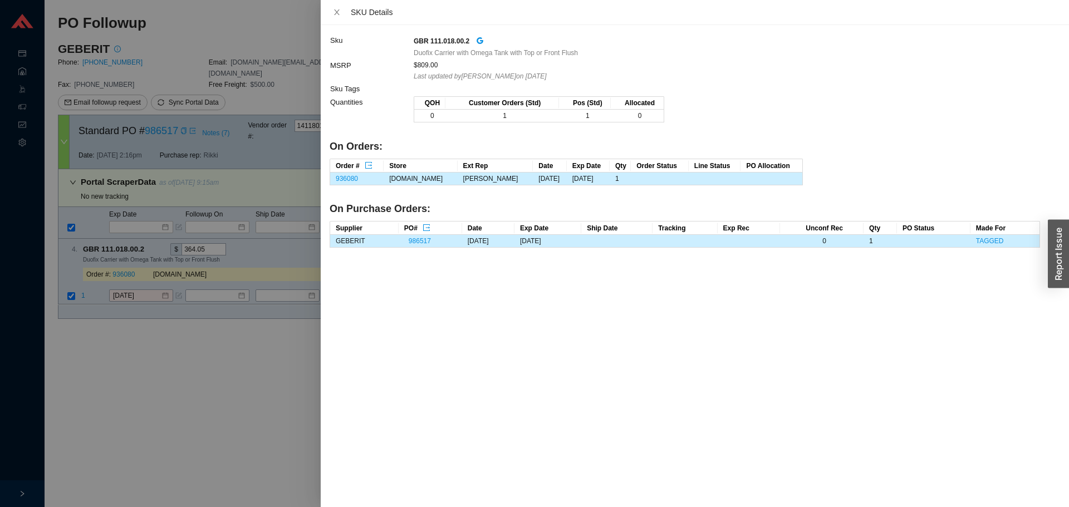
click at [80, 308] on div at bounding box center [534, 253] width 1069 height 507
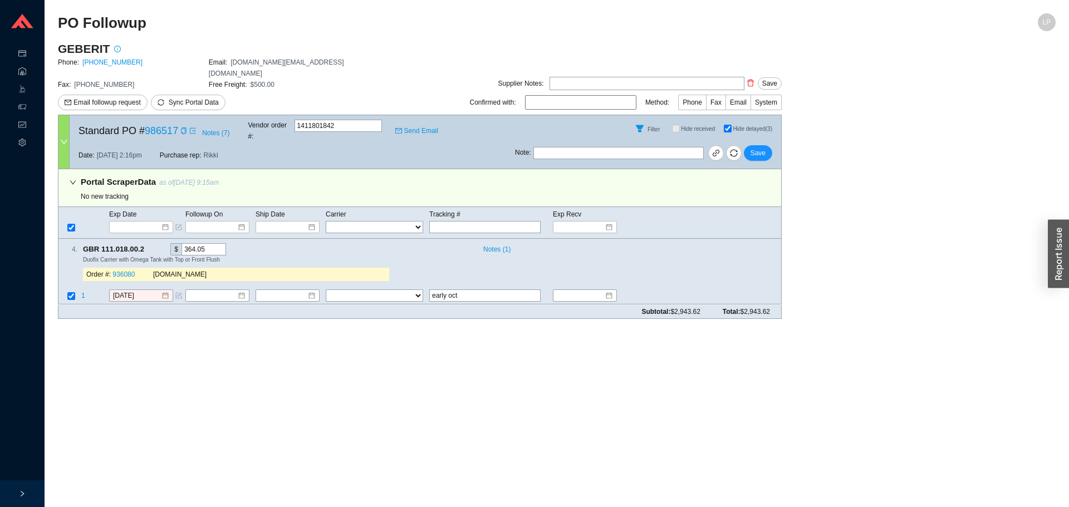
click at [124, 289] on td "9/16/2025" at bounding box center [147, 296] width 76 height 15
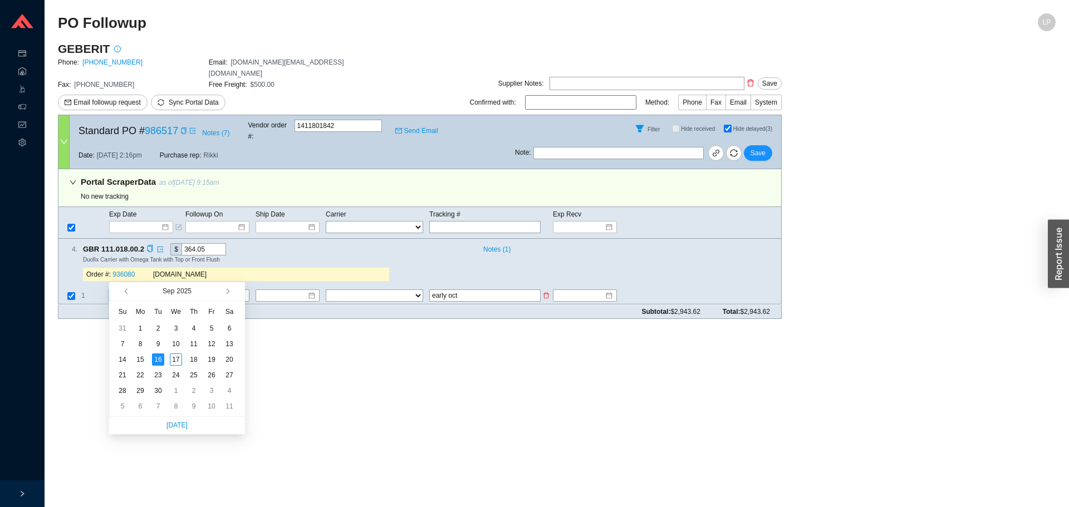
click at [132, 290] on input "9/16/2025" at bounding box center [137, 295] width 48 height 11
type input "10/2/2025"
click at [194, 392] on div "2" at bounding box center [194, 391] width 12 height 12
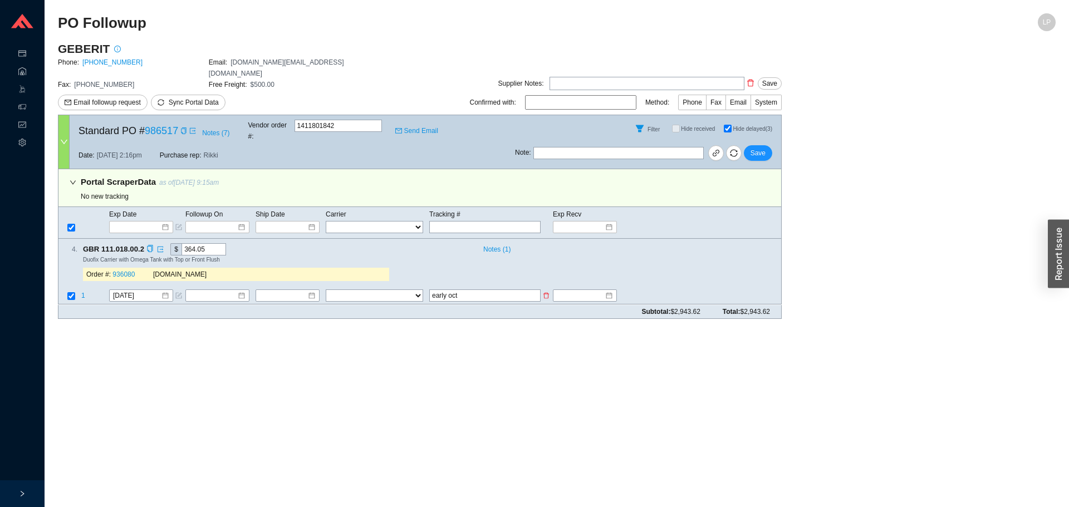
drag, startPoint x: 523, startPoint y: 270, endPoint x: 333, endPoint y: 274, distance: 189.3
click at [333, 289] on tr "1 10/2/2025 FedEx UPS ---------------- 2 Day Transportation INC A&B Freight A. …" at bounding box center [419, 296] width 722 height 15
click at [147, 245] on icon "copy" at bounding box center [149, 248] width 7 height 7
click at [759, 145] on button "Save" at bounding box center [757, 153] width 28 height 16
checkbox input "false"
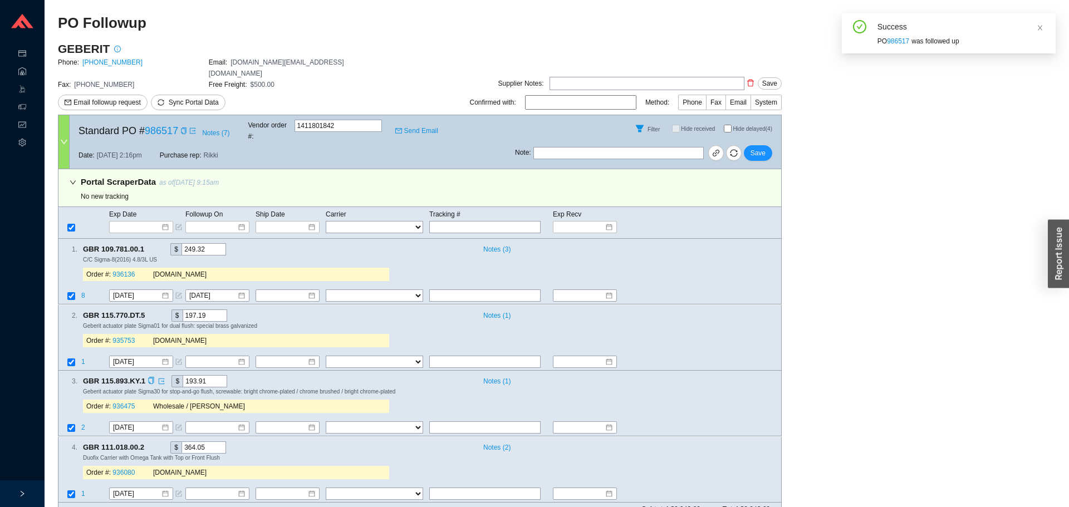
drag, startPoint x: 874, startPoint y: 257, endPoint x: 584, endPoint y: 376, distance: 313.4
click at [857, 263] on main "GEBERIT Phone: 800-566-2100 Email: customerservice.us@geberit.com Fax: 847-849-…" at bounding box center [556, 283] width 997 height 484
click at [126, 469] on link "936080" at bounding box center [123, 473] width 22 height 8
click at [746, 142] on div "Note : Save" at bounding box center [648, 155] width 266 height 27
click at [747, 145] on button "Save" at bounding box center [757, 153] width 28 height 16
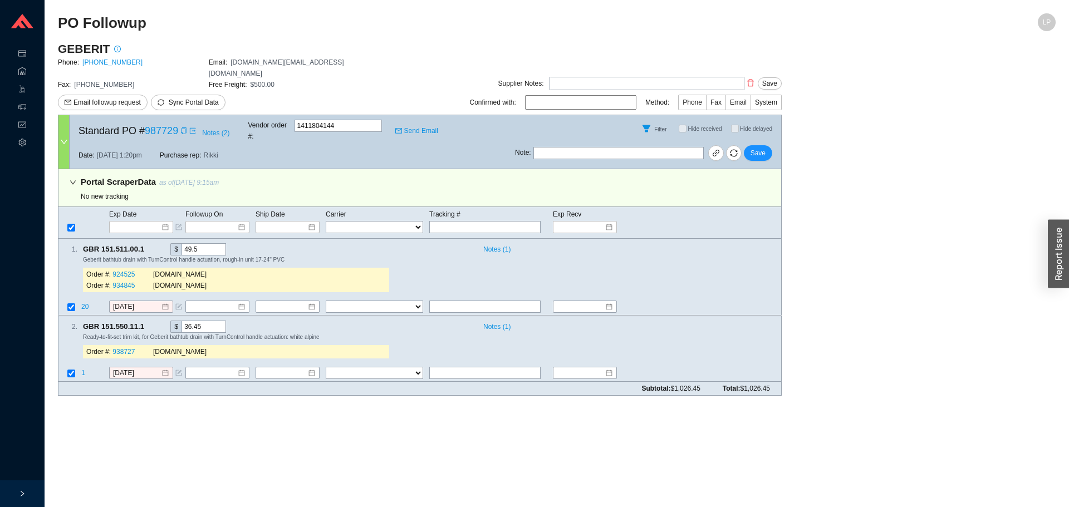
click at [729, 120] on div "Filter Hide received Hide delayed" at bounding box center [648, 128] width 266 height 27
click at [186, 99] on span "Sync Portal Data" at bounding box center [194, 103] width 50 height 8
click at [251, 58] on button "OK" at bounding box center [247, 60] width 18 height 12
select select "2"
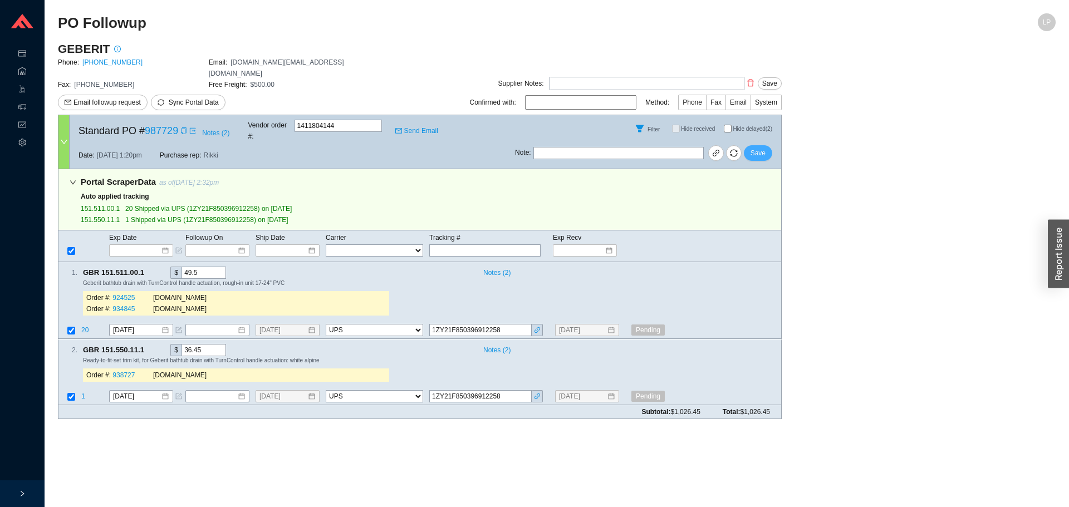
click at [753, 147] on span "Save" at bounding box center [757, 152] width 15 height 11
drag, startPoint x: 754, startPoint y: 139, endPoint x: 776, endPoint y: 113, distance: 34.3
click at [756, 147] on span "Save" at bounding box center [757, 152] width 15 height 11
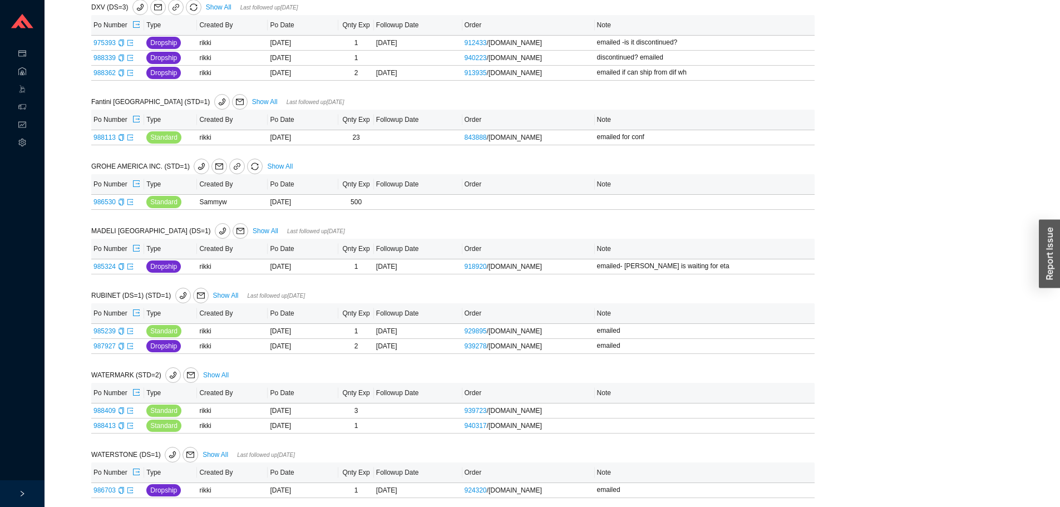
scroll to position [361, 0]
